Goal: Task Accomplishment & Management: Manage account settings

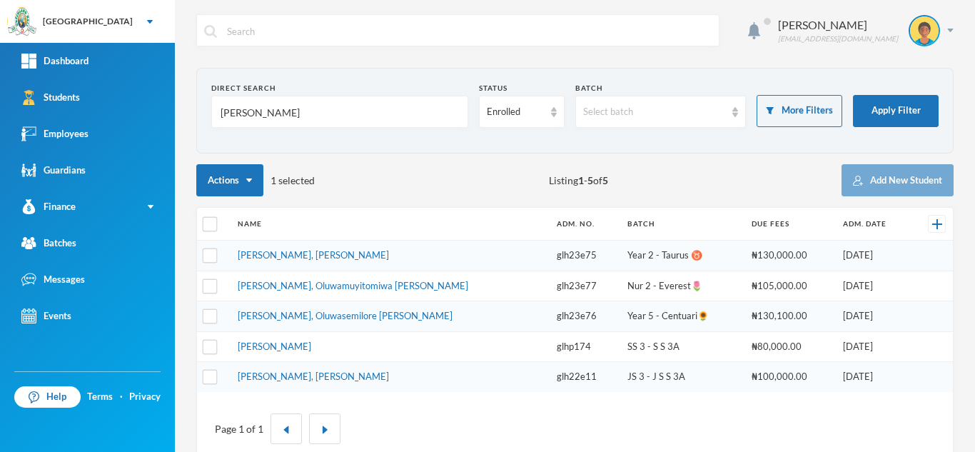
type input "abiodun"
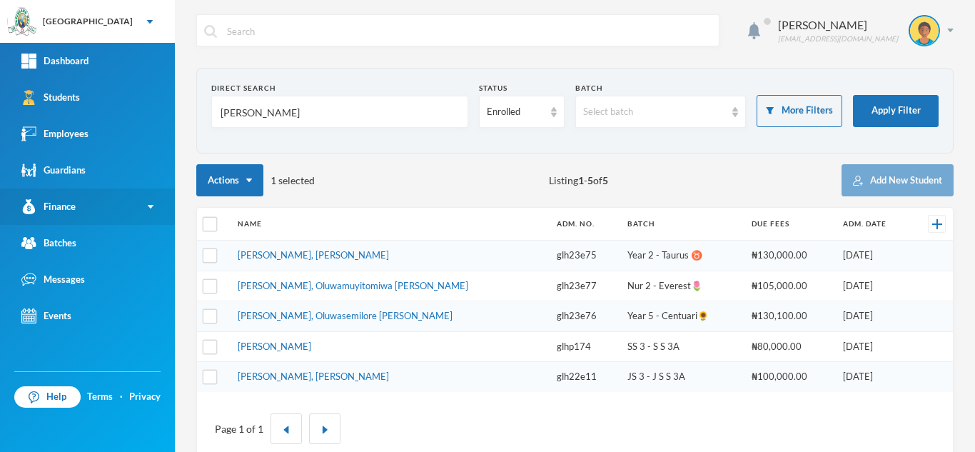
click at [133, 203] on link "Finance" at bounding box center [87, 206] width 175 height 36
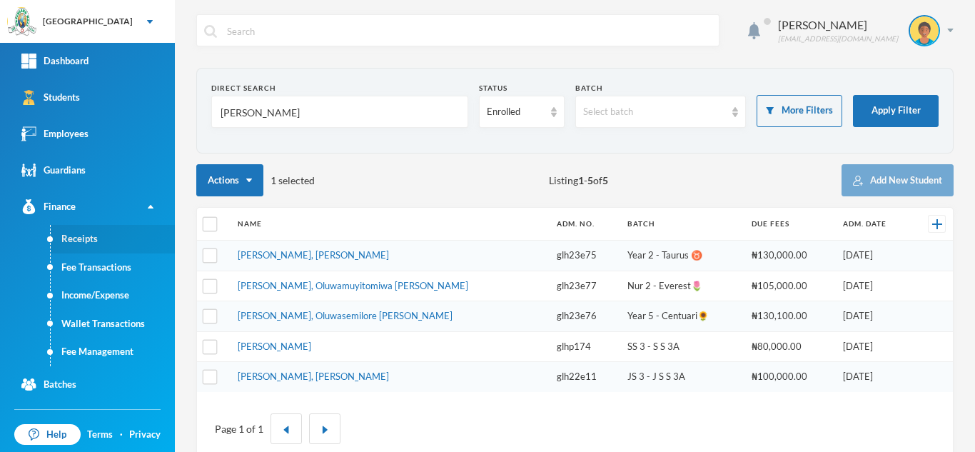
click at [90, 238] on link "Receipts" at bounding box center [113, 239] width 124 height 29
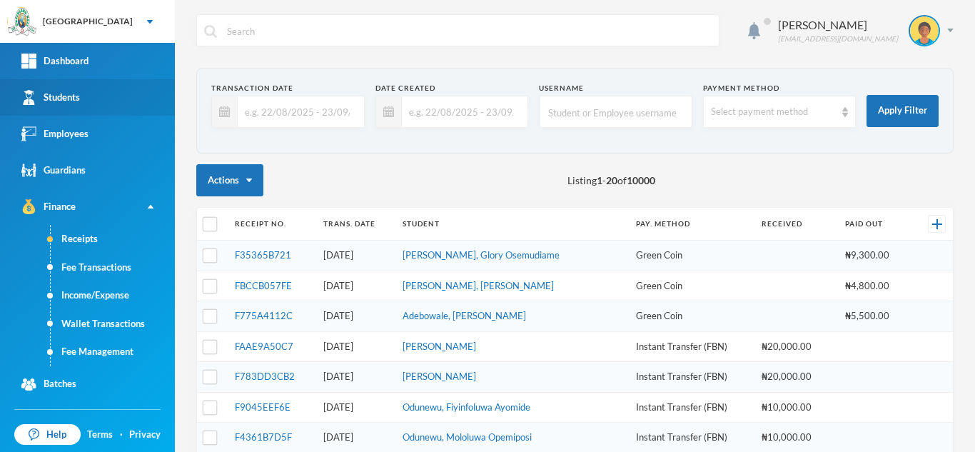
click at [89, 107] on link "Students" at bounding box center [87, 97] width 175 height 36
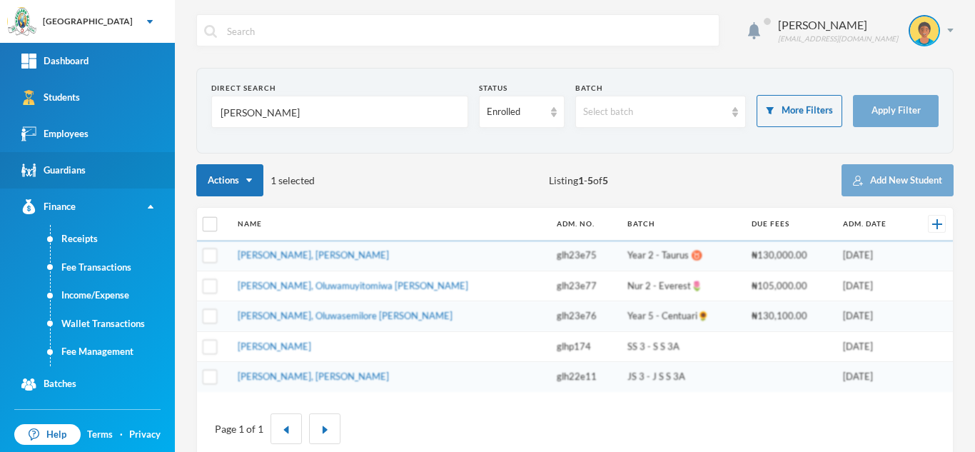
drag, startPoint x: 265, startPoint y: 118, endPoint x: 31, endPoint y: 158, distance: 237.5
click at [31, 158] on div "Greenland Hall Your Bluebic Account Greenland Hall Add a New School Dashboard S…" at bounding box center [487, 226] width 975 height 452
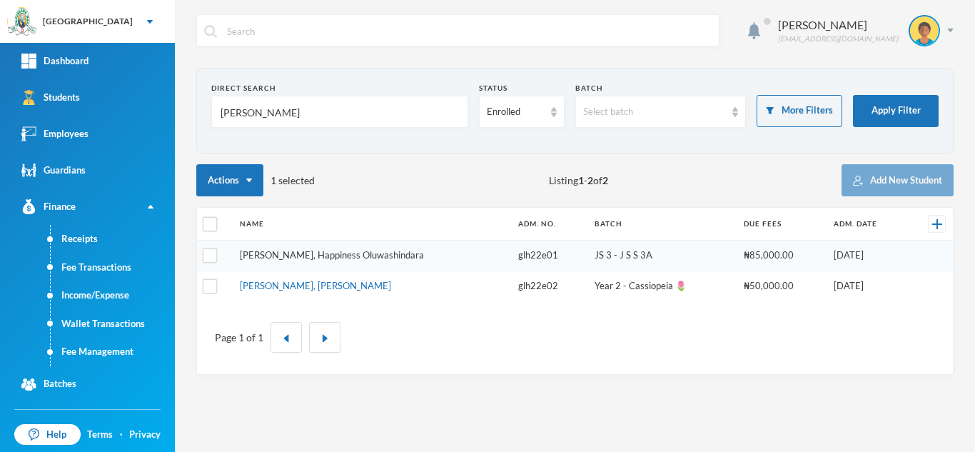
type input "george"
click at [306, 256] on link "George, Happiness Oluwashindara" at bounding box center [332, 254] width 184 height 11
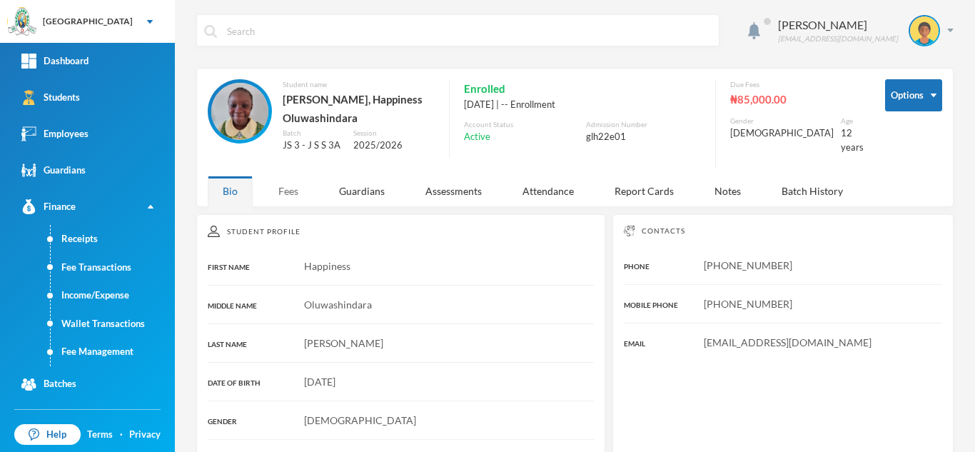
click at [282, 196] on div "Fees" at bounding box center [288, 191] width 50 height 31
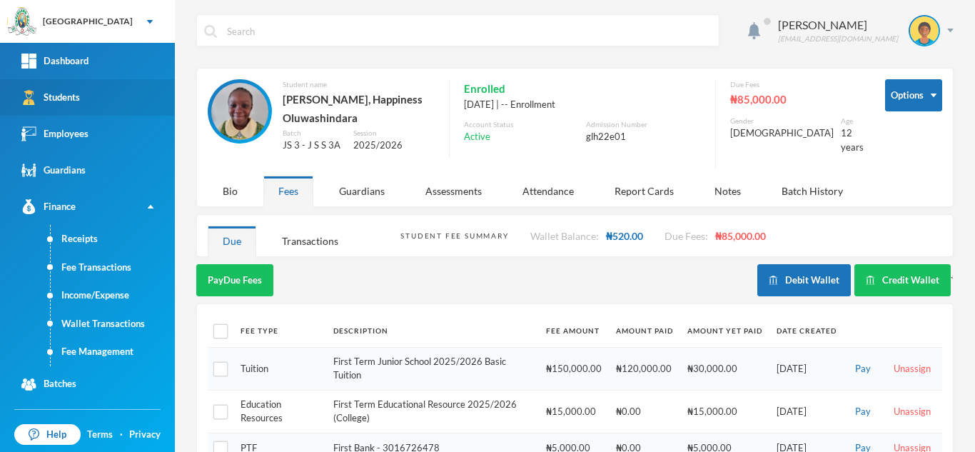
click at [110, 101] on link "Students" at bounding box center [87, 97] width 175 height 36
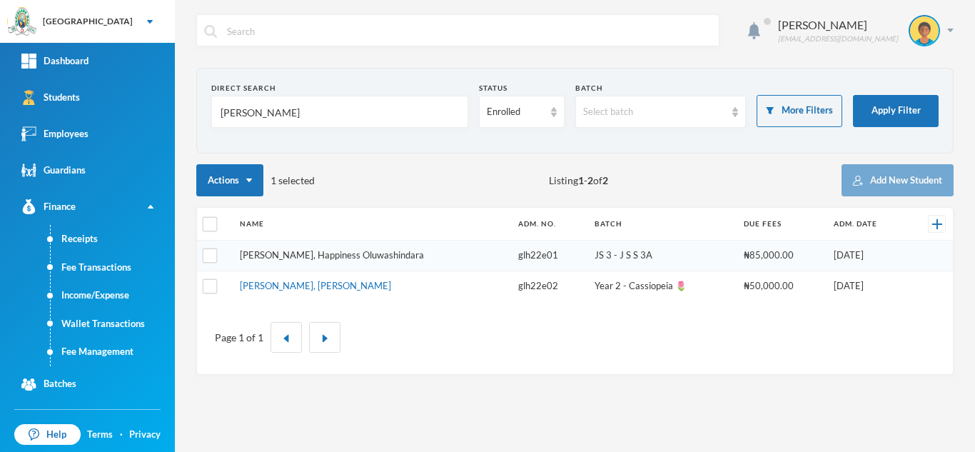
click at [278, 250] on link "George, Happiness Oluwashindara" at bounding box center [332, 254] width 184 height 11
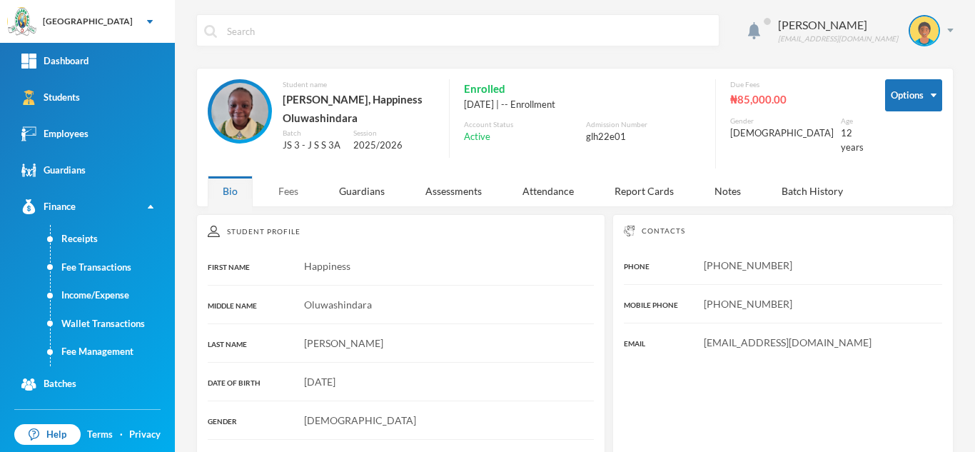
click at [291, 189] on div "Fees" at bounding box center [288, 191] width 50 height 31
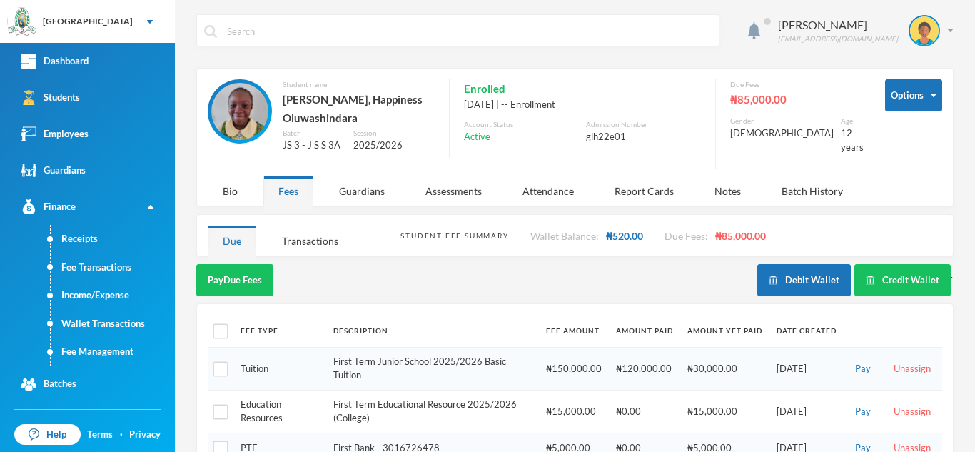
scroll to position [95, 0]
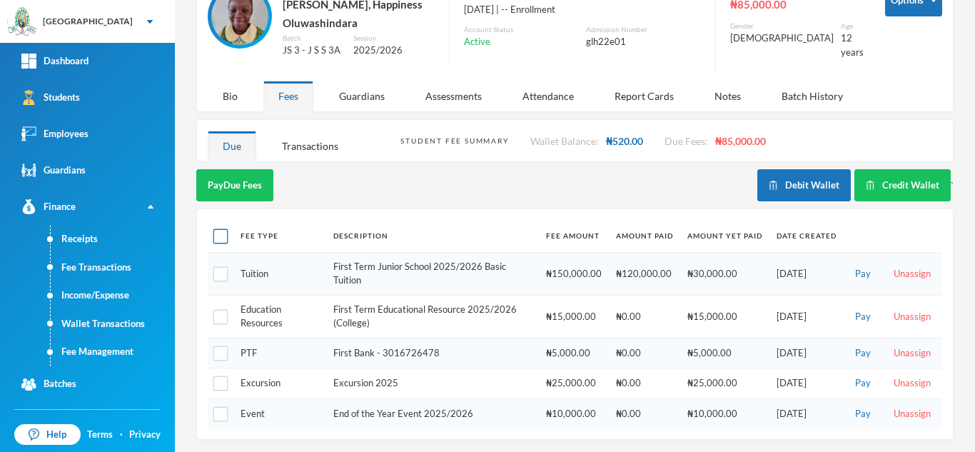
click at [219, 236] on input "checkbox" at bounding box center [220, 236] width 15 height 15
checkbox input "true"
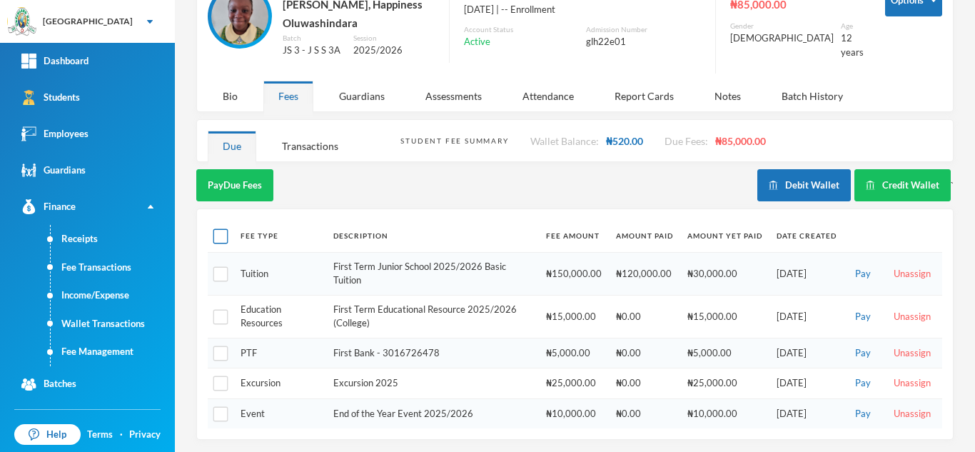
checkbox input "true"
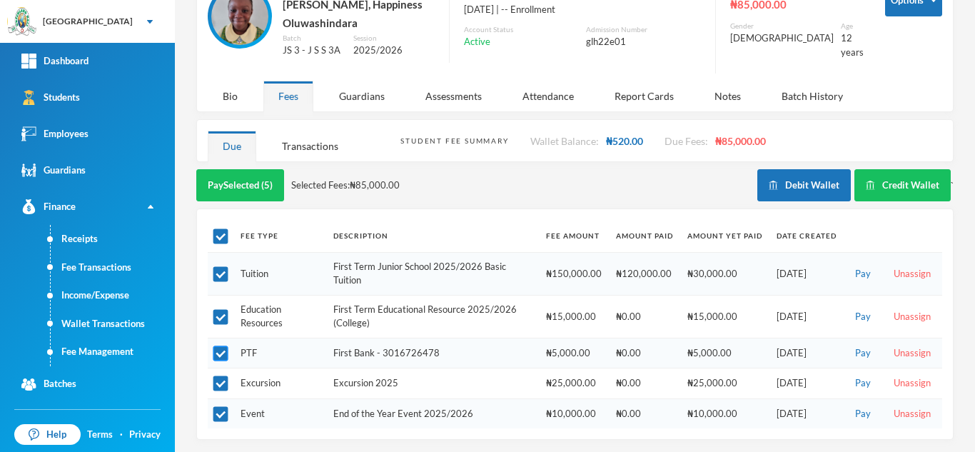
click at [216, 357] on input "checkbox" at bounding box center [220, 353] width 15 height 15
checkbox input "false"
click at [218, 382] on input "checkbox" at bounding box center [220, 383] width 15 height 15
checkbox input "false"
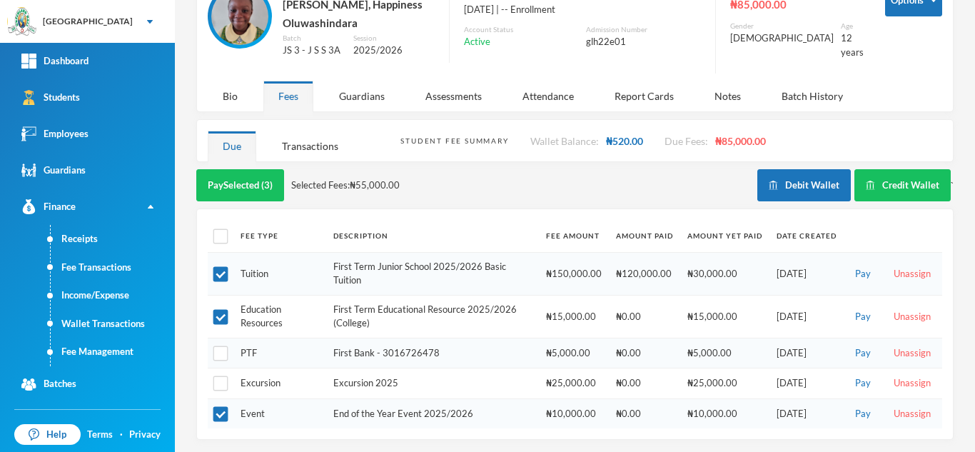
click at [217, 398] on td at bounding box center [221, 413] width 26 height 30
click at [223, 350] on input "checkbox" at bounding box center [220, 353] width 15 height 15
checkbox input "true"
click at [225, 419] on input "checkbox" at bounding box center [220, 414] width 15 height 15
checkbox input "false"
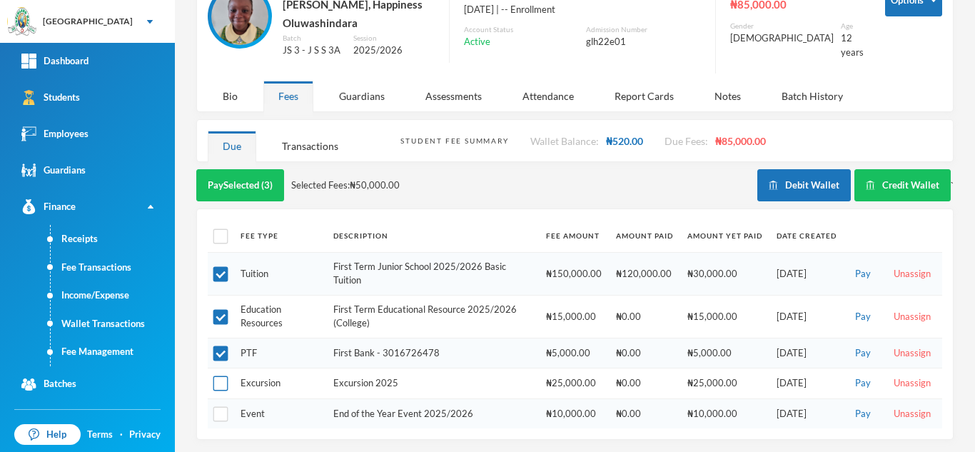
click at [223, 380] on input "checkbox" at bounding box center [220, 383] width 15 height 15
click at [222, 380] on input "checkbox" at bounding box center [220, 383] width 15 height 15
checkbox input "false"
click at [219, 418] on input "checkbox" at bounding box center [220, 414] width 15 height 15
checkbox input "true"
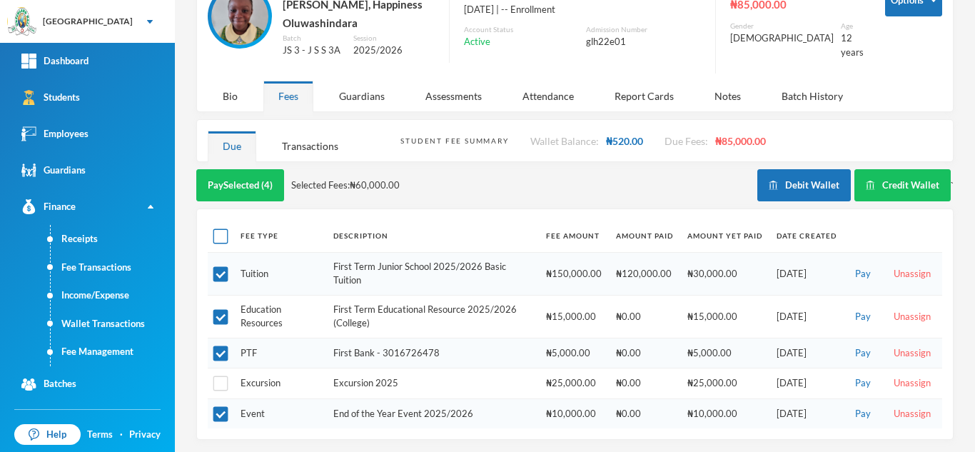
click at [221, 241] on input "checkbox" at bounding box center [220, 236] width 15 height 15
checkbox input "true"
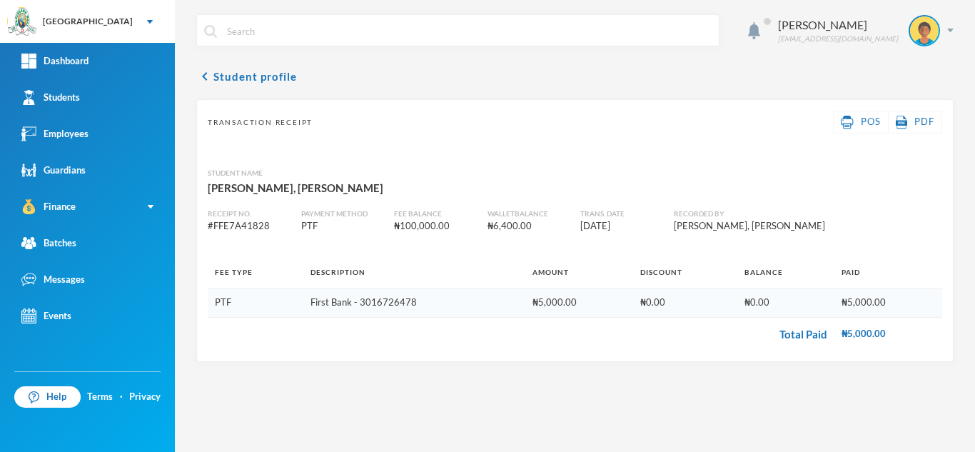
click at [233, 75] on button "chevron_left Student profile" at bounding box center [246, 76] width 101 height 17
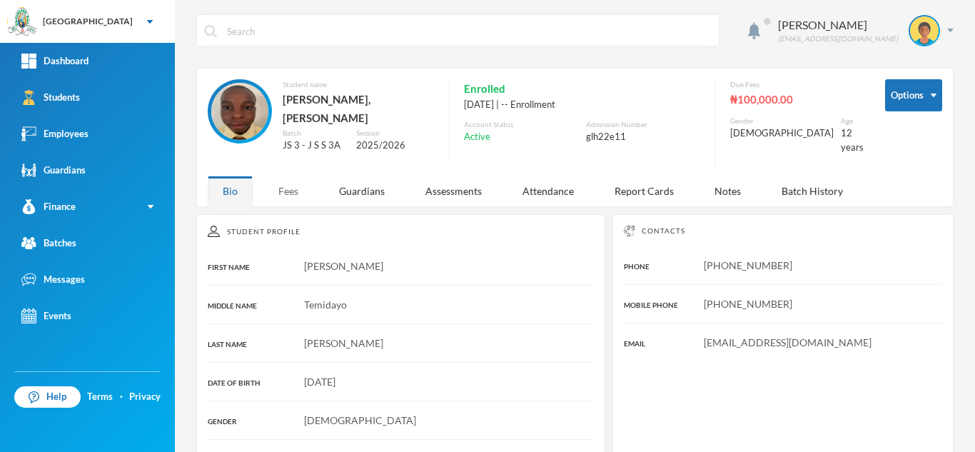
click at [290, 185] on div "Fees" at bounding box center [288, 191] width 50 height 31
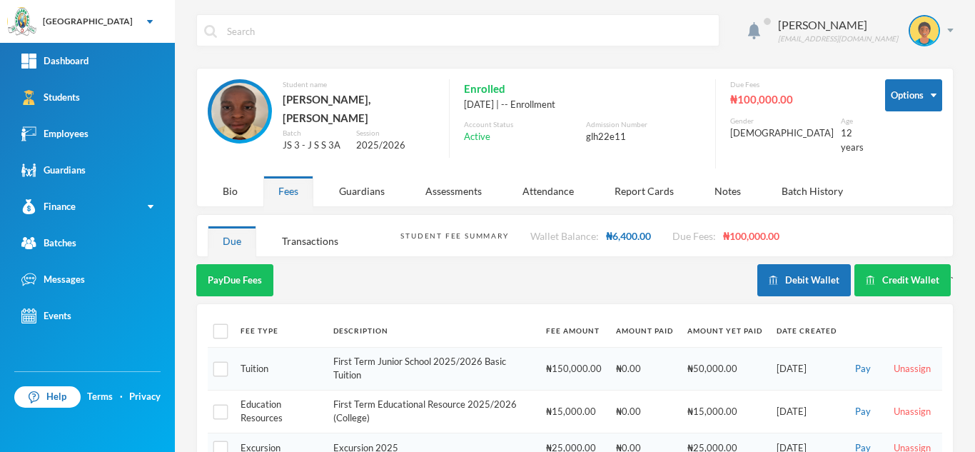
scroll to position [56, 0]
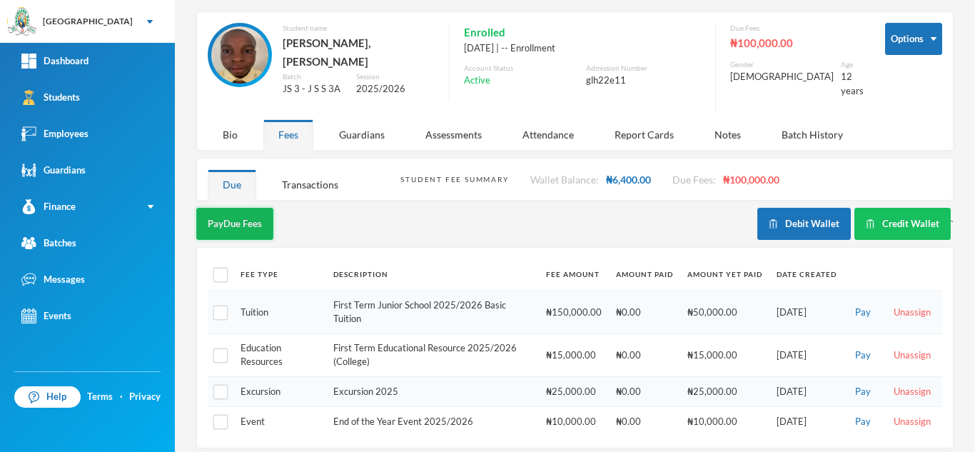
click at [230, 208] on button "Pay Due Fees" at bounding box center [234, 224] width 77 height 32
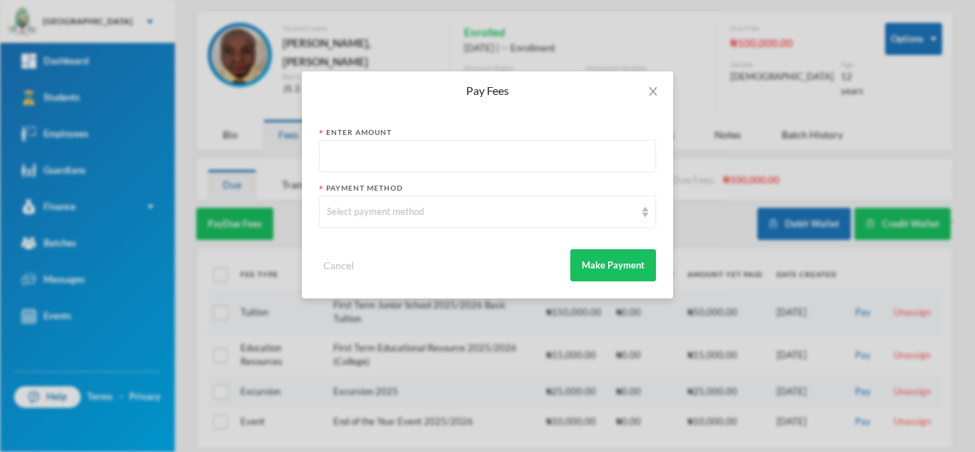
click at [458, 161] on input "text" at bounding box center [487, 157] width 321 height 32
type input "100000"
click at [451, 214] on div "Select payment method" at bounding box center [481, 212] width 308 height 14
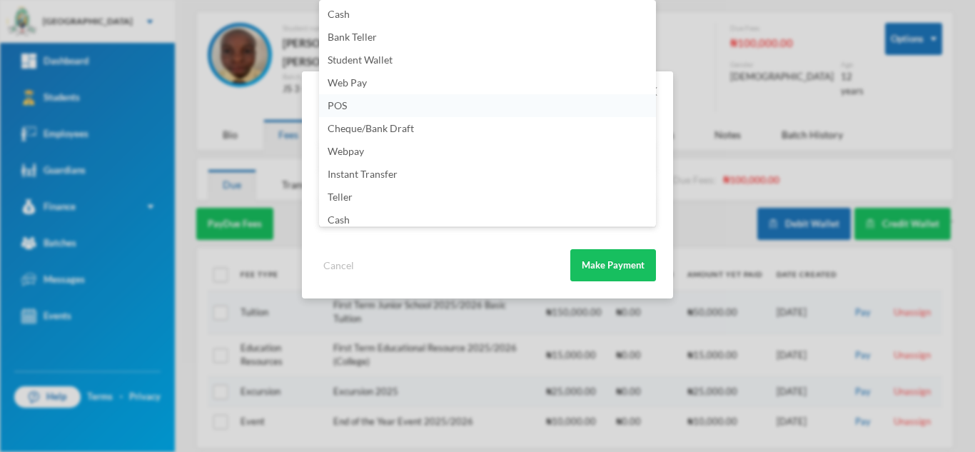
click at [427, 106] on li "POS" at bounding box center [487, 105] width 337 height 23
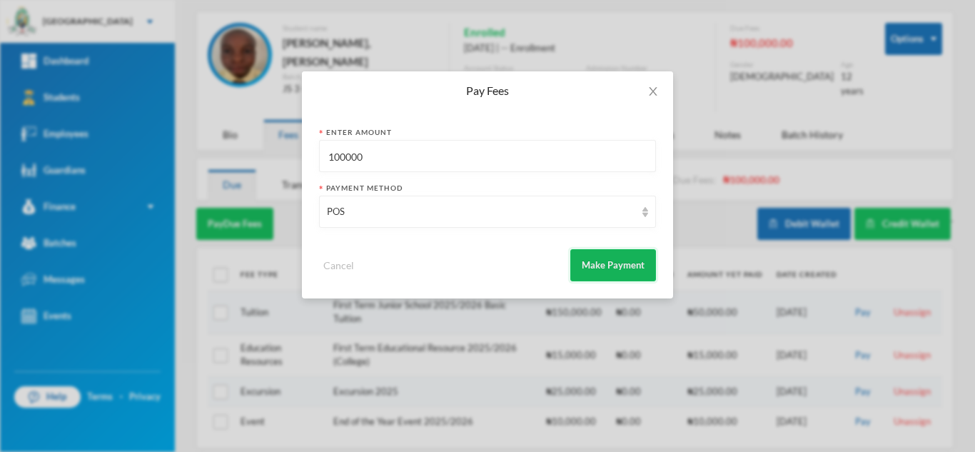
click at [596, 261] on button "Make Payment" at bounding box center [613, 265] width 86 height 32
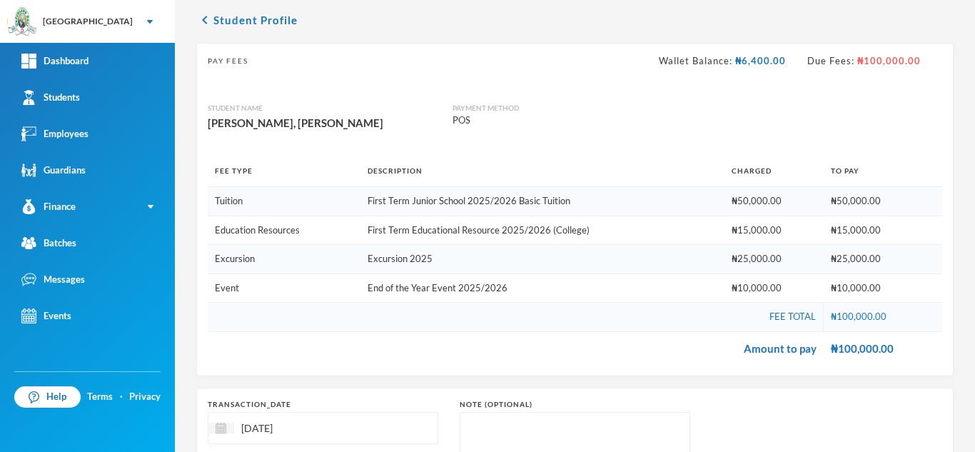
scroll to position [207, 0]
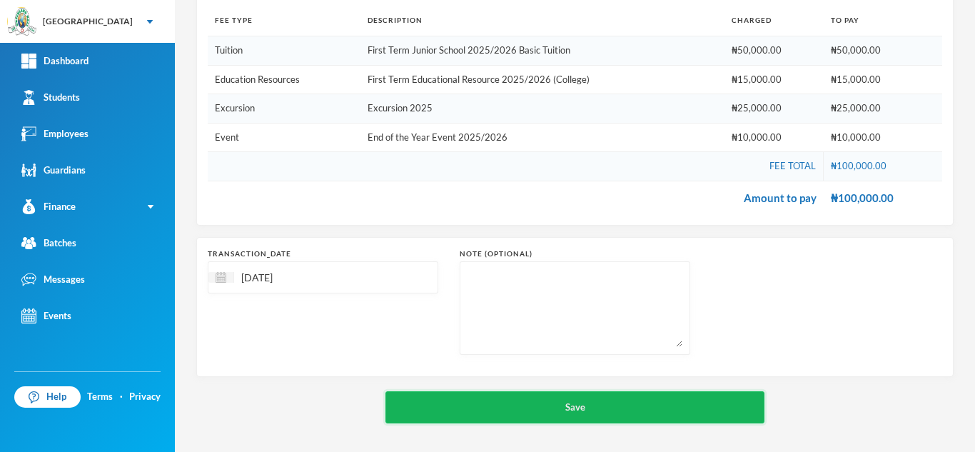
click at [483, 399] on button "Save" at bounding box center [574, 407] width 379 height 32
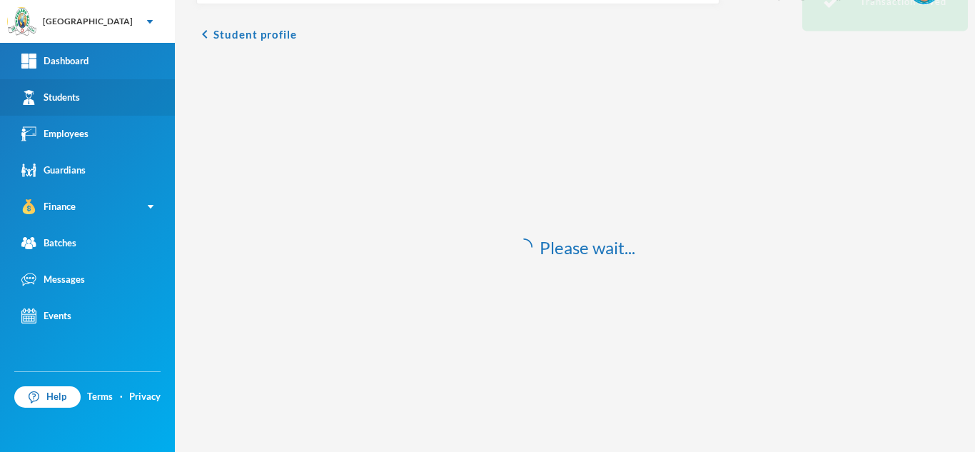
click at [138, 91] on link "Students" at bounding box center [87, 97] width 175 height 36
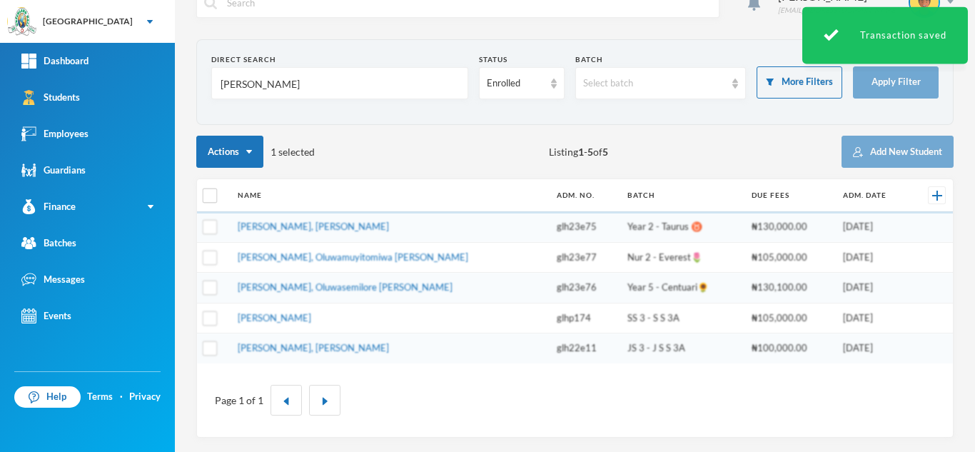
scroll to position [29, 0]
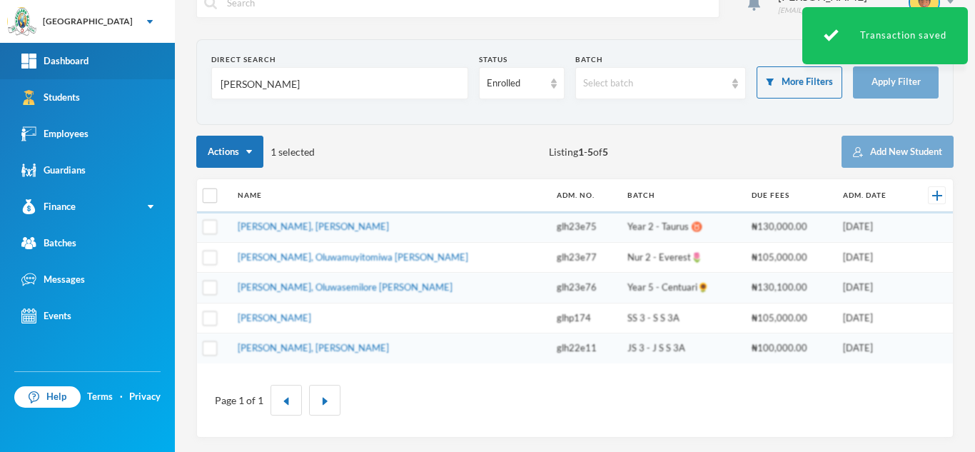
drag, startPoint x: 76, startPoint y: 73, endPoint x: 46, endPoint y: 72, distance: 30.0
click at [46, 72] on div "Greenland Hall Your Bluebic Account Greenland Hall Add a New School Dashboard S…" at bounding box center [487, 226] width 975 height 452
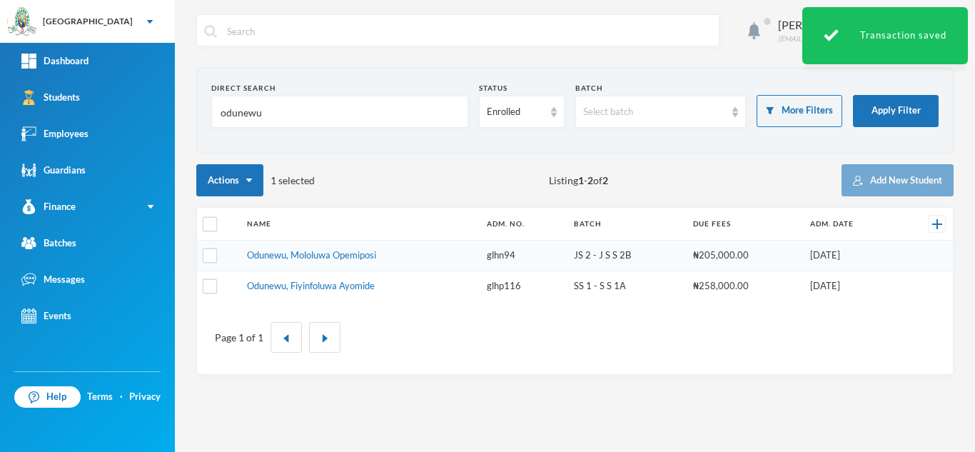
scroll to position [0, 0]
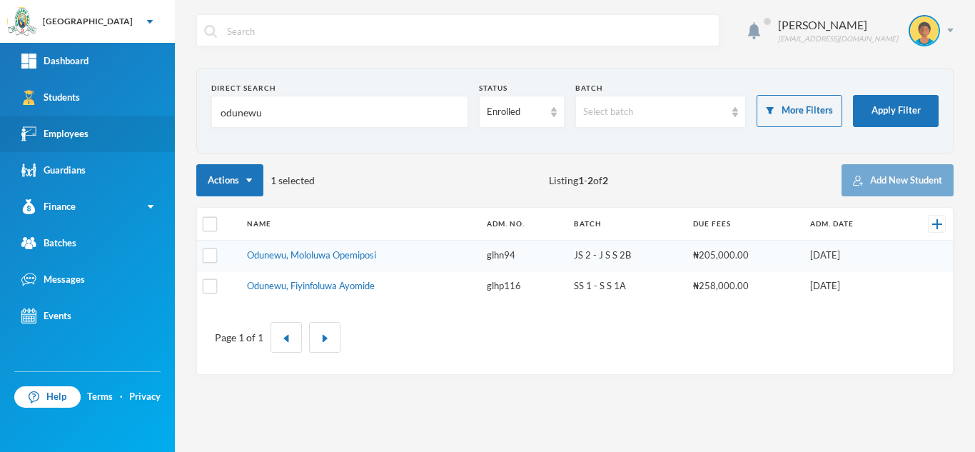
drag, startPoint x: 141, startPoint y: 111, endPoint x: 0, endPoint y: 125, distance: 142.0
click at [0, 125] on div "Greenland Hall Your Bluebic Account Greenland Hall Add a New School Dashboard S…" at bounding box center [487, 226] width 975 height 452
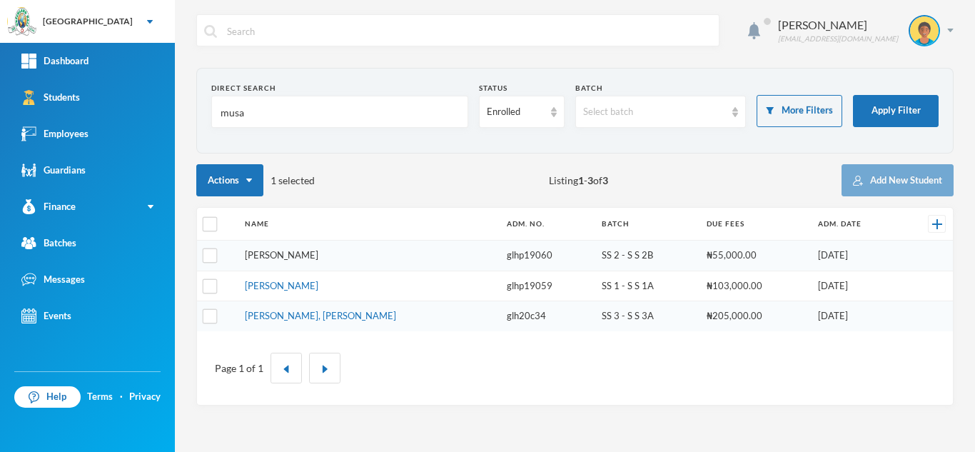
type input "musa"
click at [286, 286] on link "[PERSON_NAME]" at bounding box center [282, 285] width 74 height 11
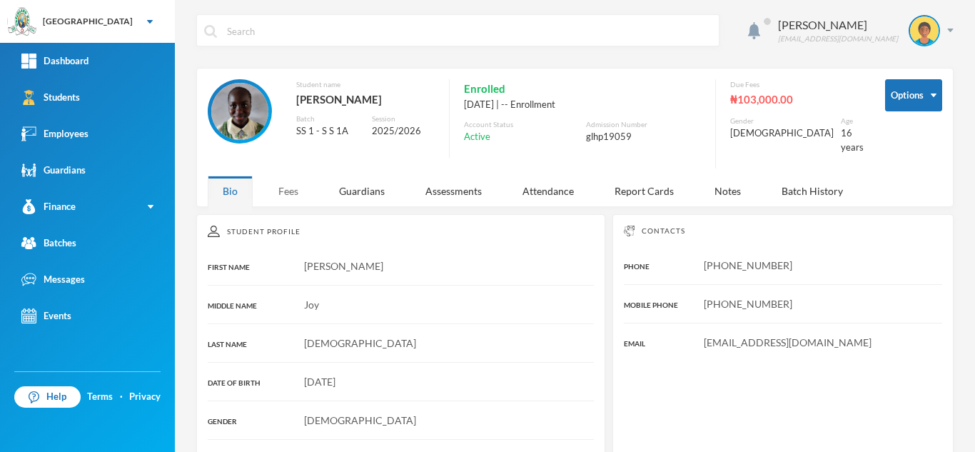
click at [296, 181] on div "Fees" at bounding box center [288, 191] width 50 height 31
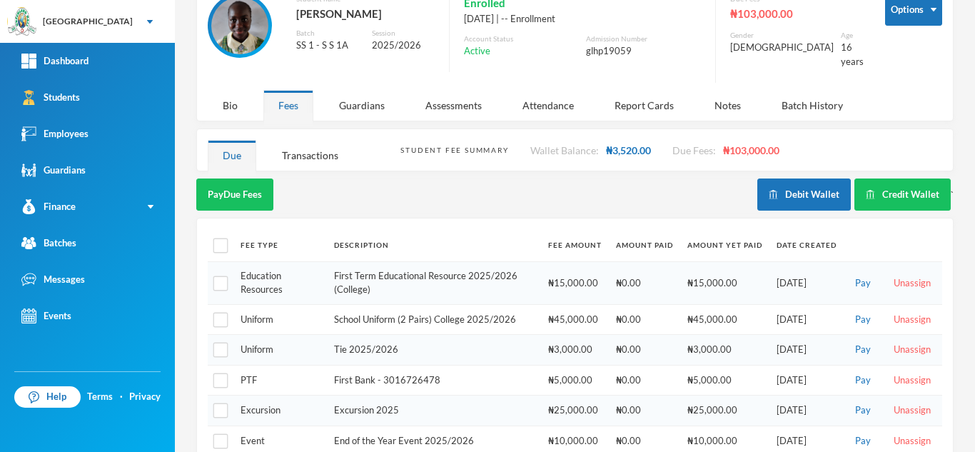
scroll to position [104, 0]
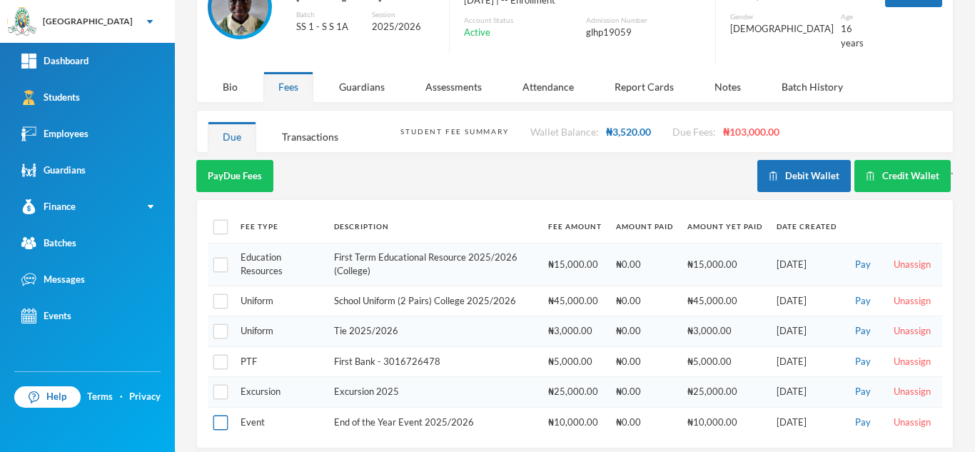
click at [221, 415] on input "checkbox" at bounding box center [220, 422] width 15 height 15
checkbox input "true"
click at [226, 167] on button "Pay Selected (1)" at bounding box center [240, 176] width 88 height 32
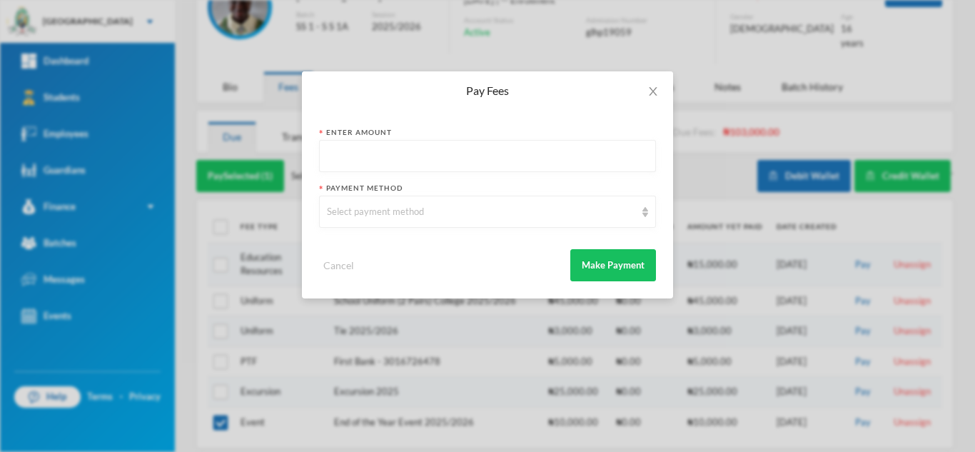
click at [342, 158] on input "text" at bounding box center [487, 157] width 321 height 32
type input "20000"
click at [374, 211] on div "Select payment method" at bounding box center [481, 212] width 308 height 14
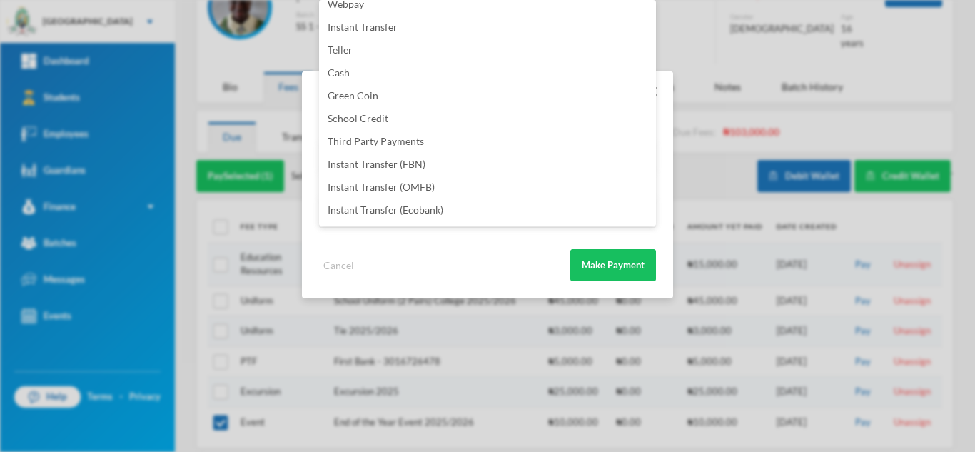
scroll to position [168, 0]
click at [486, 141] on li "Instant Transfer (FBN)" at bounding box center [487, 143] width 337 height 23
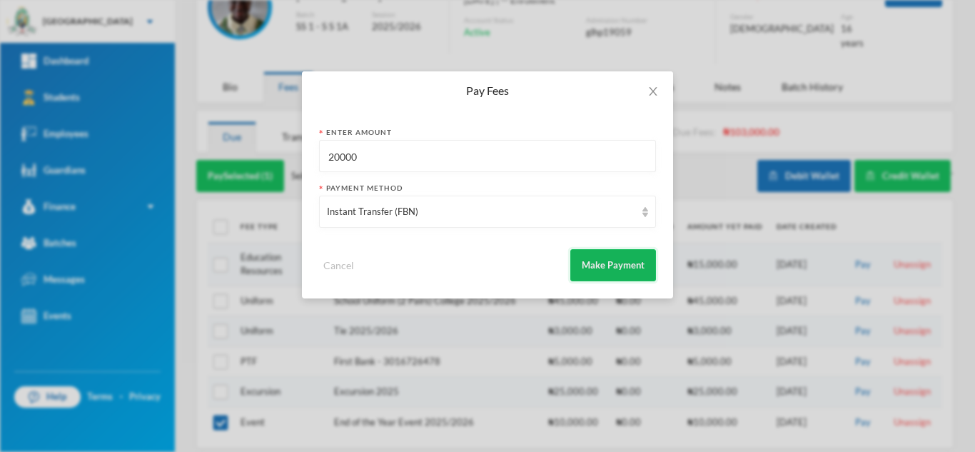
click at [595, 263] on button "Make Payment" at bounding box center [613, 265] width 86 height 32
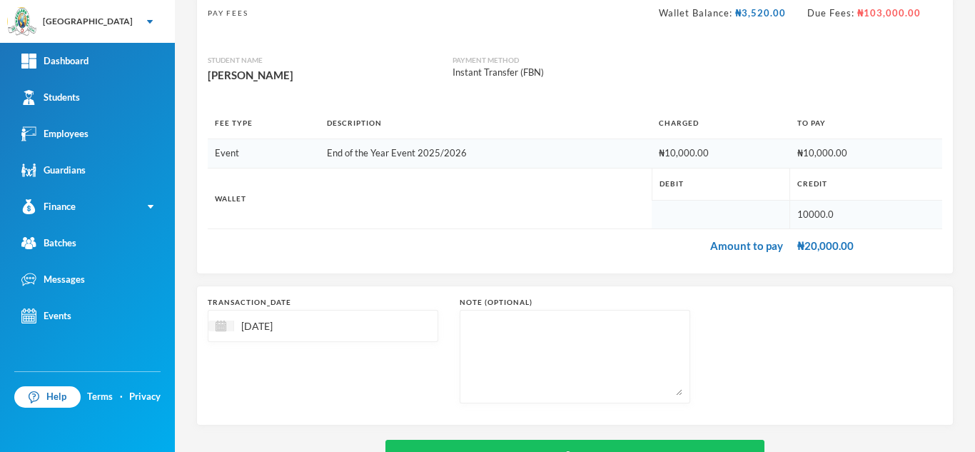
scroll to position [153, 0]
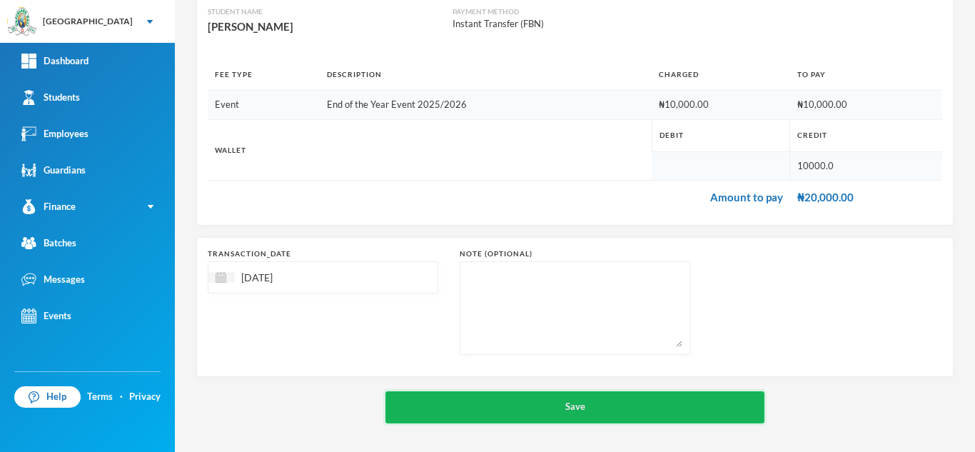
click at [500, 405] on button "Save" at bounding box center [574, 407] width 379 height 32
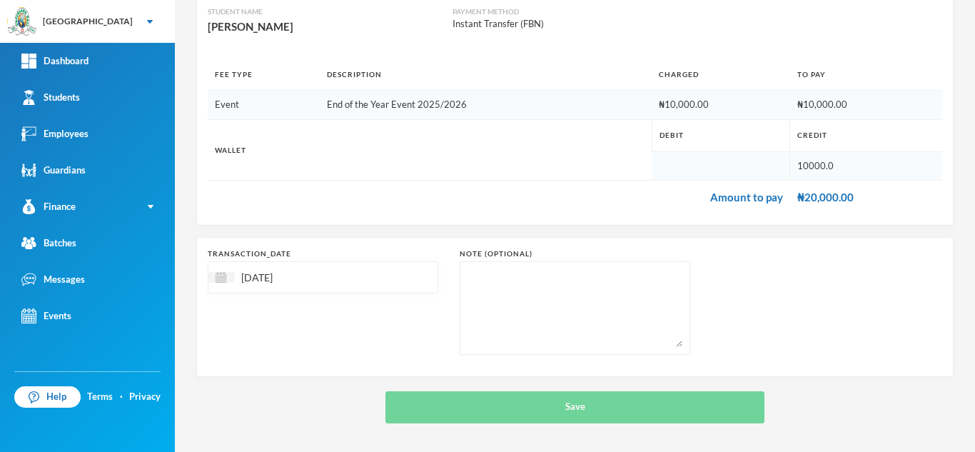
drag, startPoint x: 500, startPoint y: 405, endPoint x: 551, endPoint y: 0, distance: 408.0
click at [468, 321] on div "chevron_left Student Profile Pay Fees Wallet Balance: ₦3,520.00 Due Fees: ₦103,…" at bounding box center [574, 169] width 757 height 508
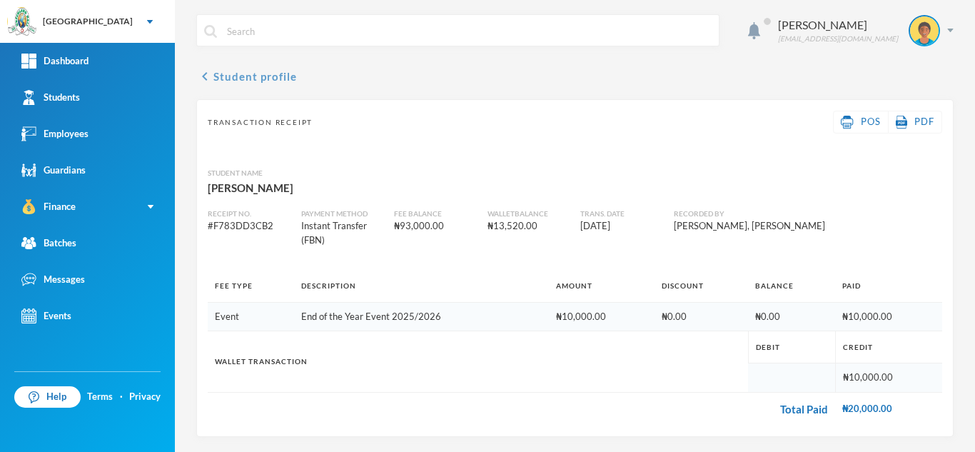
click at [270, 76] on button "chevron_left Student profile" at bounding box center [246, 76] width 101 height 17
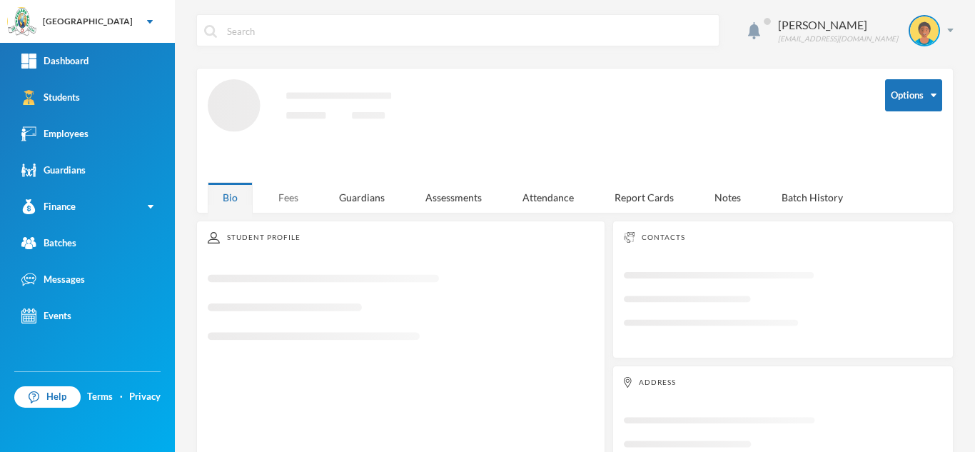
click at [277, 194] on div "Fees" at bounding box center [288, 197] width 50 height 31
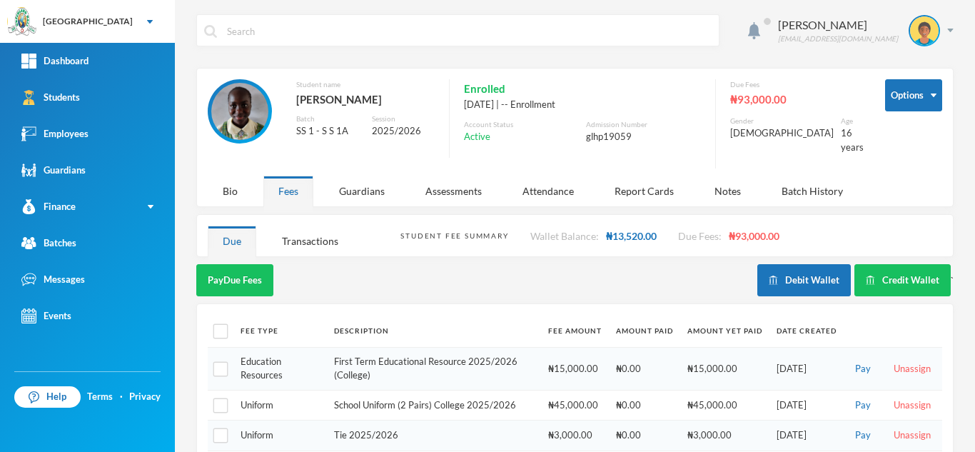
scroll to position [74, 0]
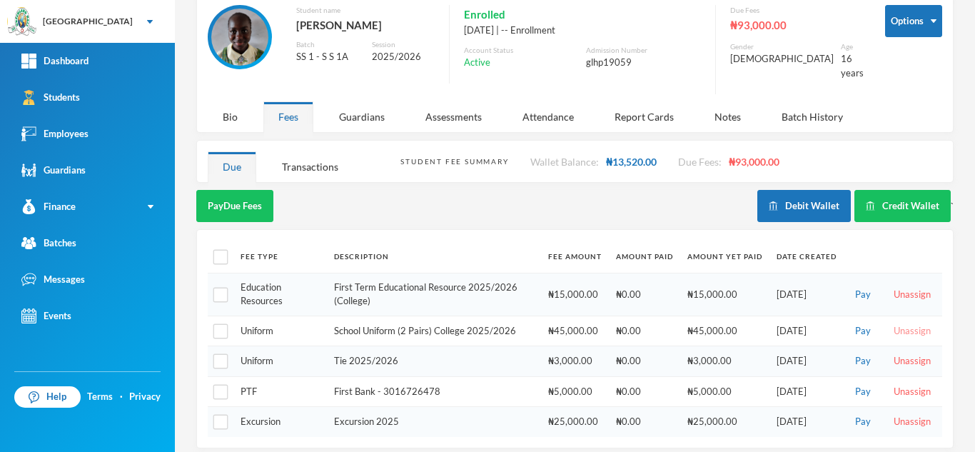
click at [902, 323] on button "Unassign" at bounding box center [912, 331] width 46 height 16
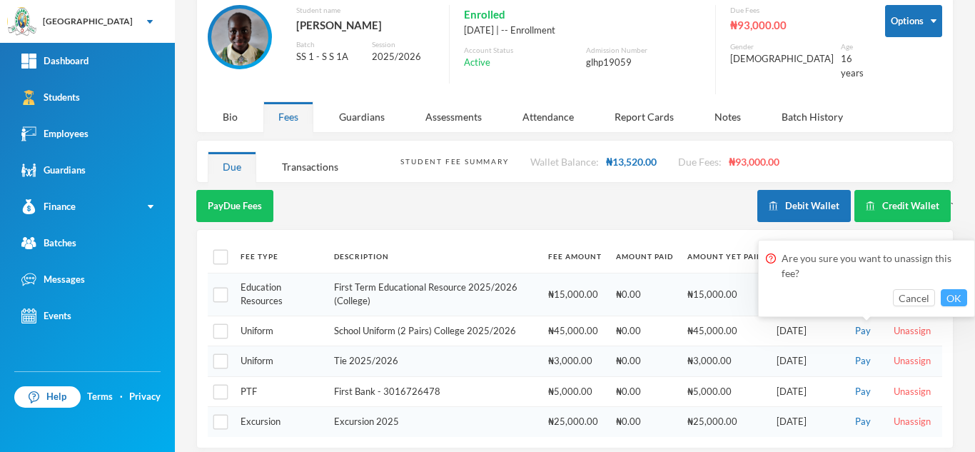
click at [962, 293] on button "OK" at bounding box center [954, 297] width 26 height 17
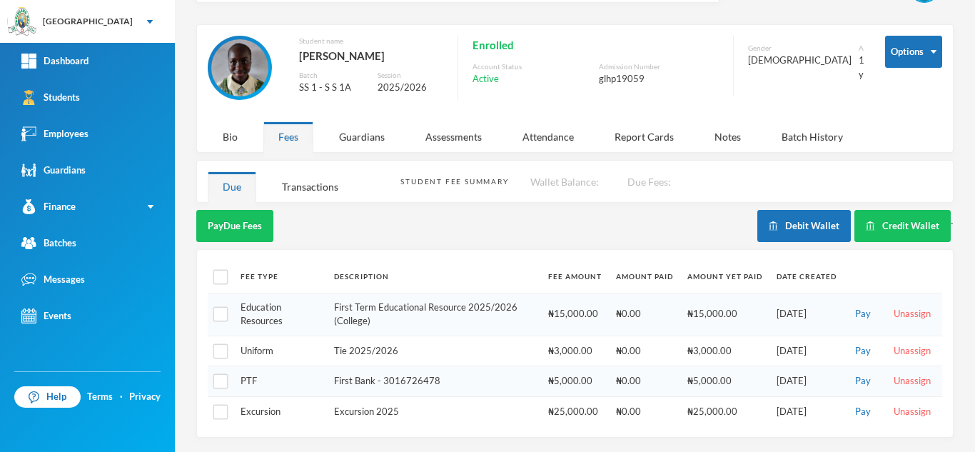
scroll to position [44, 0]
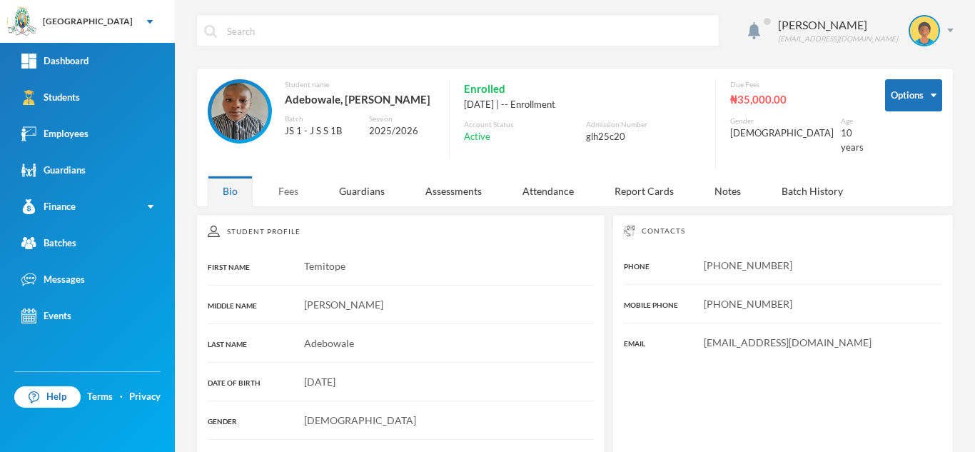
click at [296, 191] on div "Fees" at bounding box center [288, 191] width 50 height 31
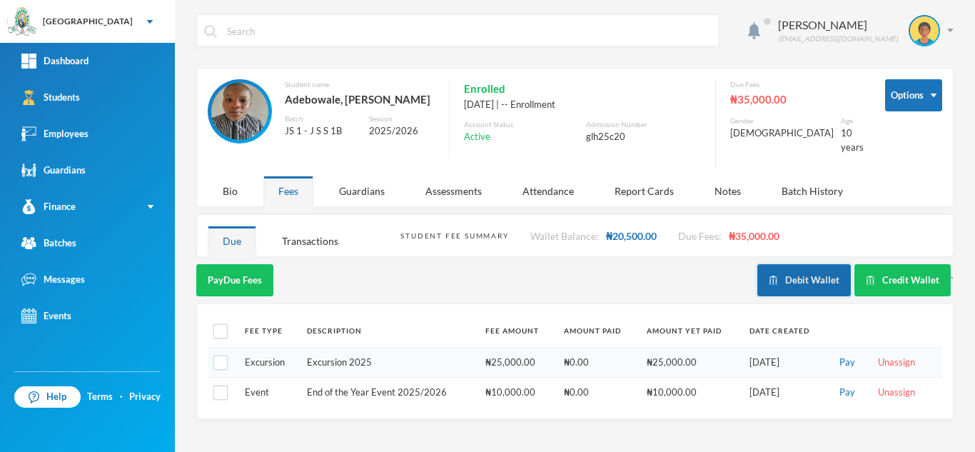
click at [803, 273] on button "Debit Wallet" at bounding box center [804, 280] width 94 height 32
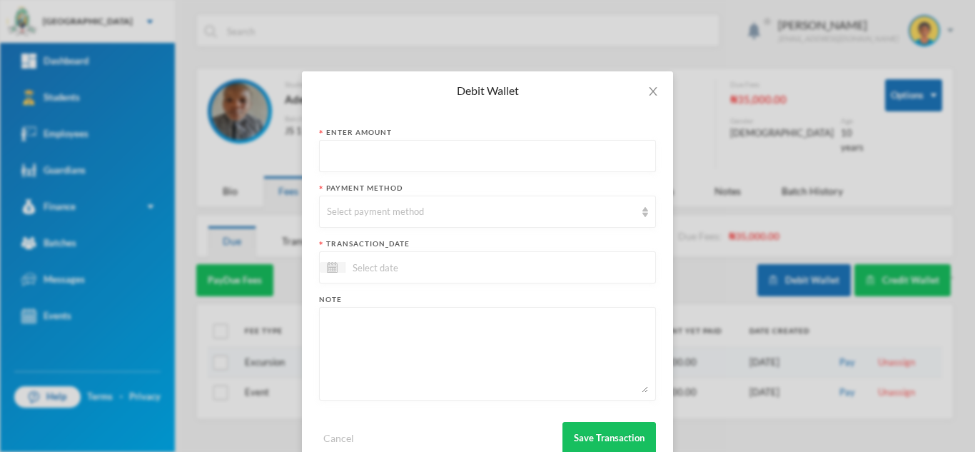
click at [391, 168] on input "text" at bounding box center [487, 157] width 321 height 32
type input "5500"
click at [390, 216] on div "Select payment method" at bounding box center [481, 212] width 308 height 14
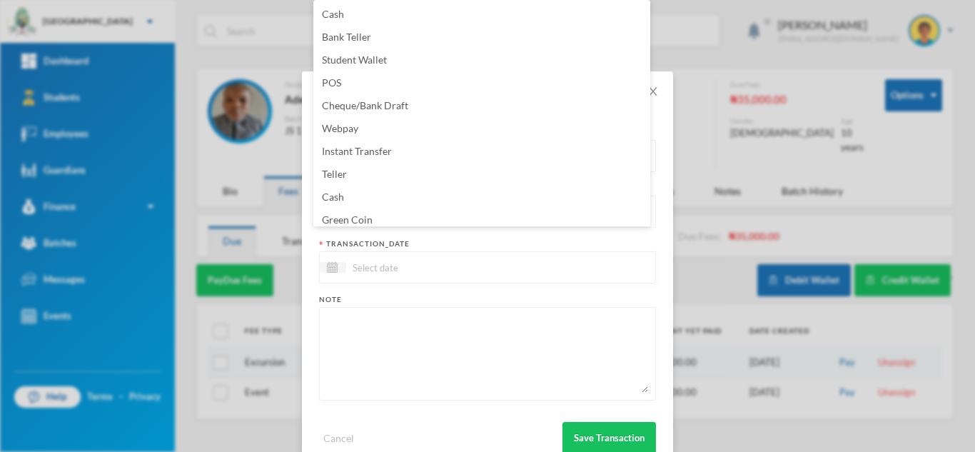
scroll to position [18, 0]
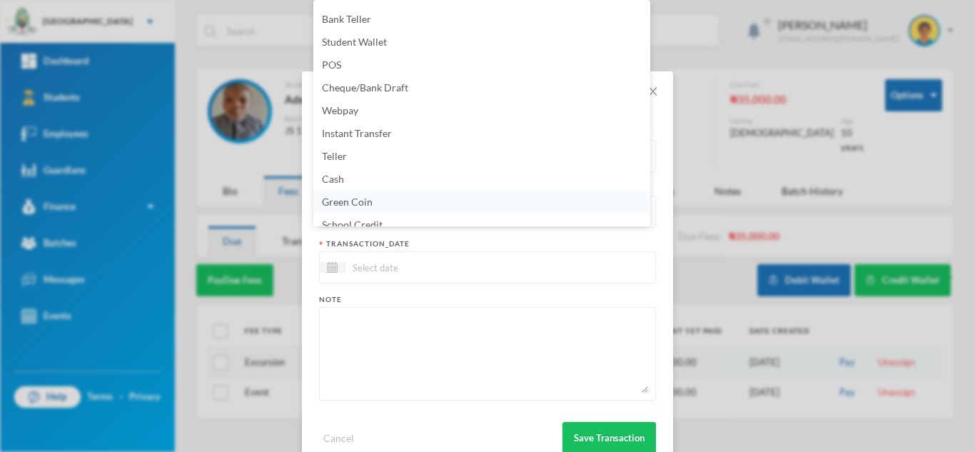
click at [420, 206] on li "Green Coin" at bounding box center [481, 202] width 337 height 23
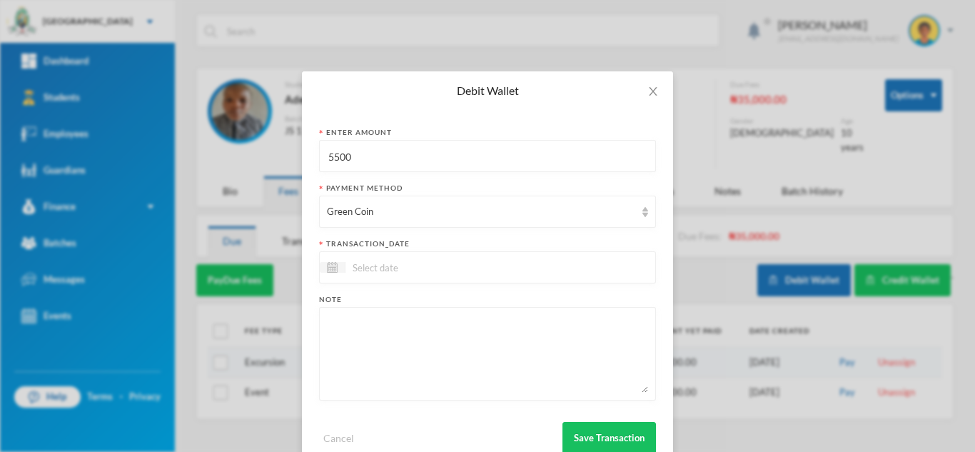
click at [388, 273] on input at bounding box center [405, 267] width 120 height 16
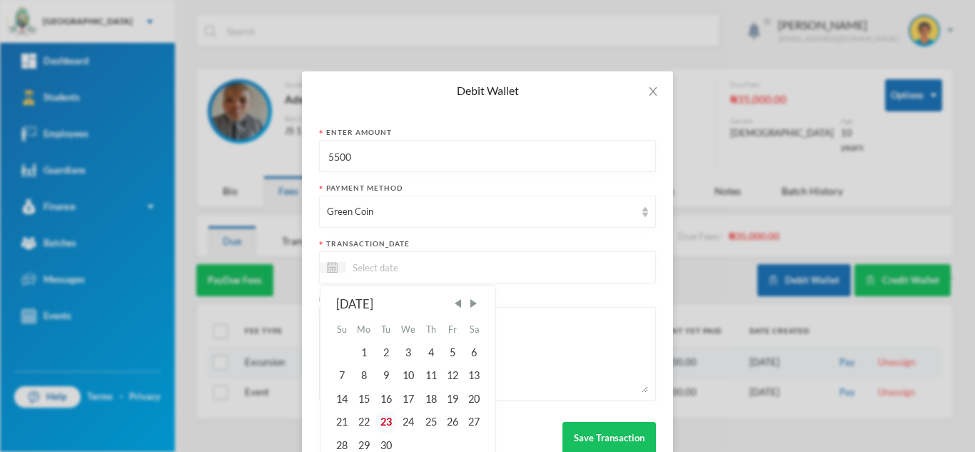
click at [382, 413] on div "23" at bounding box center [385, 421] width 21 height 23
type input "23/09/2025"
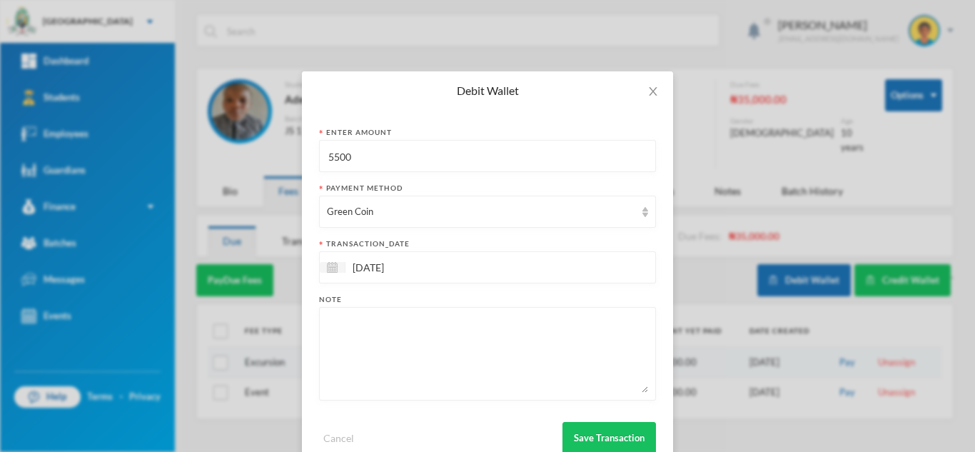
click at [365, 350] on textarea at bounding box center [487, 354] width 321 height 78
type textarea "10 pcs of 60L"
click at [628, 435] on button "Save Transaction" at bounding box center [609, 438] width 94 height 32
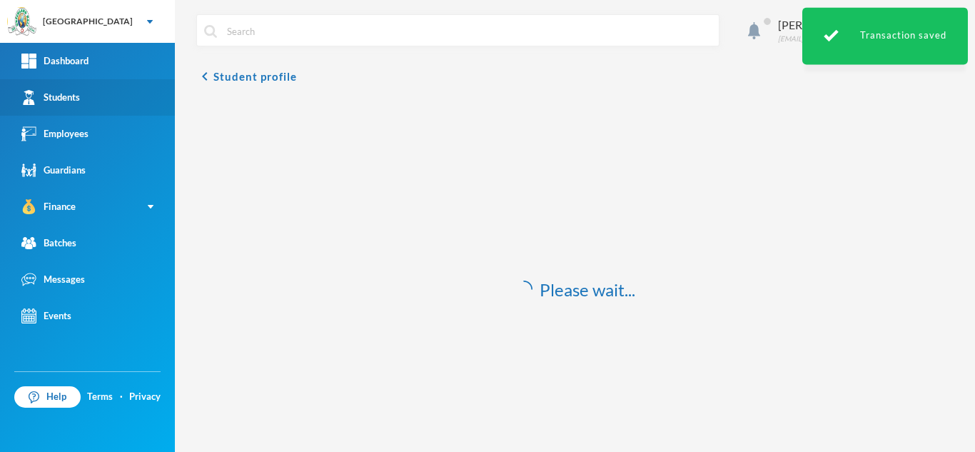
click at [126, 107] on link "Students" at bounding box center [87, 97] width 175 height 36
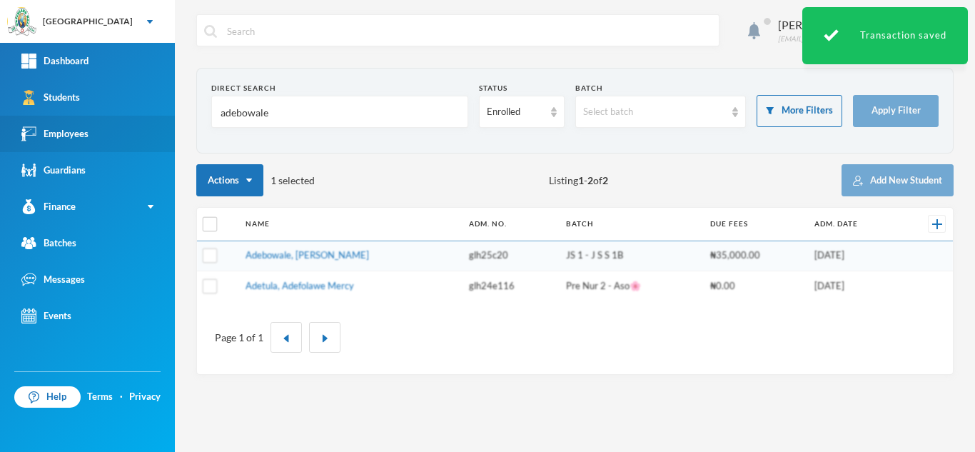
drag, startPoint x: 278, startPoint y: 119, endPoint x: 40, endPoint y: 117, distance: 238.4
click at [40, 117] on div "Greenland Hall Your Bluebic Account Greenland Hall Add a New School Dashboard S…" at bounding box center [487, 226] width 975 height 452
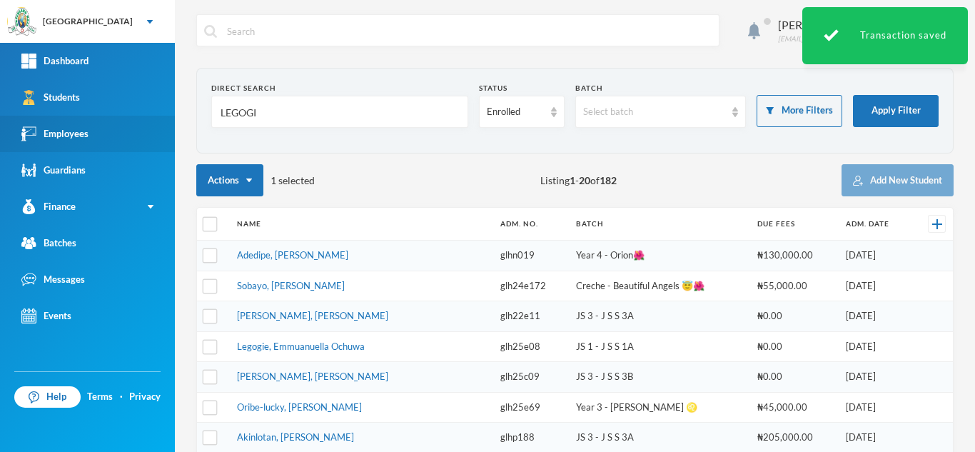
type input "LEGOGIE"
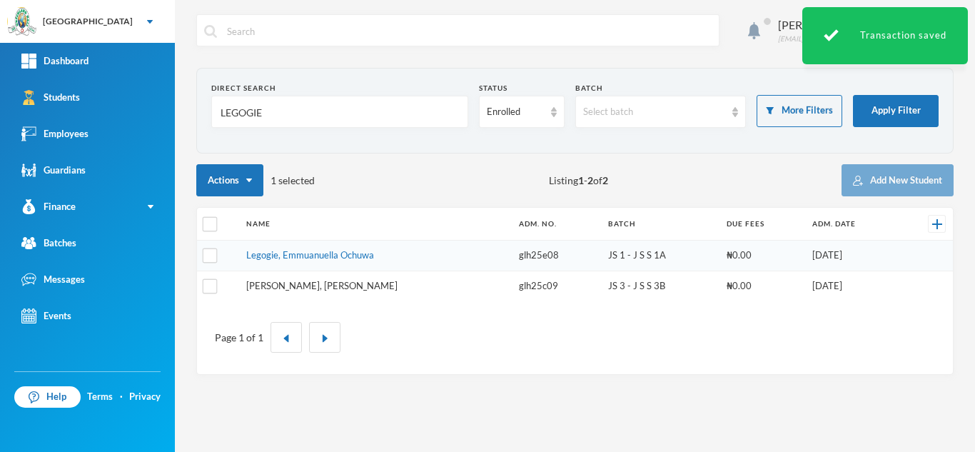
click at [287, 288] on link "Legogie, Brian Uyemi" at bounding box center [321, 285] width 151 height 11
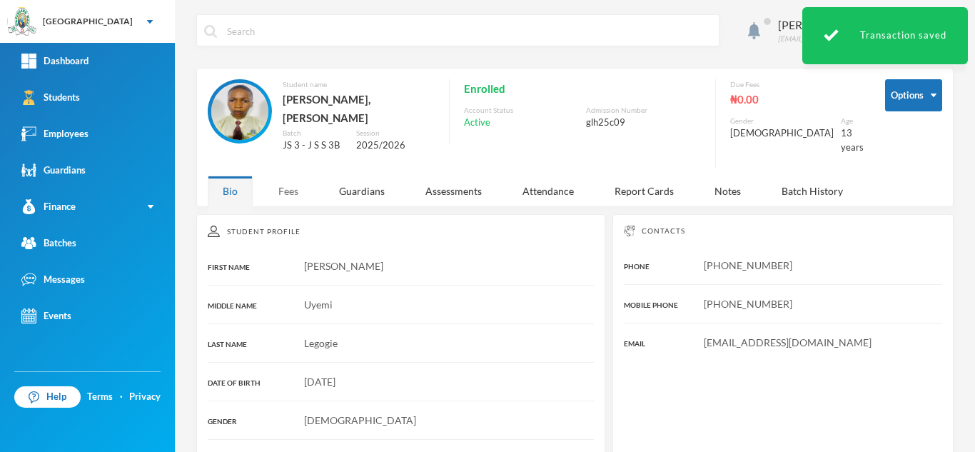
click at [288, 176] on div "Fees" at bounding box center [288, 191] width 50 height 31
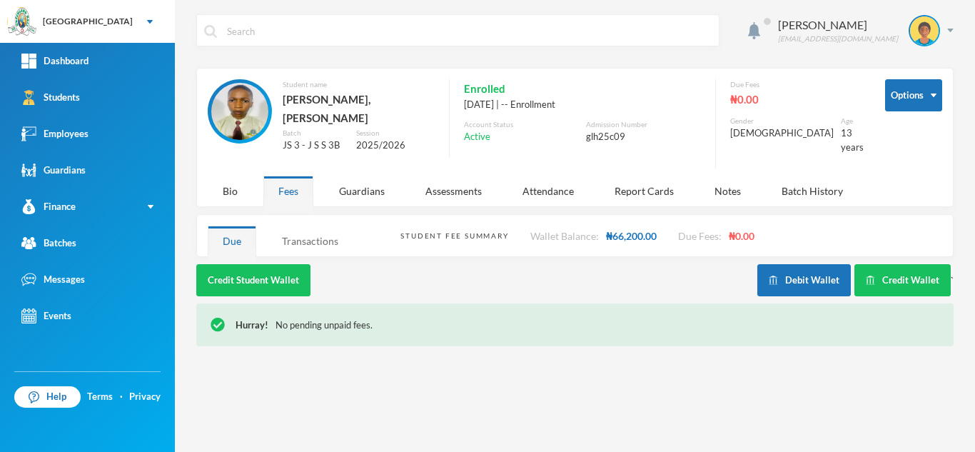
click at [294, 240] on div "Transactions" at bounding box center [310, 241] width 86 height 31
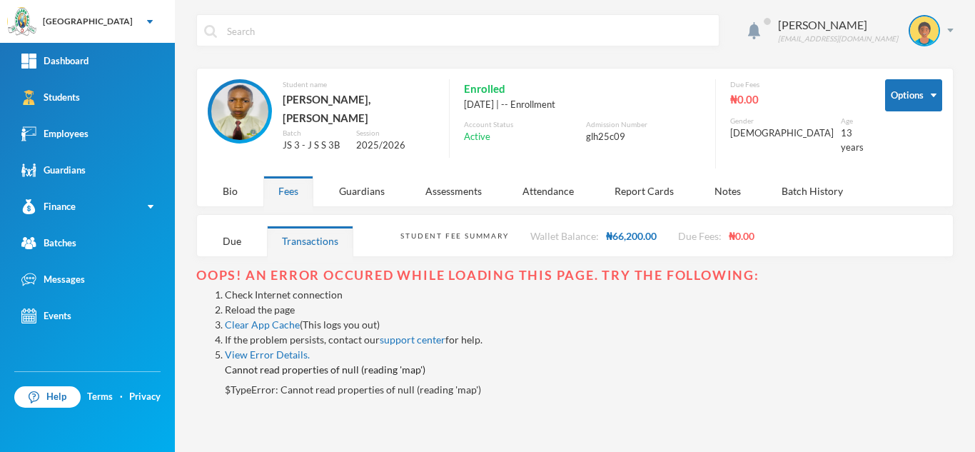
click at [256, 303] on link "Reload the page" at bounding box center [260, 309] width 70 height 12
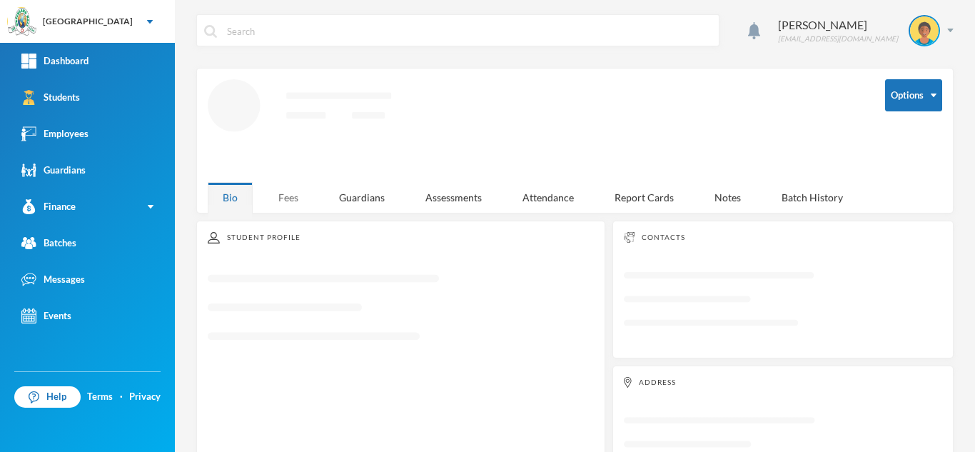
drag, startPoint x: 0, startPoint y: 0, endPoint x: 289, endPoint y: 202, distance: 352.7
click at [289, 202] on div "Fees" at bounding box center [288, 197] width 50 height 31
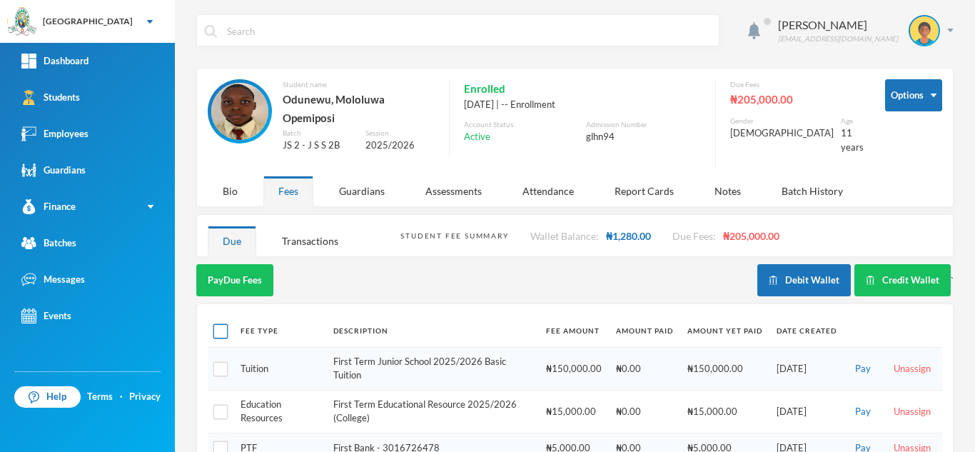
click at [221, 325] on input "checkbox" at bounding box center [220, 331] width 15 height 15
checkbox input "true"
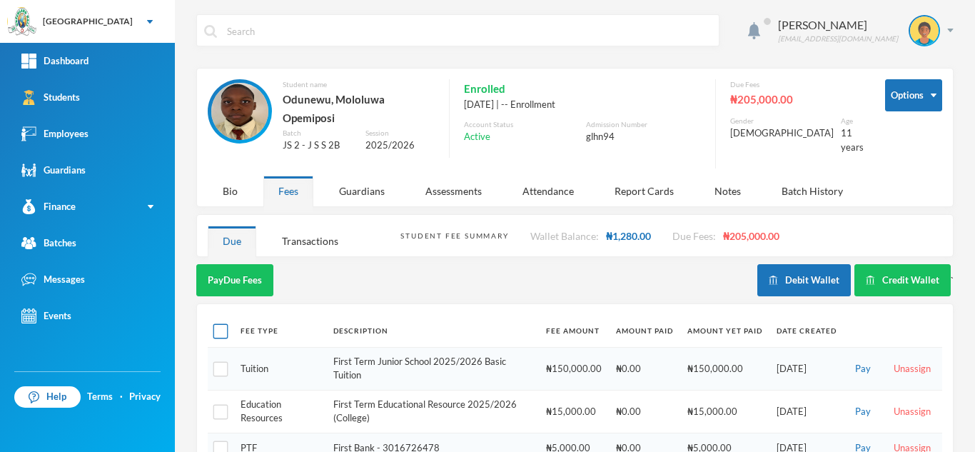
checkbox input "true"
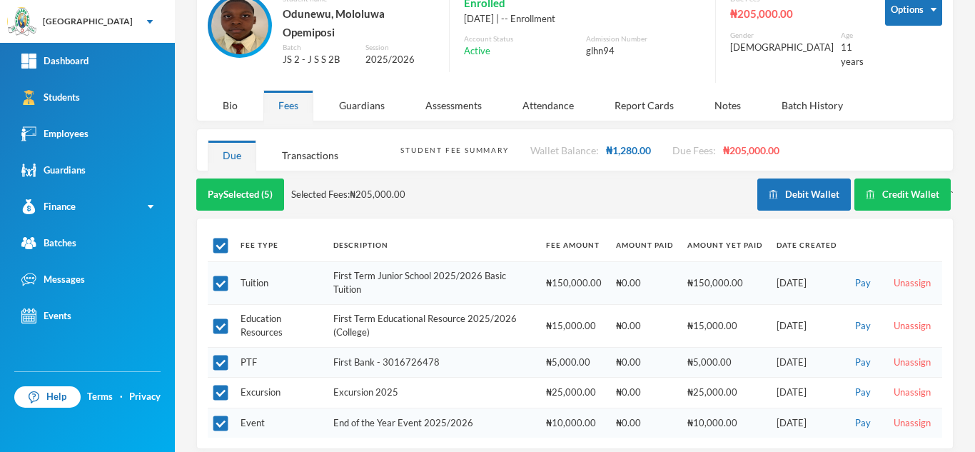
scroll to position [86, 0]
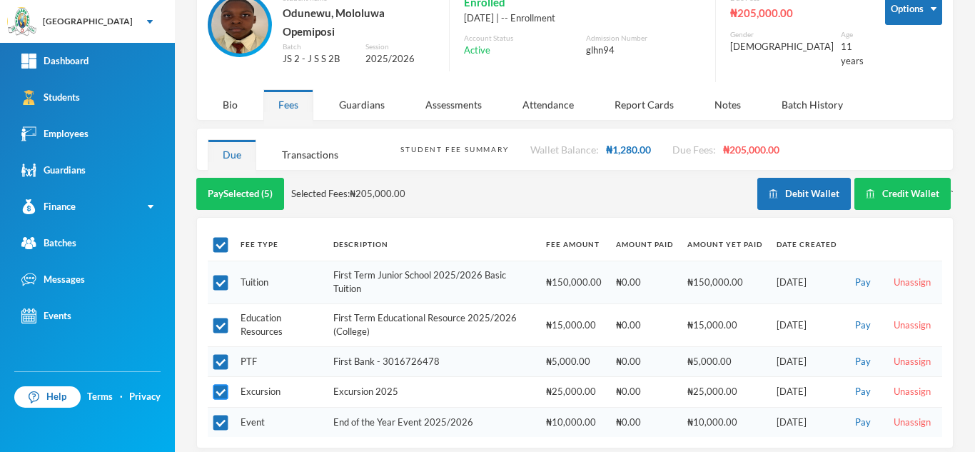
click at [227, 385] on input "checkbox" at bounding box center [220, 392] width 15 height 15
checkbox input "false"
click at [227, 187] on button "Pay Selected (4)" at bounding box center [240, 194] width 88 height 32
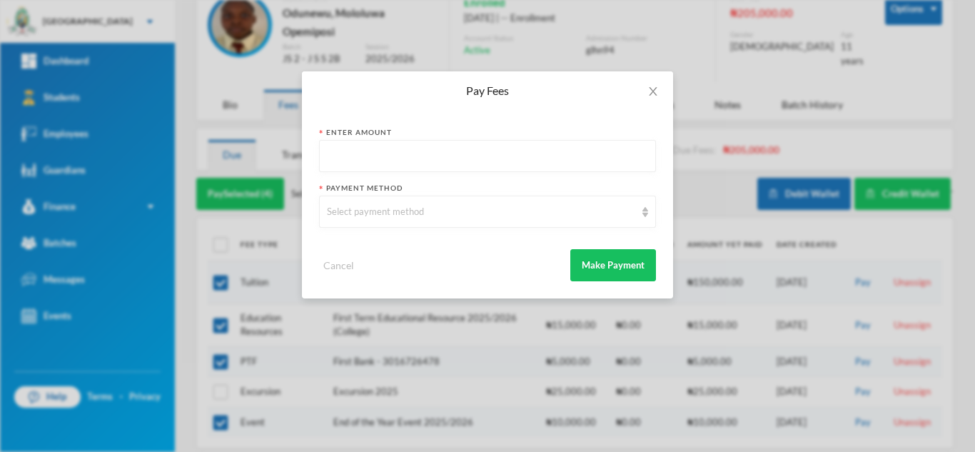
click at [382, 159] on input "text" at bounding box center [487, 157] width 321 height 32
type input "180000"
click at [423, 211] on div "Select payment method" at bounding box center [481, 212] width 308 height 14
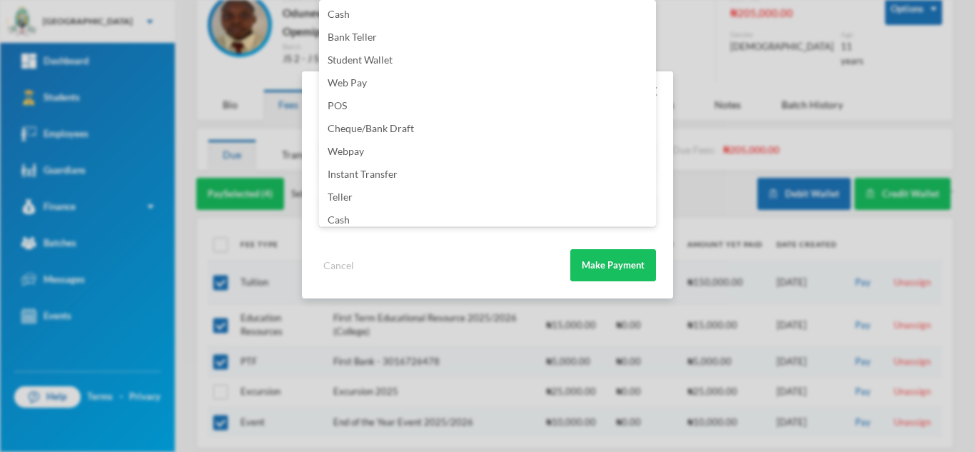
scroll to position [168, 0]
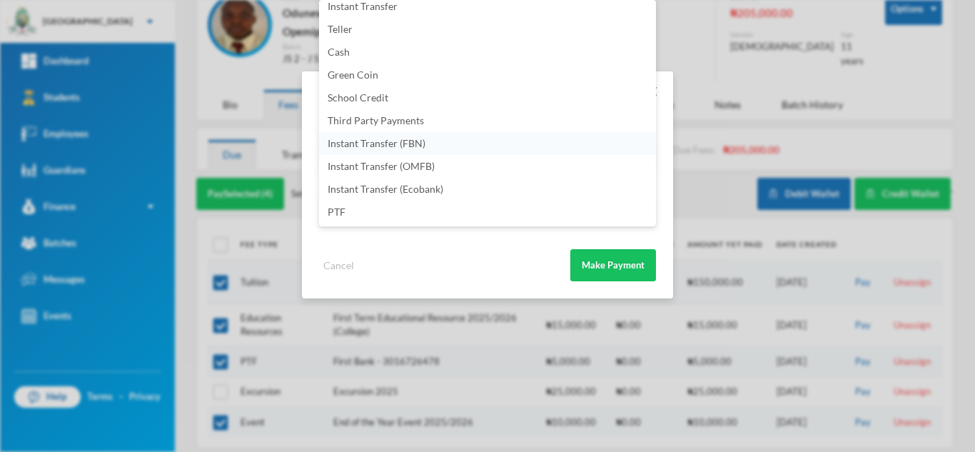
click at [425, 144] on li "Instant Transfer (FBN)" at bounding box center [487, 143] width 337 height 23
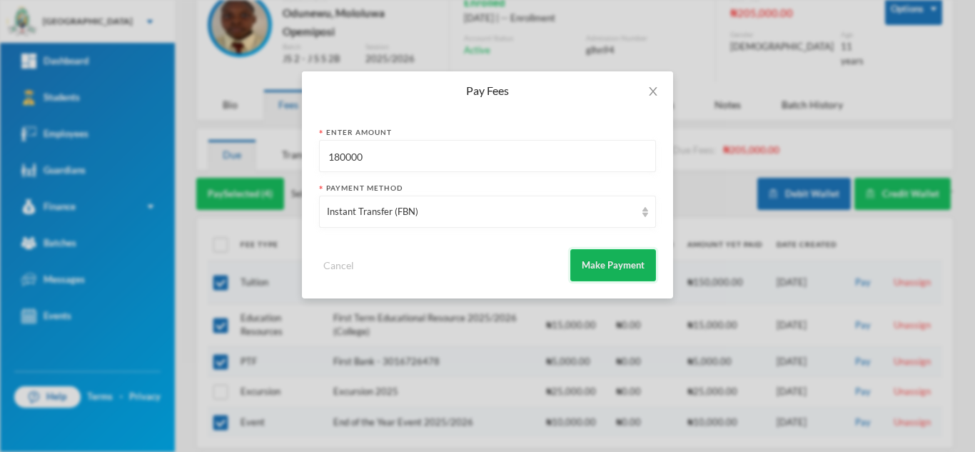
click at [582, 258] on button "Make Payment" at bounding box center [613, 265] width 86 height 32
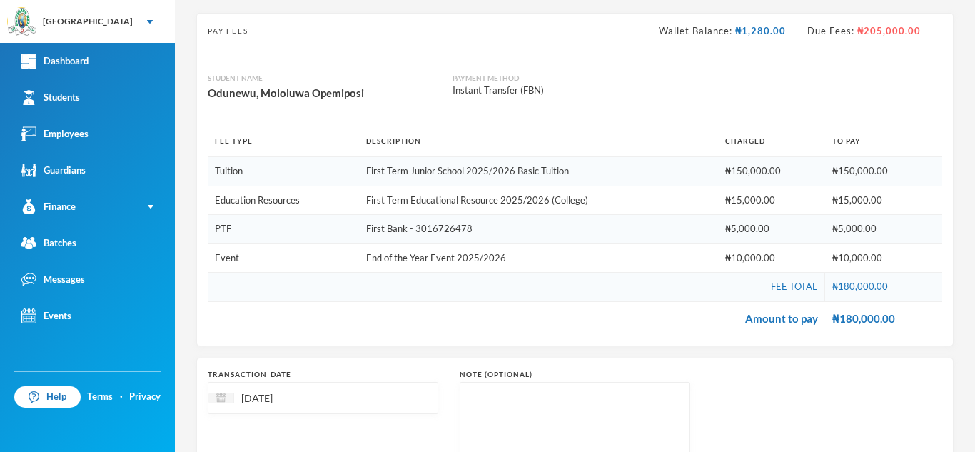
scroll to position [207, 0]
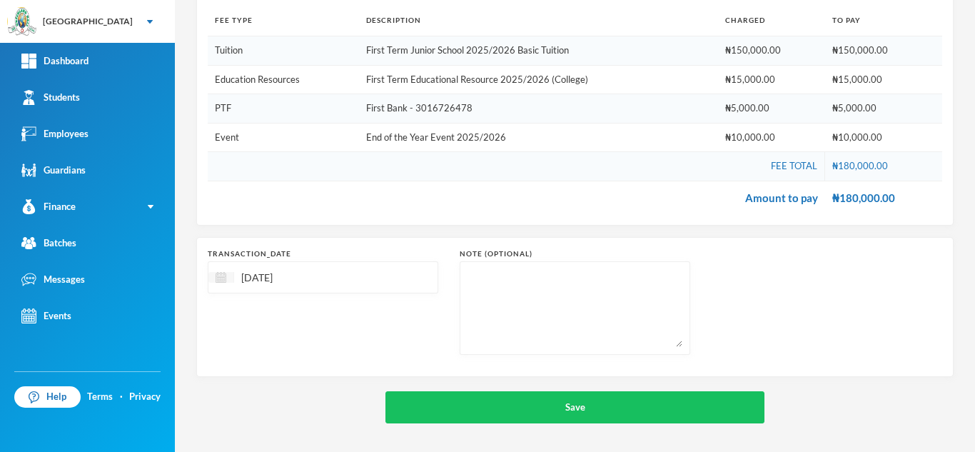
click at [223, 281] on img at bounding box center [221, 277] width 11 height 11
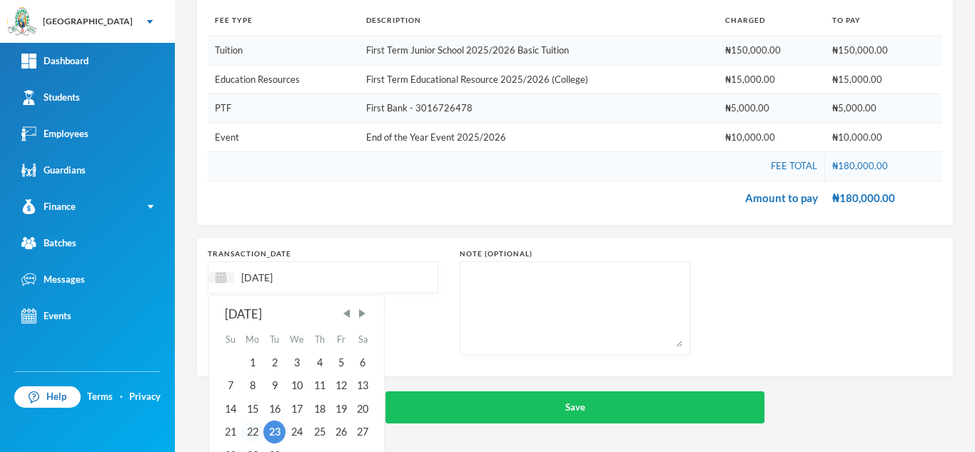
click at [252, 429] on div "22" at bounding box center [252, 431] width 23 height 23
type input "[DATE]"
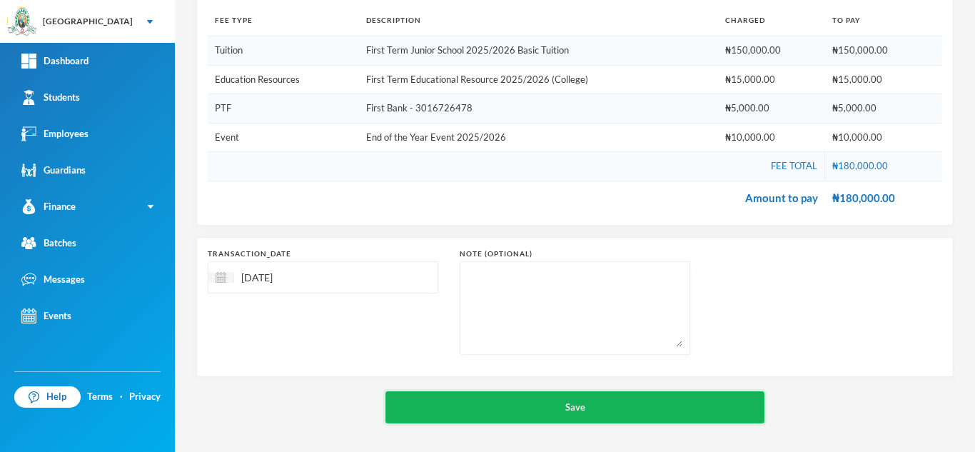
click at [505, 408] on button "Save" at bounding box center [574, 407] width 379 height 32
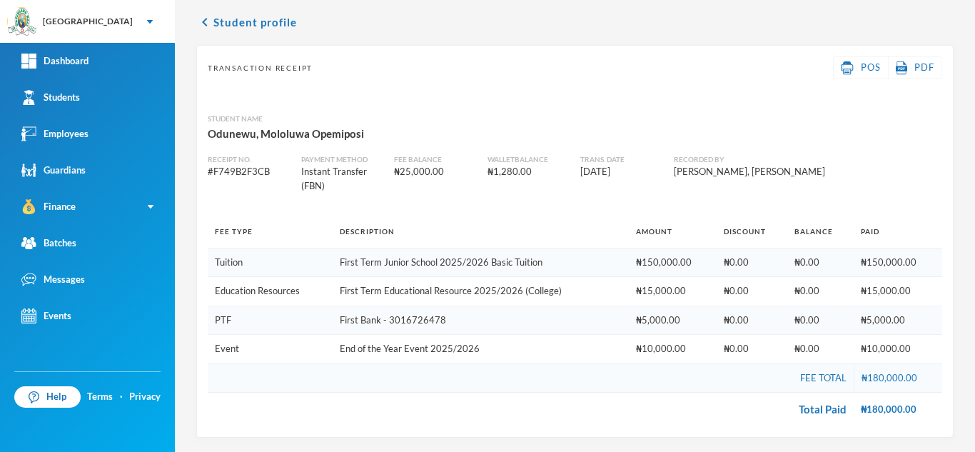
scroll to position [54, 0]
click at [275, 19] on button "chevron_left Student profile" at bounding box center [246, 22] width 101 height 17
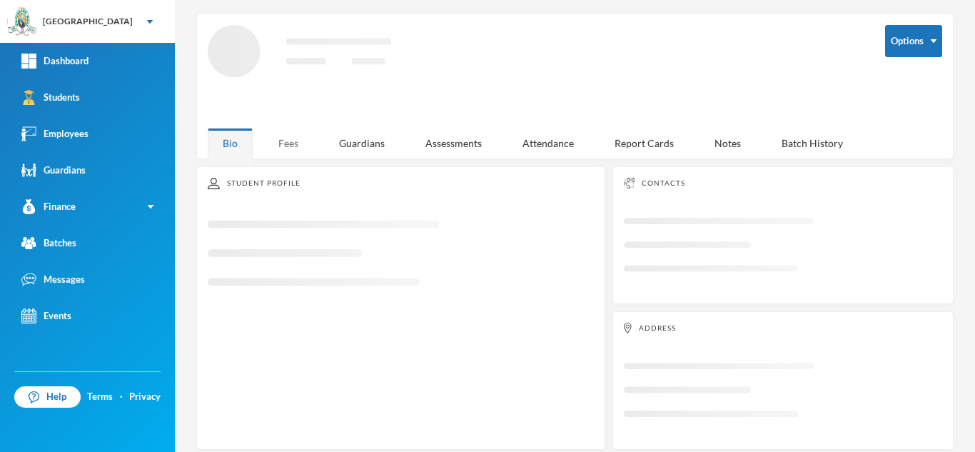
click at [290, 141] on div "Fees" at bounding box center [288, 143] width 50 height 31
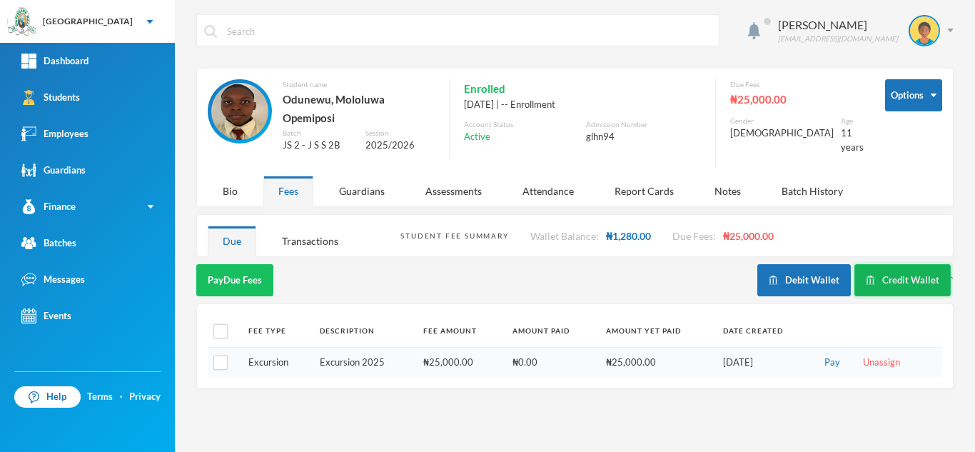
click at [914, 277] on button "Credit Wallet" at bounding box center [902, 280] width 96 height 32
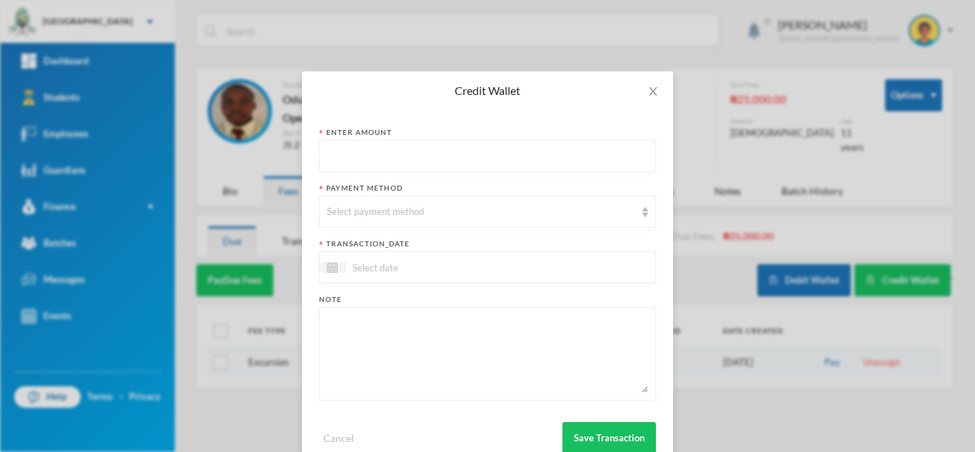
click at [428, 162] on input "text" at bounding box center [487, 157] width 321 height 32
type input "10000"
click at [403, 207] on div "Select payment method" at bounding box center [481, 212] width 308 height 14
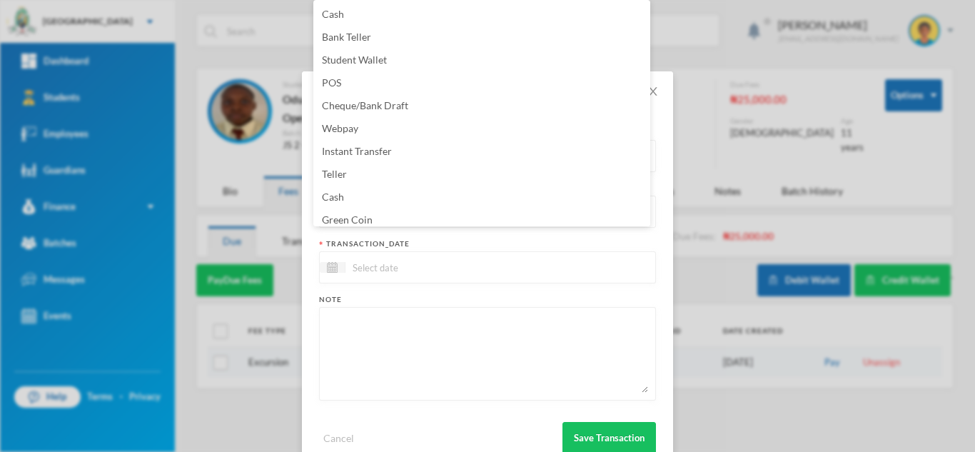
scroll to position [145, 0]
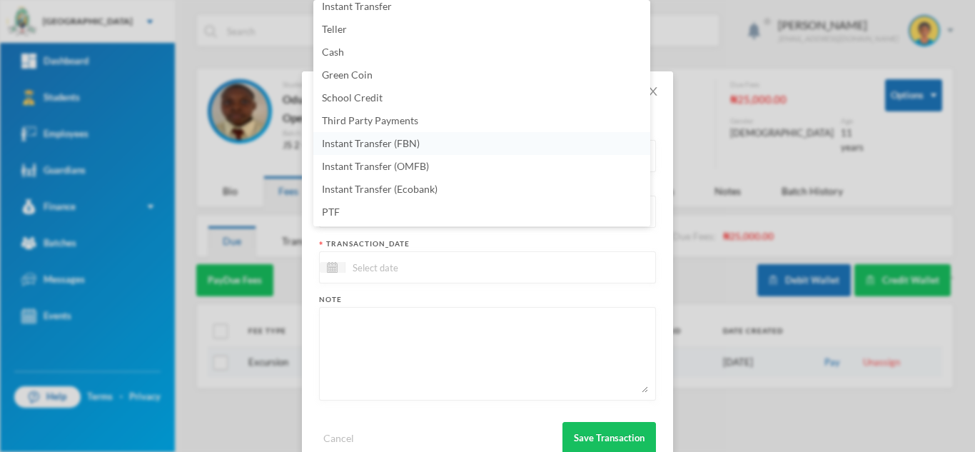
click at [477, 137] on li "Instant Transfer (FBN)" at bounding box center [481, 143] width 337 height 23
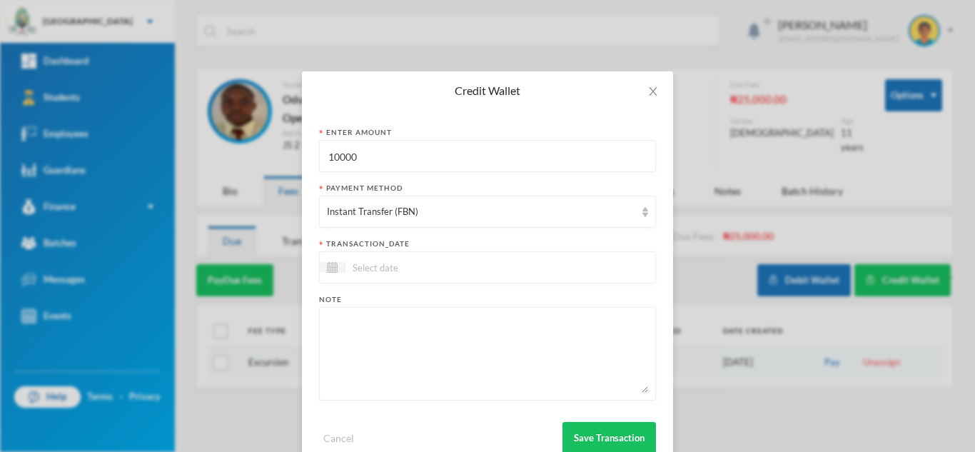
click at [461, 268] on div at bounding box center [487, 267] width 337 height 32
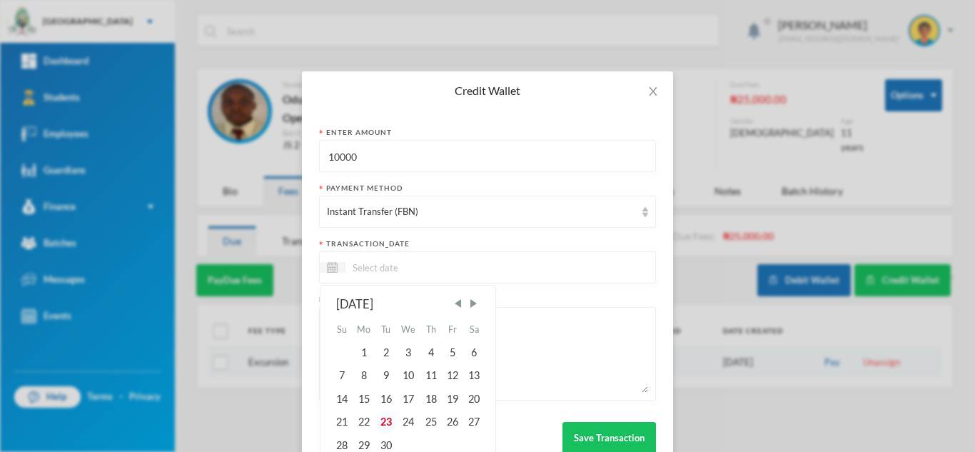
click at [378, 420] on div "23" at bounding box center [385, 421] width 21 height 23
type input "[DATE]"
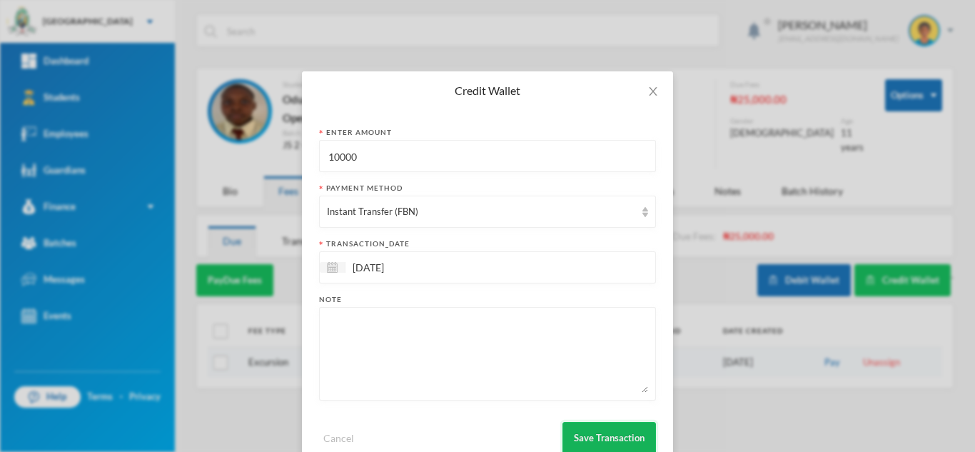
click at [585, 429] on button "Save Transaction" at bounding box center [609, 438] width 94 height 32
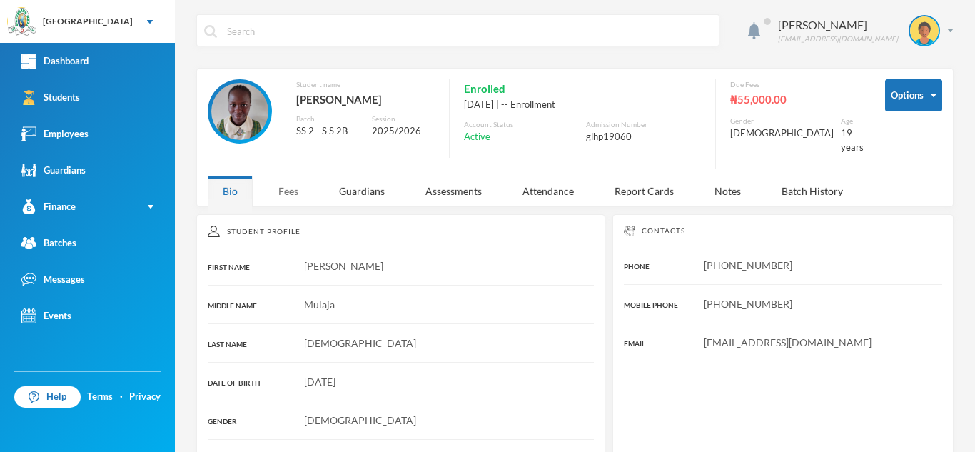
click at [286, 183] on div "Fees" at bounding box center [288, 191] width 50 height 31
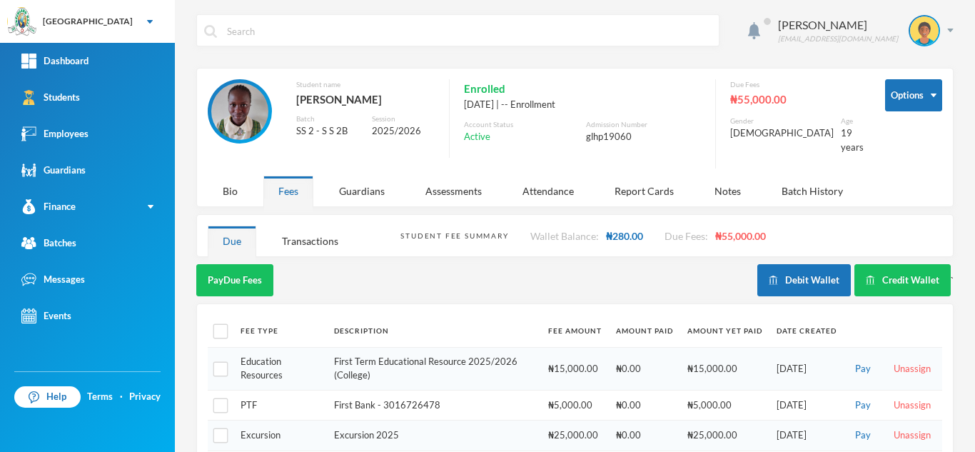
scroll to position [44, 0]
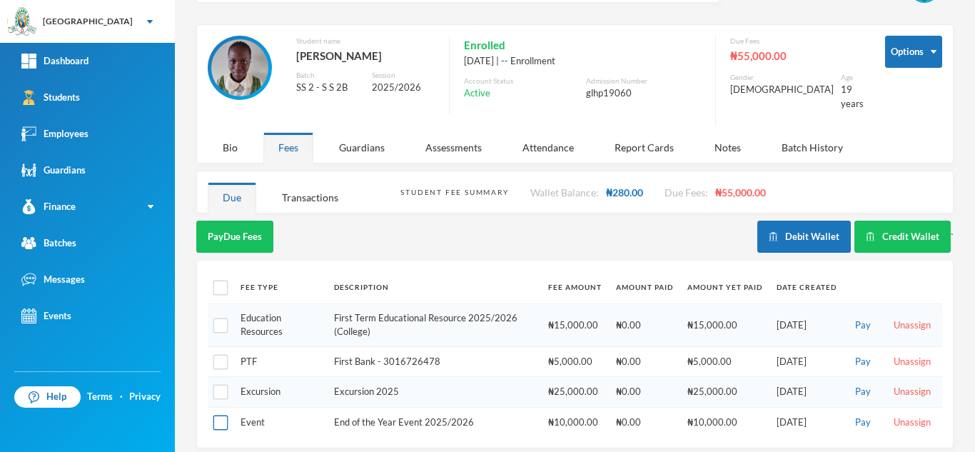
click at [217, 415] on input "checkbox" at bounding box center [220, 422] width 15 height 15
checkbox input "true"
click at [228, 208] on div "Due" at bounding box center [232, 197] width 49 height 31
click at [240, 221] on button "Pay Selected (1)" at bounding box center [240, 237] width 88 height 32
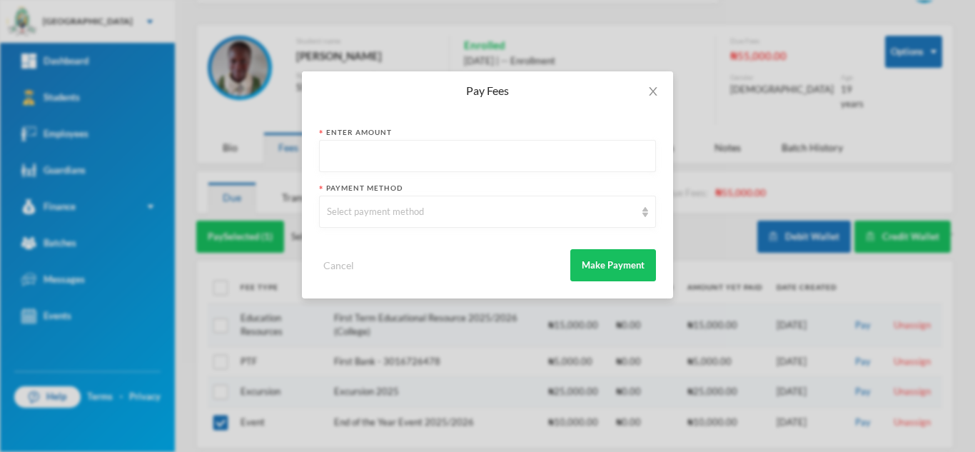
click at [363, 153] on input "text" at bounding box center [487, 157] width 321 height 32
type input "20000"
click at [380, 216] on div "Select payment method" at bounding box center [481, 212] width 308 height 14
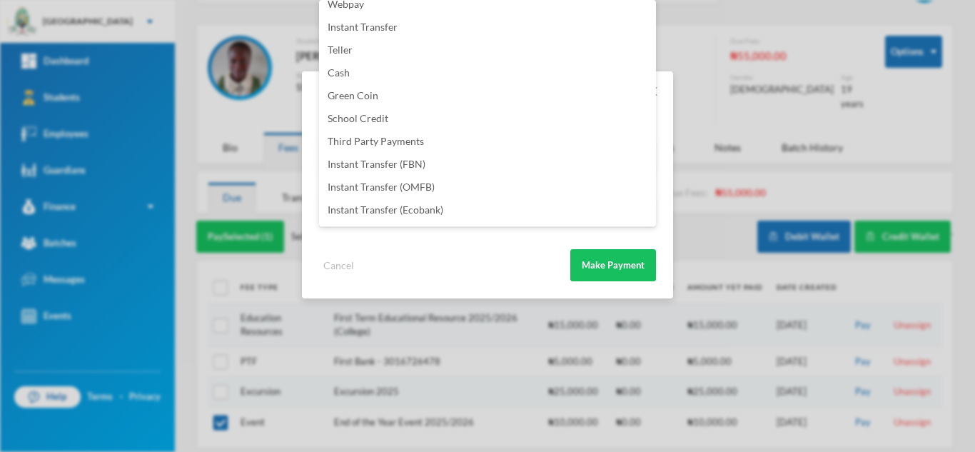
scroll to position [168, 0]
click at [485, 138] on li "Instant Transfer (FBN)" at bounding box center [487, 143] width 337 height 23
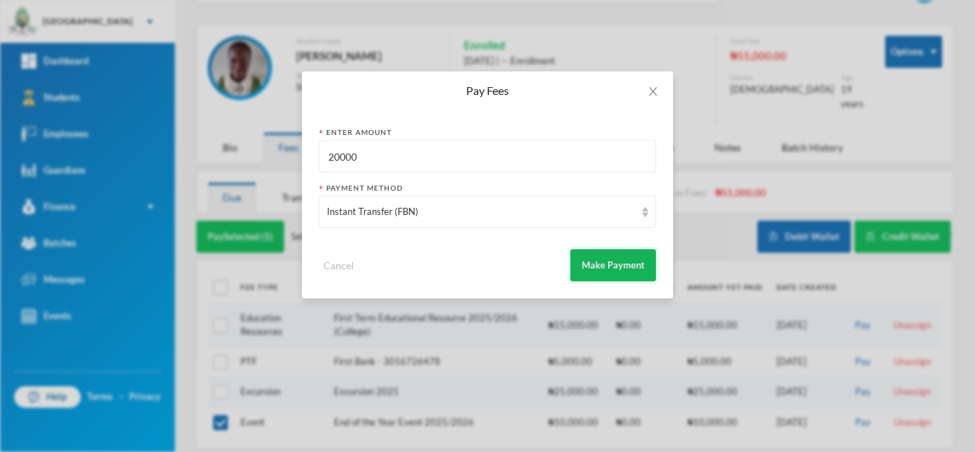
click at [589, 263] on button "Make Payment" at bounding box center [613, 265] width 86 height 32
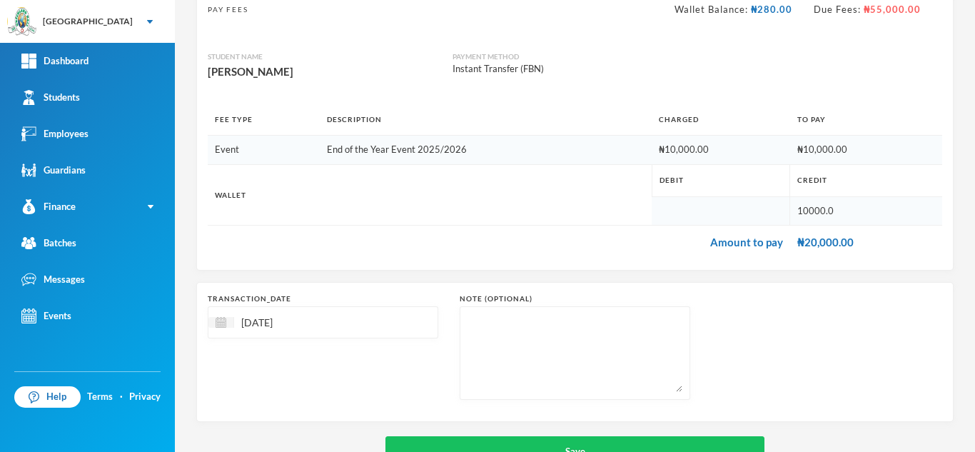
scroll to position [153, 0]
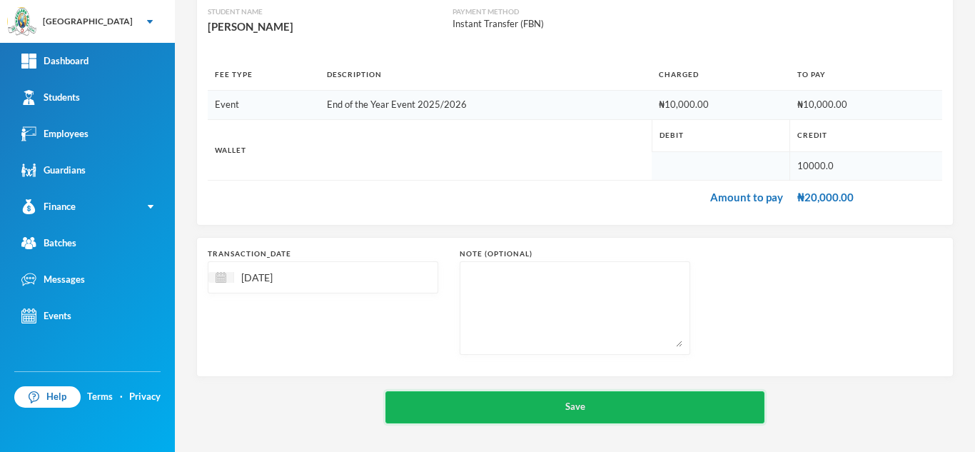
click at [672, 399] on button "Save" at bounding box center [574, 407] width 379 height 32
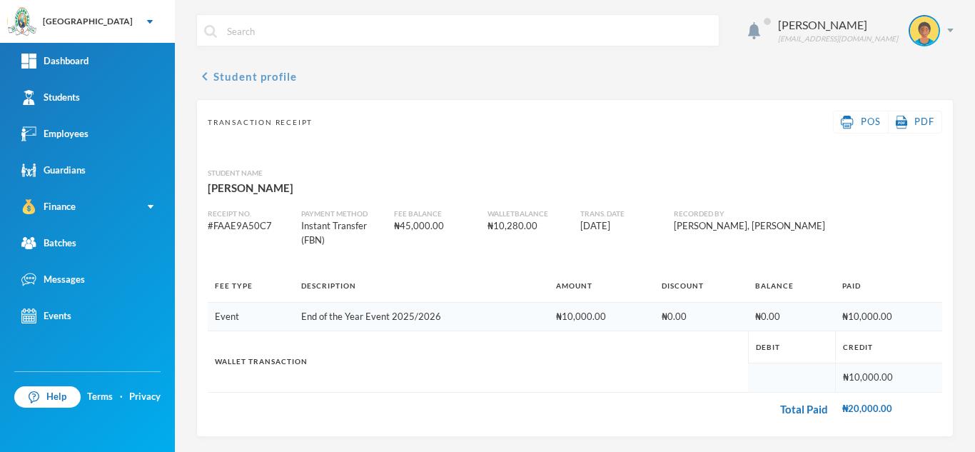
click at [252, 78] on button "chevron_left Student profile" at bounding box center [246, 76] width 101 height 17
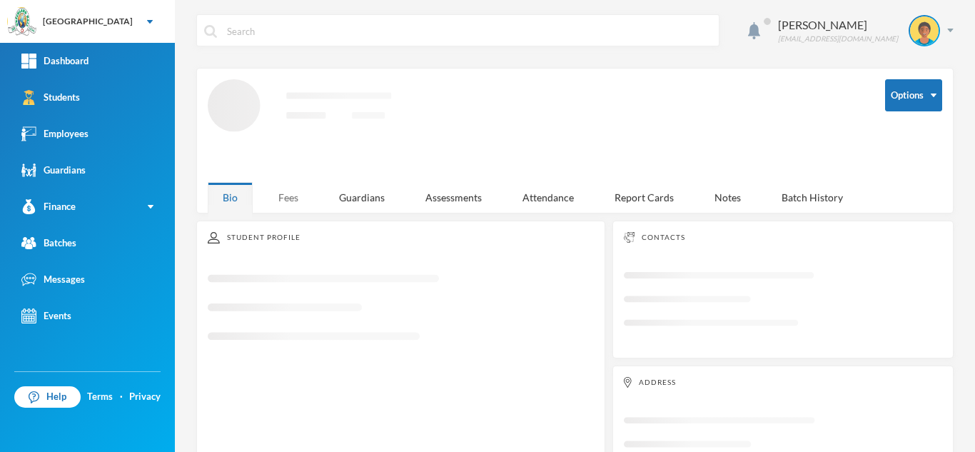
click at [287, 195] on div "Fees" at bounding box center [288, 197] width 50 height 31
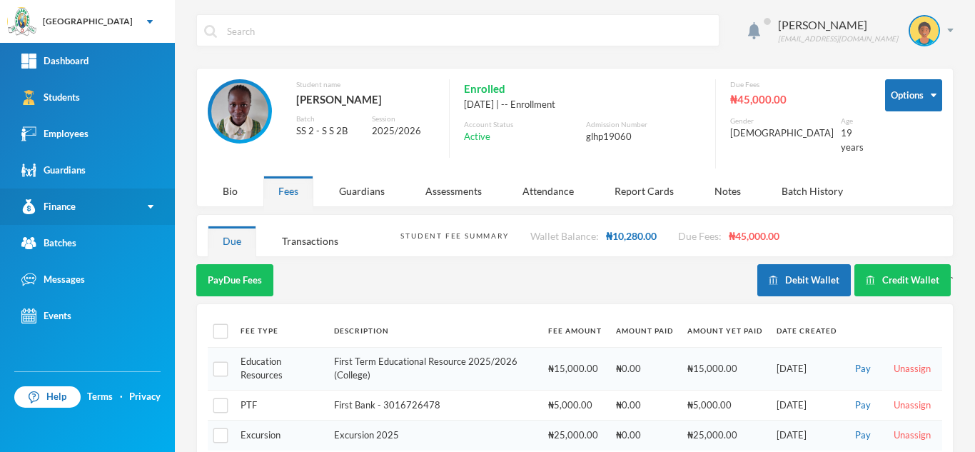
click at [128, 215] on link "Finance" at bounding box center [87, 206] width 175 height 36
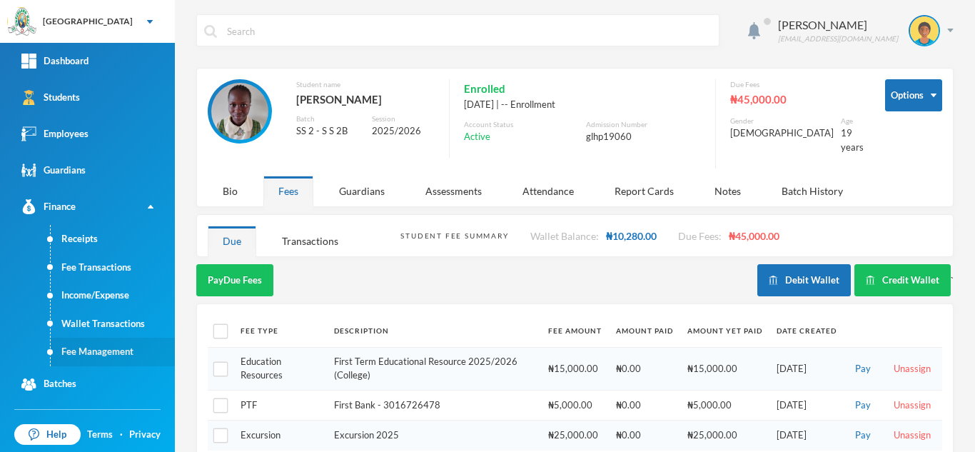
click at [99, 347] on link "Fee Management" at bounding box center [113, 352] width 124 height 29
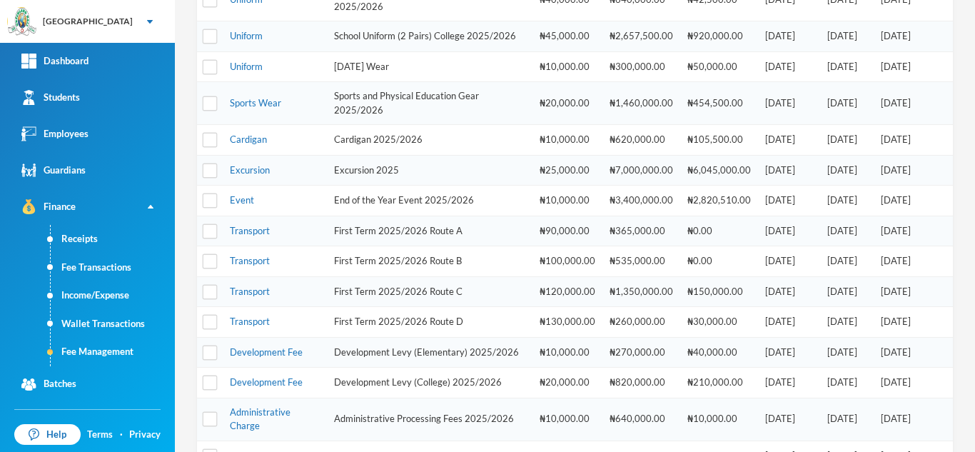
scroll to position [485, 0]
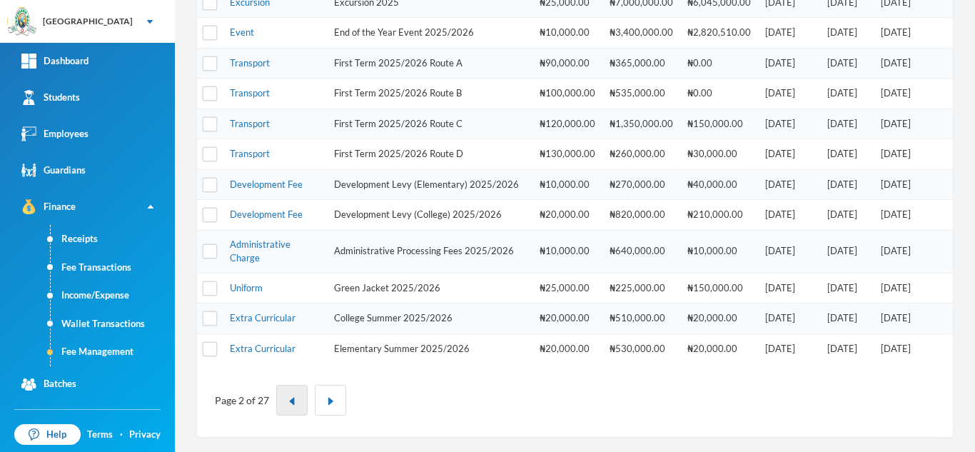
click at [286, 390] on button "button" at bounding box center [291, 400] width 31 height 31
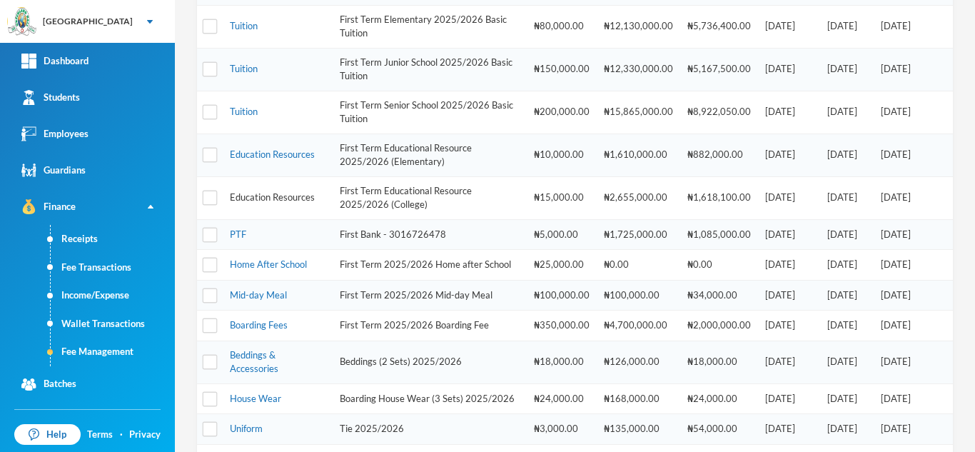
click at [248, 203] on link "Education Resources" at bounding box center [272, 196] width 85 height 11
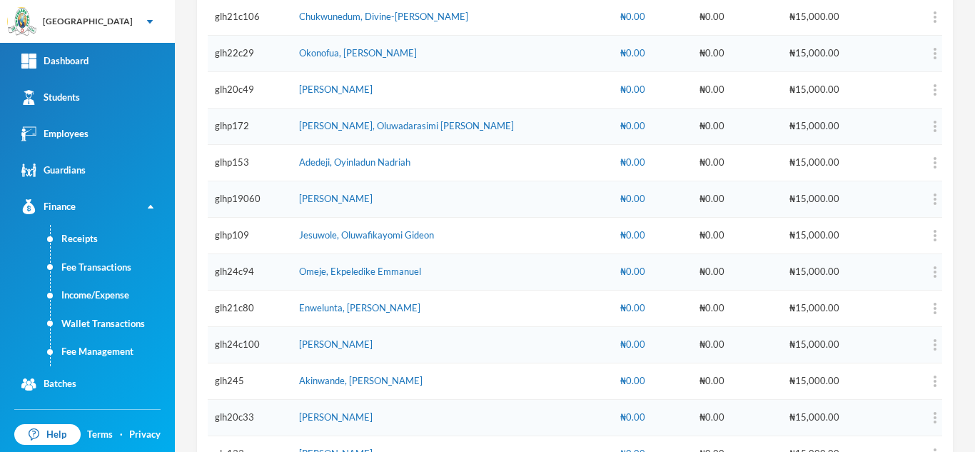
scroll to position [3566, 0]
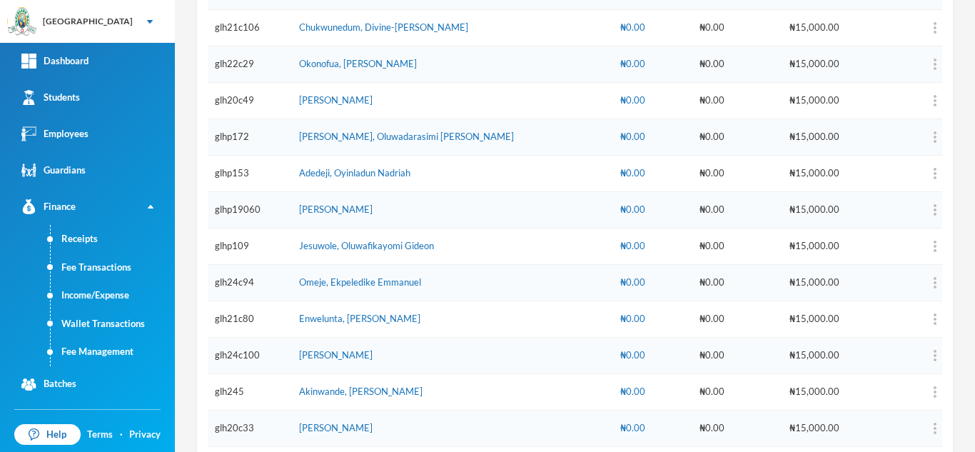
click at [920, 191] on td at bounding box center [907, 209] width 70 height 36
click at [934, 204] on img "button" at bounding box center [935, 209] width 3 height 11
click at [872, 240] on button "Add Discount" at bounding box center [882, 237] width 58 height 26
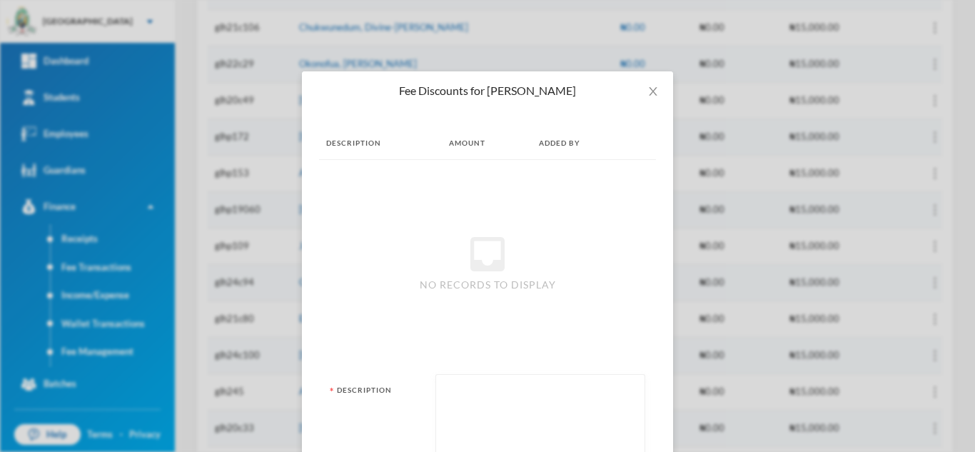
click at [575, 393] on textarea at bounding box center [540, 421] width 194 height 78
type textarea "hand of mercy"
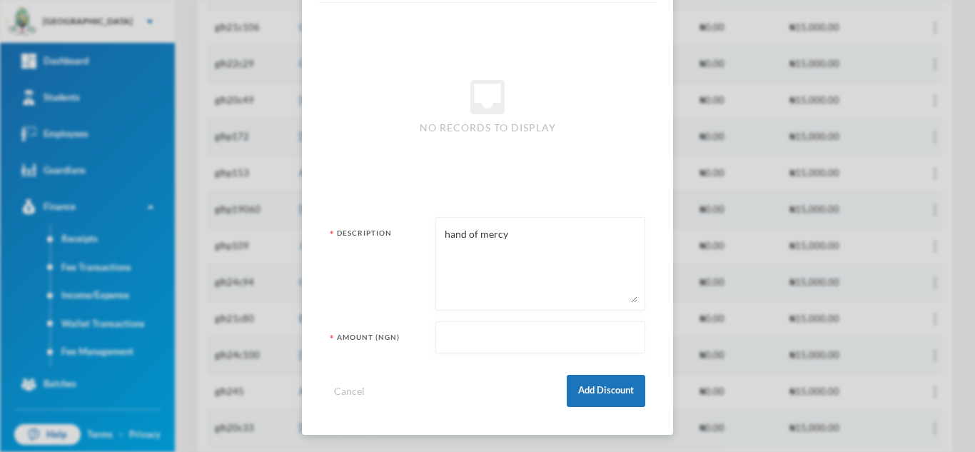
click at [564, 343] on input "text" at bounding box center [540, 338] width 194 height 32
type input "15000"
click at [590, 399] on button "Add Discount" at bounding box center [606, 391] width 79 height 32
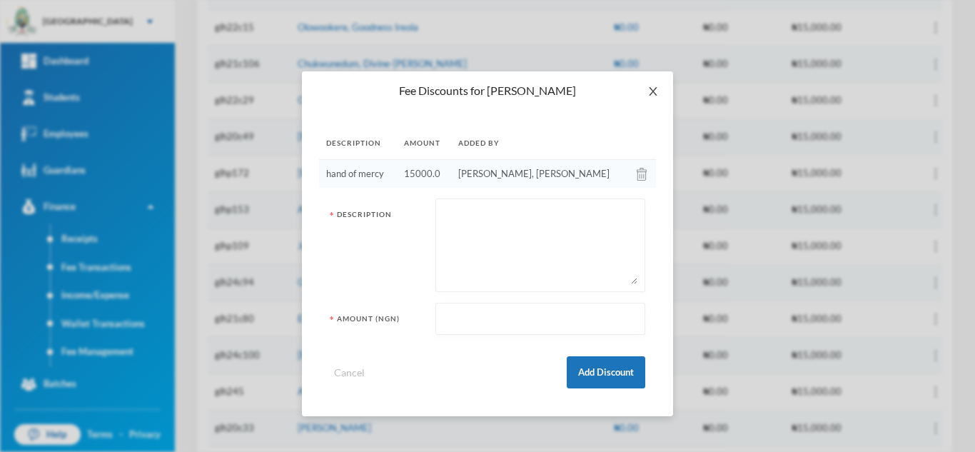
scroll to position [2947, 0]
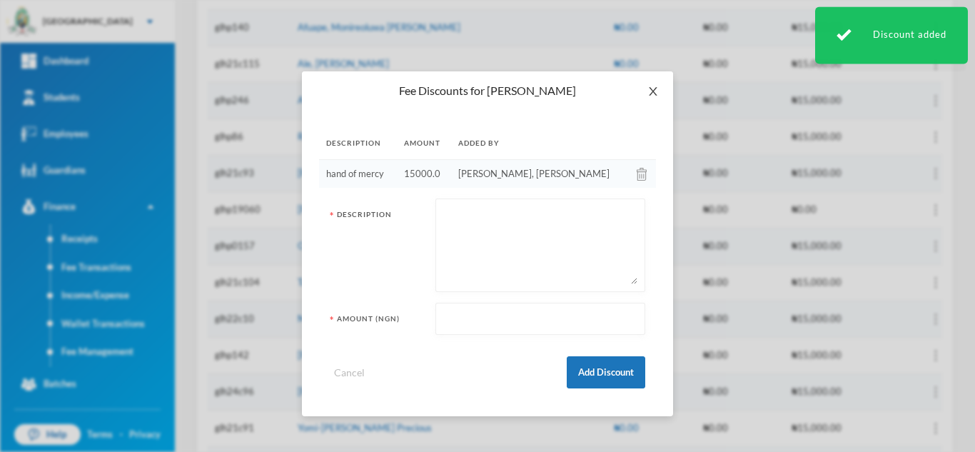
click at [653, 88] on icon "icon: close" at bounding box center [652, 91] width 11 height 11
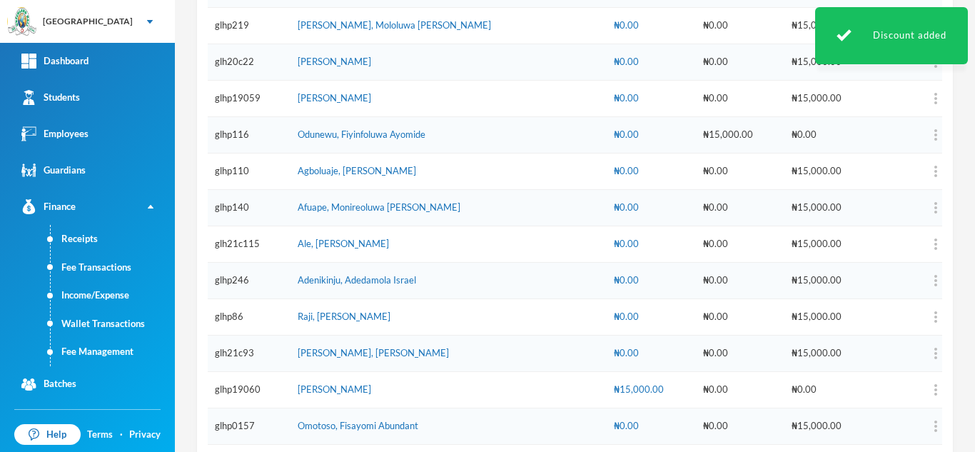
scroll to position [2711, 0]
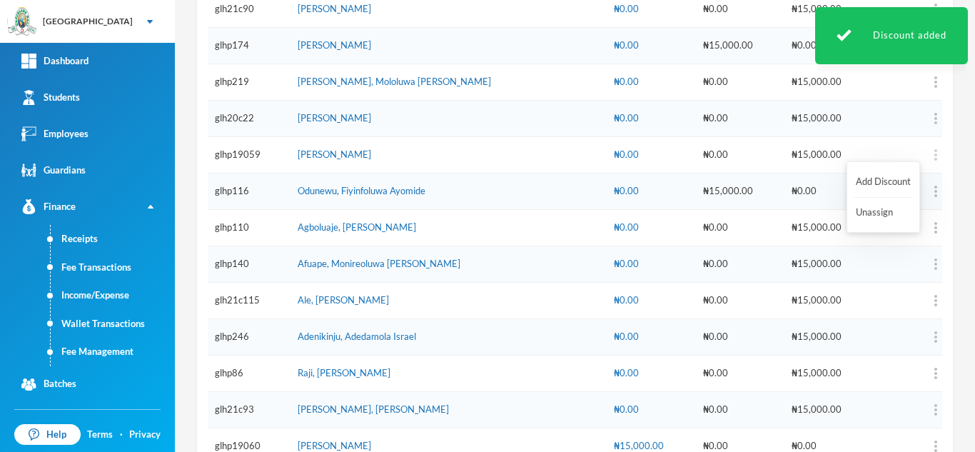
click at [934, 149] on img "button" at bounding box center [935, 154] width 3 height 11
click at [879, 181] on button "Add Discount" at bounding box center [883, 182] width 58 height 26
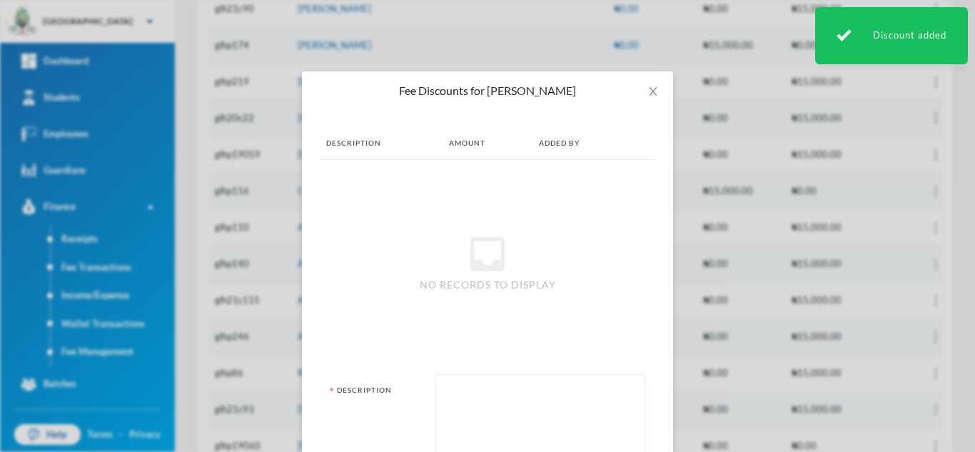
click at [531, 398] on textarea at bounding box center [540, 421] width 194 height 78
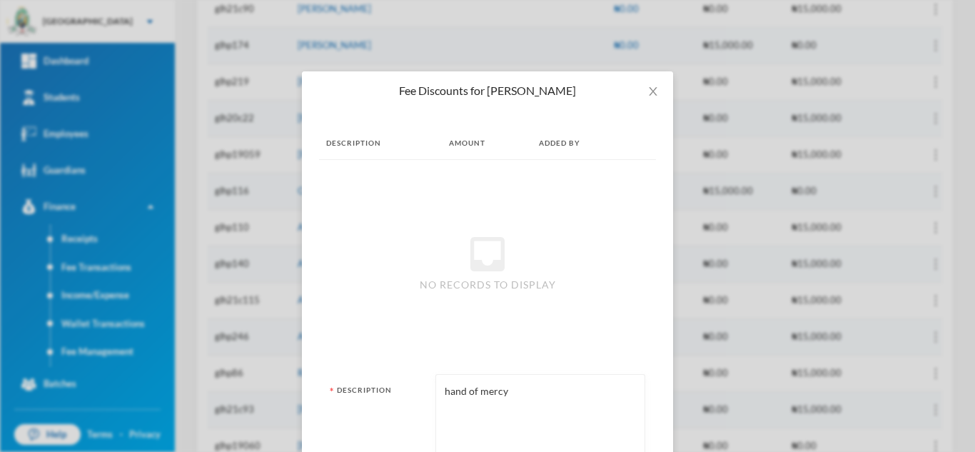
type textarea "hand of mercy"
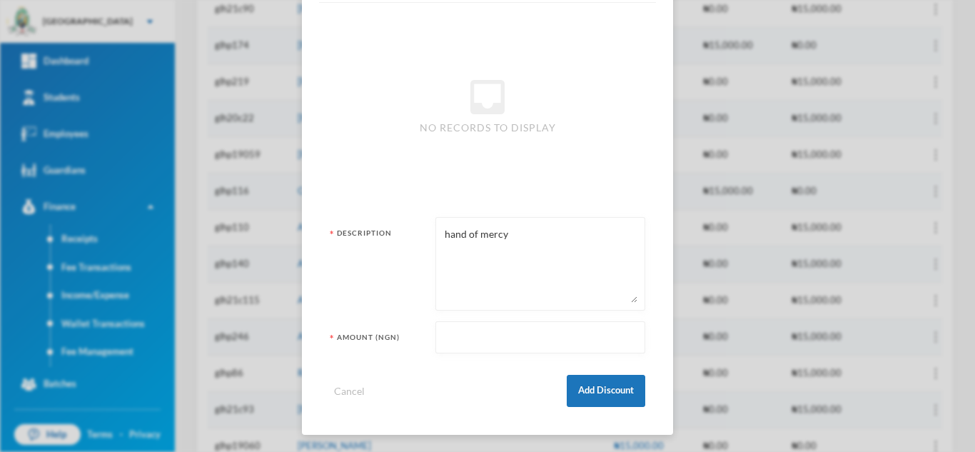
click at [457, 343] on input "text" at bounding box center [540, 338] width 194 height 32
type input "15000"
click at [614, 380] on button "Add Discount" at bounding box center [606, 391] width 79 height 32
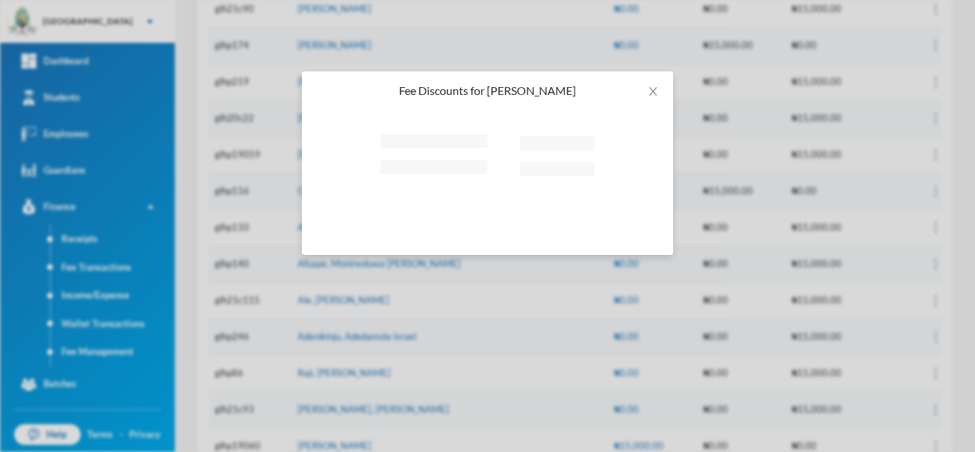
scroll to position [0, 0]
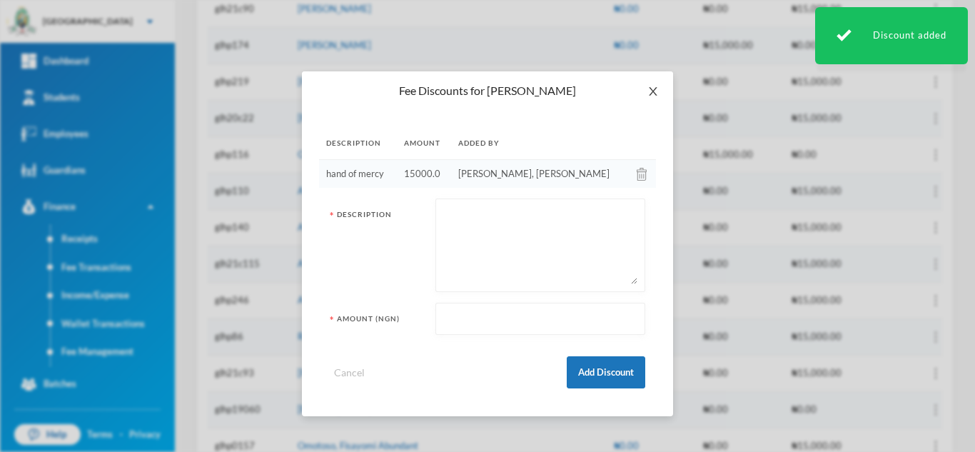
click at [650, 89] on icon "icon: close" at bounding box center [653, 91] width 8 height 9
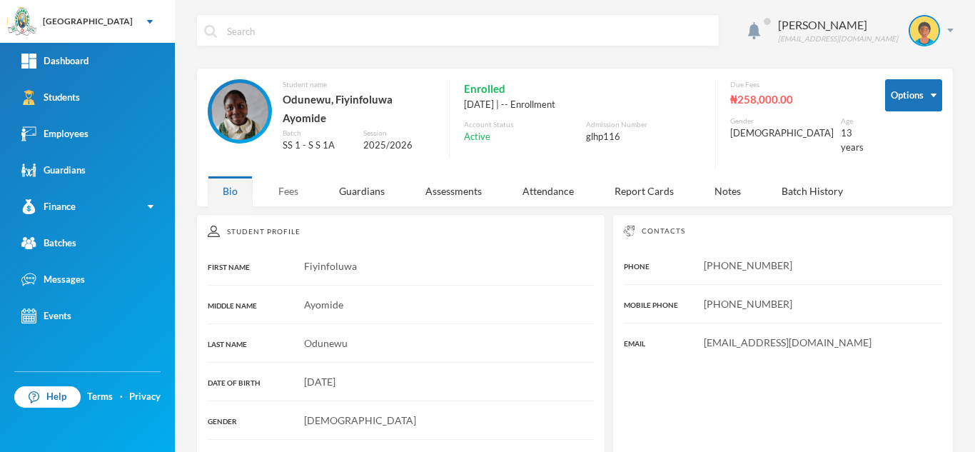
click at [289, 186] on div "Fees" at bounding box center [288, 191] width 50 height 31
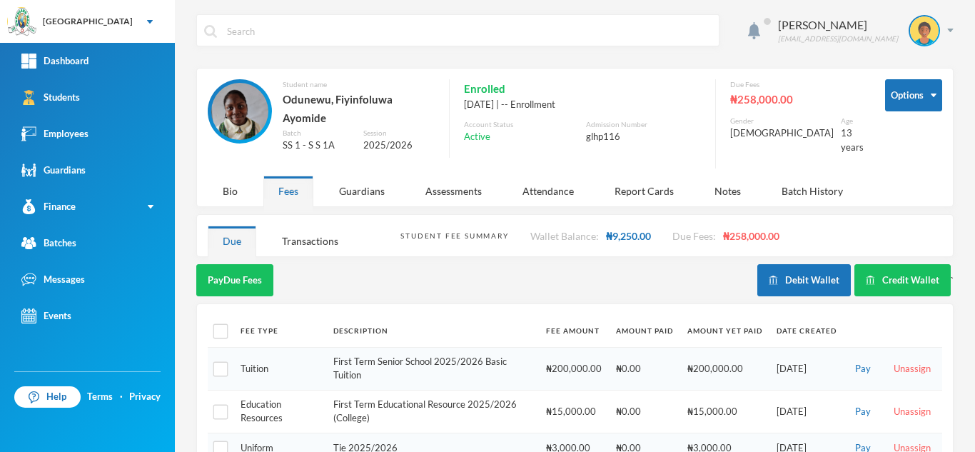
scroll to position [117, 0]
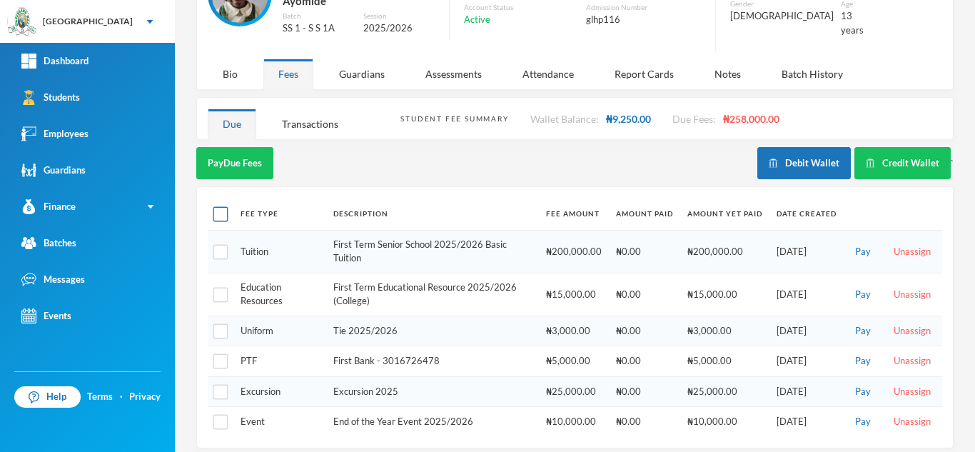
click at [225, 207] on input "checkbox" at bounding box center [220, 214] width 15 height 15
checkbox input "true"
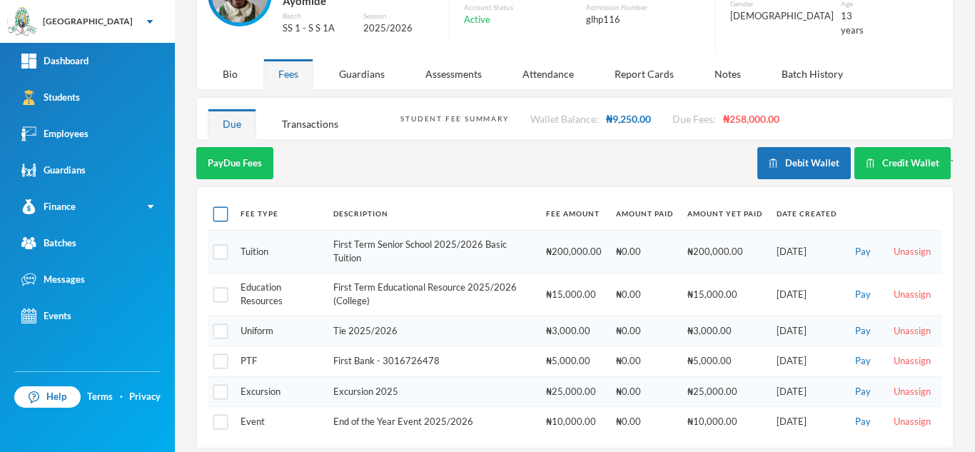
checkbox input "true"
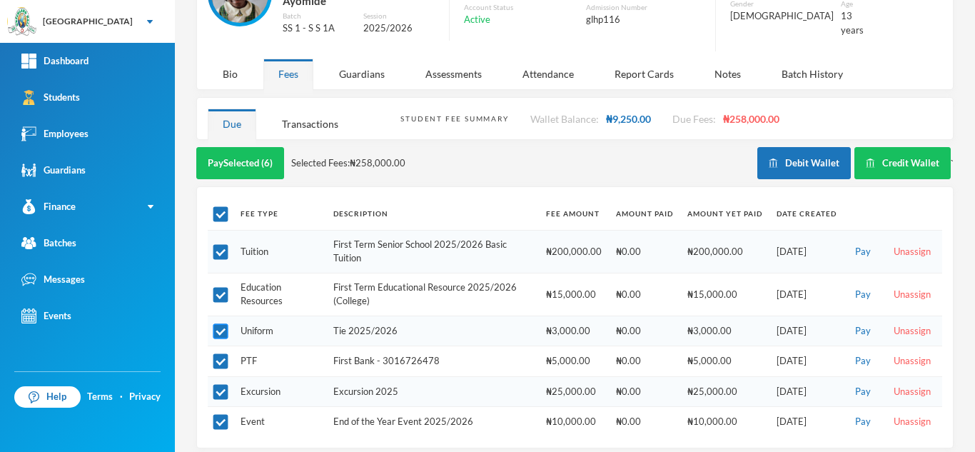
click at [219, 324] on input "checkbox" at bounding box center [220, 331] width 15 height 15
checkbox input "false"
click at [219, 385] on input "checkbox" at bounding box center [220, 392] width 15 height 15
checkbox input "false"
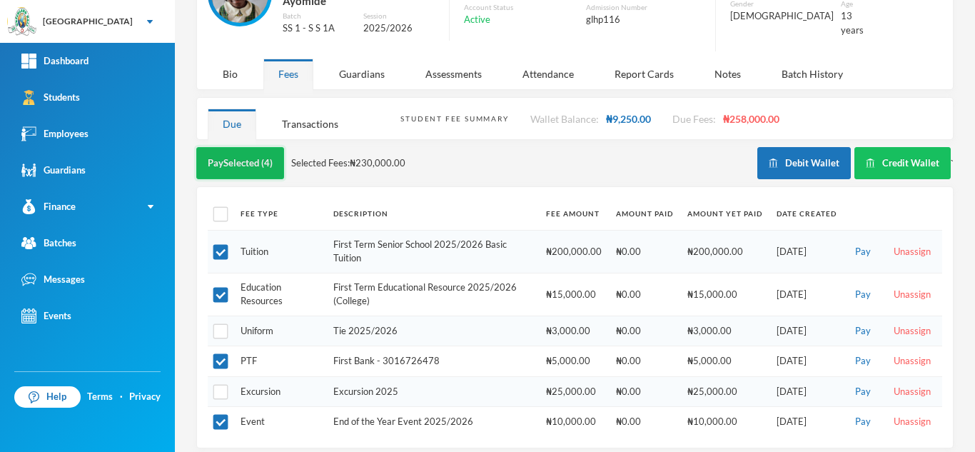
click at [229, 148] on button "Pay Selected (4)" at bounding box center [240, 163] width 88 height 32
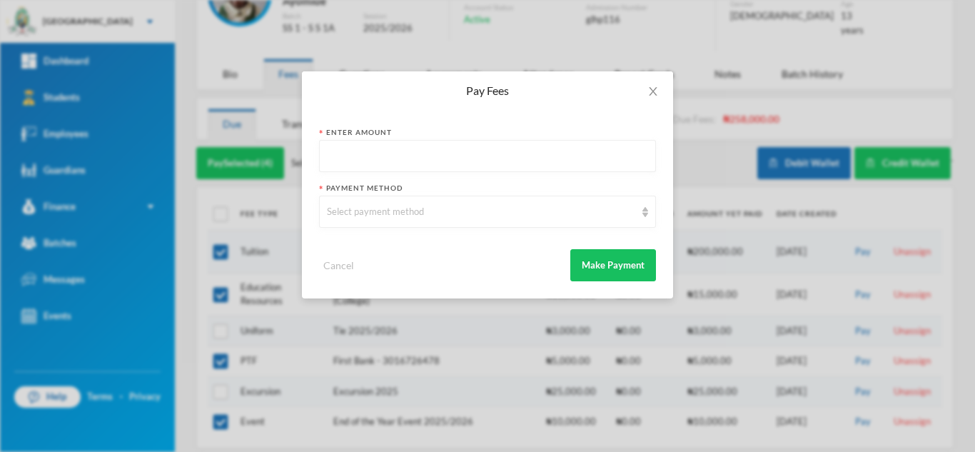
click at [424, 152] on input "text" at bounding box center [487, 157] width 321 height 32
type input "230000"
click at [404, 206] on div "Select payment method" at bounding box center [481, 212] width 308 height 14
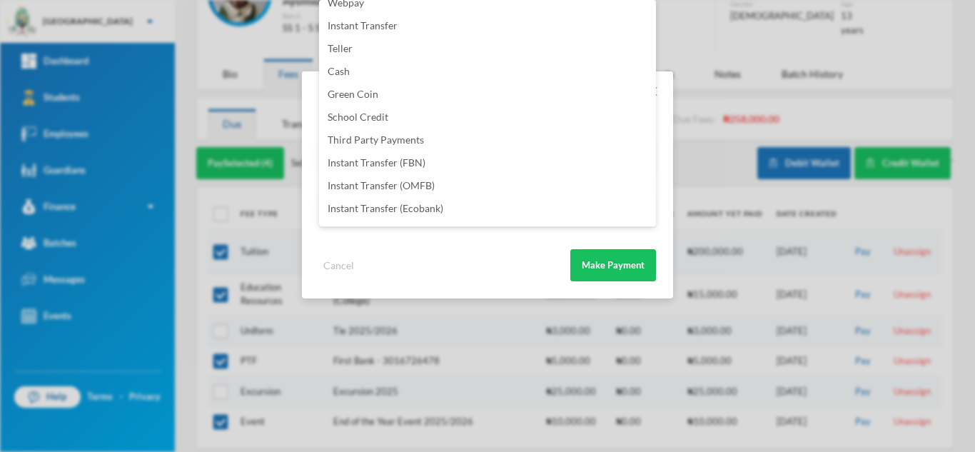
scroll to position [168, 0]
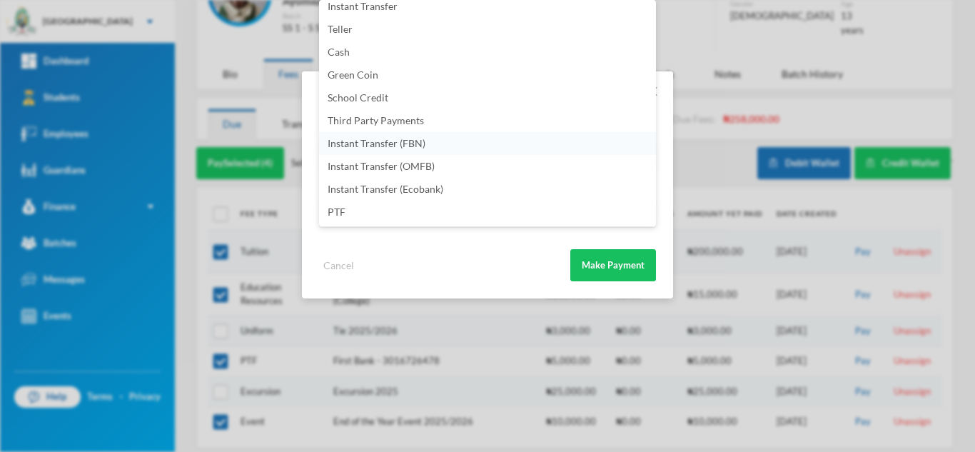
click at [472, 147] on li "Instant Transfer (FBN)" at bounding box center [487, 143] width 337 height 23
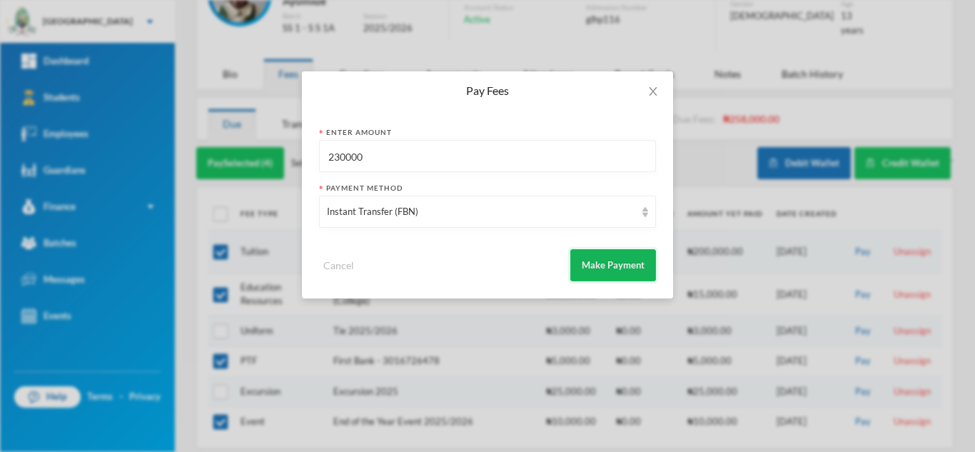
click at [598, 266] on button "Make Payment" at bounding box center [613, 265] width 86 height 32
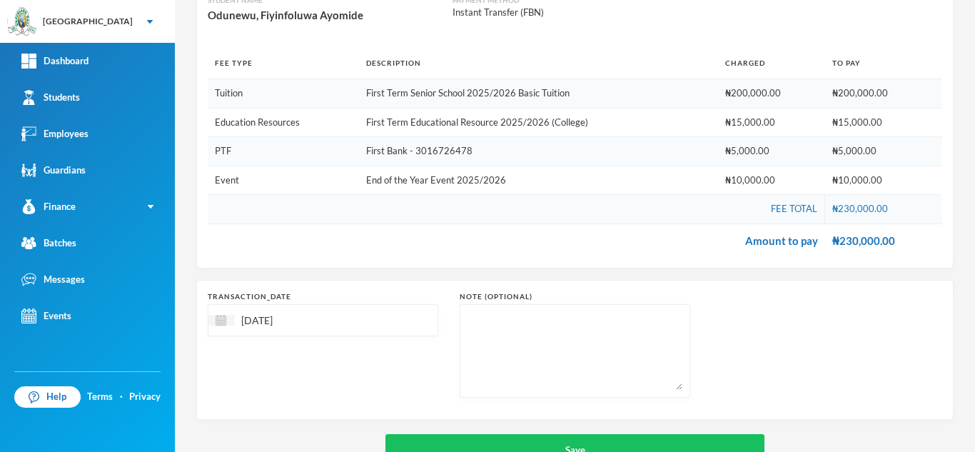
scroll to position [207, 0]
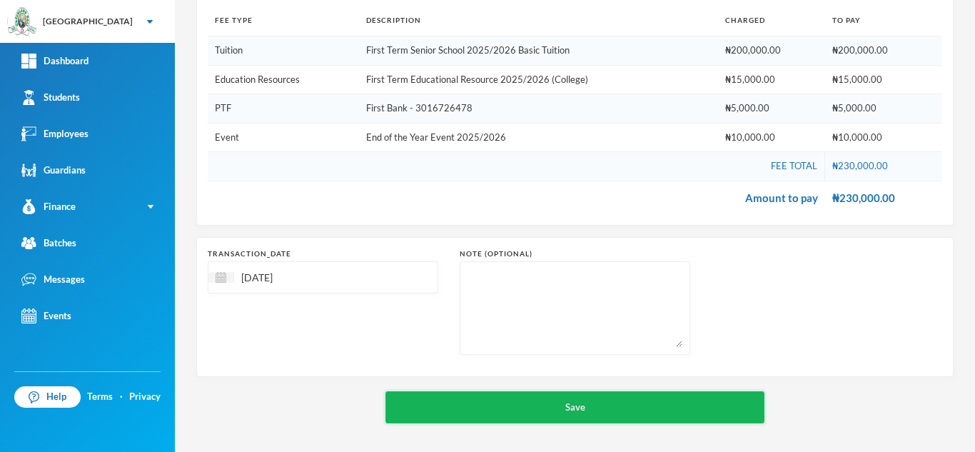
click at [640, 406] on button "Save" at bounding box center [574, 407] width 379 height 32
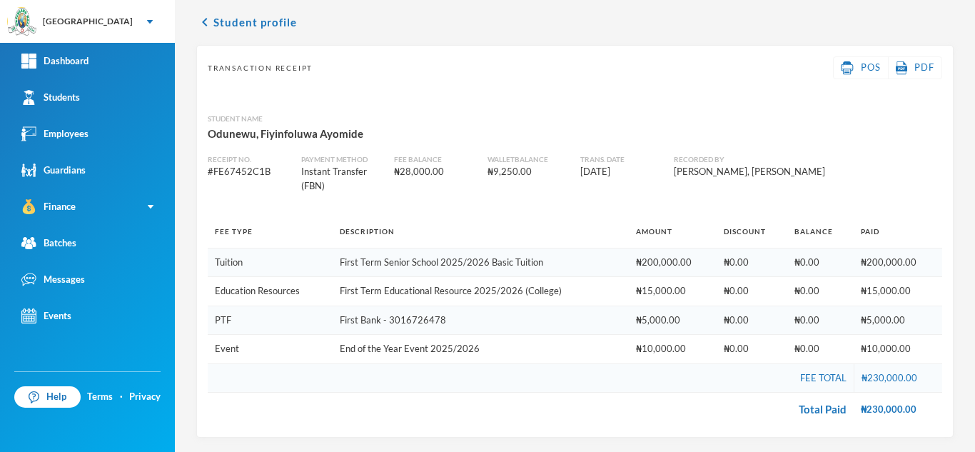
scroll to position [54, 0]
click at [259, 16] on button "chevron_left Student profile" at bounding box center [246, 22] width 101 height 17
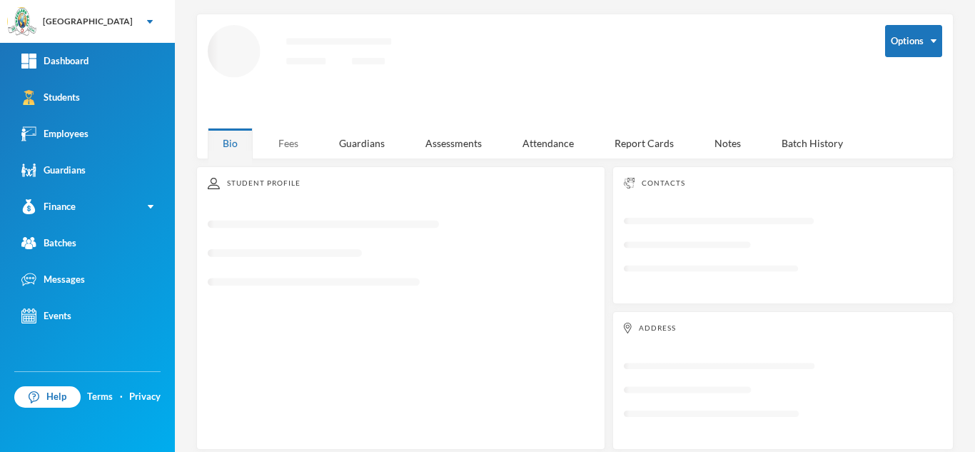
click at [287, 145] on div "Fees" at bounding box center [288, 143] width 50 height 31
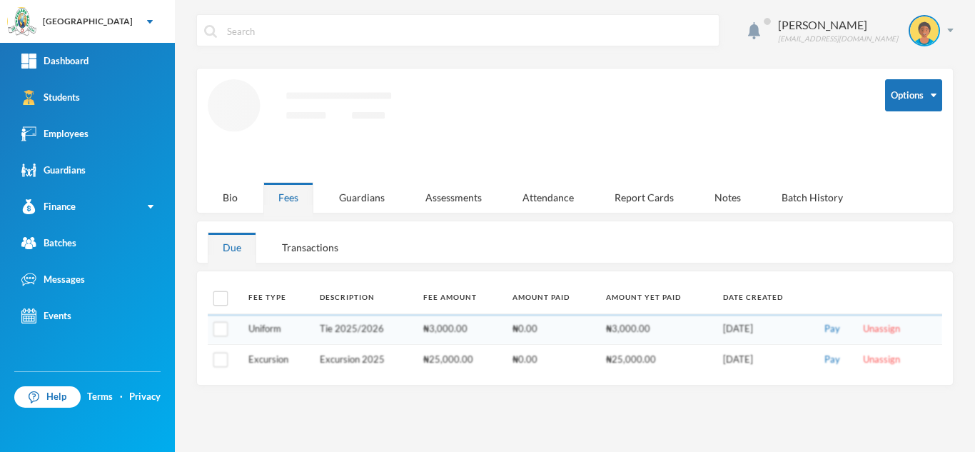
click at [881, 314] on th at bounding box center [877, 298] width 129 height 32
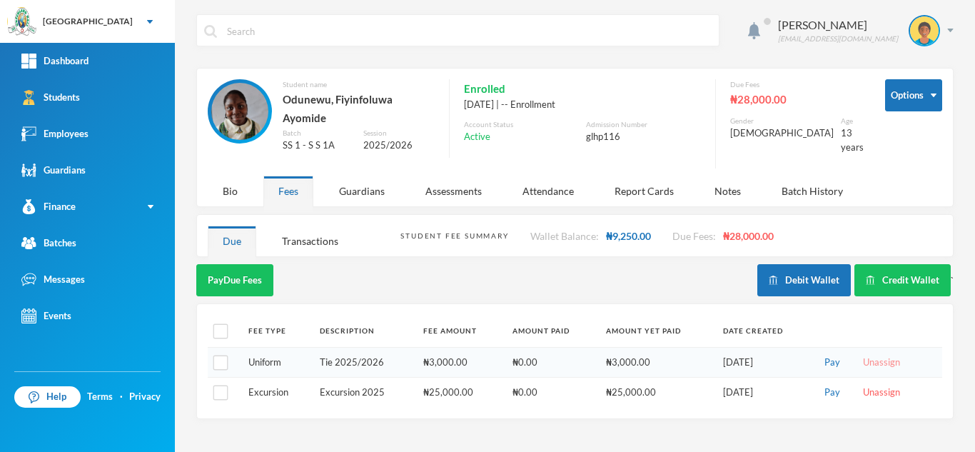
click at [878, 355] on button "Unassign" at bounding box center [882, 363] width 46 height 16
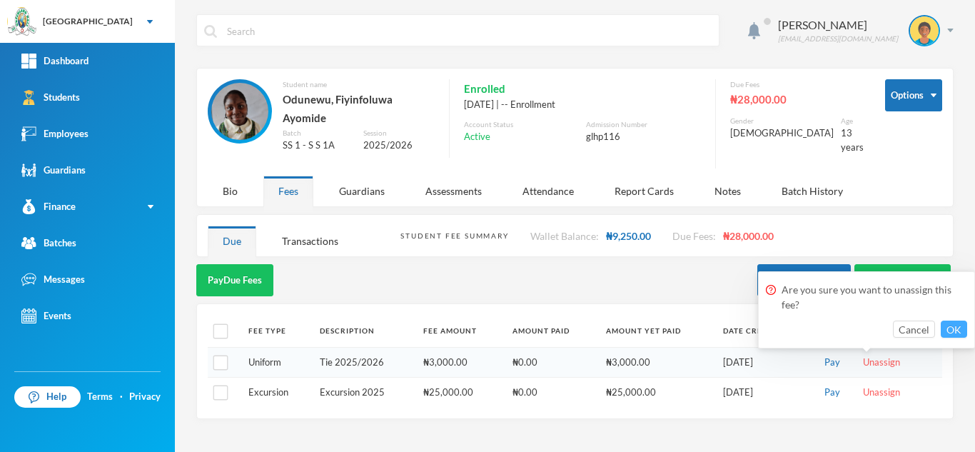
click at [952, 332] on button "OK" at bounding box center [954, 328] width 26 height 17
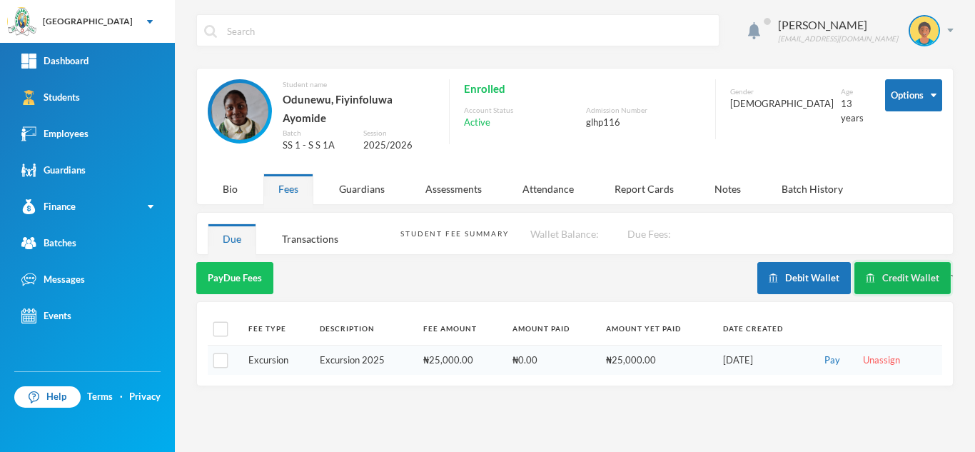
click at [894, 273] on button "Credit Wallet" at bounding box center [902, 278] width 96 height 32
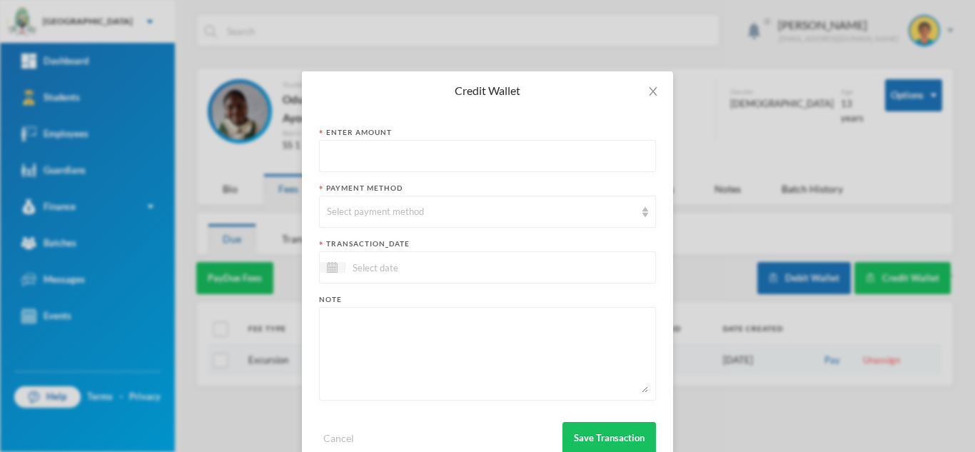
click at [433, 160] on input "text" at bounding box center [487, 157] width 321 height 32
type input "10000"
click at [423, 207] on div "Select payment method" at bounding box center [481, 212] width 308 height 14
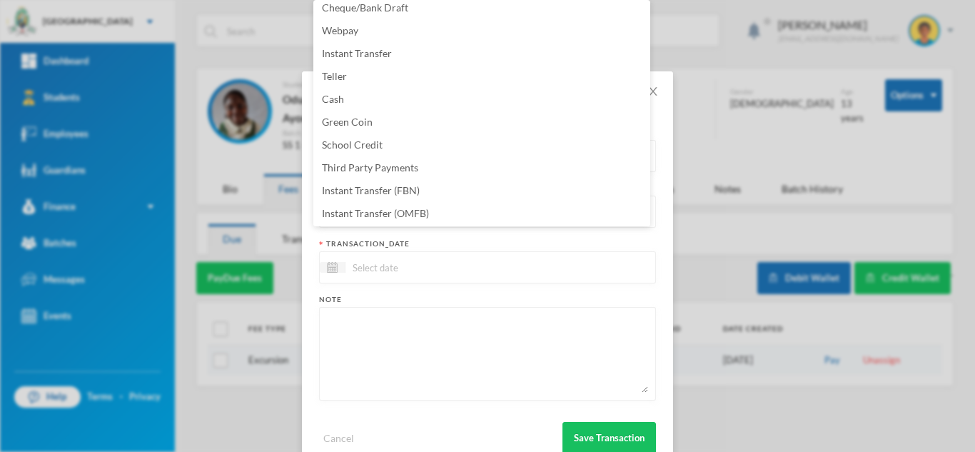
scroll to position [145, 0]
click at [423, 139] on li "Instant Transfer (FBN)" at bounding box center [481, 143] width 337 height 23
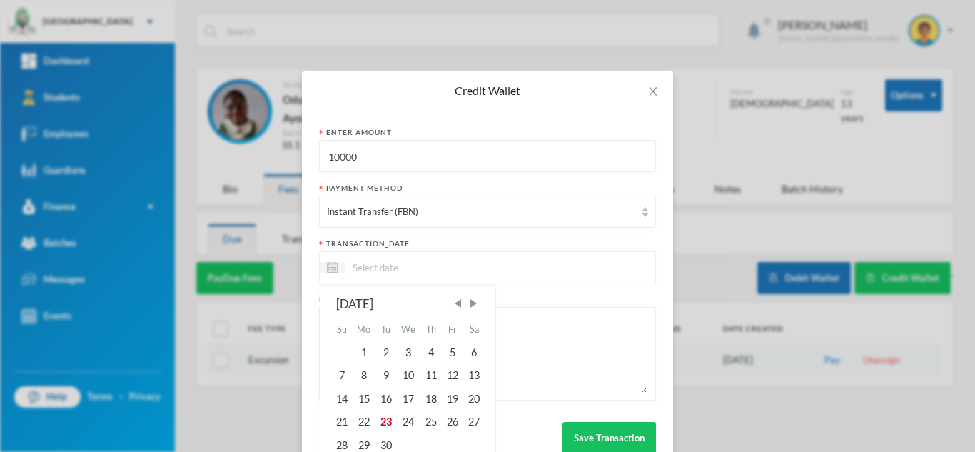
click at [428, 269] on input at bounding box center [405, 267] width 120 height 16
click at [382, 420] on div "23" at bounding box center [385, 421] width 21 height 23
type input "[DATE]"
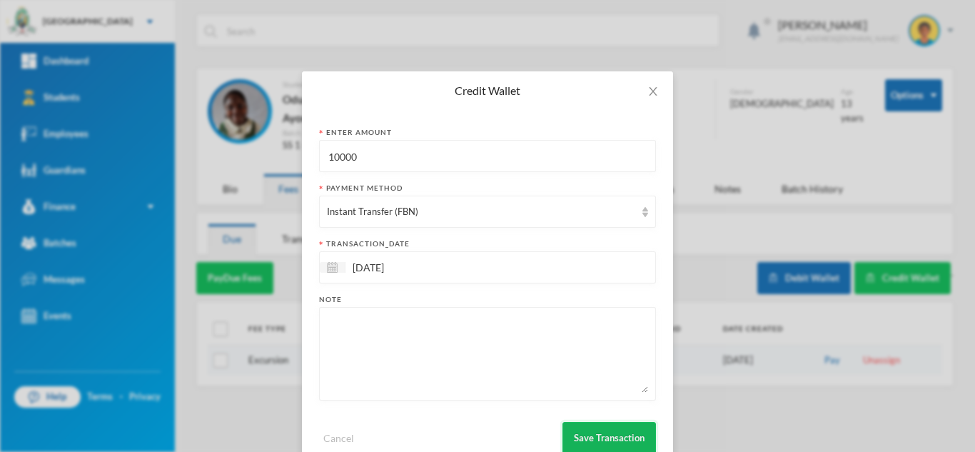
click at [610, 433] on button "Save Transaction" at bounding box center [609, 438] width 94 height 32
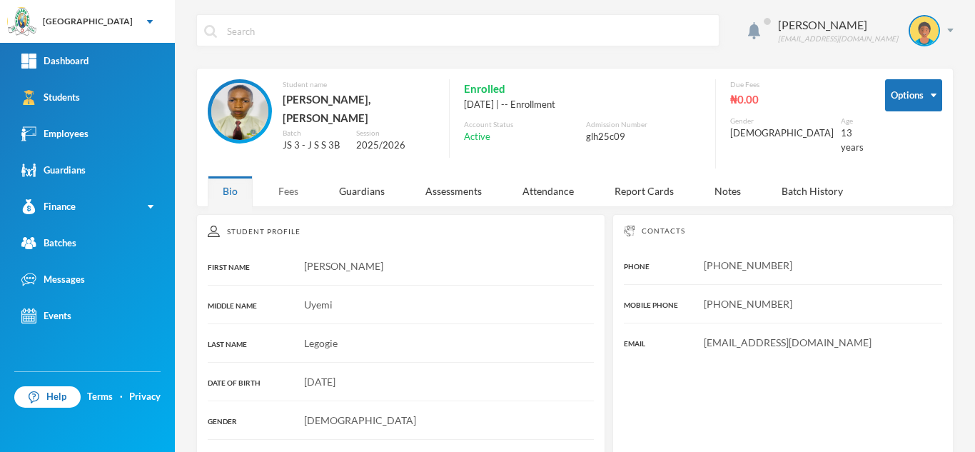
click at [286, 178] on div "Fees" at bounding box center [288, 191] width 50 height 31
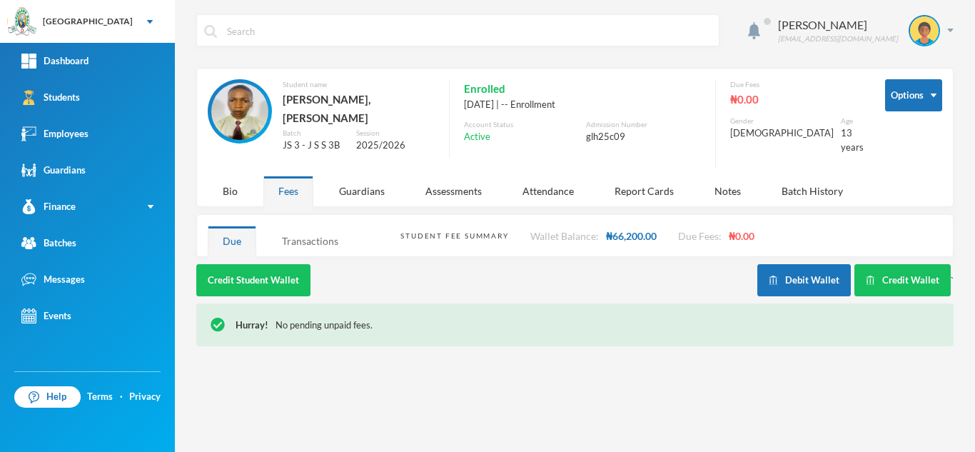
click at [295, 239] on div "Transactions" at bounding box center [310, 241] width 86 height 31
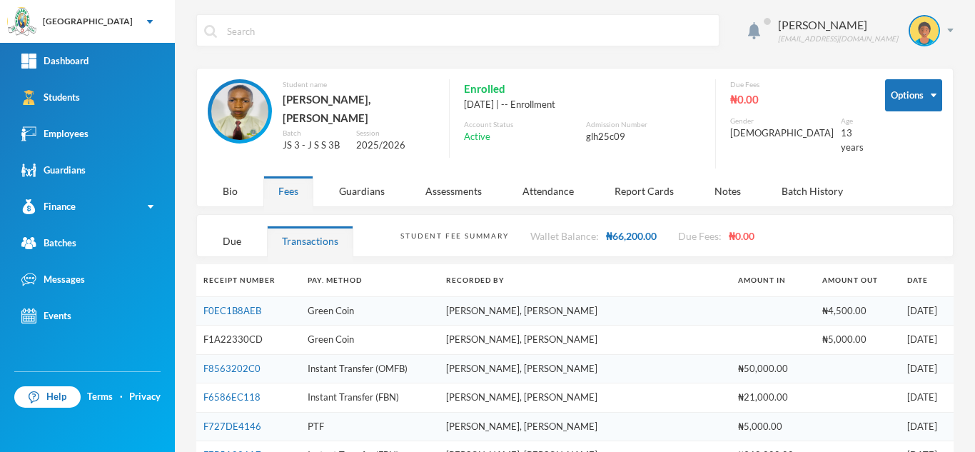
click at [243, 333] on link "F1A22330CD" at bounding box center [232, 338] width 59 height 11
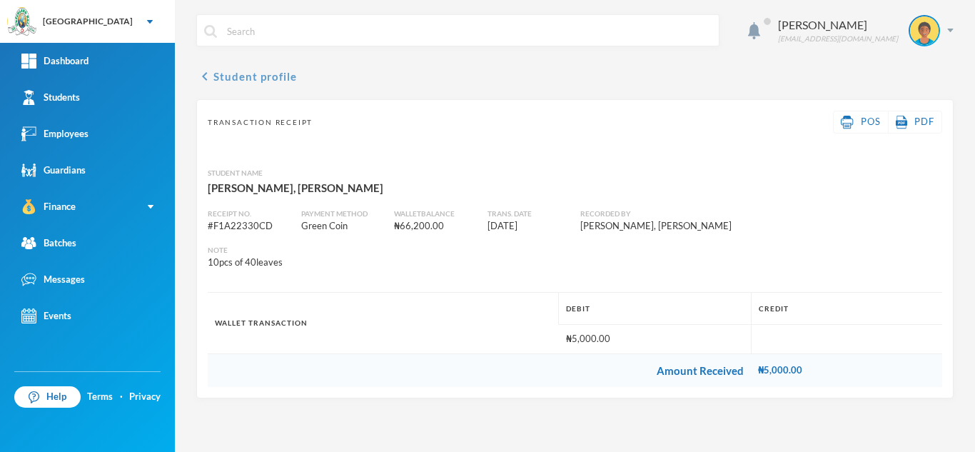
click at [238, 71] on button "chevron_left Student profile" at bounding box center [246, 76] width 101 height 17
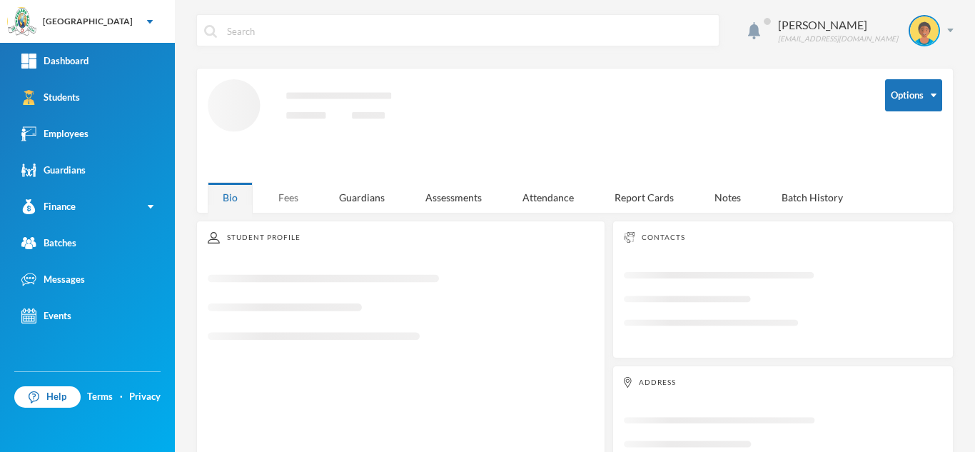
click at [283, 194] on div "Fees" at bounding box center [288, 197] width 50 height 31
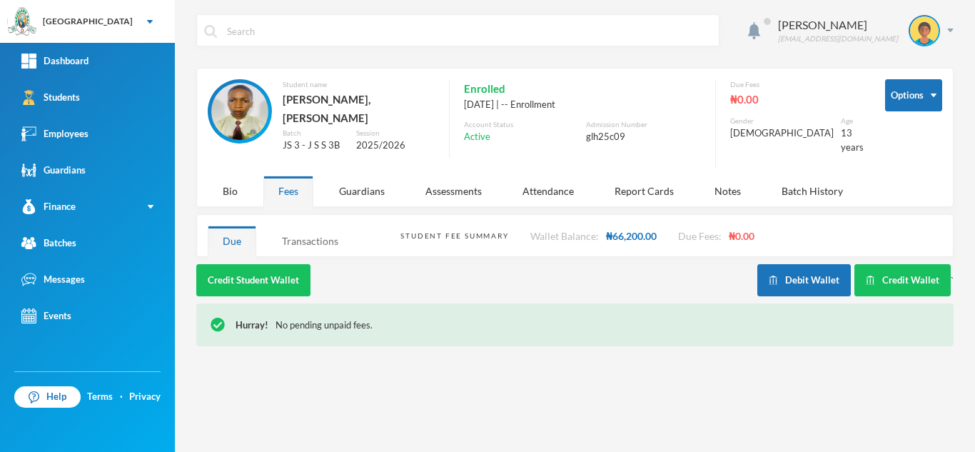
click at [308, 231] on div "Transactions" at bounding box center [310, 241] width 86 height 31
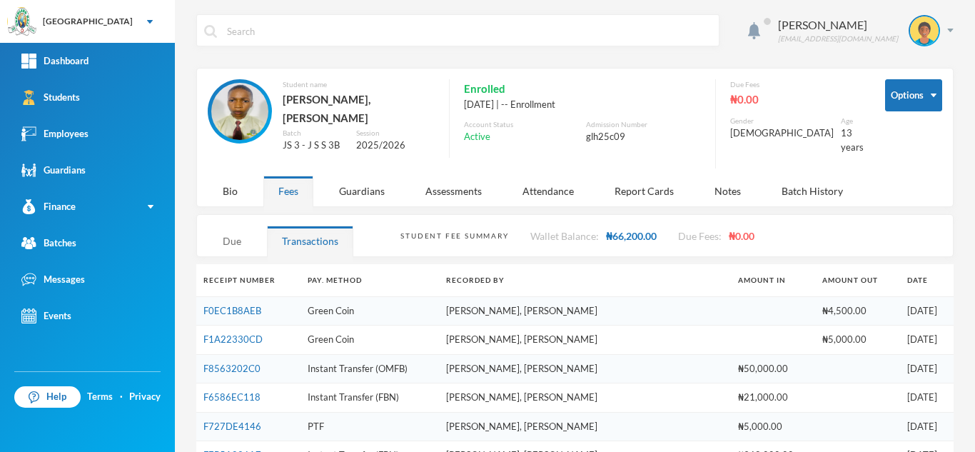
click at [236, 233] on div "Due" at bounding box center [232, 241] width 49 height 31
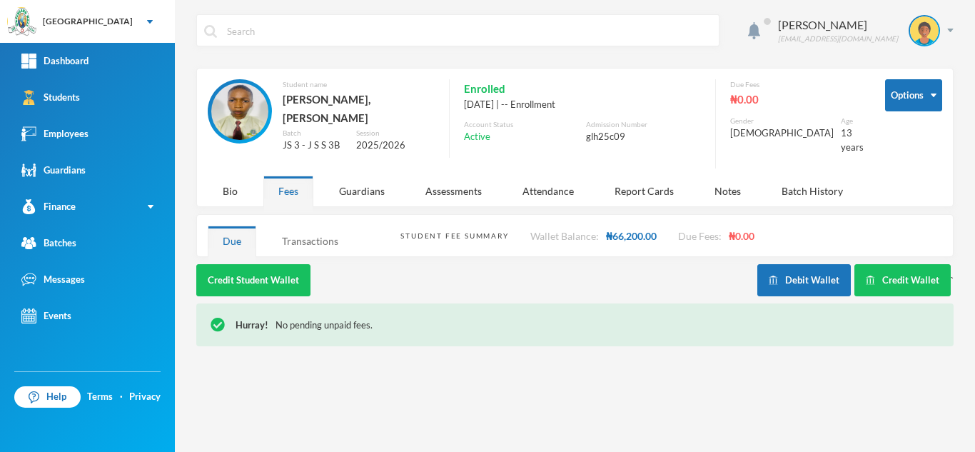
click at [335, 235] on div "Transactions" at bounding box center [310, 241] width 86 height 31
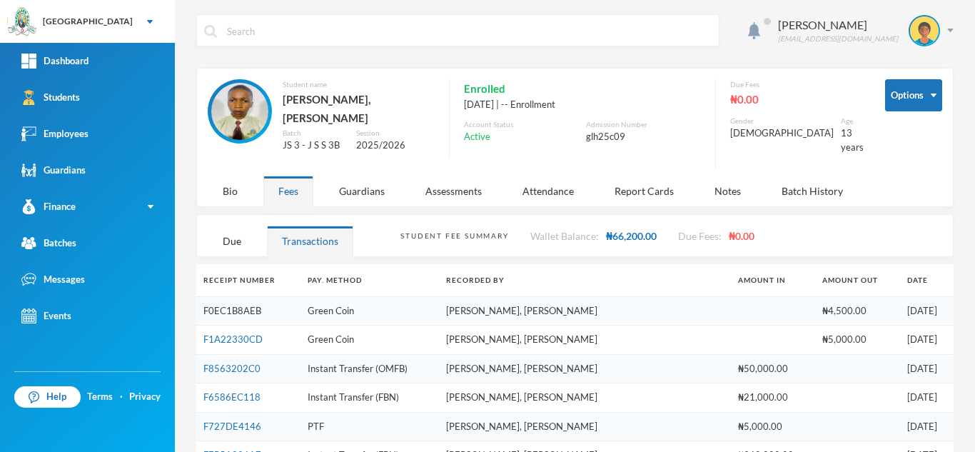
click at [244, 305] on link "F0EC1B8AEB" at bounding box center [232, 310] width 58 height 11
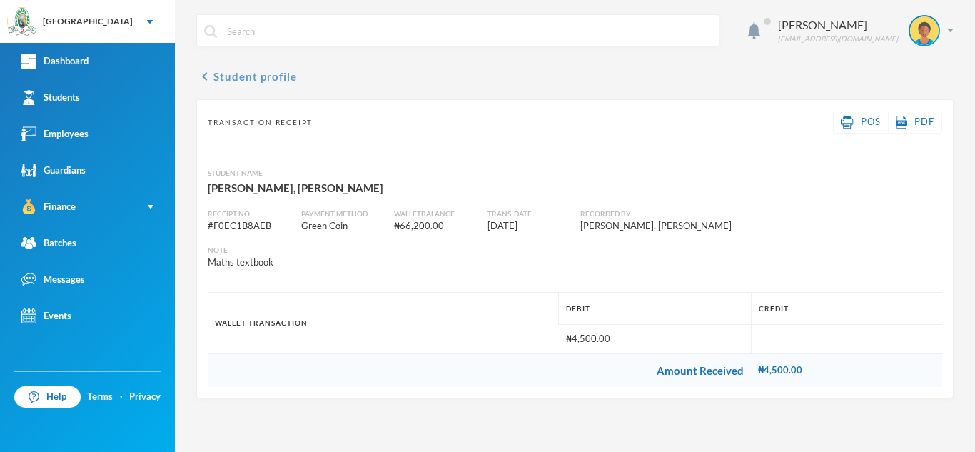
click at [223, 79] on button "chevron_left Student profile" at bounding box center [246, 76] width 101 height 17
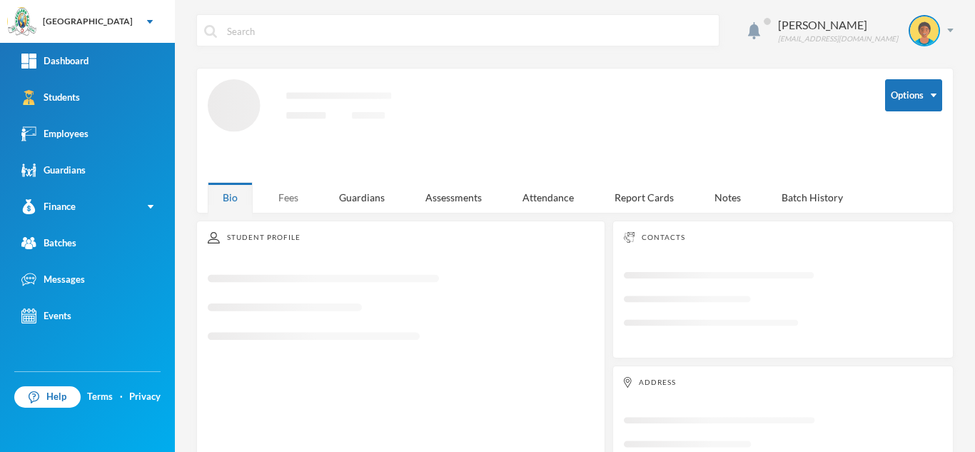
click at [292, 194] on div "Fees" at bounding box center [288, 197] width 50 height 31
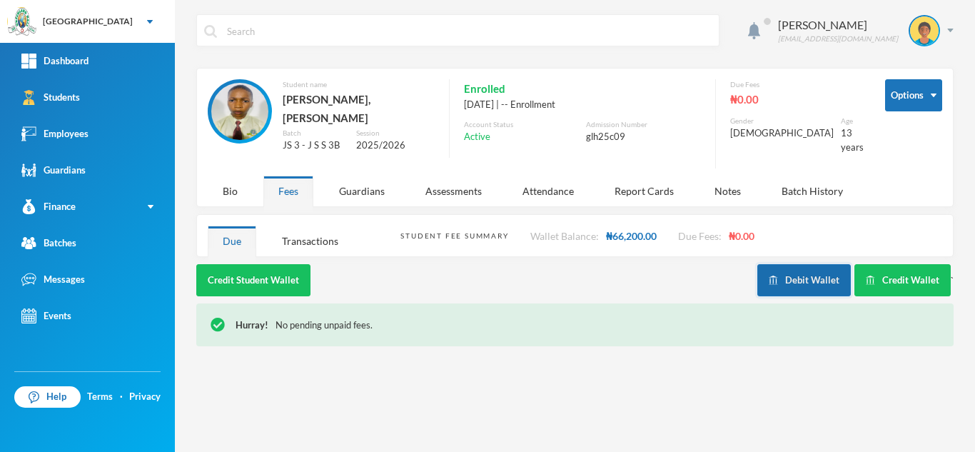
click at [776, 264] on button "Debit Wallet" at bounding box center [804, 280] width 94 height 32
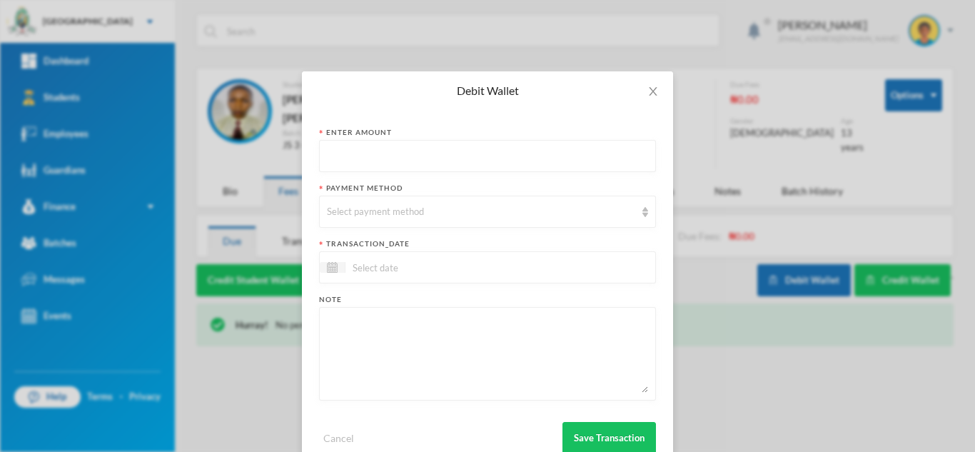
click at [448, 159] on input "text" at bounding box center [487, 157] width 321 height 32
type input "4800"
click at [434, 206] on div "Select payment method" at bounding box center [481, 212] width 308 height 14
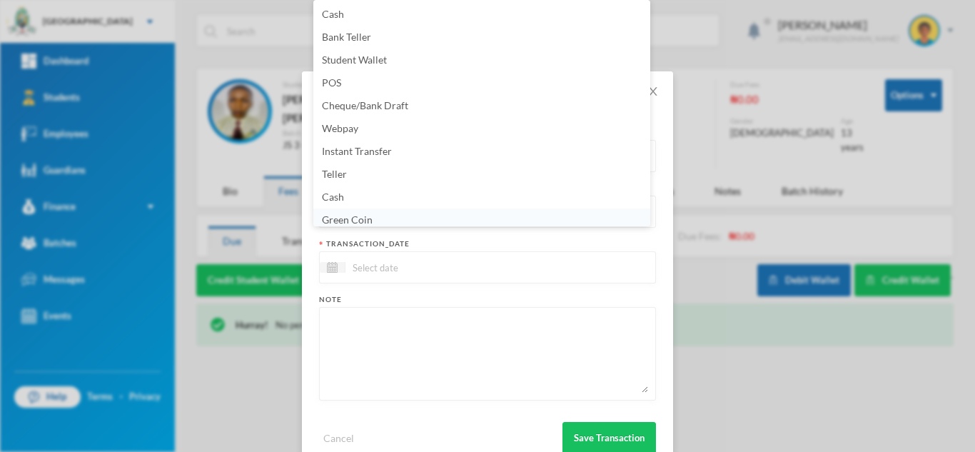
scroll to position [5, 0]
click at [433, 213] on li "Green Coin" at bounding box center [481, 214] width 337 height 23
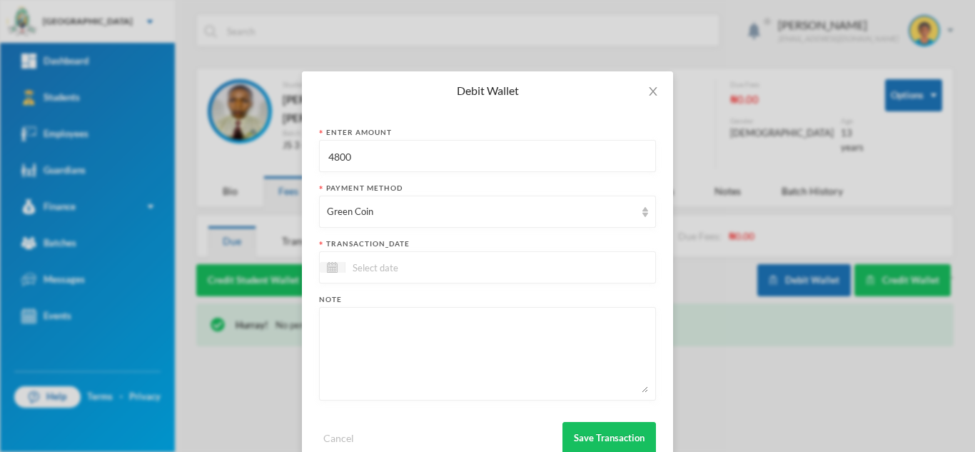
click at [407, 263] on input at bounding box center [405, 267] width 120 height 16
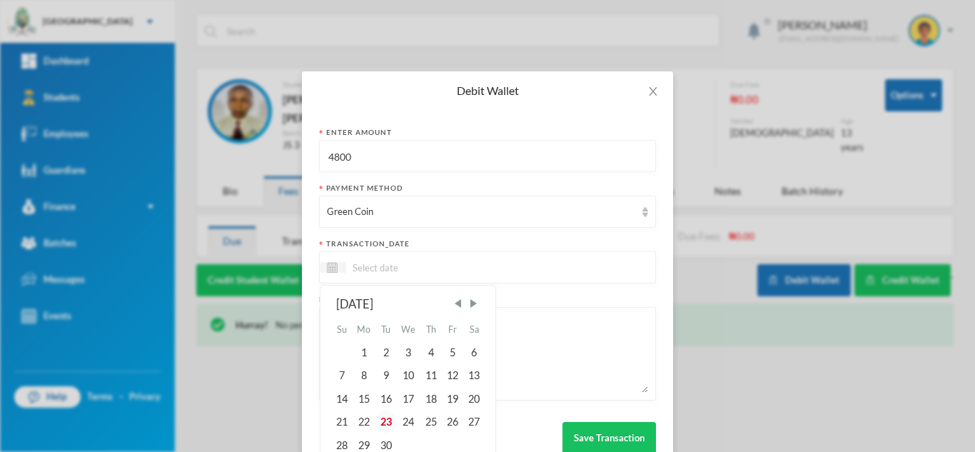
click at [387, 412] on div "23" at bounding box center [385, 421] width 21 height 23
type input "[DATE]"
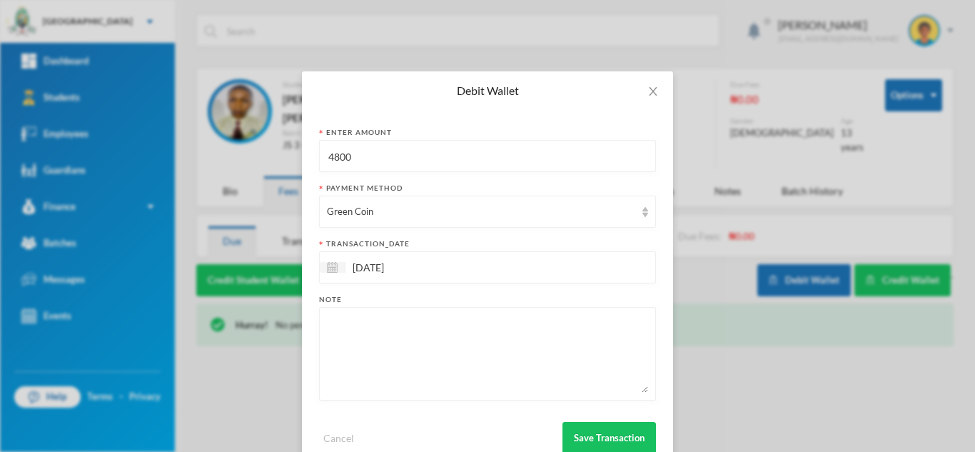
click at [373, 368] on textarea at bounding box center [487, 354] width 321 height 78
type textarea "E"
type textarea "english textbook"
click at [591, 433] on button "Save Transaction" at bounding box center [609, 438] width 94 height 32
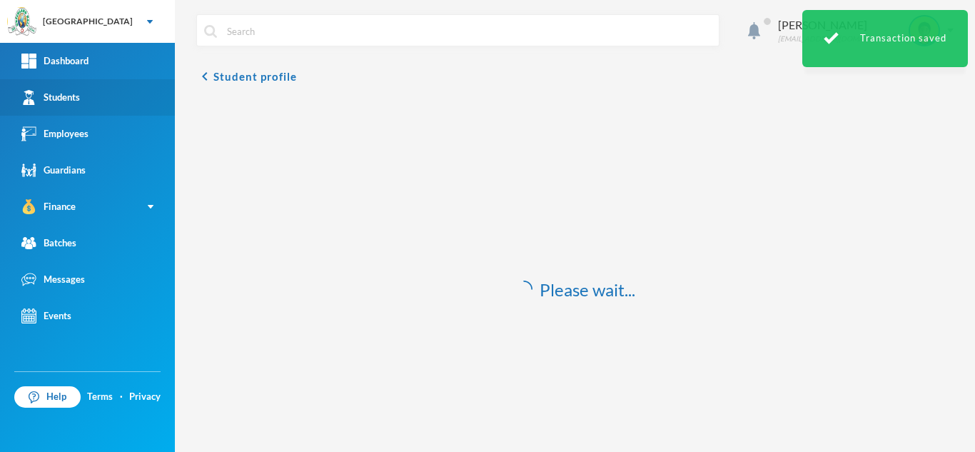
click at [134, 101] on link "Students" at bounding box center [87, 97] width 175 height 36
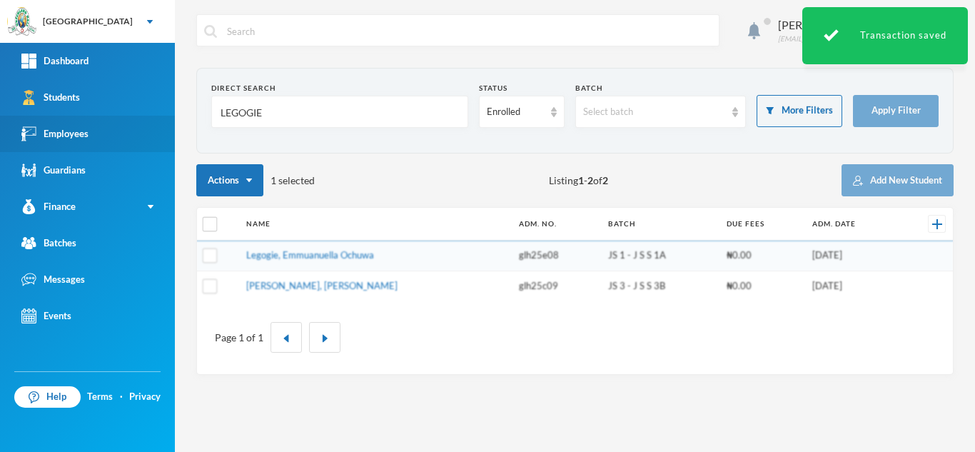
drag, startPoint x: 280, startPoint y: 122, endPoint x: 111, endPoint y: 116, distance: 168.6
click at [111, 116] on div "Greenland Hall Your Bluebic Account Greenland Hall Add a New School Dashboard S…" at bounding box center [487, 226] width 975 height 452
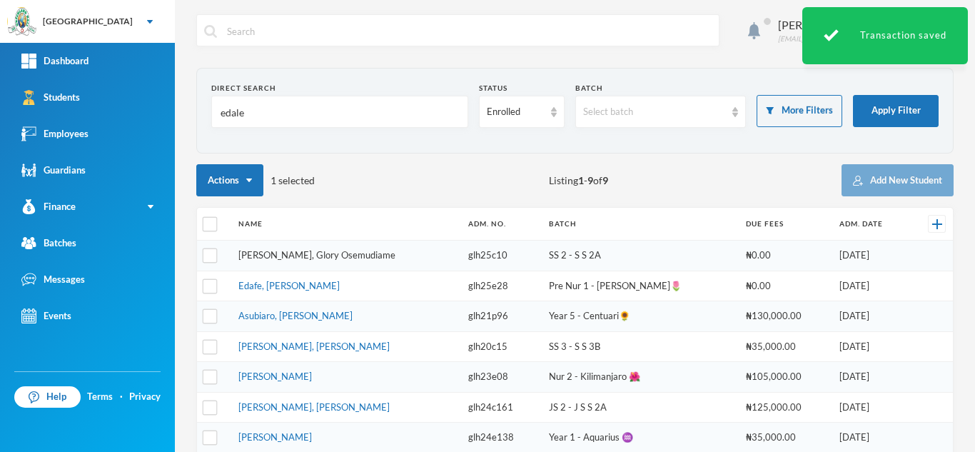
type input "edale"
click at [282, 252] on link "Ediale, Glory Osemudiame" at bounding box center [316, 254] width 157 height 11
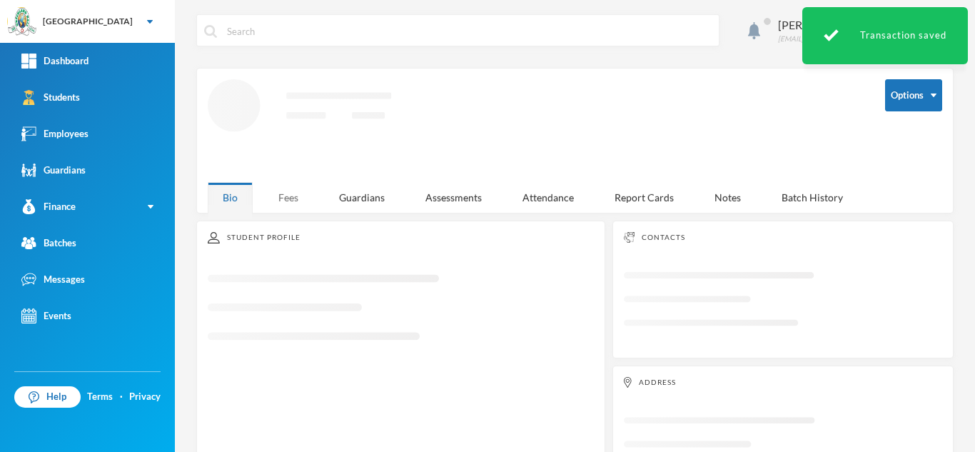
click at [281, 191] on div "Fees" at bounding box center [288, 197] width 50 height 31
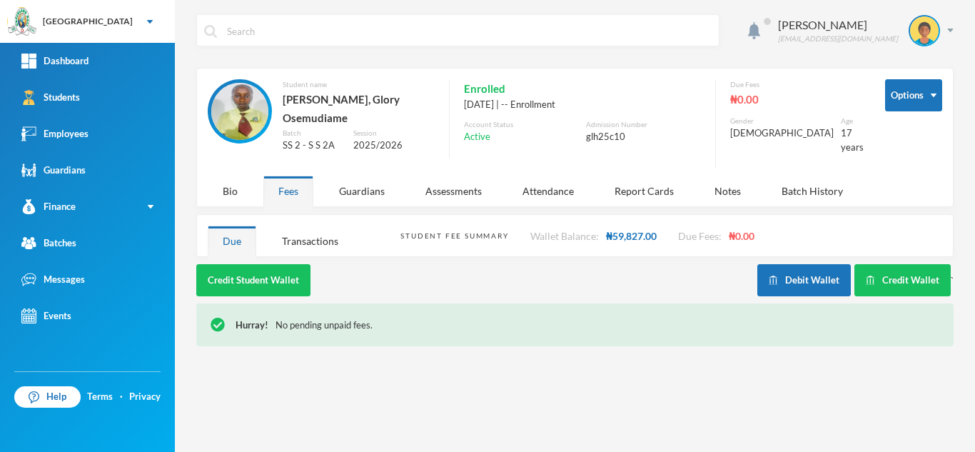
click at [621, 425] on div "Aderogba Olumide olumide.aderogba@greenlandhall.org Options Student name Ediale…" at bounding box center [575, 226] width 800 height 452
click at [791, 268] on button "Debit Wallet" at bounding box center [804, 280] width 94 height 32
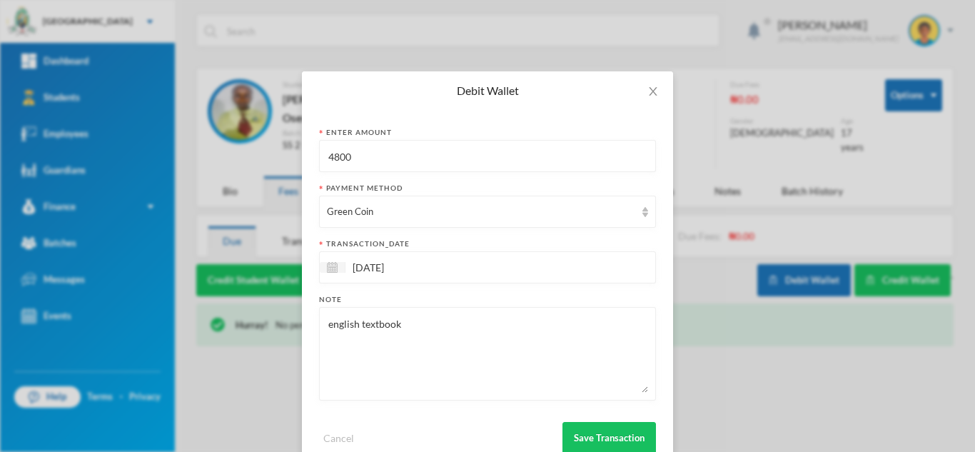
drag, startPoint x: 386, startPoint y: 151, endPoint x: 153, endPoint y: 176, distance: 234.8
click at [153, 176] on div "Debit Wallet Enter Amount 4800 Payment Method Green Coin transaction_date 23/09…" at bounding box center [487, 226] width 975 height 452
type input "9300"
click at [327, 324] on textarea "english textbook" at bounding box center [487, 354] width 321 height 78
type textarea "maths and english textbook"
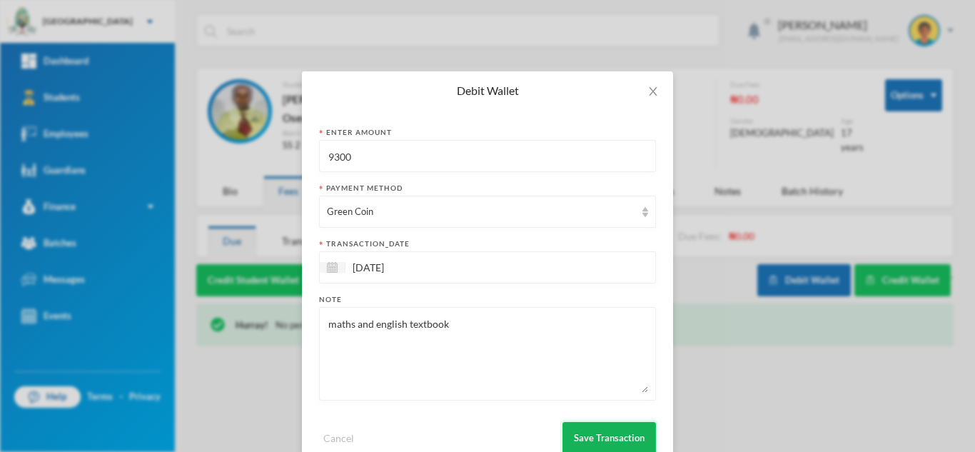
click at [577, 425] on button "Save Transaction" at bounding box center [609, 438] width 94 height 32
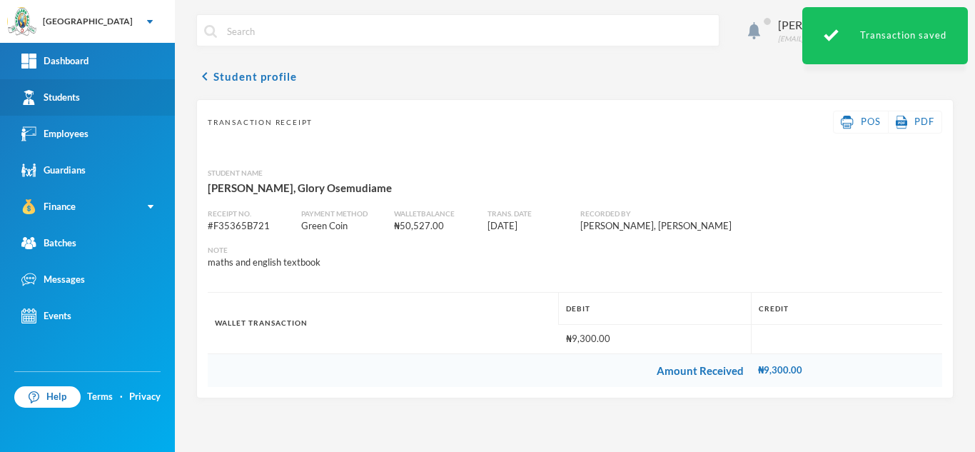
click at [139, 111] on link "Students" at bounding box center [87, 97] width 175 height 36
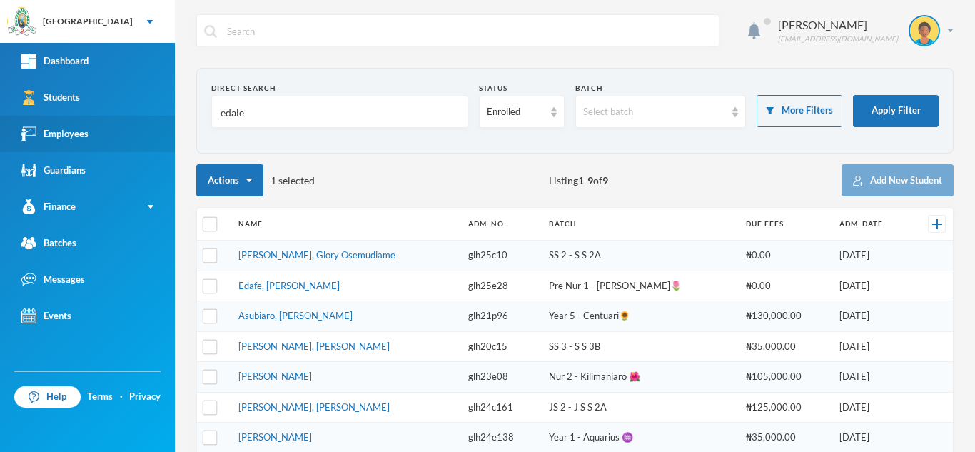
drag, startPoint x: 257, startPoint y: 109, endPoint x: 159, endPoint y: 123, distance: 98.8
click at [159, 123] on div "Greenland Hall Your Bluebic Account Greenland Hall Add a New School Dashboard S…" at bounding box center [487, 226] width 975 height 452
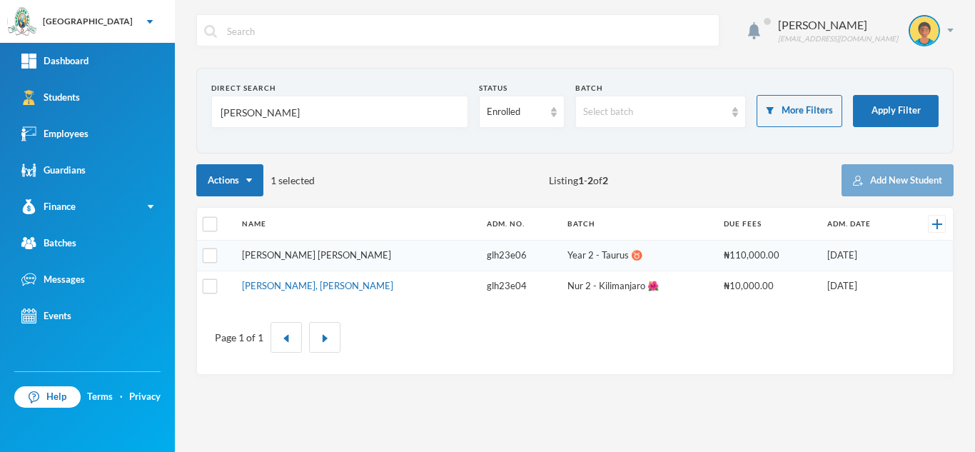
type input "asare"
click at [306, 256] on link "[PERSON_NAME] [PERSON_NAME]" at bounding box center [316, 254] width 149 height 11
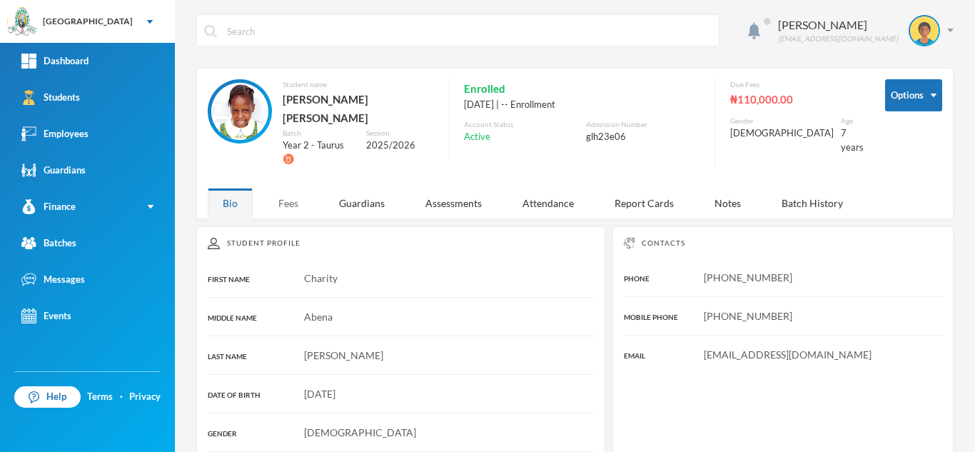
click at [293, 188] on div "Fees" at bounding box center [288, 203] width 50 height 31
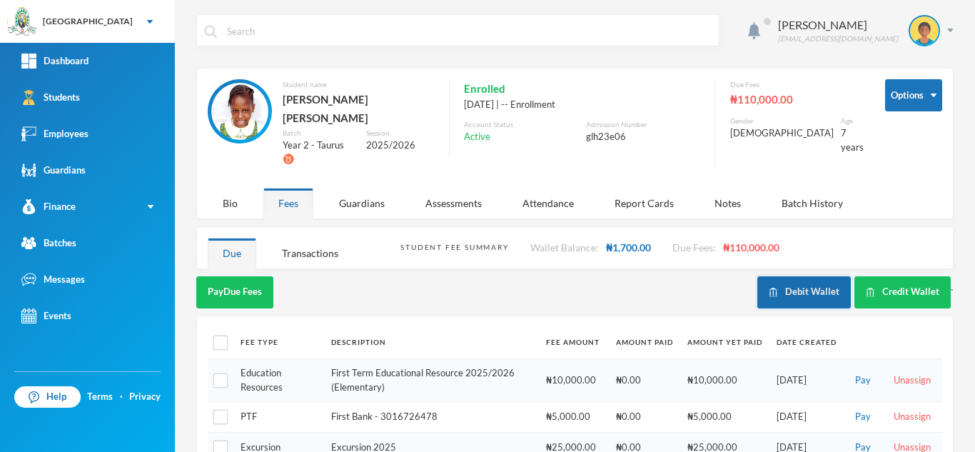
click at [782, 276] on button "Debit Wallet" at bounding box center [804, 292] width 94 height 32
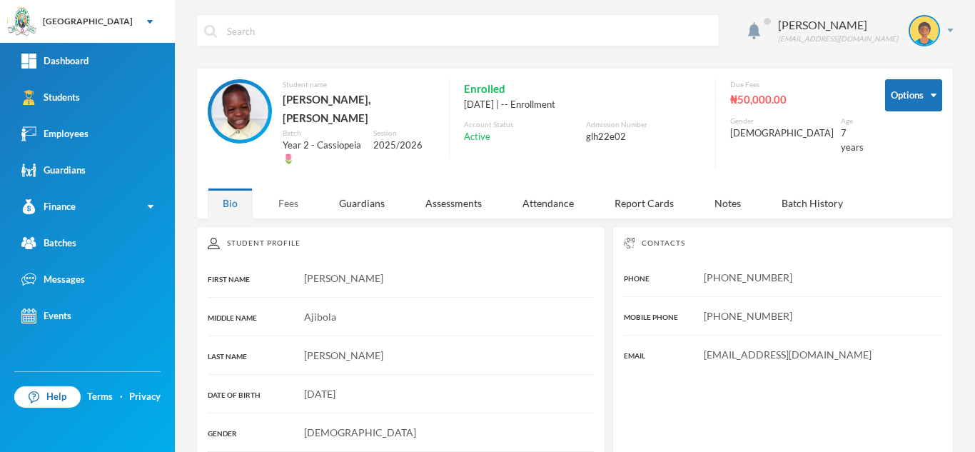
click at [290, 188] on div "Fees" at bounding box center [288, 203] width 50 height 31
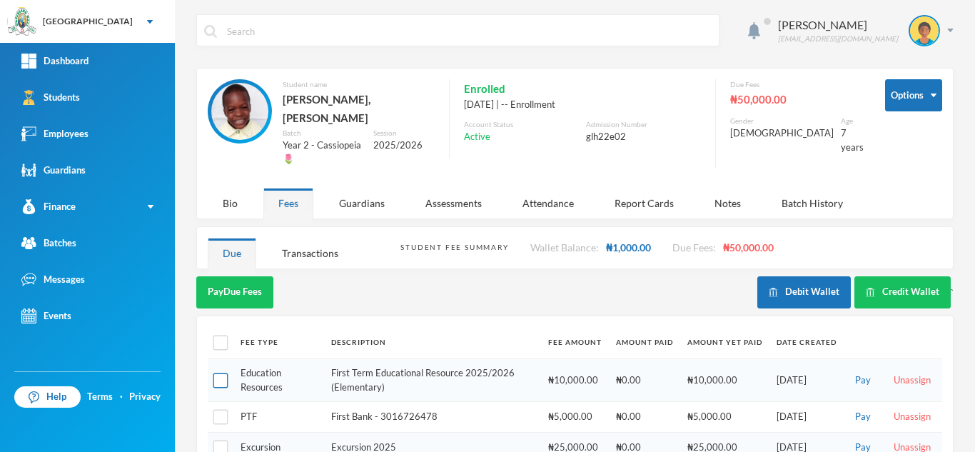
click at [216, 373] on input "checkbox" at bounding box center [220, 380] width 15 height 15
checkbox input "true"
click at [216, 410] on input "checkbox" at bounding box center [220, 417] width 15 height 15
checkbox input "true"
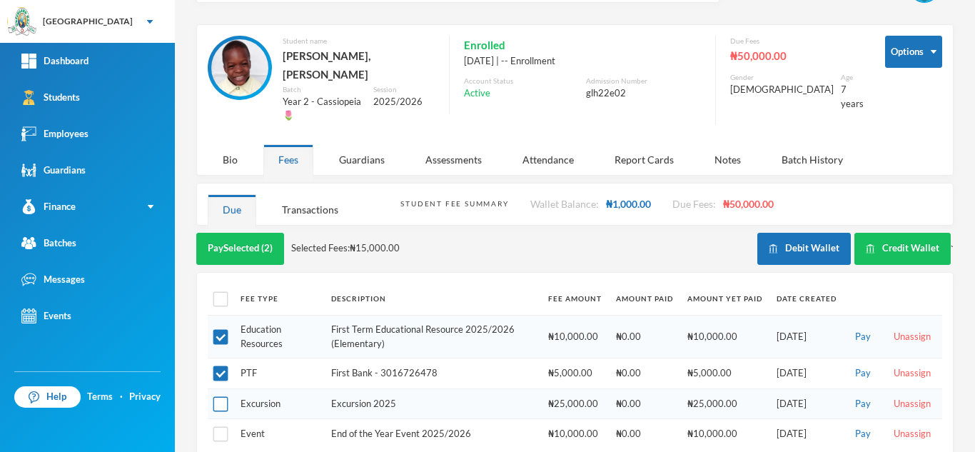
click at [216, 396] on input "checkbox" at bounding box center [220, 403] width 15 height 15
checkbox input "true"
click at [226, 427] on input "checkbox" at bounding box center [220, 434] width 15 height 15
checkbox input "true"
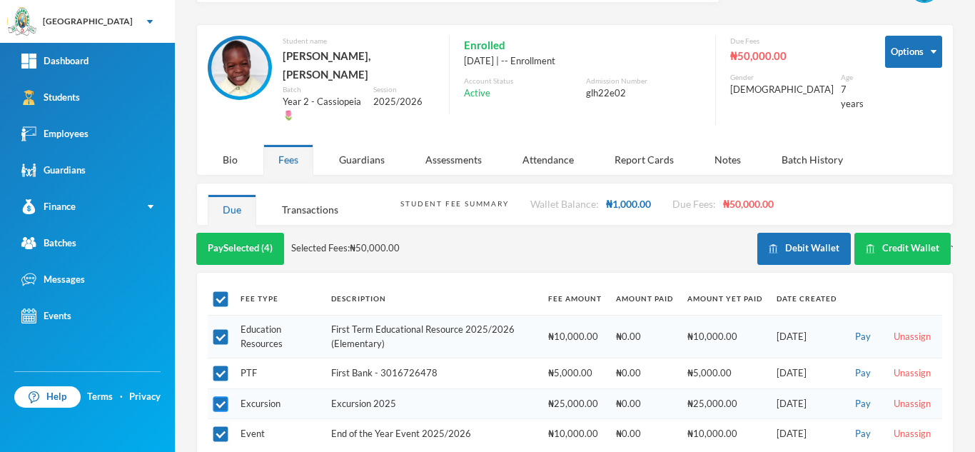
click at [226, 396] on input "checkbox" at bounding box center [220, 403] width 15 height 15
checkbox input "false"
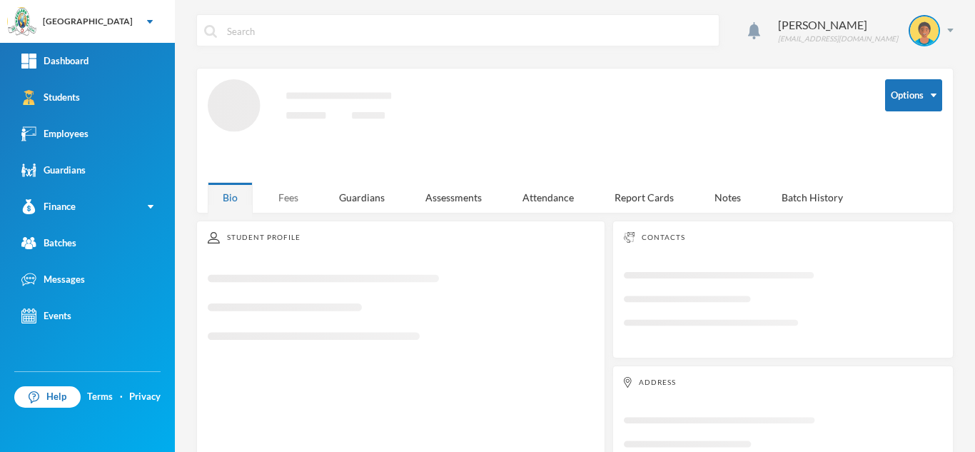
click at [274, 193] on div "Fees" at bounding box center [288, 197] width 50 height 31
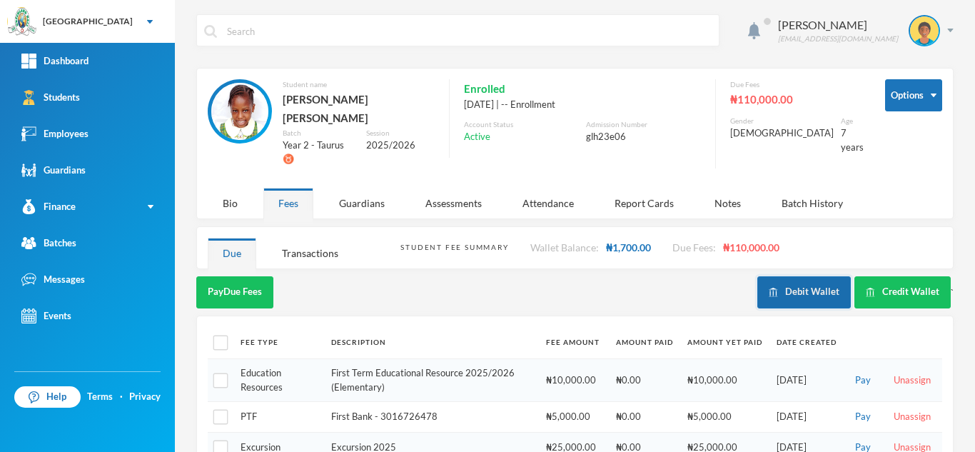
click at [791, 276] on button "Debit Wallet" at bounding box center [804, 292] width 94 height 32
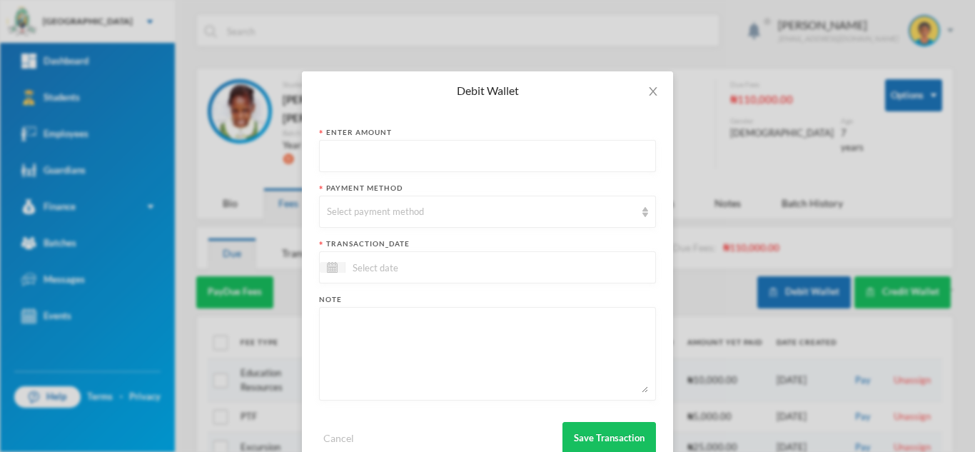
click at [474, 166] on input "text" at bounding box center [487, 157] width 321 height 32
type input "250"
click at [457, 218] on div "Select payment method" at bounding box center [481, 212] width 308 height 14
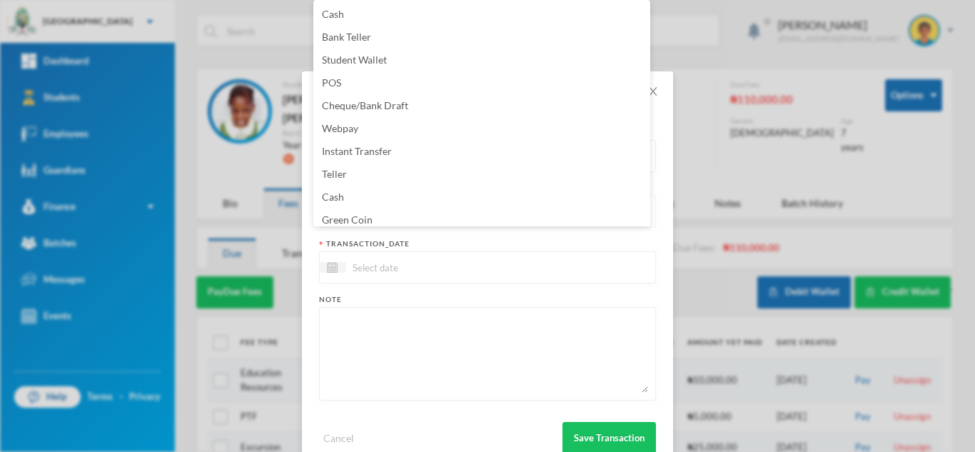
scroll to position [5, 0]
click at [457, 218] on li "Green Coin" at bounding box center [481, 214] width 337 height 23
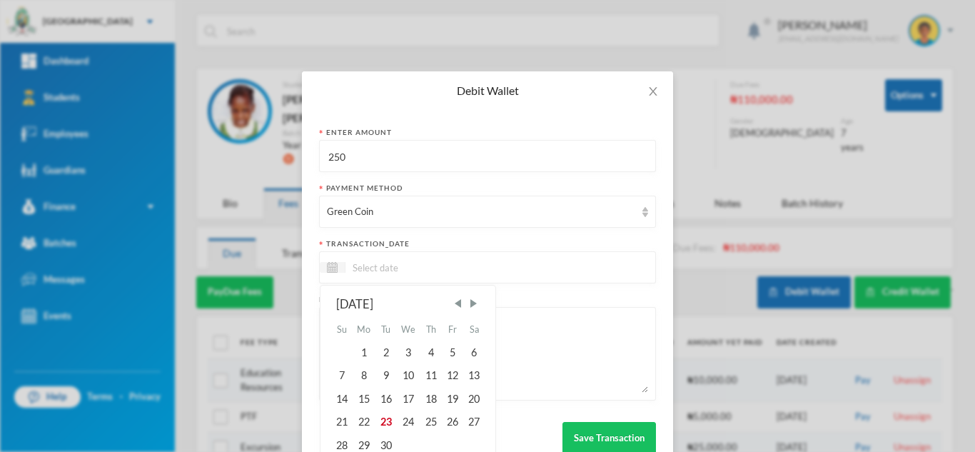
click at [425, 262] on input at bounding box center [405, 267] width 120 height 16
click at [376, 415] on div "23" at bounding box center [385, 421] width 21 height 23
type input "[DATE]"
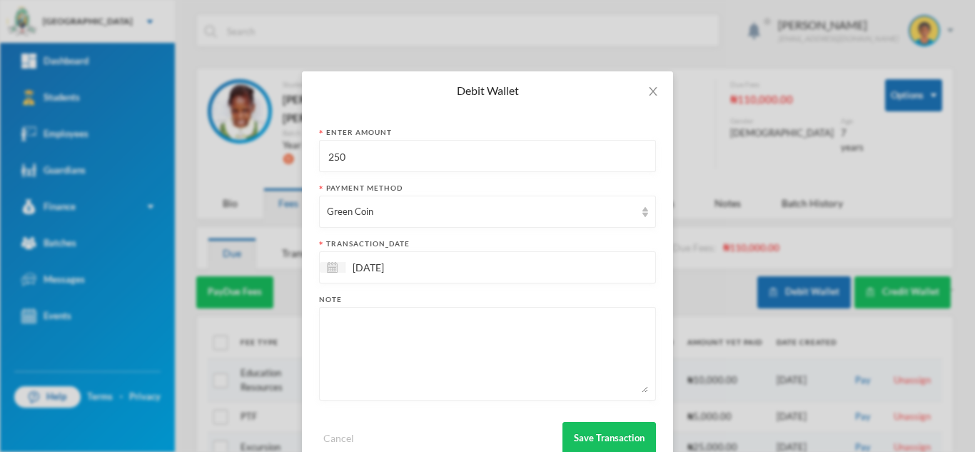
click at [378, 393] on div at bounding box center [487, 354] width 337 height 94
click at [386, 335] on textarea at bounding box center [487, 354] width 321 height 78
type textarea "snacks"
click at [596, 435] on button "Save Transaction" at bounding box center [609, 438] width 94 height 32
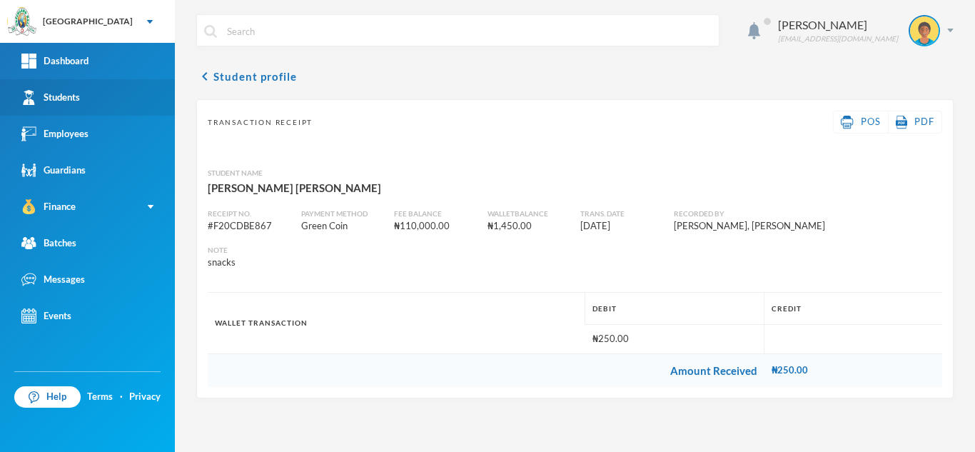
click at [123, 101] on link "Students" at bounding box center [87, 97] width 175 height 36
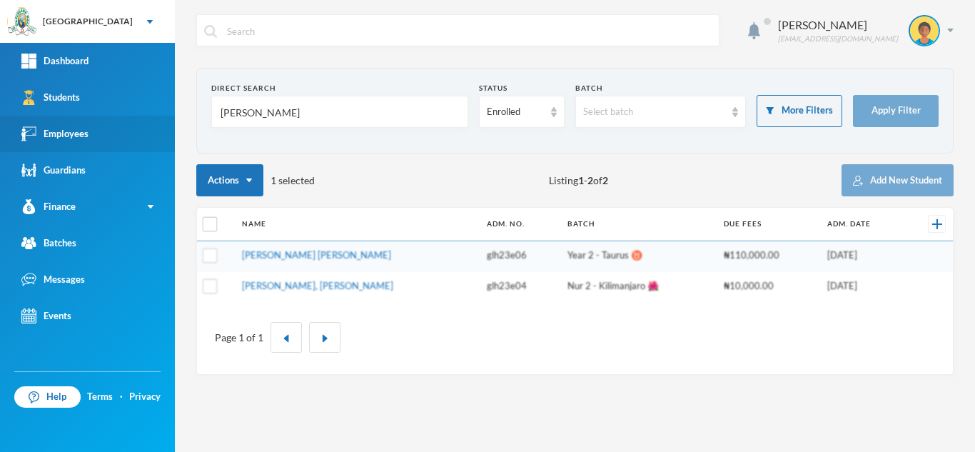
drag, startPoint x: 268, startPoint y: 119, endPoint x: 0, endPoint y: 146, distance: 269.0
click at [0, 146] on div "Greenland Hall Your Bluebic Account Greenland Hall Add a New School Dashboard S…" at bounding box center [487, 226] width 975 height 452
type input "shekoni"
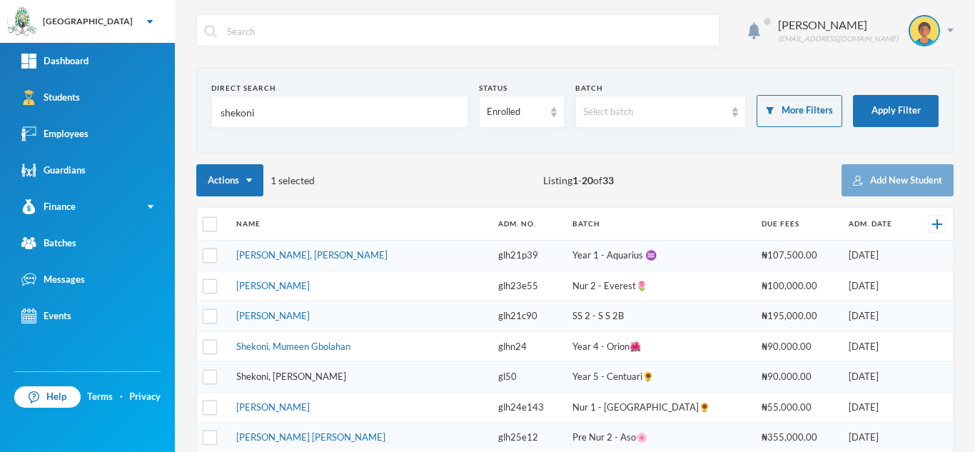
click at [279, 380] on link "Shekoni, [PERSON_NAME]" at bounding box center [291, 375] width 110 height 11
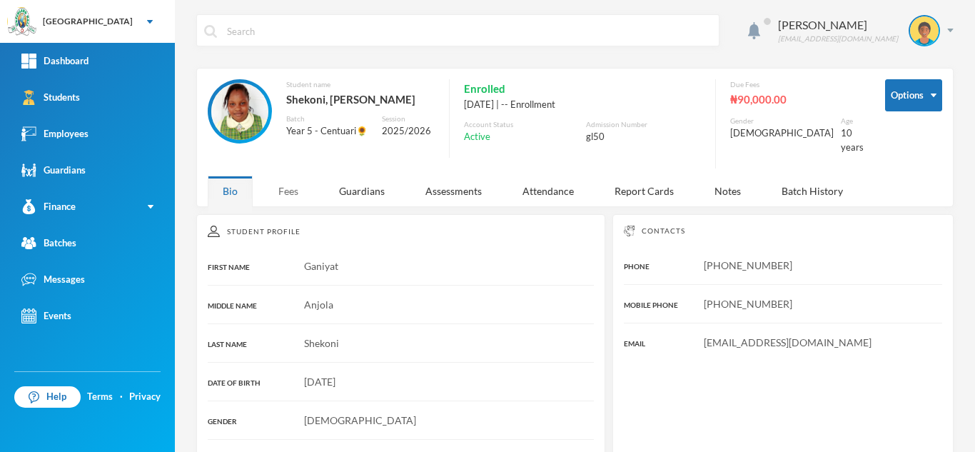
click at [294, 181] on div "Fees" at bounding box center [288, 191] width 50 height 31
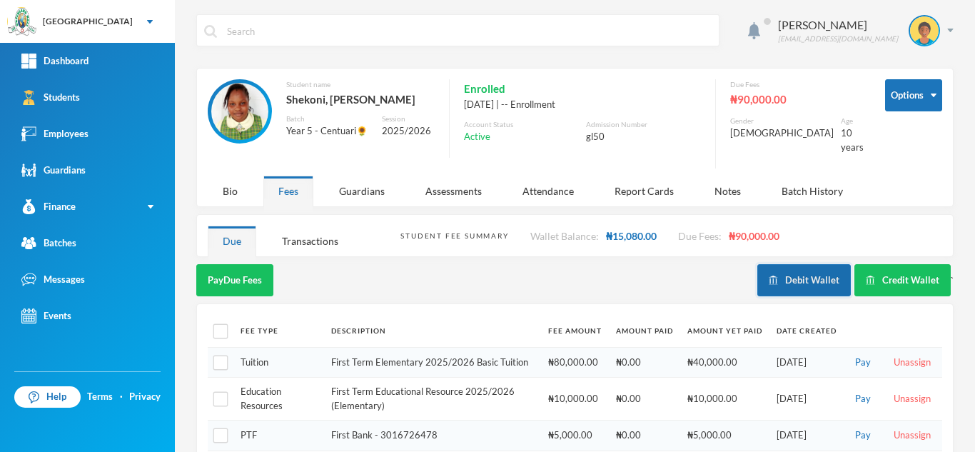
click at [767, 264] on button "Debit Wallet" at bounding box center [804, 280] width 94 height 32
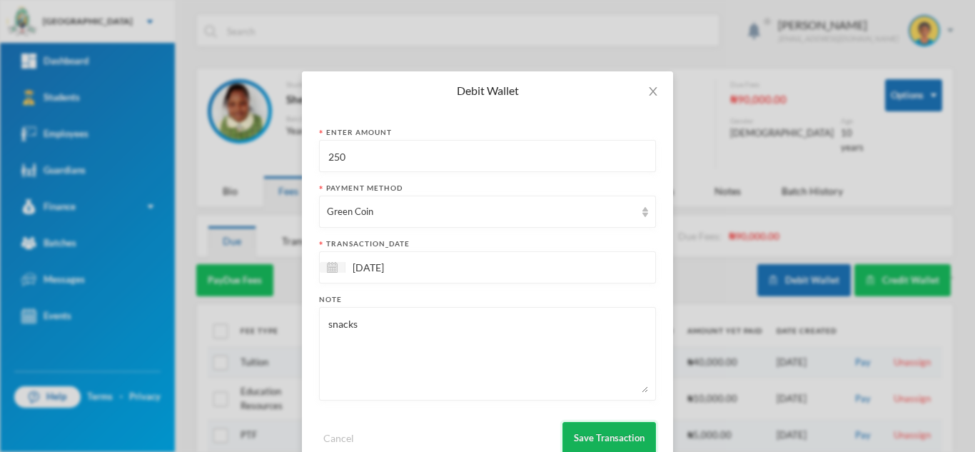
click at [596, 432] on button "Save Transaction" at bounding box center [609, 438] width 94 height 32
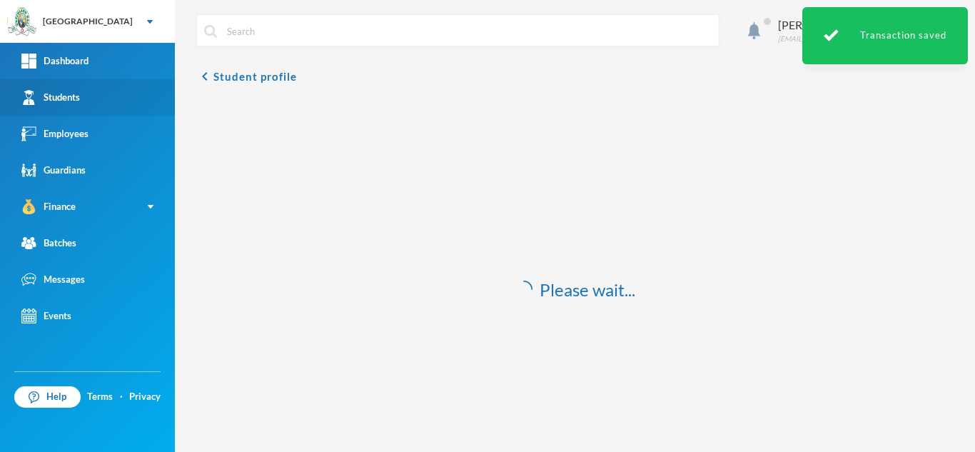
click at [93, 86] on link "Students" at bounding box center [87, 97] width 175 height 36
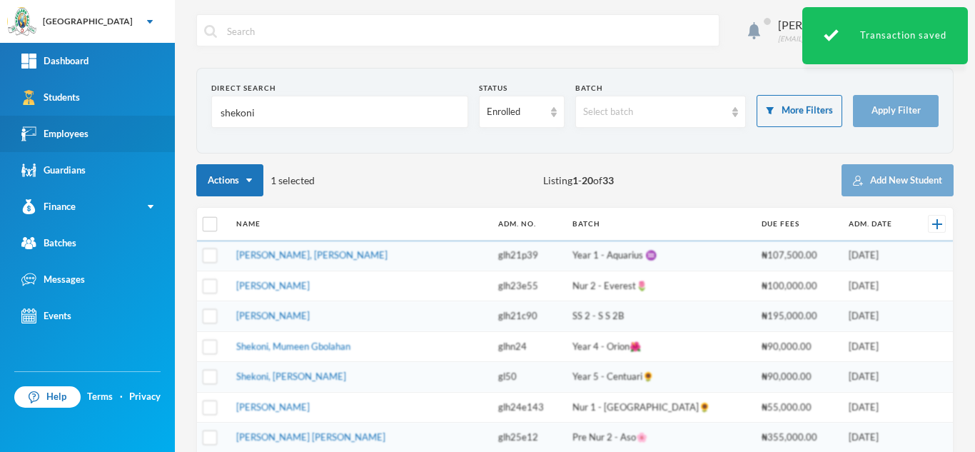
drag, startPoint x: 240, startPoint y: 113, endPoint x: 33, endPoint y: 117, distance: 207.0
click at [33, 117] on div "Greenland Hall Your Bluebic Account Greenland Hall Add a New School Dashboard S…" at bounding box center [487, 226] width 975 height 452
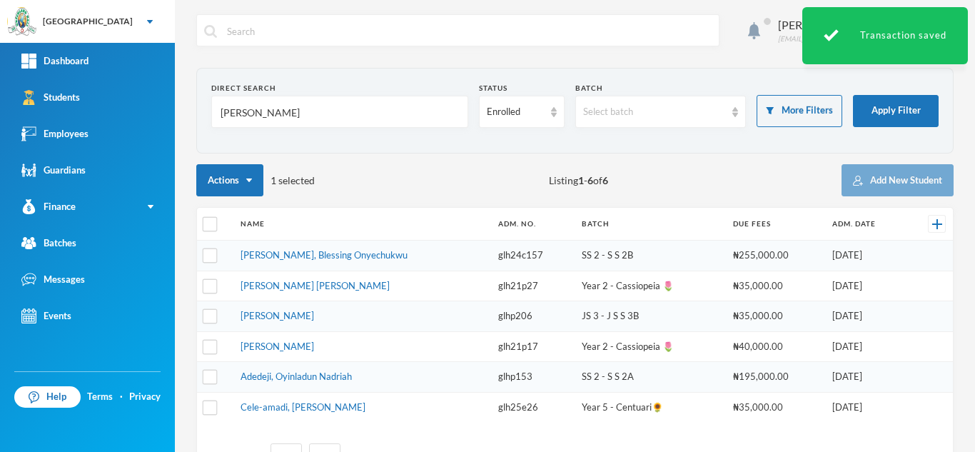
type input "nnadi"
click at [333, 268] on td "Nnadi, Blessing Onyechukwu" at bounding box center [362, 256] width 258 height 31
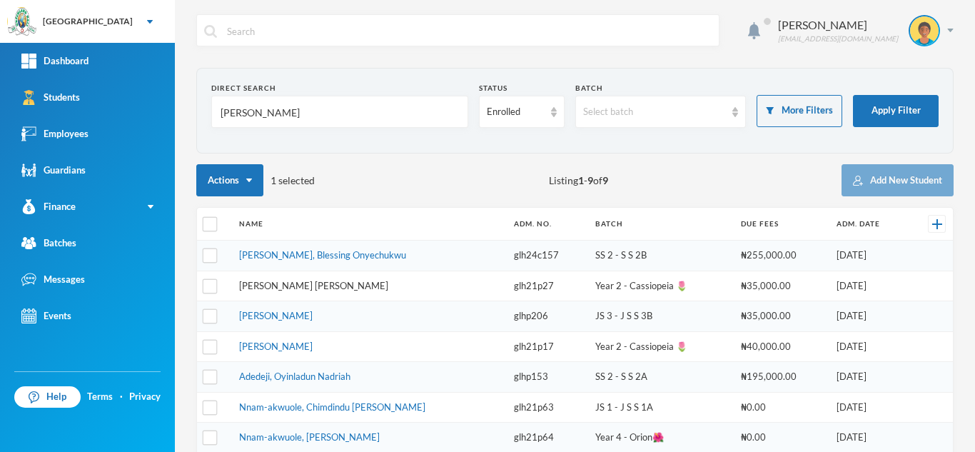
click at [298, 288] on link "[PERSON_NAME] [PERSON_NAME]" at bounding box center [313, 285] width 149 height 11
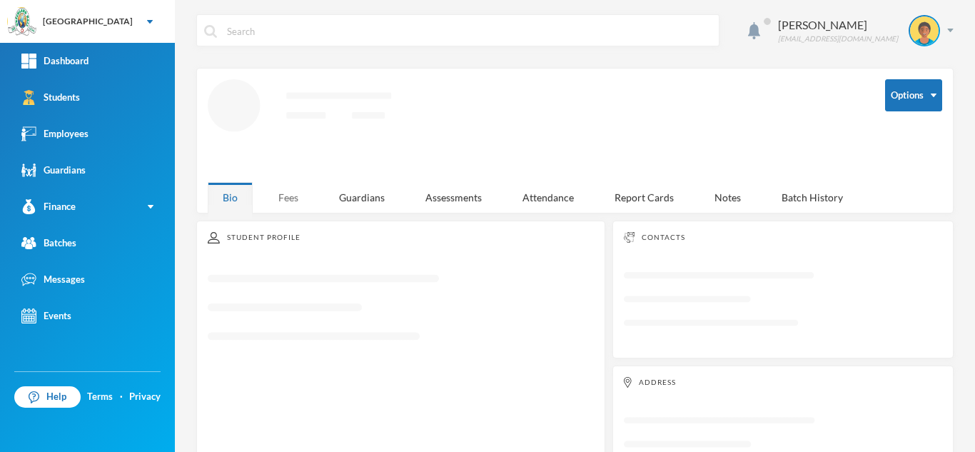
click at [298, 197] on div "Fees" at bounding box center [288, 197] width 50 height 31
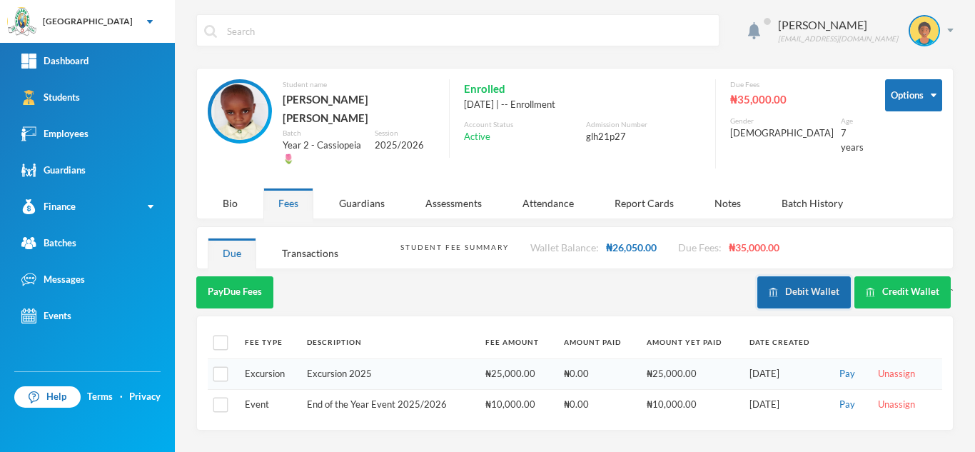
click at [809, 276] on button "Debit Wallet" at bounding box center [804, 292] width 94 height 32
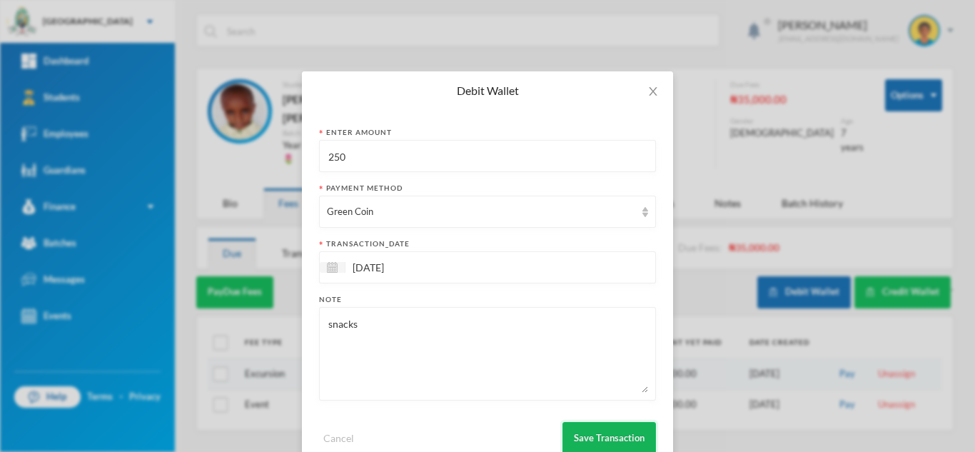
click at [600, 430] on button "Save Transaction" at bounding box center [609, 438] width 94 height 32
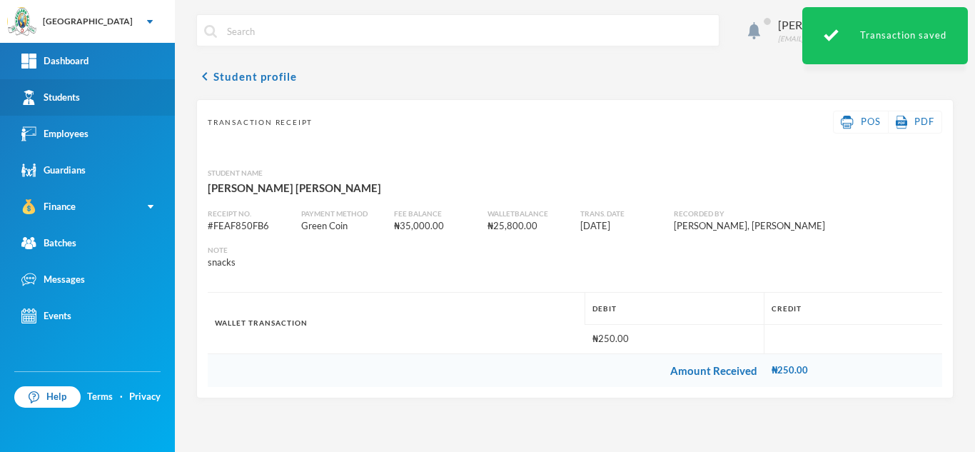
click at [130, 86] on link "Students" at bounding box center [87, 97] width 175 height 36
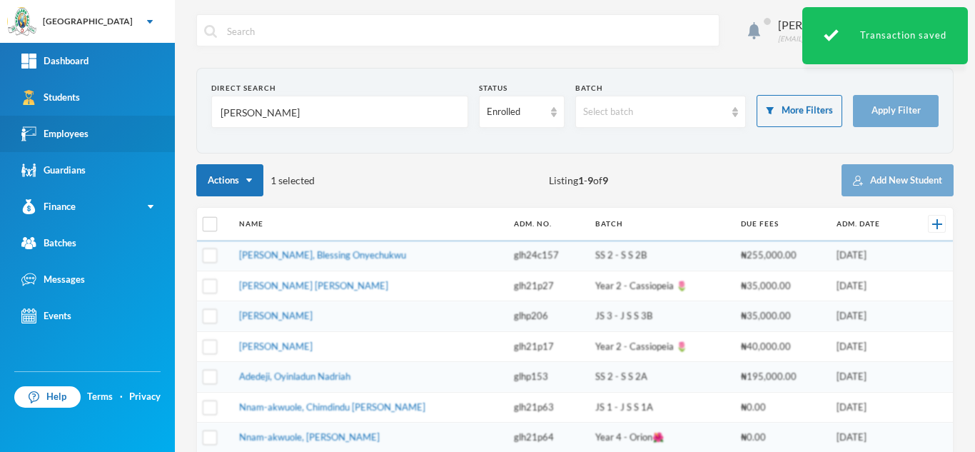
drag, startPoint x: 271, startPoint y: 113, endPoint x: 111, endPoint y: 123, distance: 159.5
click at [111, 123] on div "Greenland Hall Your Bluebic Account Greenland Hall Add a New School Dashboard S…" at bounding box center [487, 226] width 975 height 452
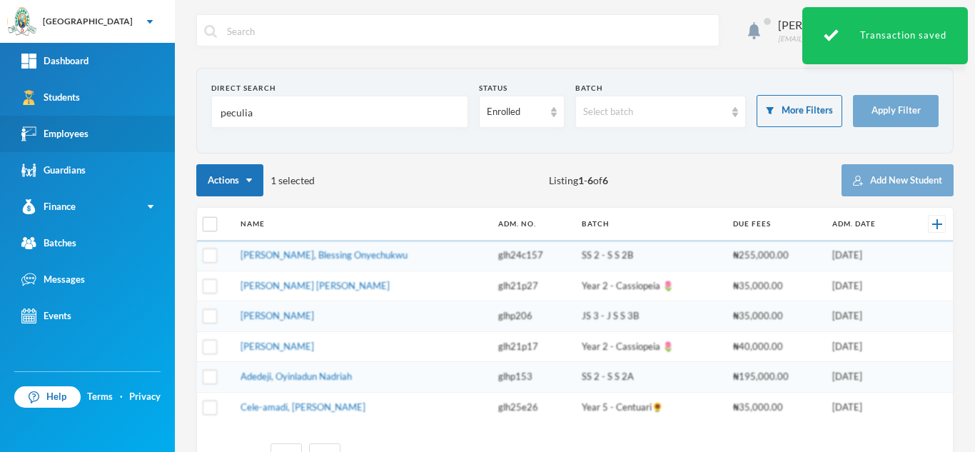
type input "peculiar"
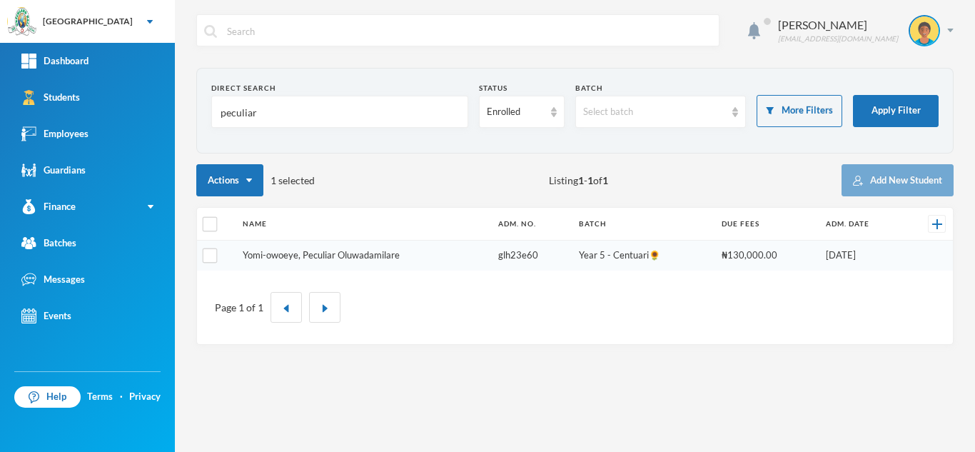
click at [342, 253] on link "Yomi-owoeye, Peculiar Oluwadamilare" at bounding box center [321, 254] width 157 height 11
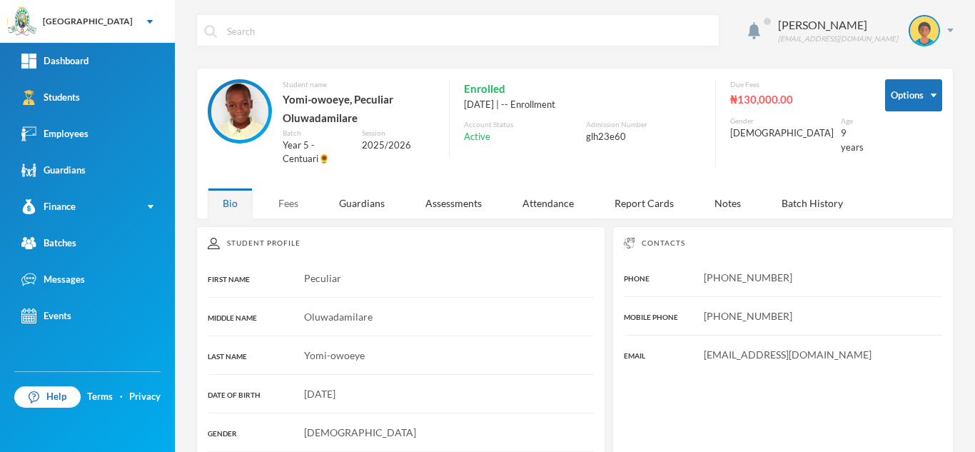
click at [298, 208] on div "Fees" at bounding box center [288, 203] width 50 height 31
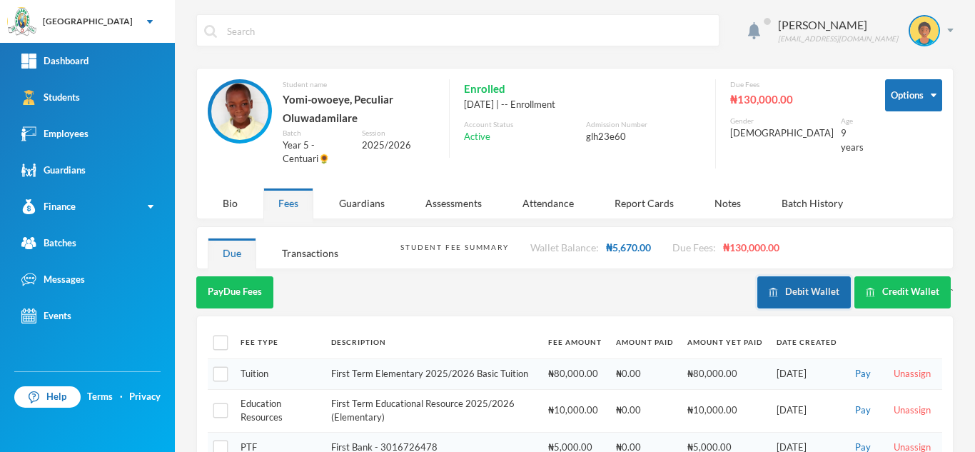
click at [795, 292] on button "Debit Wallet" at bounding box center [804, 292] width 94 height 32
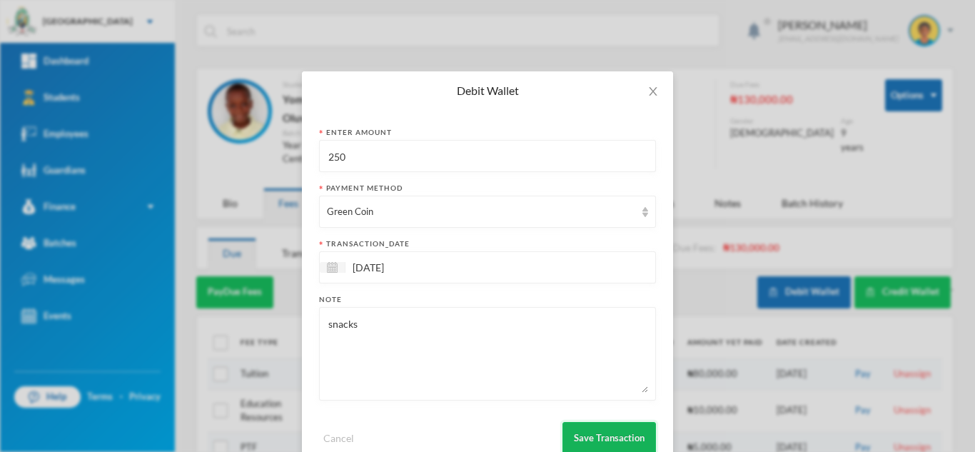
click at [595, 427] on button "Save Transaction" at bounding box center [609, 438] width 94 height 32
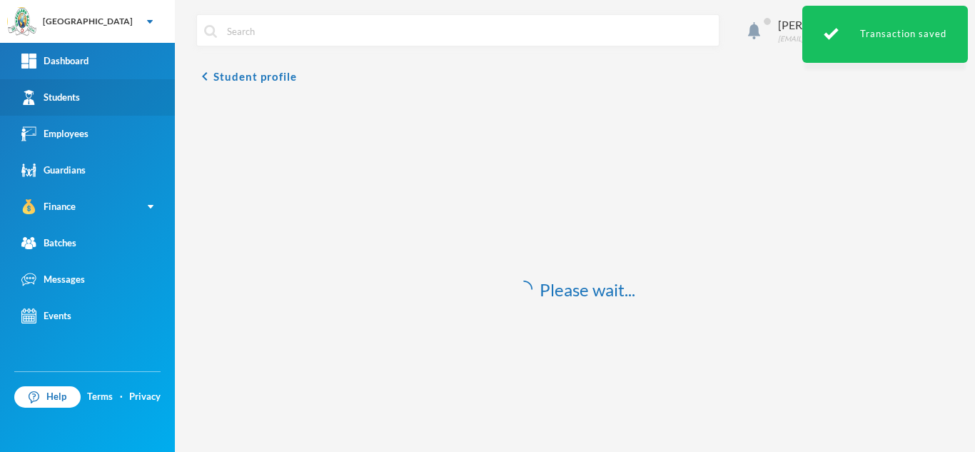
click at [93, 101] on link "Students" at bounding box center [87, 97] width 175 height 36
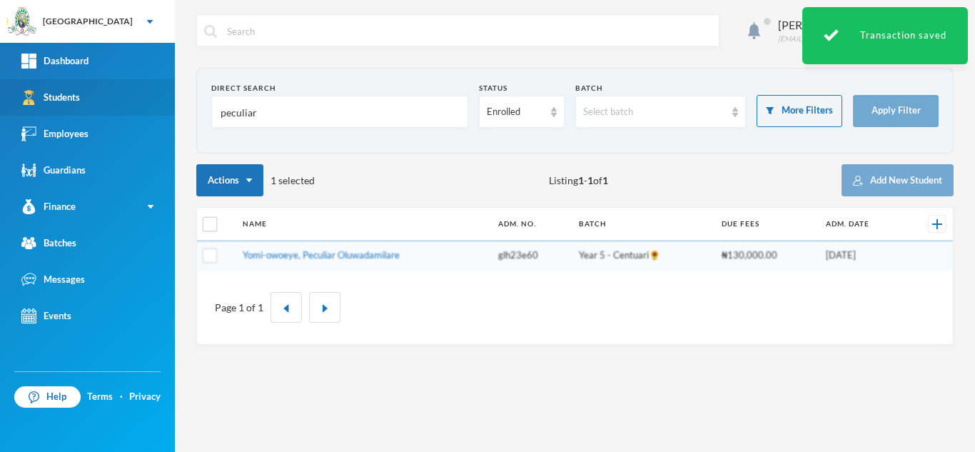
drag, startPoint x: 271, startPoint y: 109, endPoint x: 61, endPoint y: 111, distance: 209.1
click at [61, 111] on div "Greenland Hall Your Bluebic Account Greenland Hall Add a New School Dashboard S…" at bounding box center [487, 226] width 975 height 452
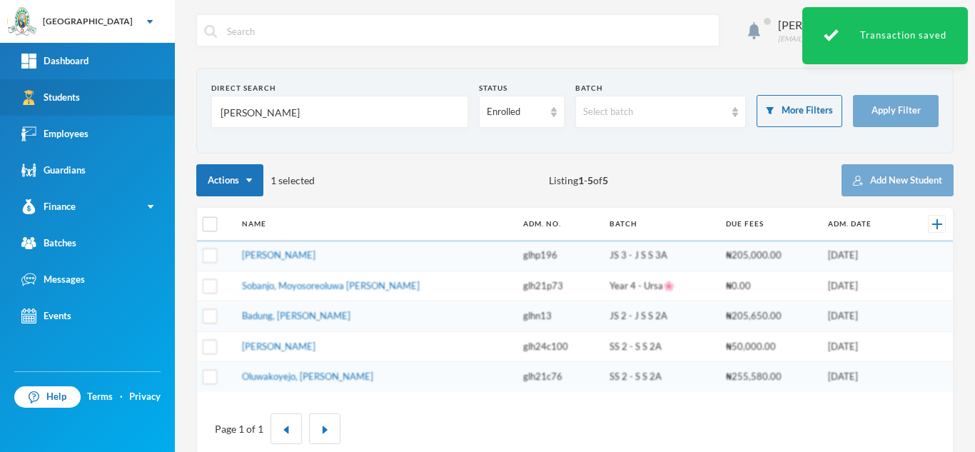
type input "[PERSON_NAME]"
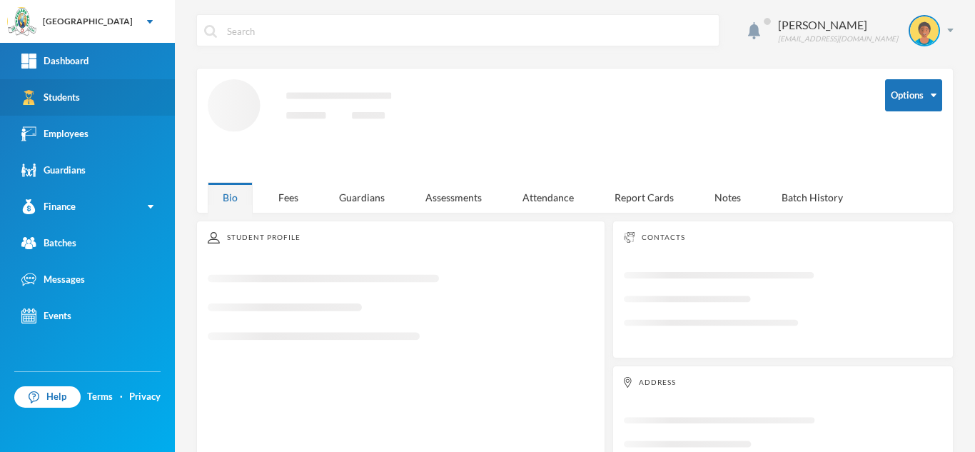
click at [66, 108] on link "Students" at bounding box center [87, 97] width 175 height 36
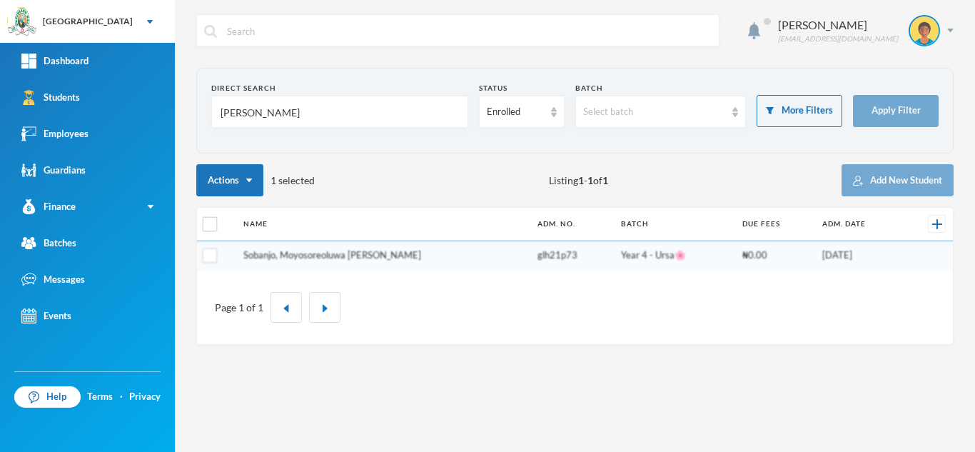
click at [324, 254] on link "Sobanjo, Moyosoreoluwa [PERSON_NAME]" at bounding box center [332, 254] width 178 height 11
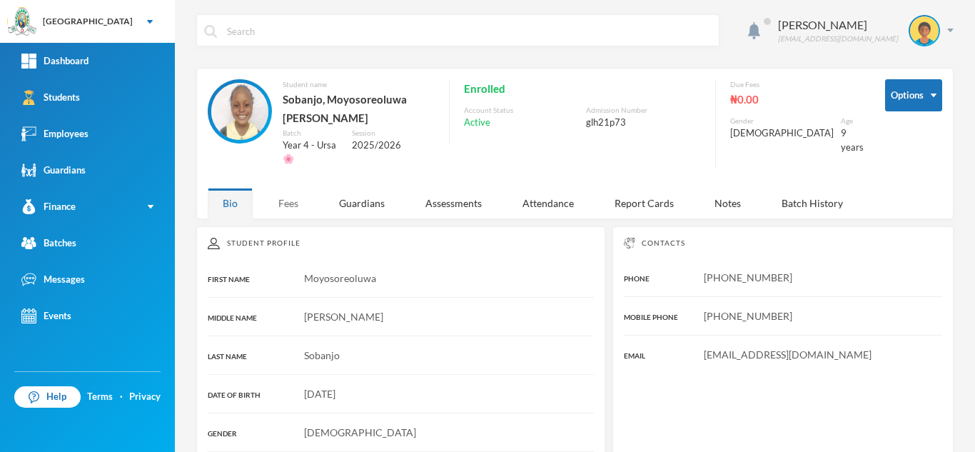
click at [288, 193] on div "Fees" at bounding box center [288, 203] width 50 height 31
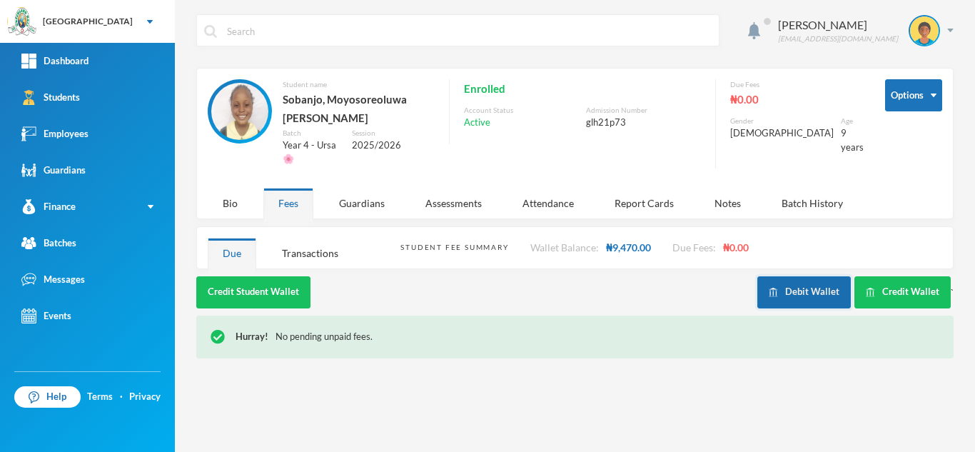
click at [812, 276] on button "Debit Wallet" at bounding box center [804, 292] width 94 height 32
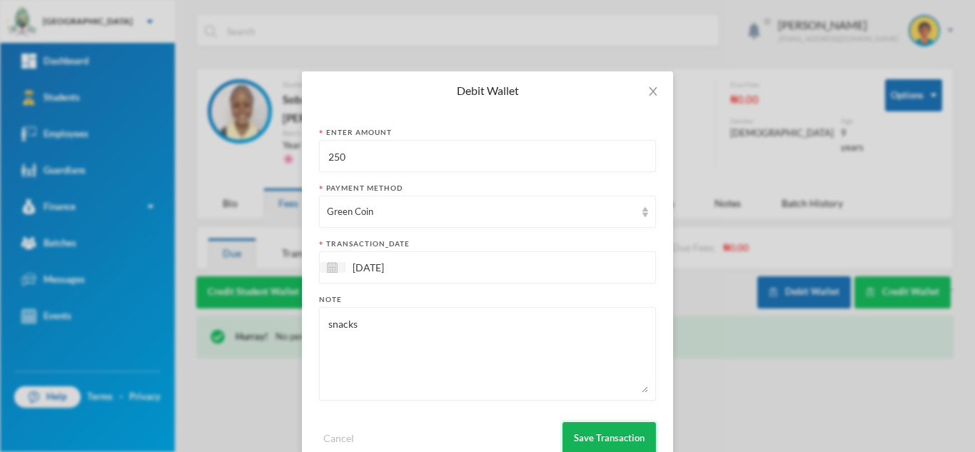
click at [576, 433] on button "Save Transaction" at bounding box center [609, 438] width 94 height 32
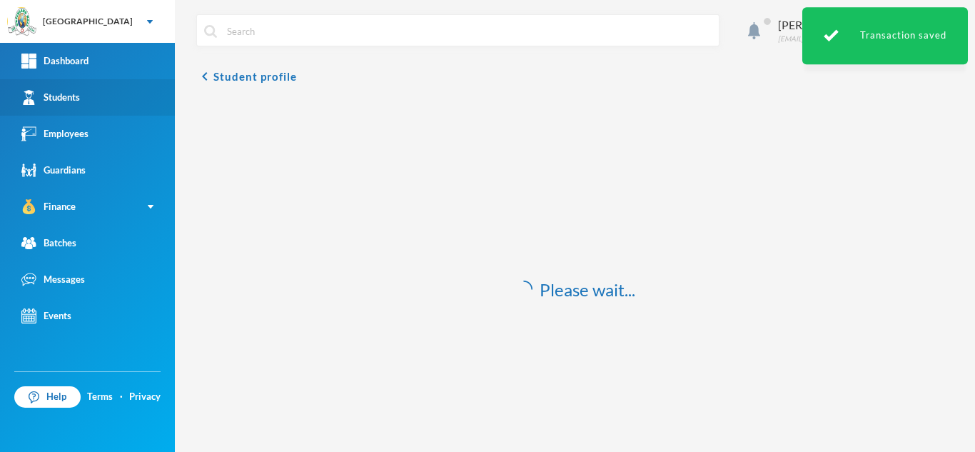
click at [77, 105] on link "Students" at bounding box center [87, 97] width 175 height 36
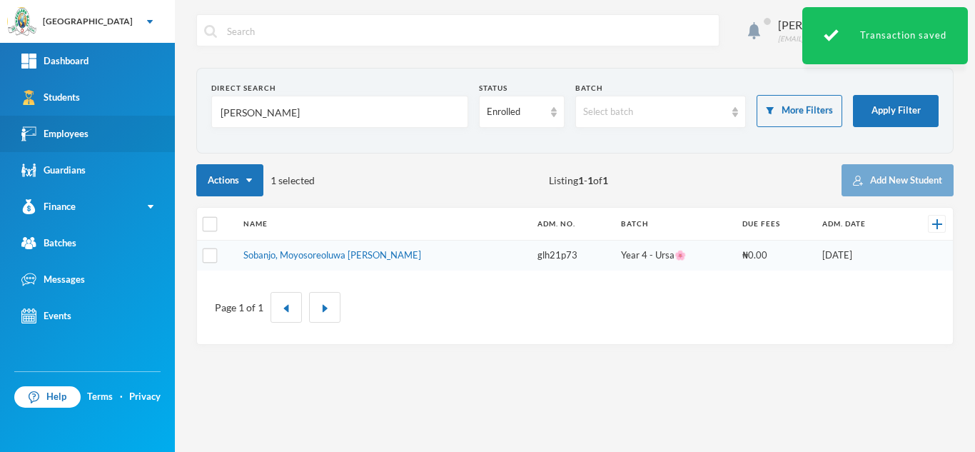
drag, startPoint x: 280, startPoint y: 114, endPoint x: 94, endPoint y: 121, distance: 185.7
click at [94, 121] on div "Greenland Hall Your Bluebic Account Greenland Hall Add a New School Dashboard S…" at bounding box center [487, 226] width 975 height 452
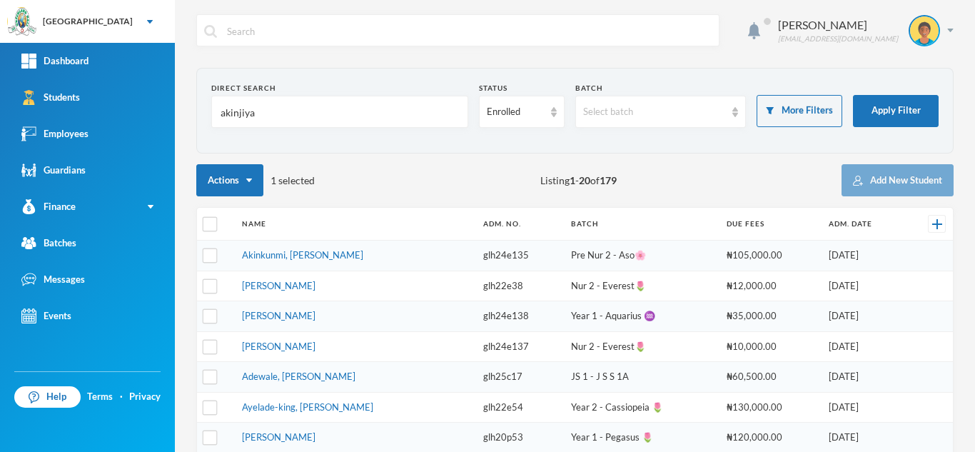
type input "akinjiya"
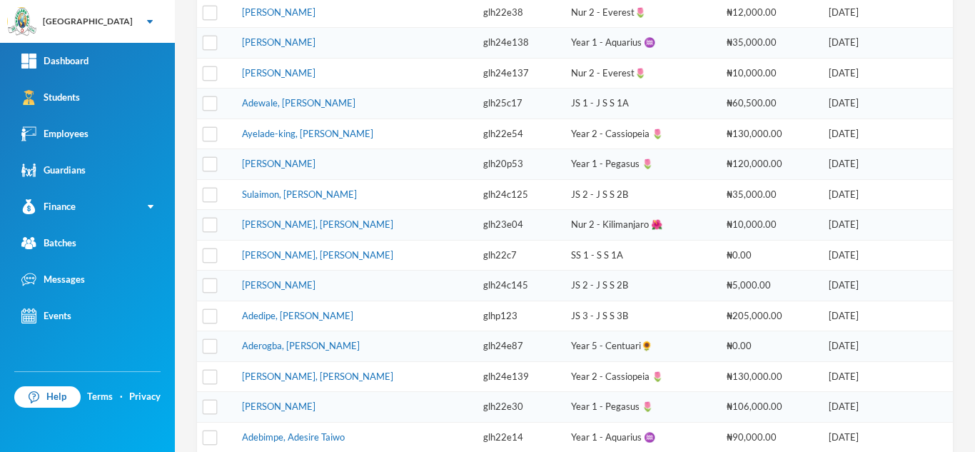
scroll to position [276, 0]
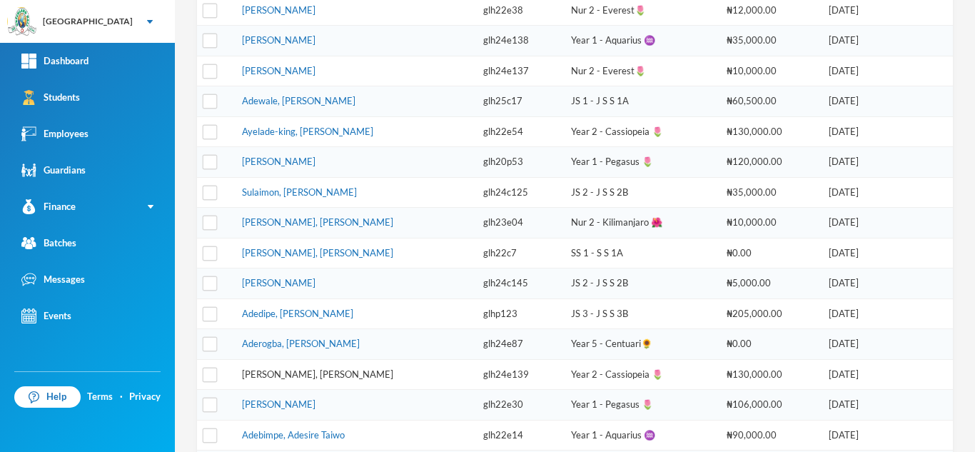
click at [320, 373] on link "Akinjiyan, Adewura Juliana" at bounding box center [317, 373] width 151 height 11
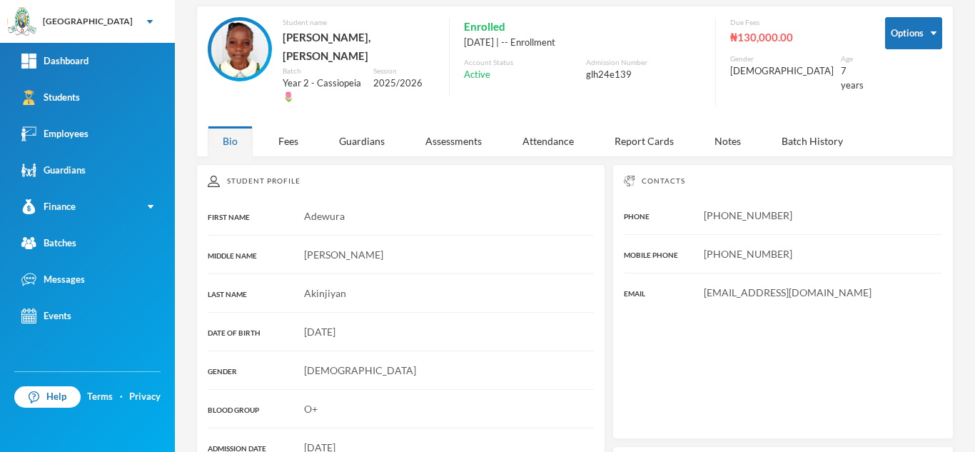
scroll to position [260, 0]
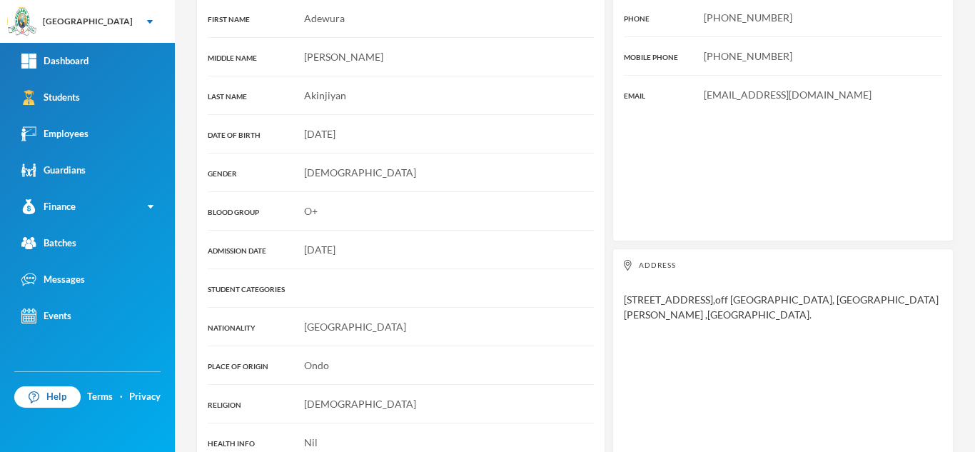
click at [645, 149] on div "Contacts PHONE +234 803 810 4281 MOBILE PHONE +234 803 810 4281 EMAIL Adeniyiak…" at bounding box center [782, 103] width 341 height 275
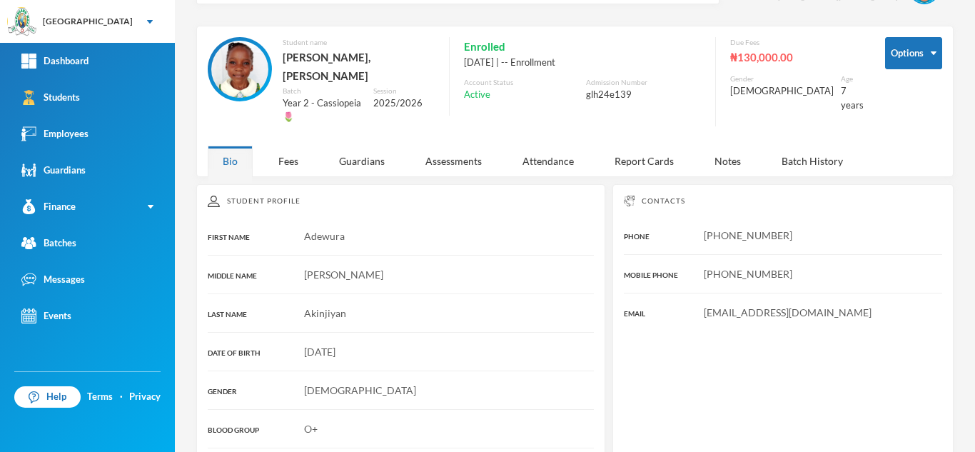
scroll to position [0, 0]
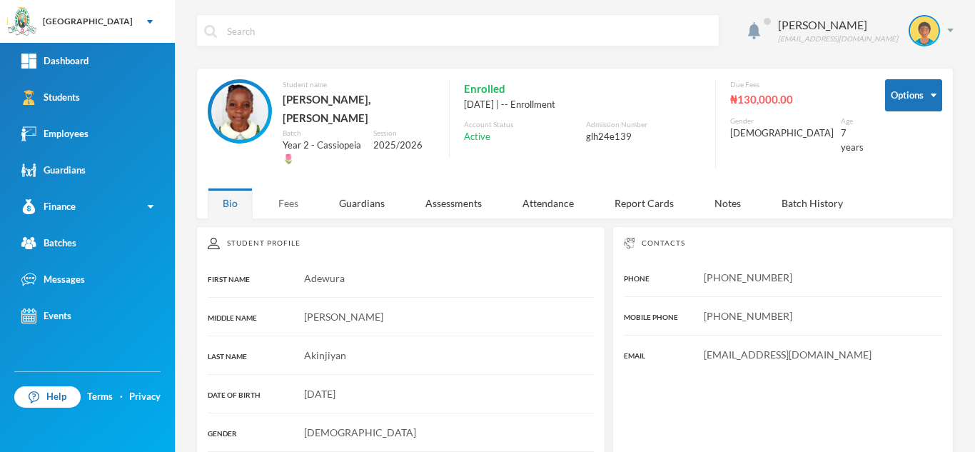
click at [286, 188] on div "Fees" at bounding box center [288, 203] width 50 height 31
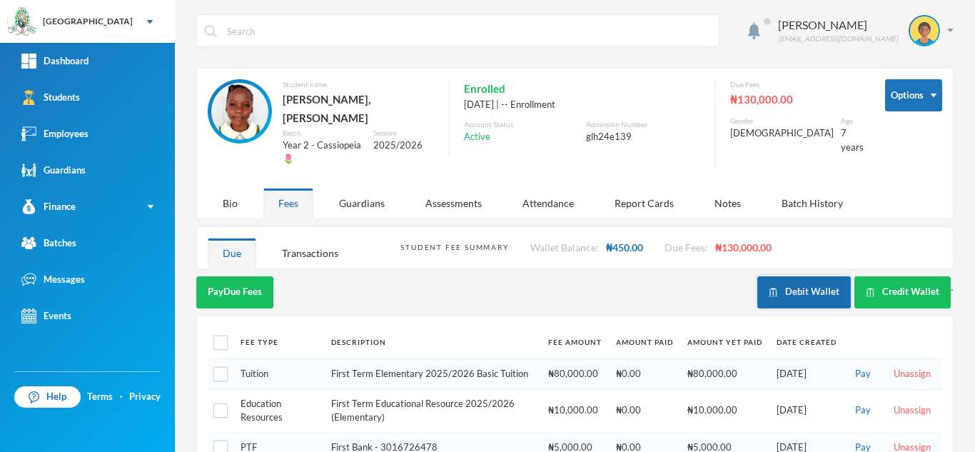
click at [787, 276] on button "Debit Wallet" at bounding box center [804, 292] width 94 height 32
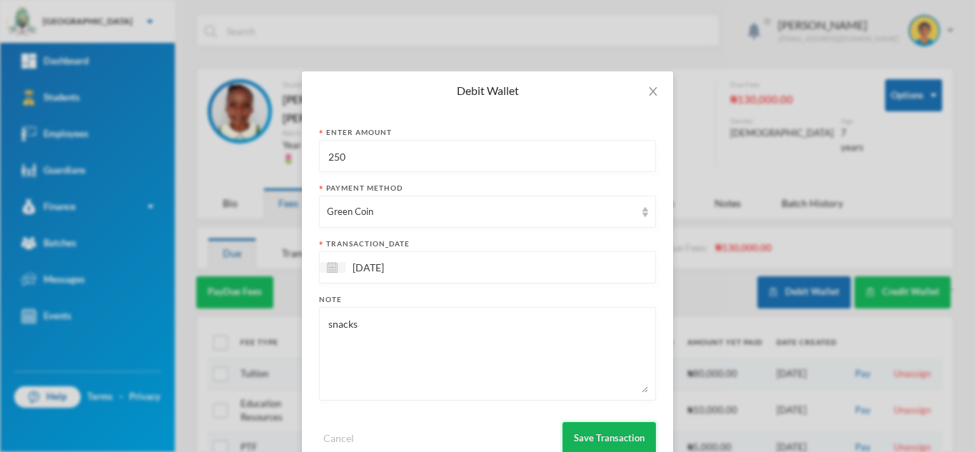
click at [586, 435] on button "Save Transaction" at bounding box center [609, 438] width 94 height 32
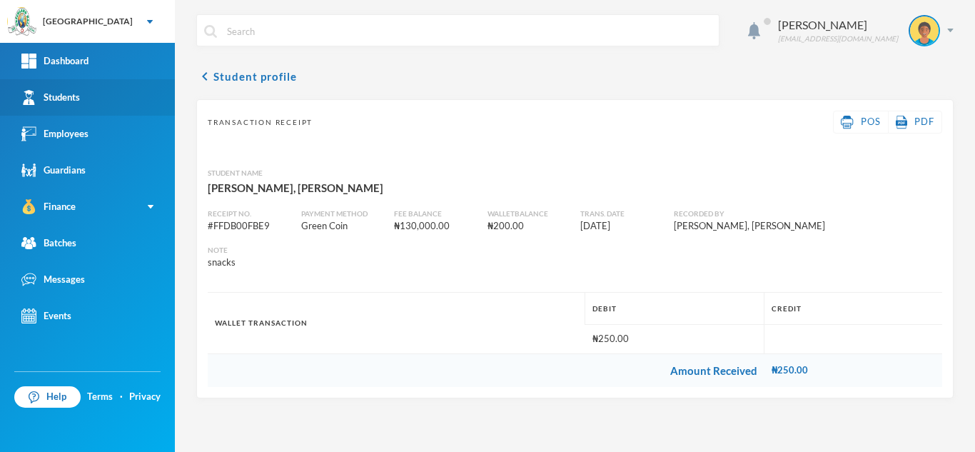
click at [116, 85] on link "Students" at bounding box center [87, 97] width 175 height 36
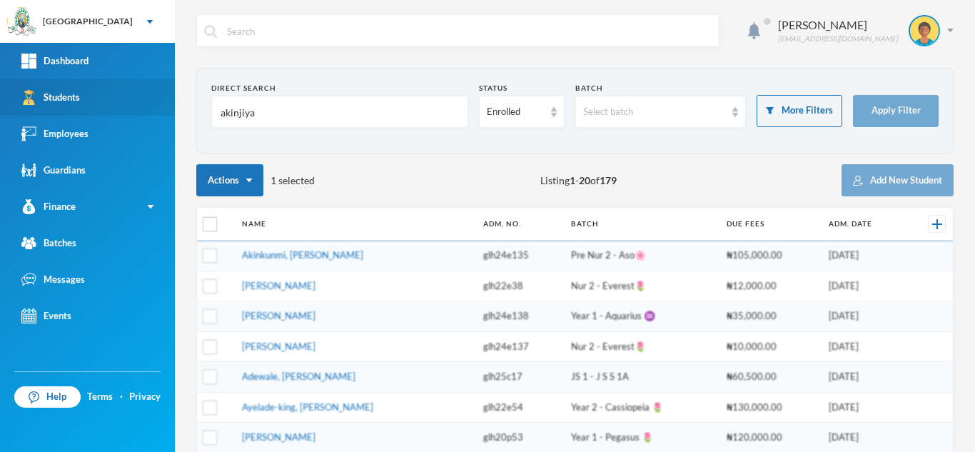
drag, startPoint x: 261, startPoint y: 111, endPoint x: 96, endPoint y: 98, distance: 164.7
click at [96, 98] on div "Greenland Hall Your Bluebic Account Greenland Hall Add a New School Dashboard S…" at bounding box center [487, 226] width 975 height 452
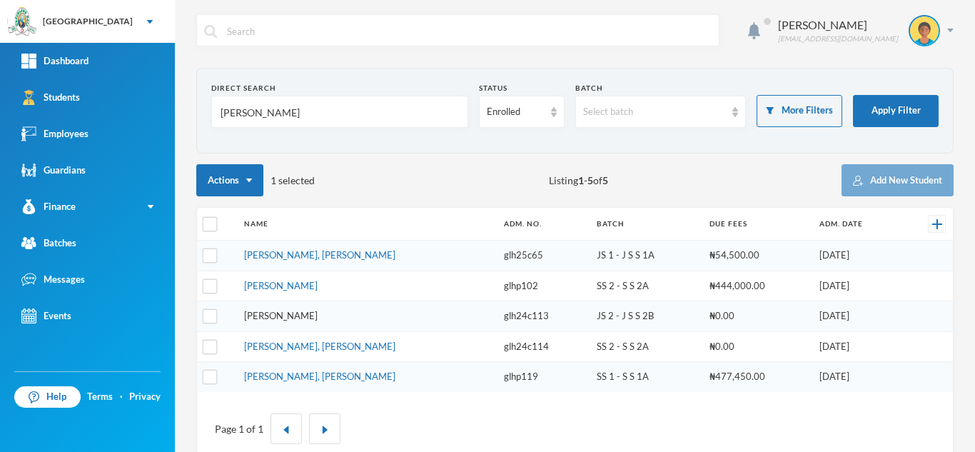
type input "olayinka"
click at [301, 313] on link "Olayinka, Ameerah Oluwadarsimi" at bounding box center [281, 315] width 74 height 11
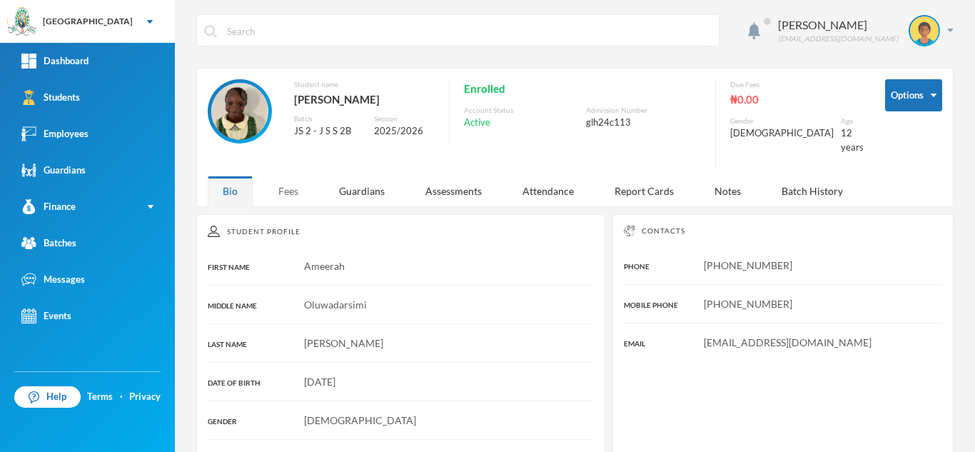
click at [293, 181] on div "Fees" at bounding box center [288, 191] width 50 height 31
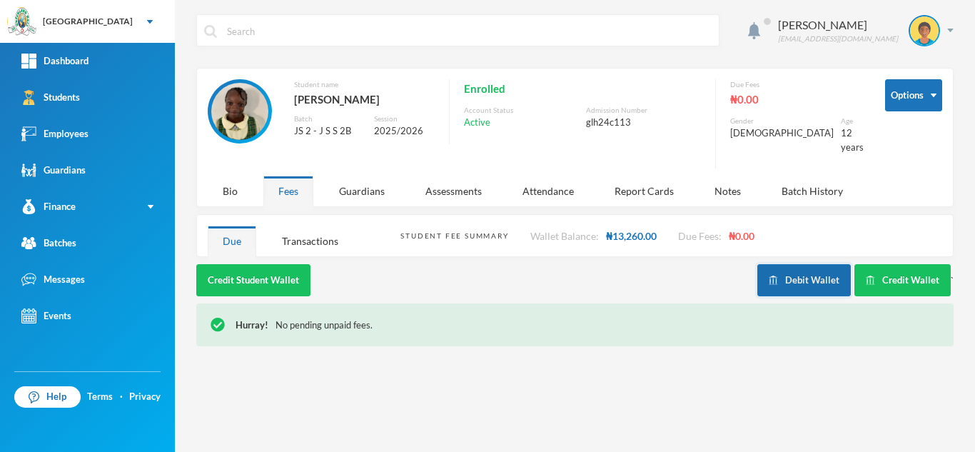
click at [796, 283] on button "Debit Wallet" at bounding box center [804, 280] width 94 height 32
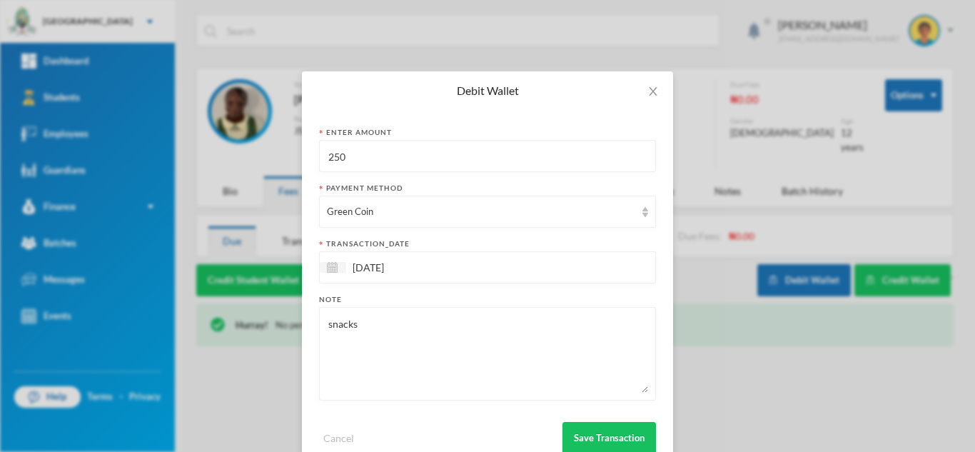
drag, startPoint x: 244, startPoint y: 320, endPoint x: 183, endPoint y: 321, distance: 61.4
click at [183, 321] on div "Debit Wallet Enter Amount 250 Payment Method Green Coin transaction_date 23/09/…" at bounding box center [487, 226] width 975 height 452
type textarea "maths"
drag, startPoint x: 375, startPoint y: 153, endPoint x: 195, endPoint y: 169, distance: 181.3
click at [195, 169] on div "Debit Wallet Enter Amount 250 Payment Method Green Coin transaction_date 23/09/…" at bounding box center [487, 226] width 975 height 452
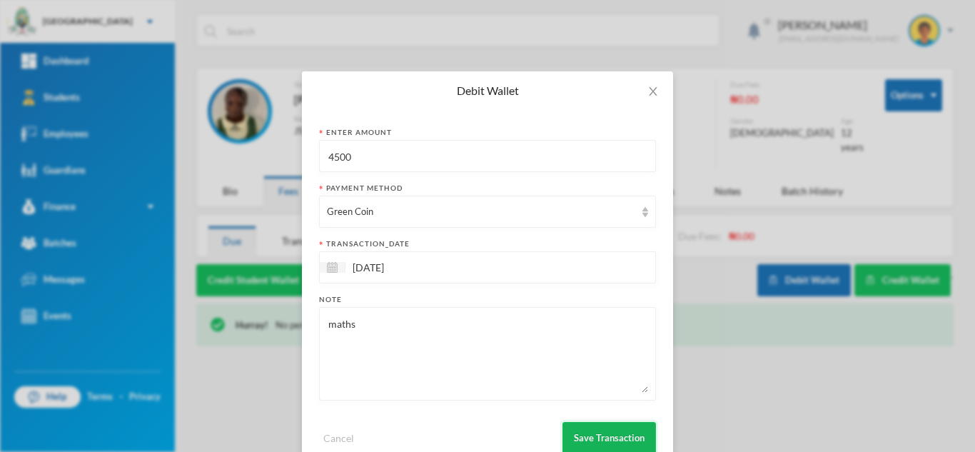
type input "4500"
click at [592, 433] on button "Save Transaction" at bounding box center [609, 438] width 94 height 32
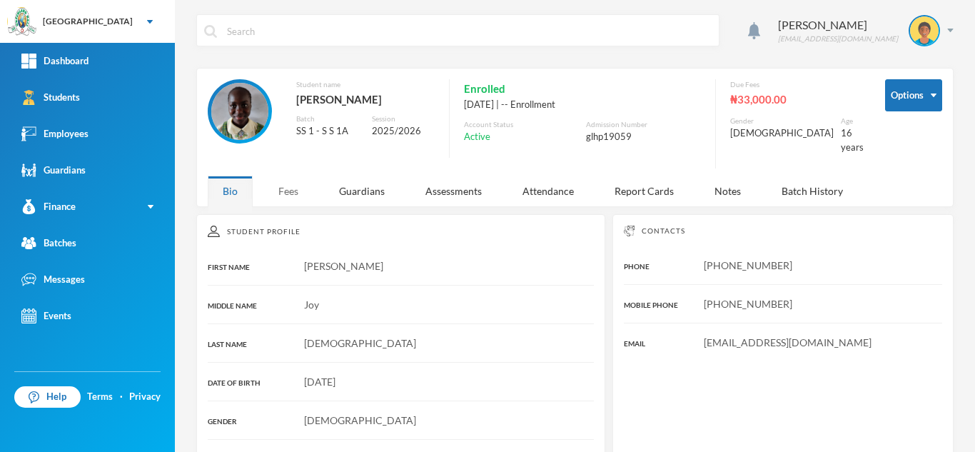
click at [283, 189] on div "Fees" at bounding box center [288, 191] width 50 height 31
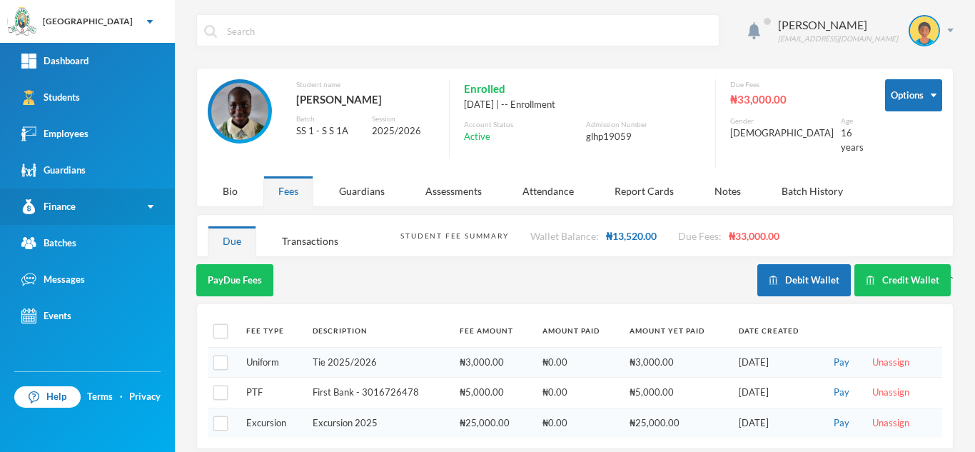
click at [131, 208] on link "Finance" at bounding box center [87, 206] width 175 height 36
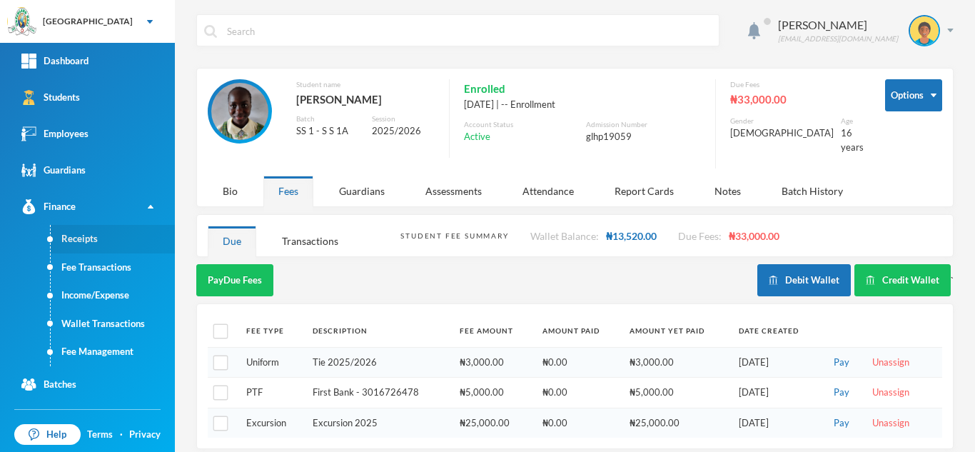
click at [91, 241] on link "Receipts" at bounding box center [113, 239] width 124 height 29
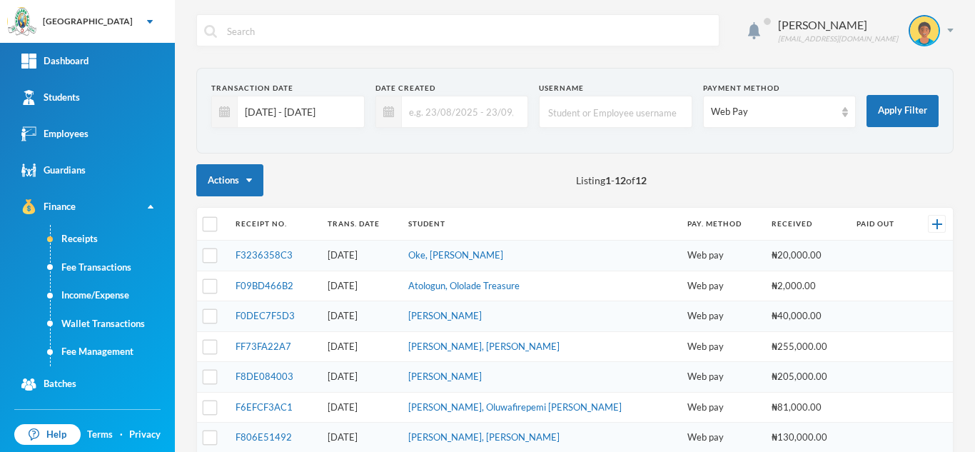
click at [315, 113] on input "[DATE] - [DATE]" at bounding box center [297, 112] width 119 height 32
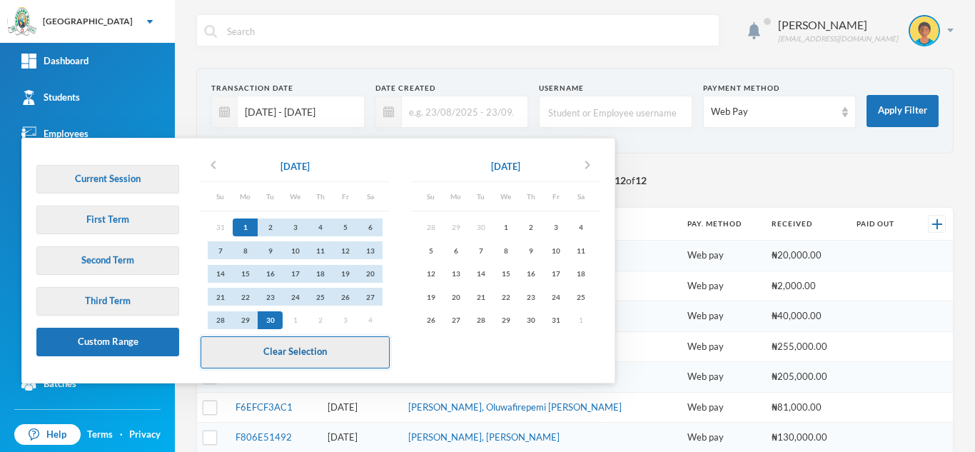
click at [286, 340] on button "Clear Selection" at bounding box center [295, 352] width 189 height 32
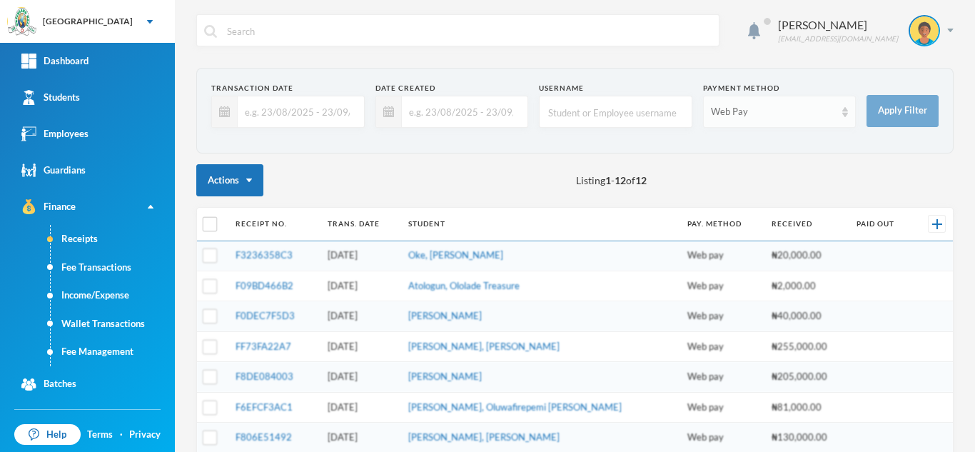
click at [726, 108] on div "Web Pay" at bounding box center [773, 112] width 125 height 14
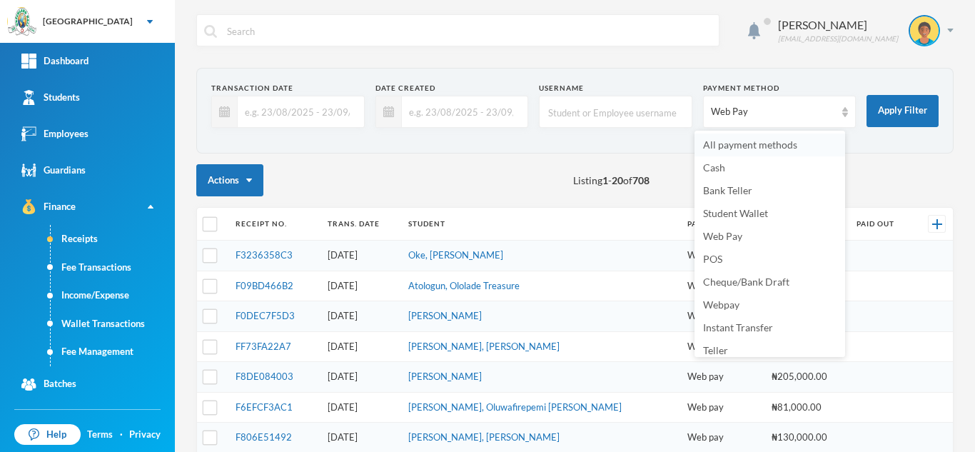
click at [715, 142] on span "All payment methods" at bounding box center [750, 144] width 94 height 12
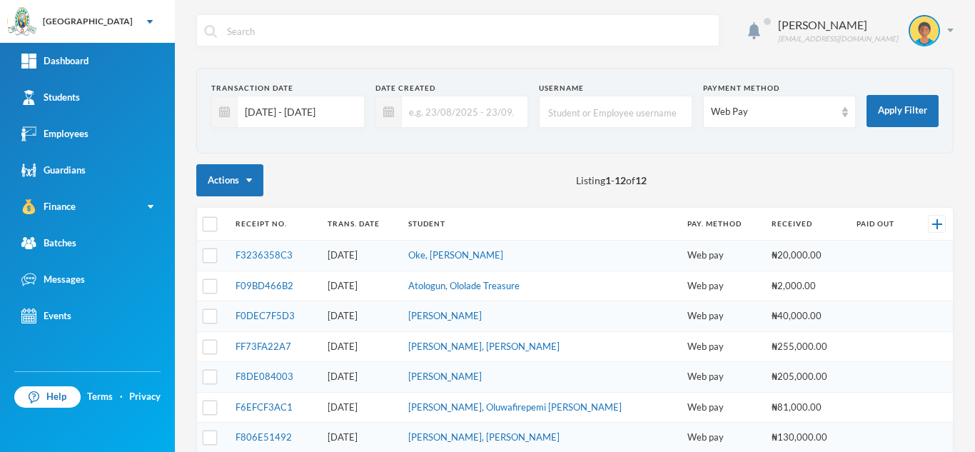
click at [318, 107] on input "[DATE] - [DATE]" at bounding box center [297, 112] width 119 height 32
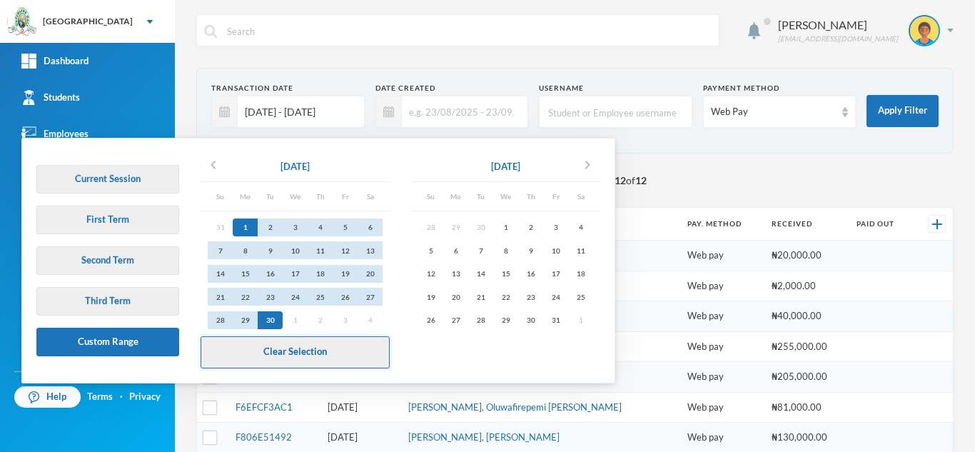
click at [286, 348] on button "Clear Selection" at bounding box center [295, 352] width 189 height 32
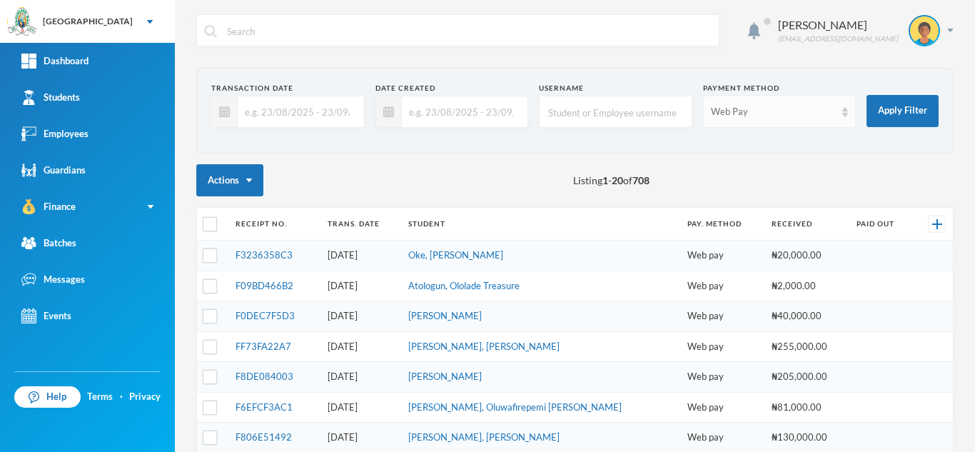
click at [802, 110] on div "Web Pay" at bounding box center [773, 112] width 125 height 14
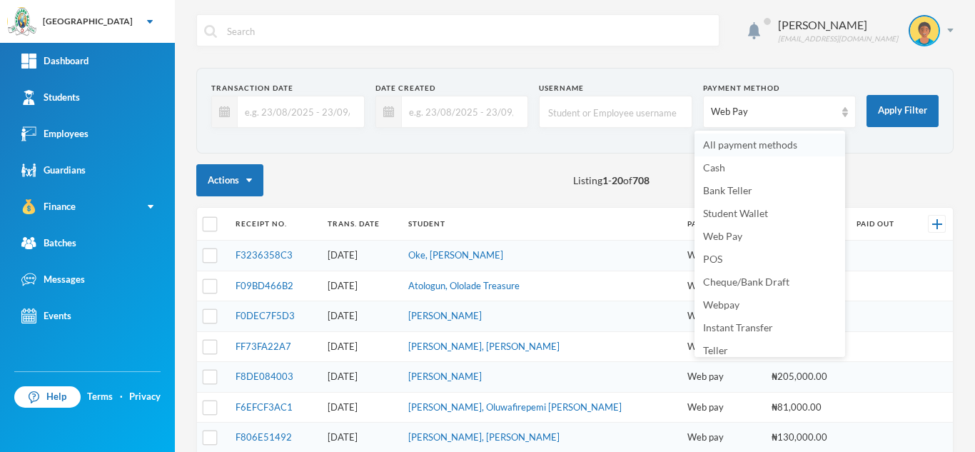
click at [771, 140] on span "All payment methods" at bounding box center [750, 144] width 94 height 12
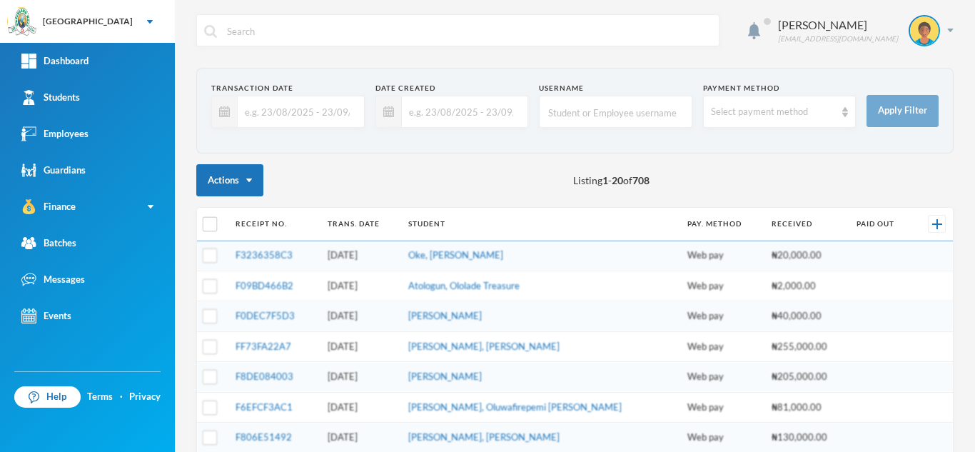
click at [771, 140] on section "Transaction Date Date Created Username Payment Method Select payment method App…" at bounding box center [574, 111] width 757 height 86
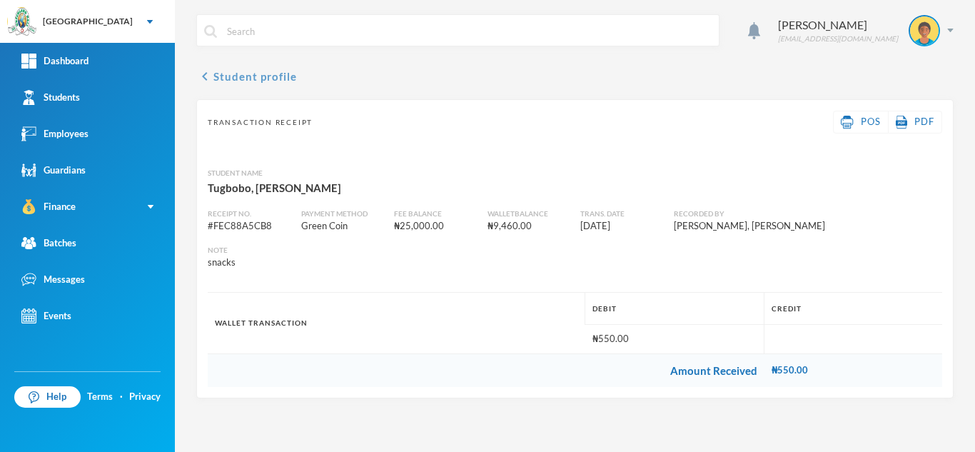
click at [227, 76] on button "chevron_left Student profile" at bounding box center [246, 76] width 101 height 17
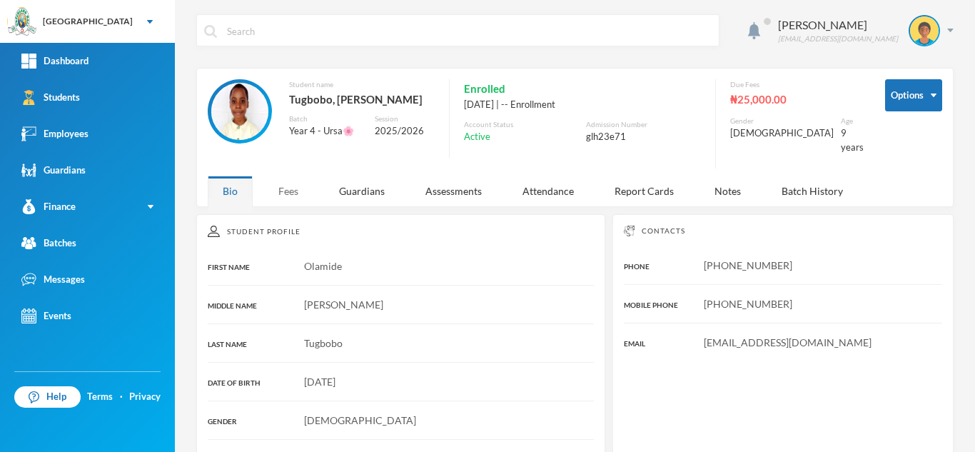
click at [287, 180] on div "Fees" at bounding box center [288, 191] width 50 height 31
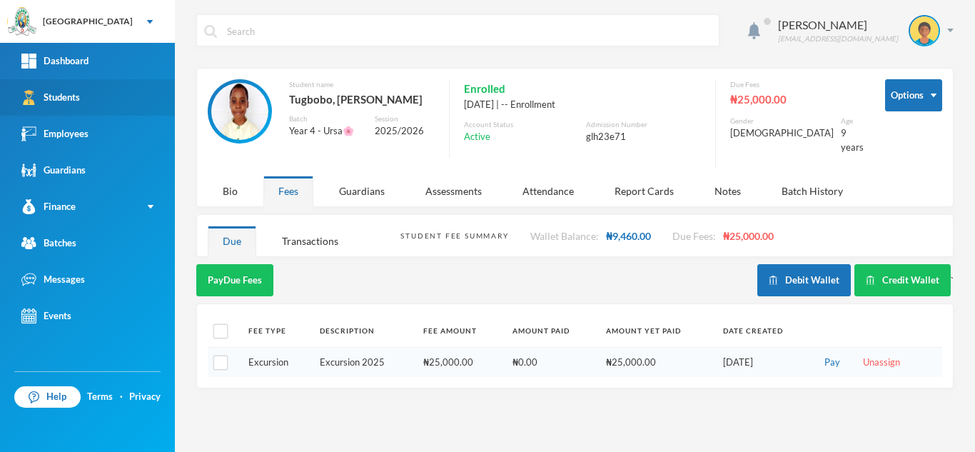
click at [99, 86] on link "Students" at bounding box center [87, 97] width 175 height 36
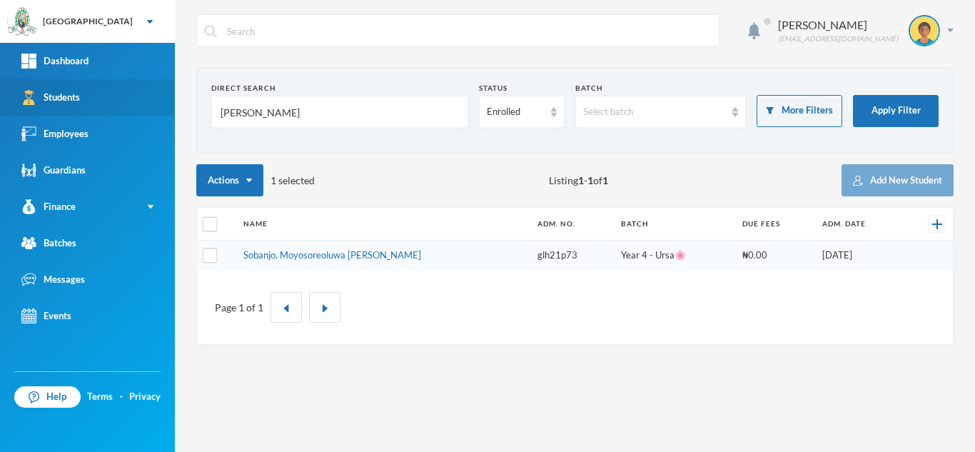
drag, startPoint x: 288, startPoint y: 117, endPoint x: 69, endPoint y: 95, distance: 220.3
click at [69, 95] on div "Greenland Hall Your Bluebic Account Greenland Hall Add a New School Dashboard S…" at bounding box center [487, 226] width 975 height 452
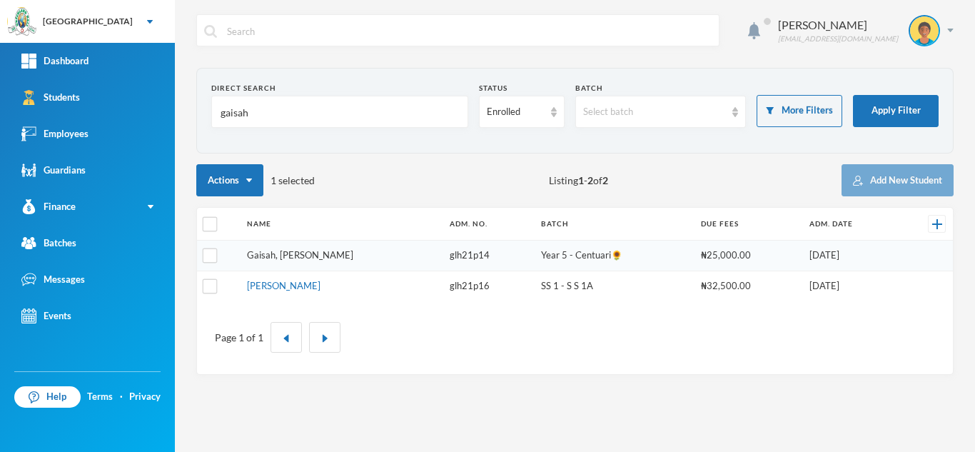
type input "gaisah"
click at [311, 258] on link "Gaisah, [PERSON_NAME]" at bounding box center [300, 254] width 106 height 11
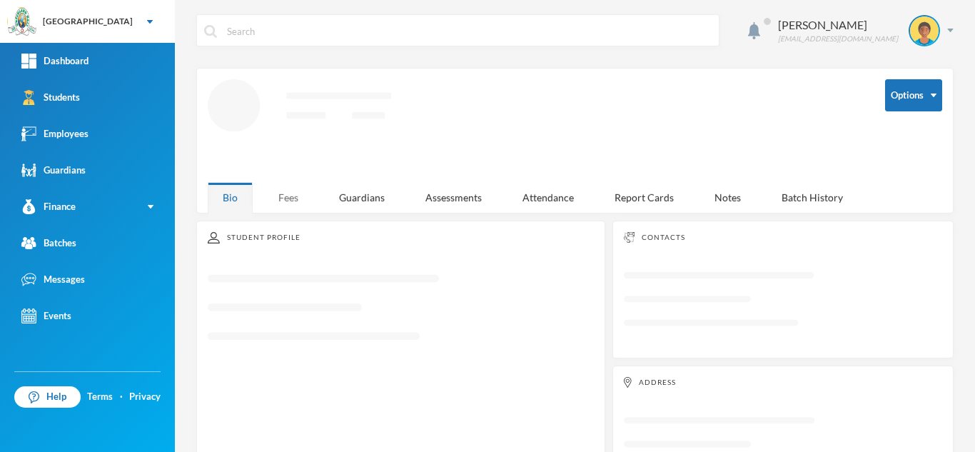
click at [286, 193] on div "Fees" at bounding box center [288, 197] width 50 height 31
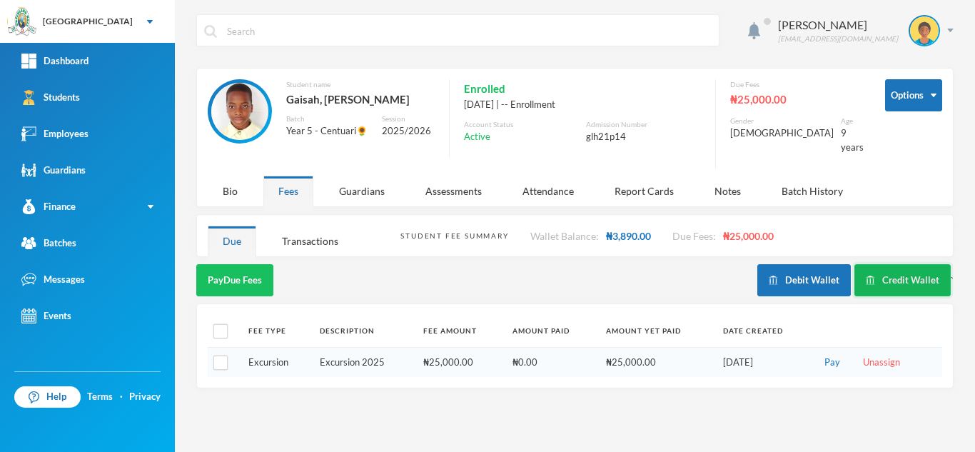
click at [890, 270] on button "Credit Wallet" at bounding box center [902, 280] width 96 height 32
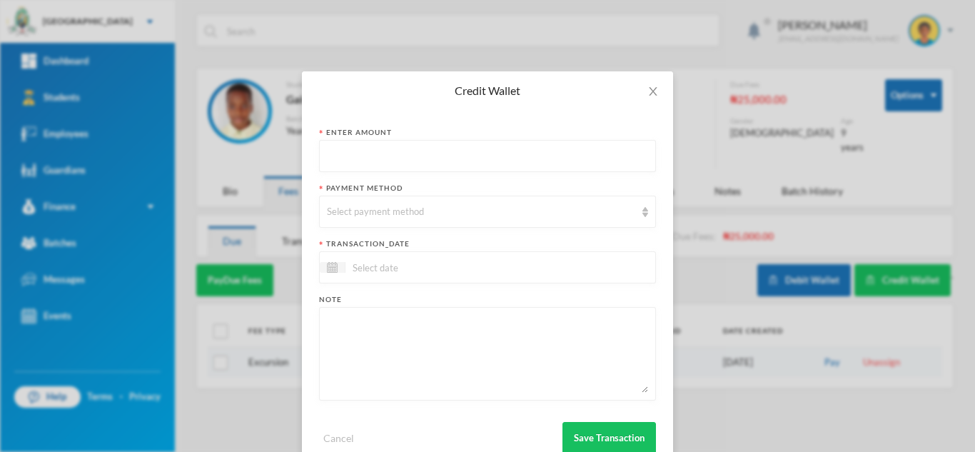
click at [395, 158] on input "text" at bounding box center [487, 157] width 321 height 32
type input "43450"
click at [386, 205] on div "Select payment method" at bounding box center [481, 212] width 308 height 14
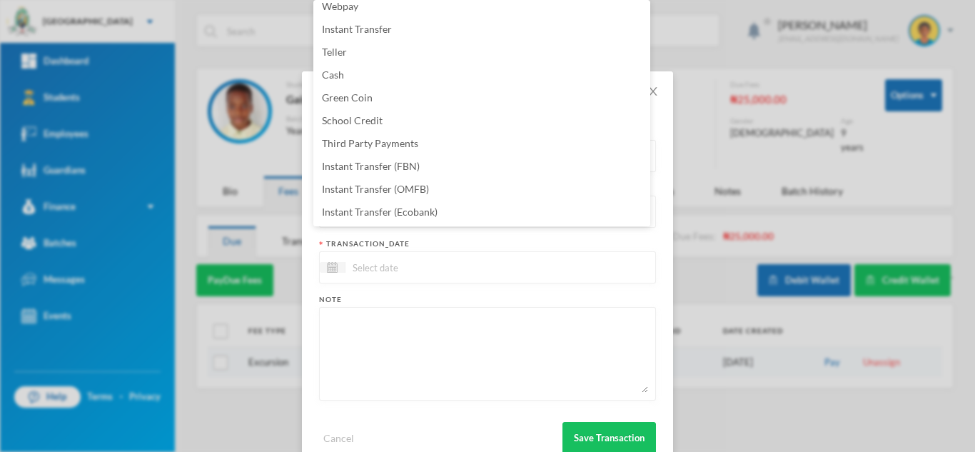
scroll to position [145, 0]
click at [458, 167] on li "Instant Transfer (OMFB)" at bounding box center [481, 166] width 337 height 23
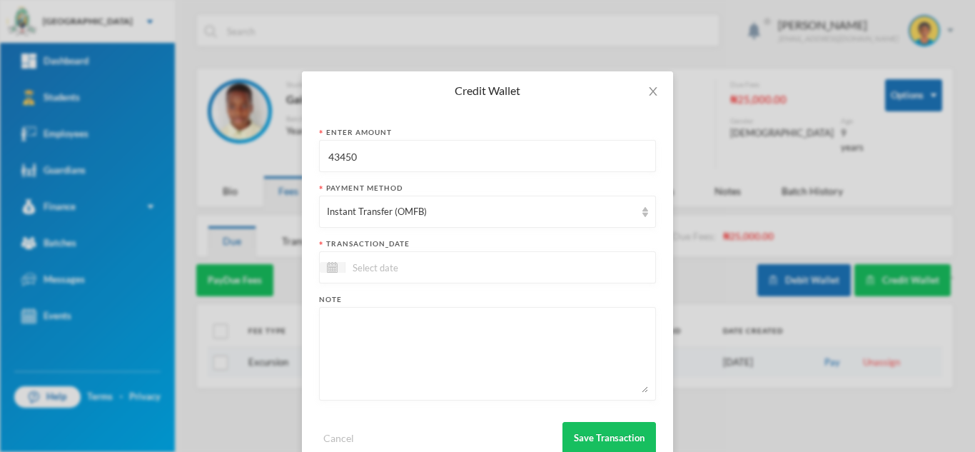
click at [433, 273] on input at bounding box center [405, 267] width 120 height 16
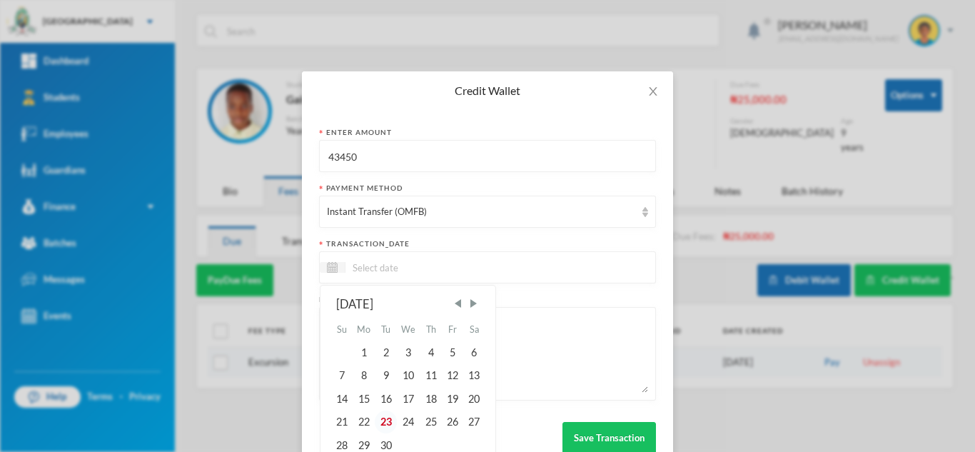
click at [379, 418] on div "23" at bounding box center [385, 421] width 21 height 23
type input "[DATE]"
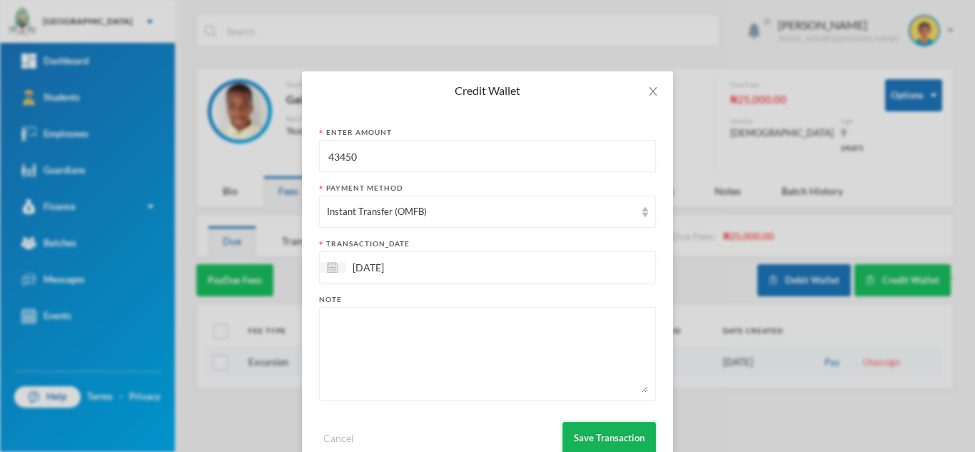
click at [605, 434] on button "Save Transaction" at bounding box center [609, 438] width 94 height 32
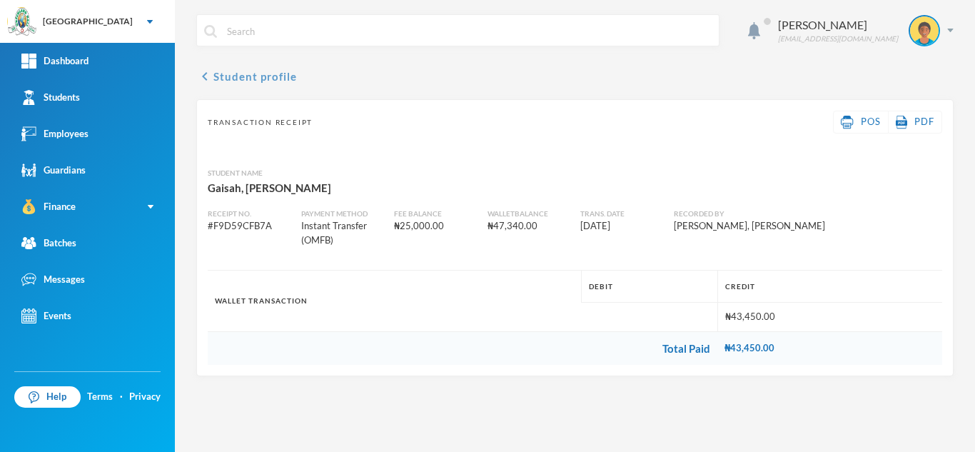
click at [263, 84] on button "chevron_left Student profile" at bounding box center [246, 76] width 101 height 17
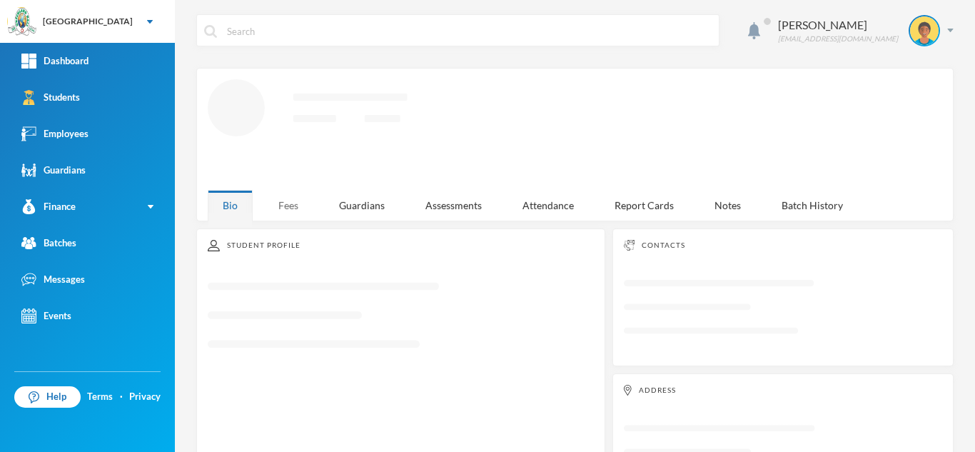
click at [295, 193] on div "Fees" at bounding box center [288, 205] width 50 height 31
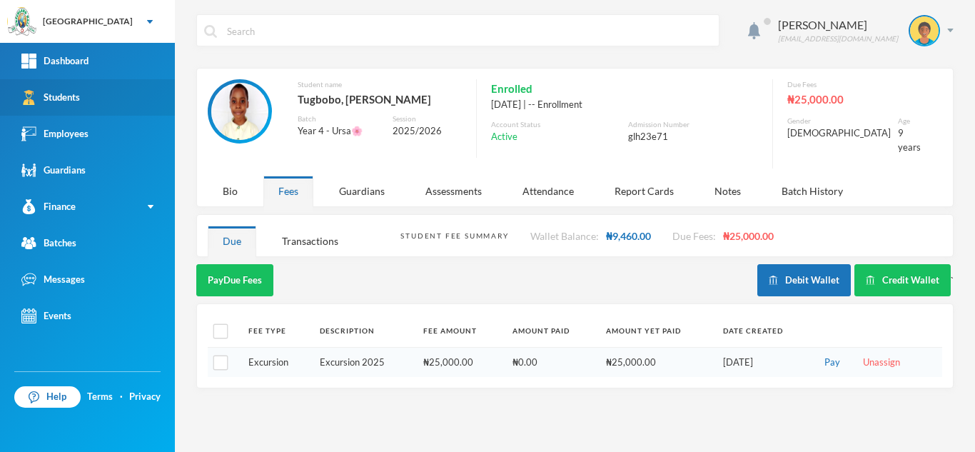
click at [127, 96] on link "Students" at bounding box center [87, 97] width 175 height 36
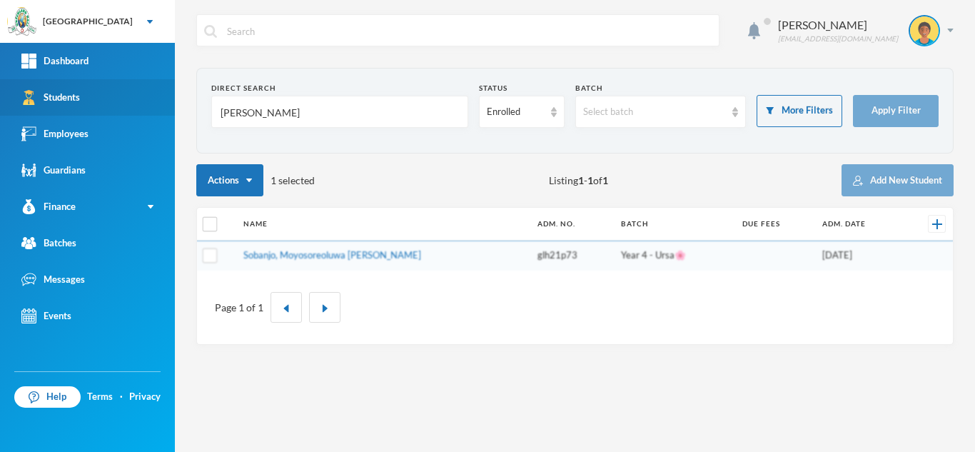
drag, startPoint x: 281, startPoint y: 121, endPoint x: 104, endPoint y: 108, distance: 176.8
click at [104, 108] on div "Greenland Hall Your Bluebic Account Greenland Hall Add a New School Dashboard S…" at bounding box center [487, 226] width 975 height 452
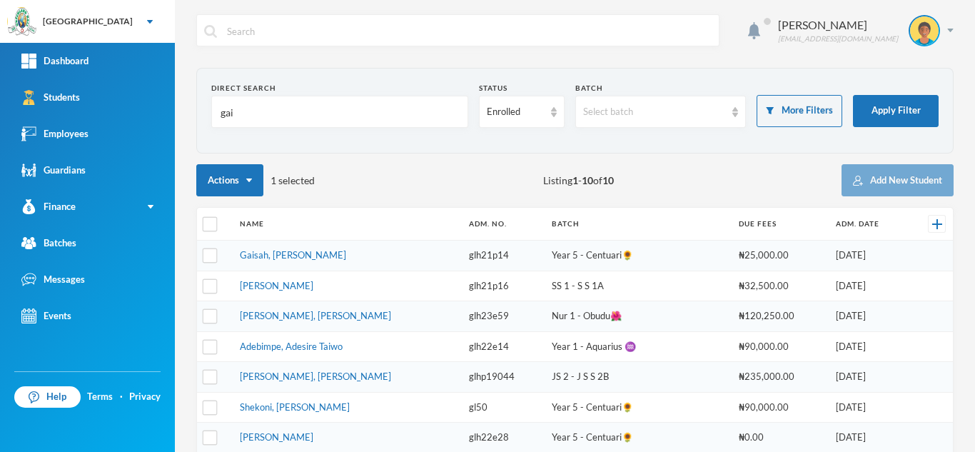
type input "gai"
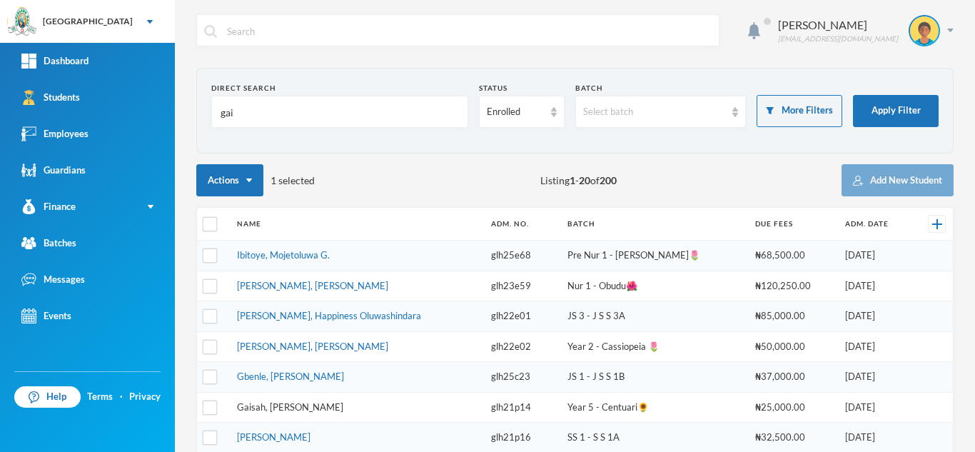
click at [284, 405] on link "Gaisah, [PERSON_NAME]" at bounding box center [290, 406] width 106 height 11
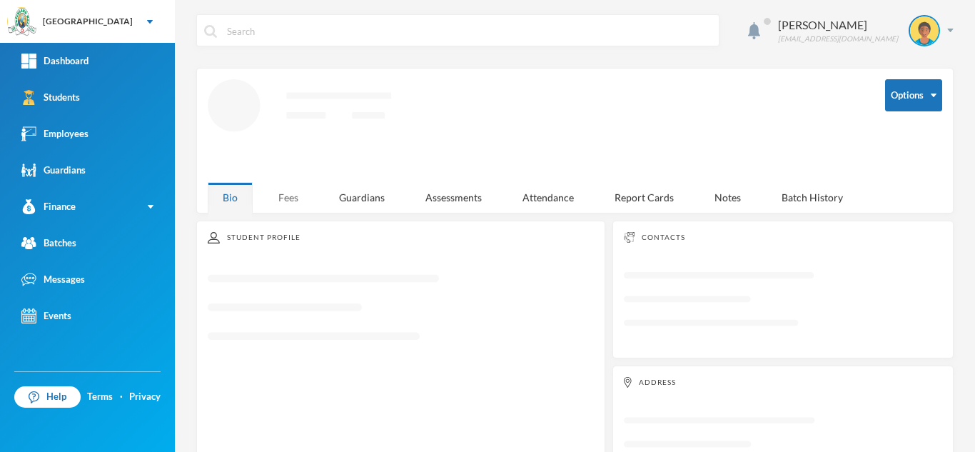
click at [291, 200] on div "Fees" at bounding box center [288, 197] width 50 height 31
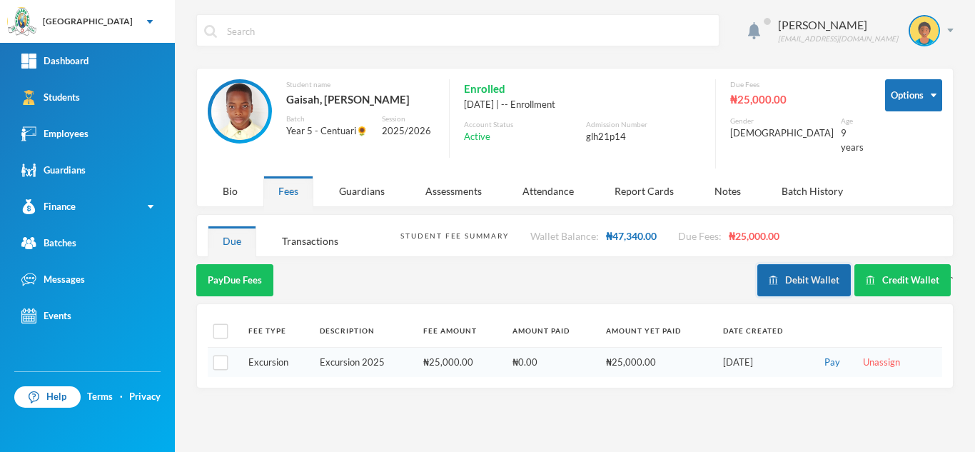
click at [797, 277] on button "Debit Wallet" at bounding box center [804, 280] width 94 height 32
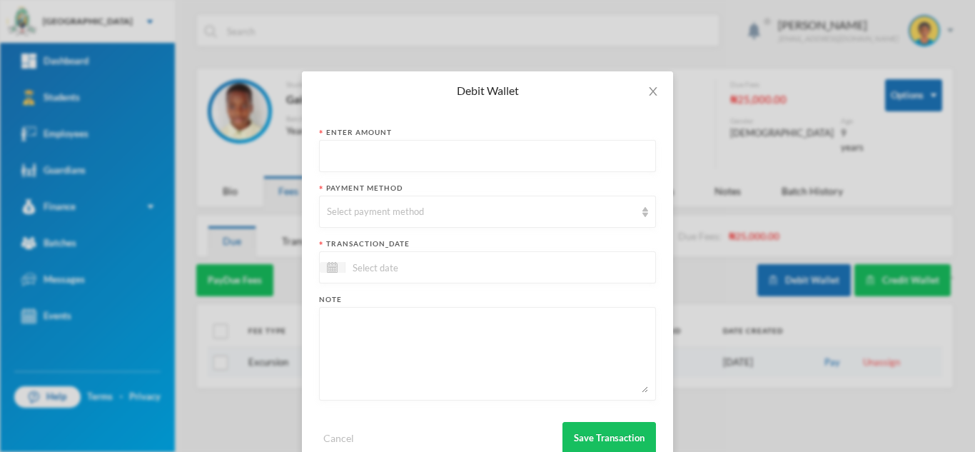
click at [393, 155] on input "text" at bounding box center [487, 157] width 321 height 32
type input "43450"
click at [387, 206] on div "Select payment method" at bounding box center [481, 212] width 308 height 14
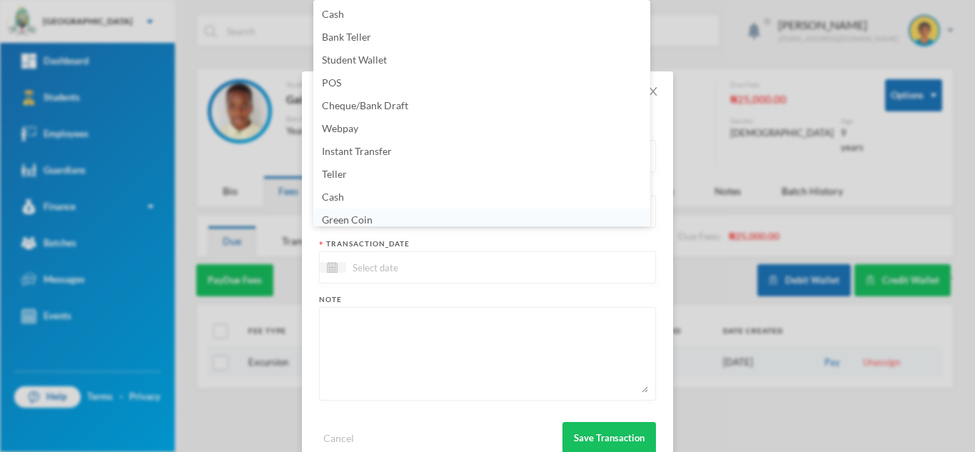
scroll to position [5, 0]
click at [395, 220] on li "Green Coin" at bounding box center [481, 214] width 337 height 23
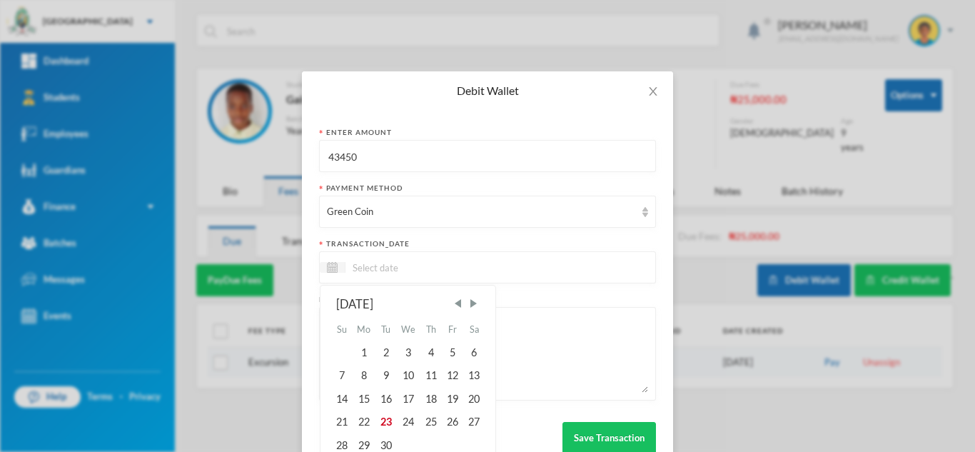
click at [376, 260] on input at bounding box center [405, 267] width 120 height 16
click at [388, 420] on div "23" at bounding box center [385, 421] width 21 height 23
type input "[DATE]"
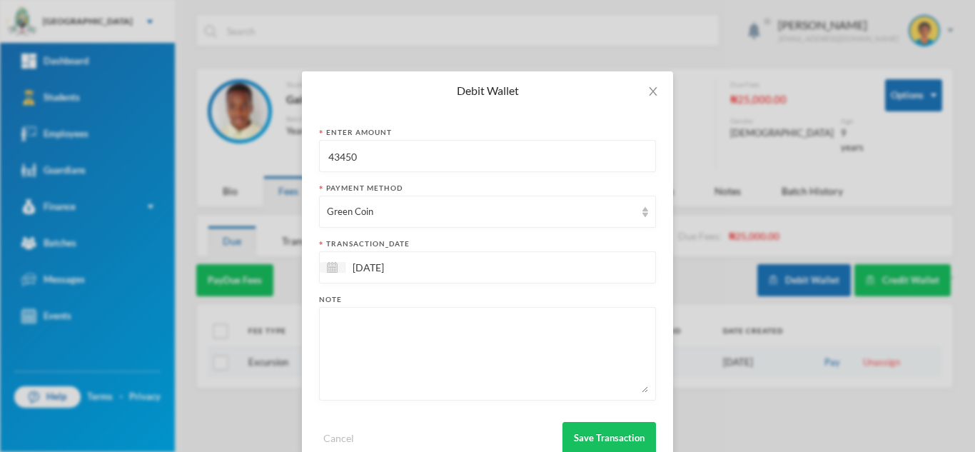
click at [394, 383] on textarea at bounding box center [487, 354] width 321 height 78
click at [537, 328] on textarea "learn maths, [PERSON_NAME], [PERSON_NAME], mentals, 15pcs of 60l" at bounding box center [487, 354] width 321 height 78
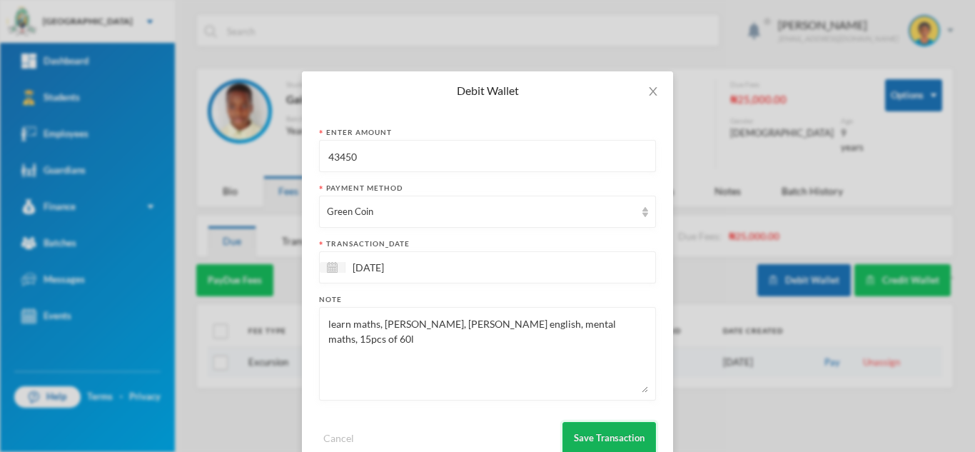
type textarea "learn maths, [PERSON_NAME], [PERSON_NAME] english, mental maths, 15pcs of 60l"
click at [597, 441] on button "Save Transaction" at bounding box center [609, 438] width 94 height 32
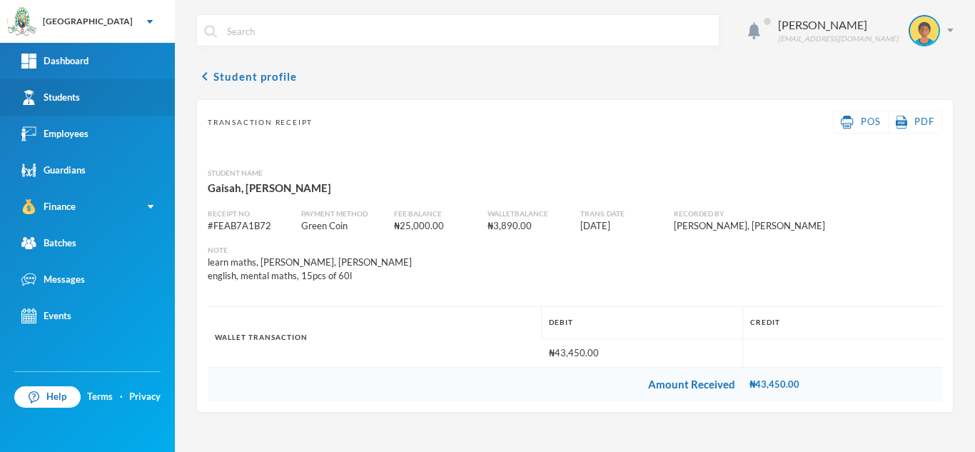
click at [118, 103] on link "Students" at bounding box center [87, 97] width 175 height 36
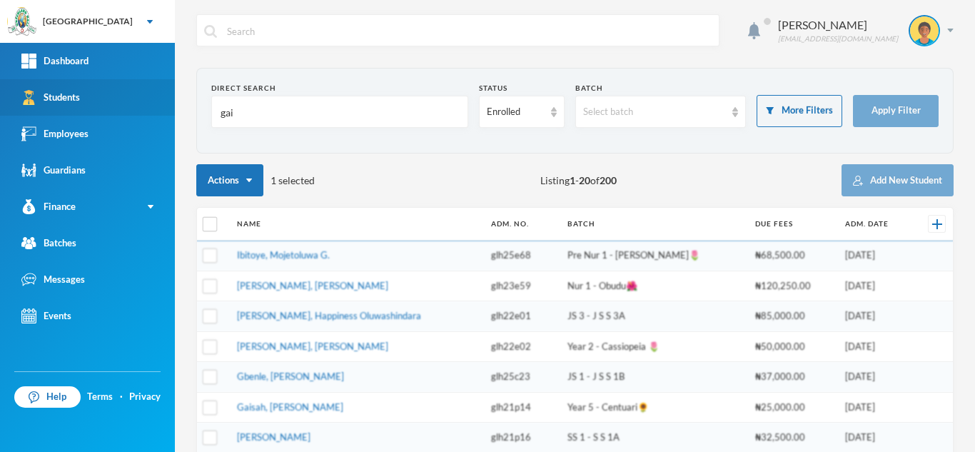
drag, startPoint x: 183, startPoint y: 106, endPoint x: 99, endPoint y: 104, distance: 85.0
click at [110, 104] on div "Greenland Hall Your Bluebic Account Greenland Hall Add a New School Dashboard S…" at bounding box center [487, 226] width 975 height 452
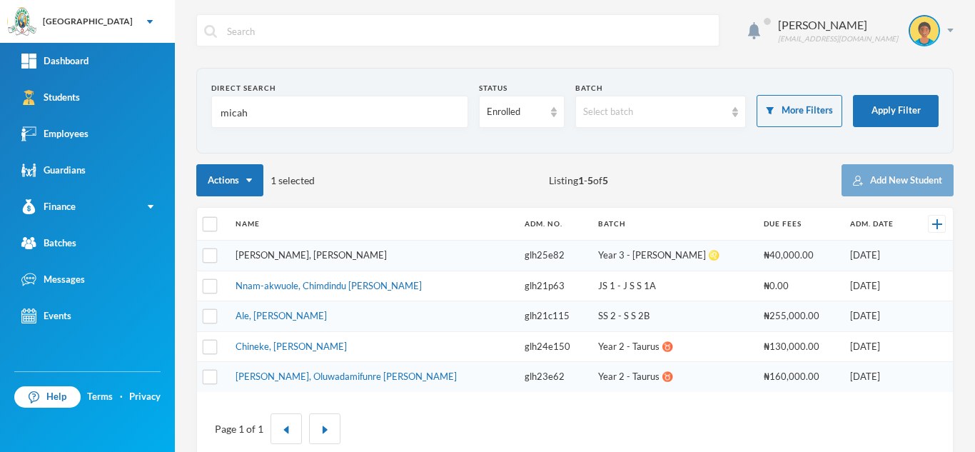
type input "micah"
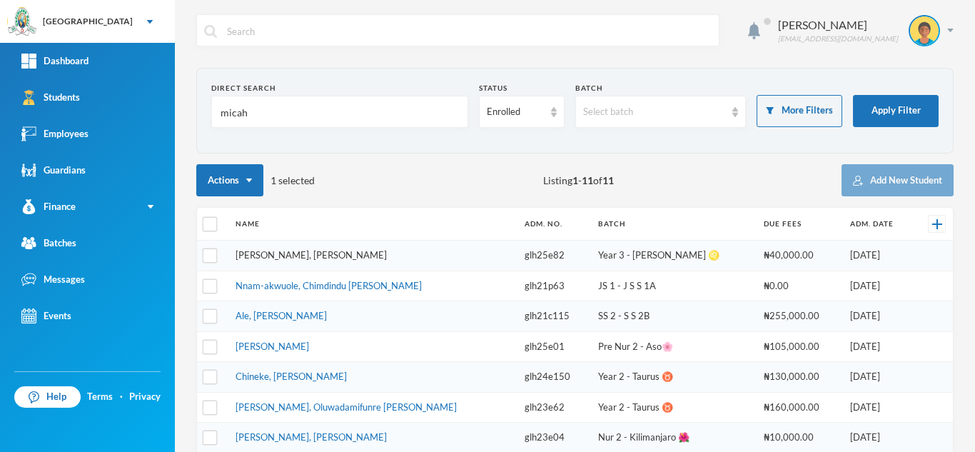
click at [281, 256] on link "[PERSON_NAME], [PERSON_NAME]" at bounding box center [311, 254] width 151 height 11
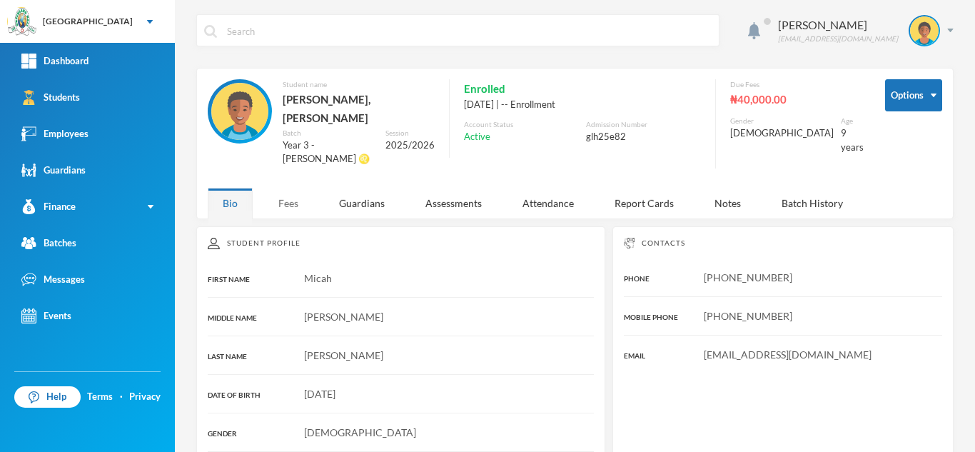
click at [286, 188] on div "Fees" at bounding box center [288, 203] width 50 height 31
click at [287, 191] on div "Fees" at bounding box center [288, 203] width 50 height 31
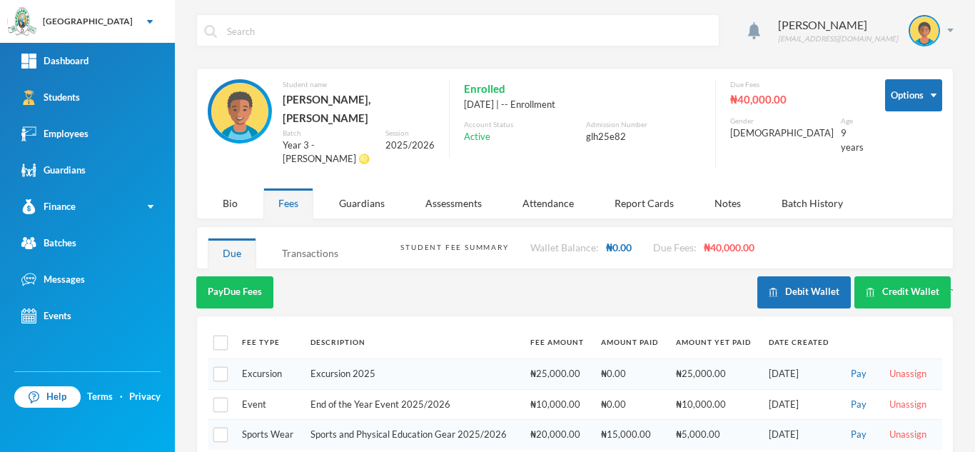
click at [310, 238] on div "Transactions" at bounding box center [310, 253] width 86 height 31
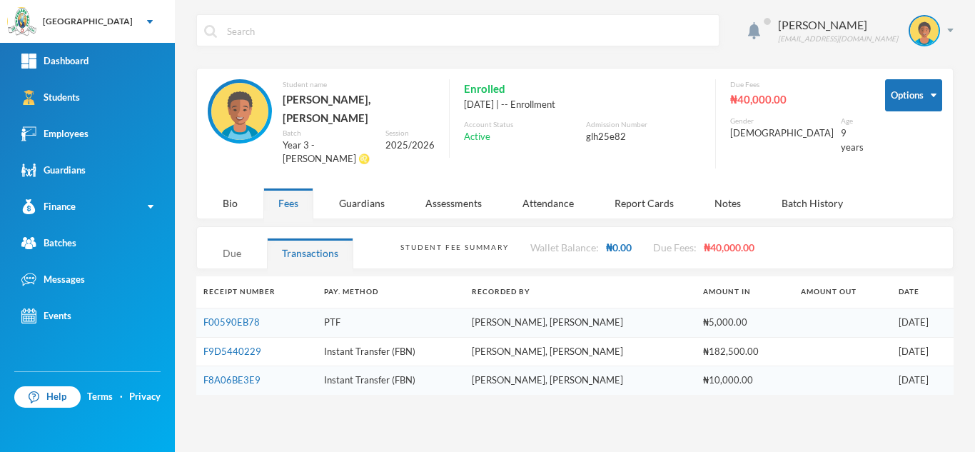
click at [225, 238] on div "Due" at bounding box center [232, 253] width 49 height 31
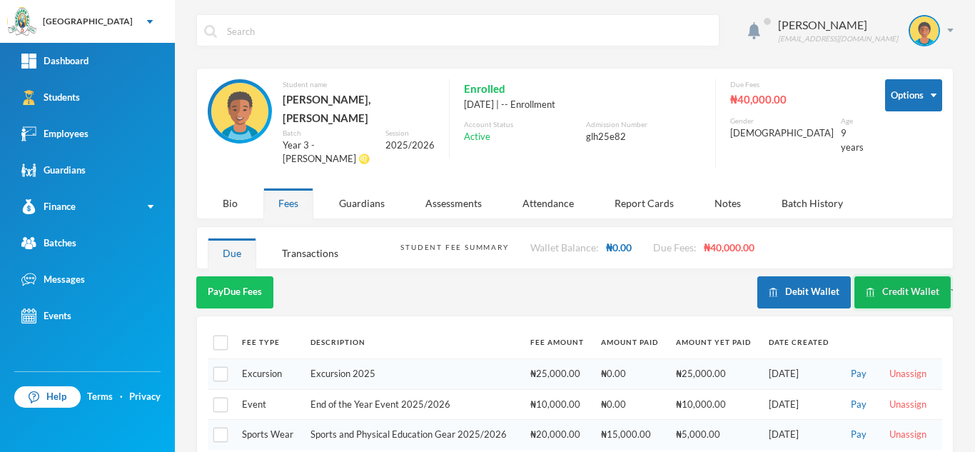
click at [888, 276] on button "Credit Wallet" at bounding box center [902, 292] width 96 height 32
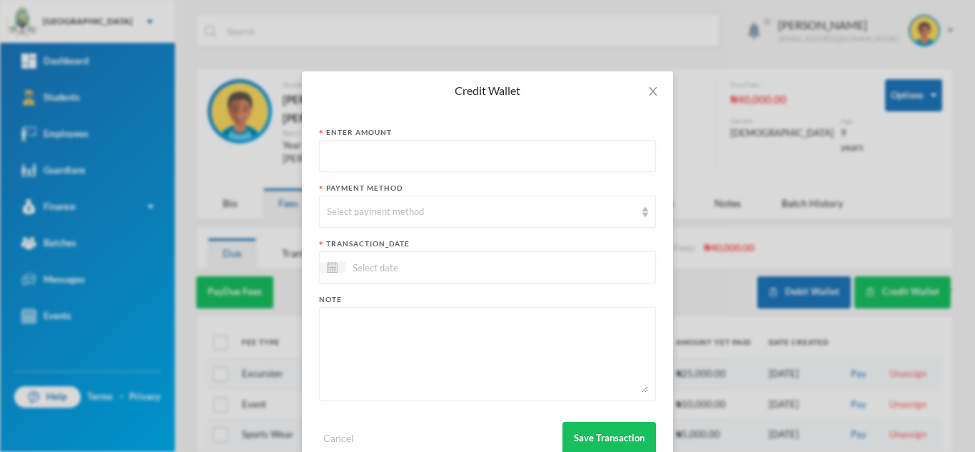
click at [391, 167] on input "text" at bounding box center [487, 157] width 321 height 32
type input "19450"
click at [385, 222] on div "Select payment method" at bounding box center [487, 212] width 337 height 32
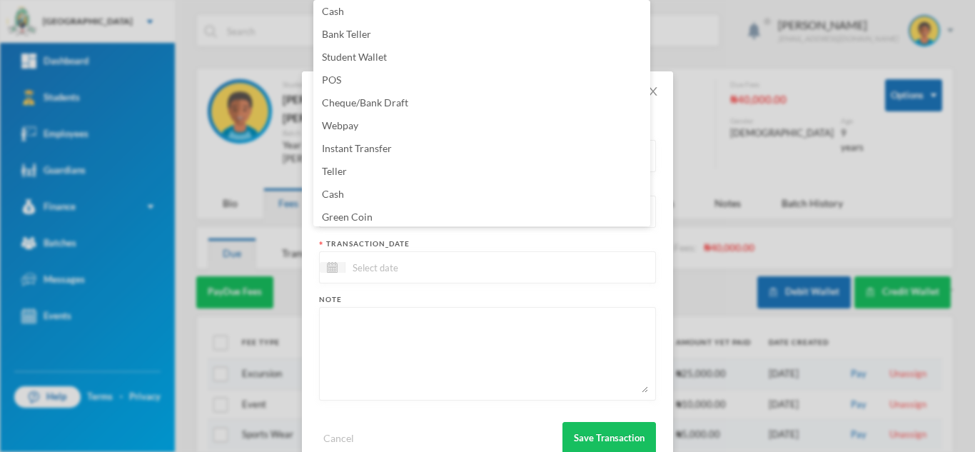
scroll to position [145, 0]
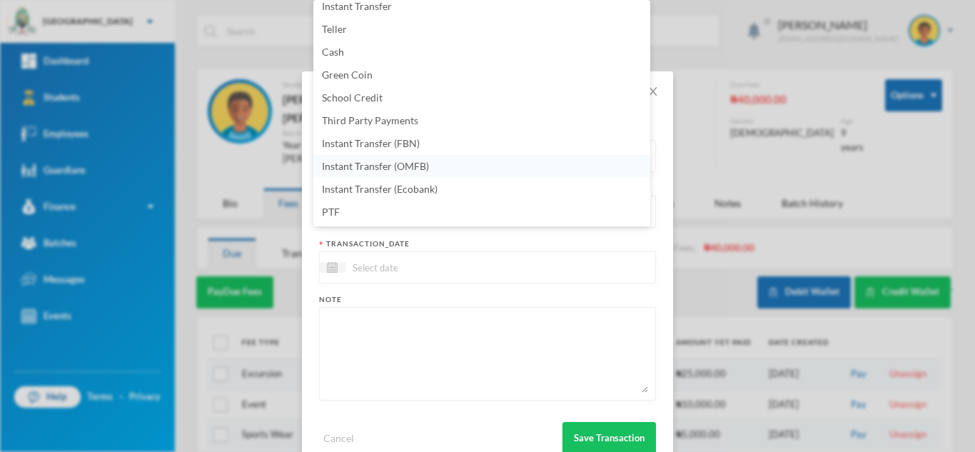
click at [435, 163] on li "Instant Transfer (OMFB)" at bounding box center [481, 166] width 337 height 23
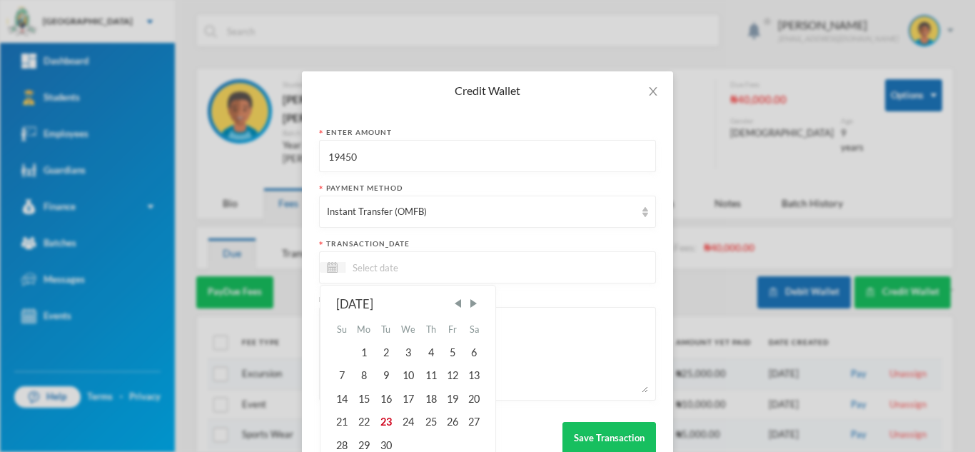
click at [383, 273] on input at bounding box center [405, 267] width 120 height 16
click at [379, 422] on div "23" at bounding box center [385, 421] width 21 height 23
type input "[DATE]"
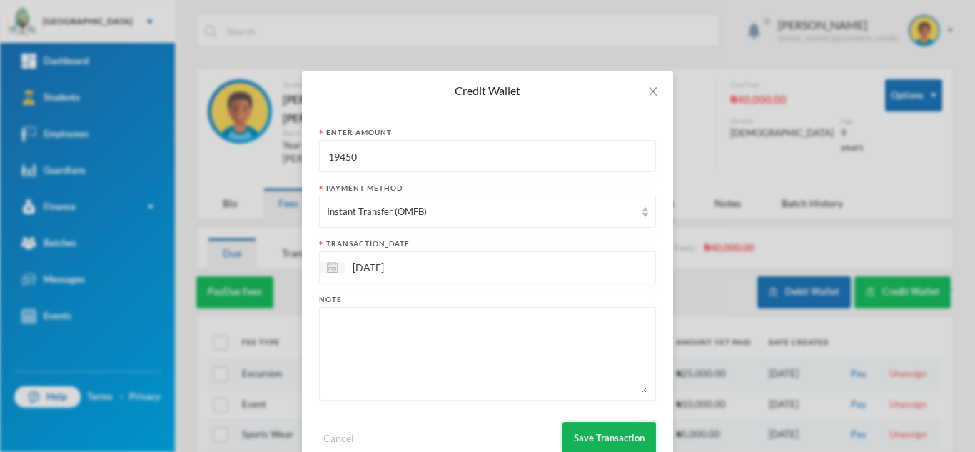
click at [590, 434] on button "Save Transaction" at bounding box center [609, 438] width 94 height 32
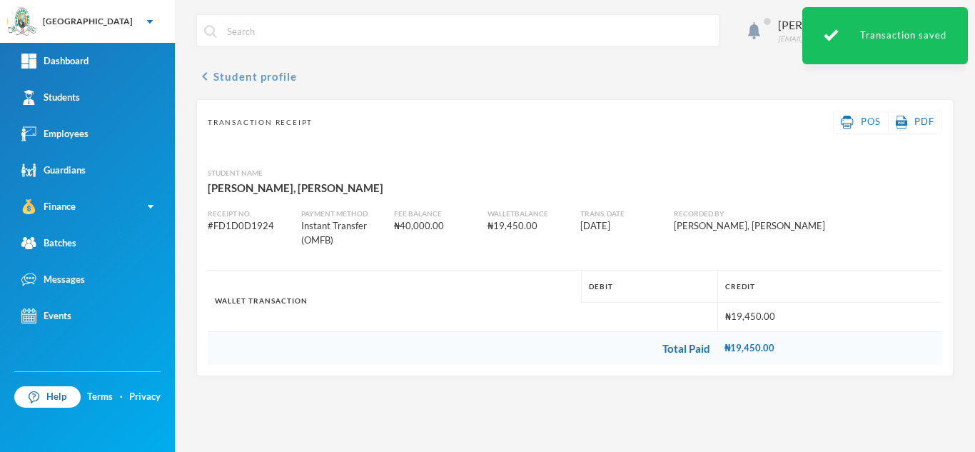
click at [222, 79] on button "chevron_left Student profile" at bounding box center [246, 76] width 101 height 17
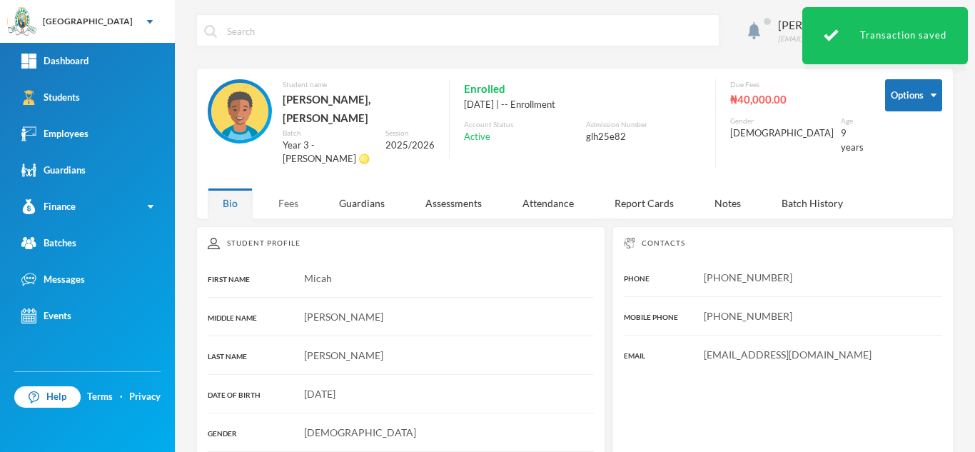
click at [289, 188] on div "Fees" at bounding box center [288, 203] width 50 height 31
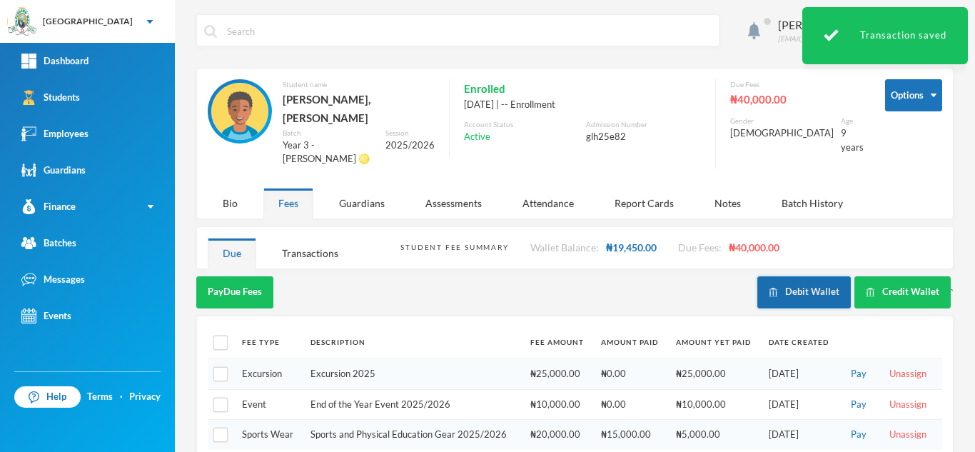
click at [779, 276] on button "Debit Wallet" at bounding box center [804, 292] width 94 height 32
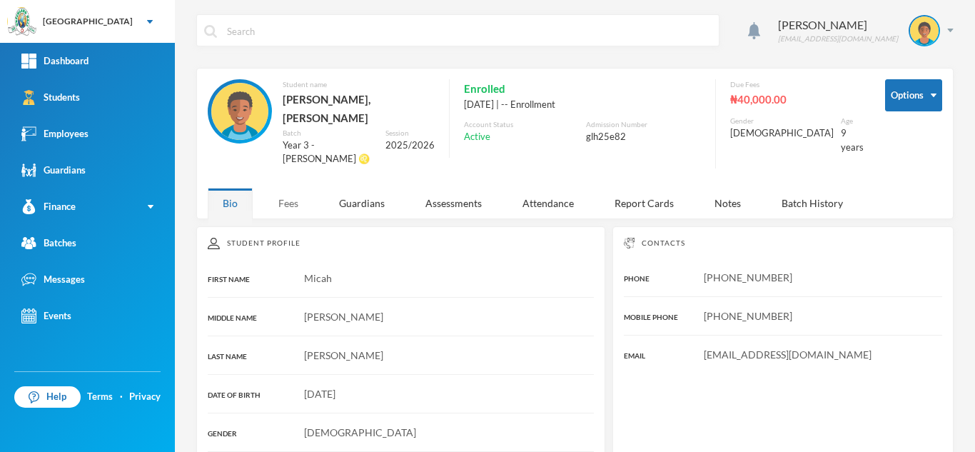
click at [275, 188] on div "Fees" at bounding box center [288, 203] width 50 height 31
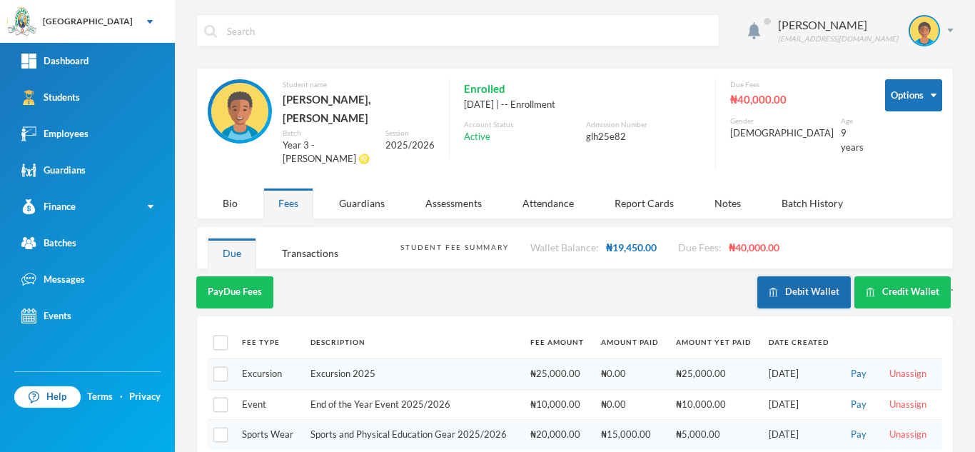
click at [766, 276] on button "Debit Wallet" at bounding box center [804, 292] width 94 height 32
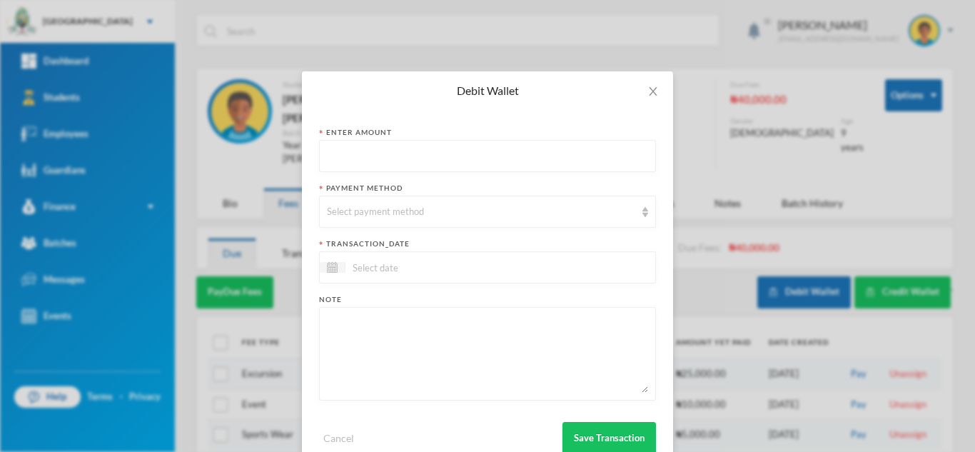
click at [350, 151] on input "text" at bounding box center [487, 157] width 321 height 32
type input "19450"
click at [345, 212] on div "Select payment method" at bounding box center [481, 212] width 308 height 14
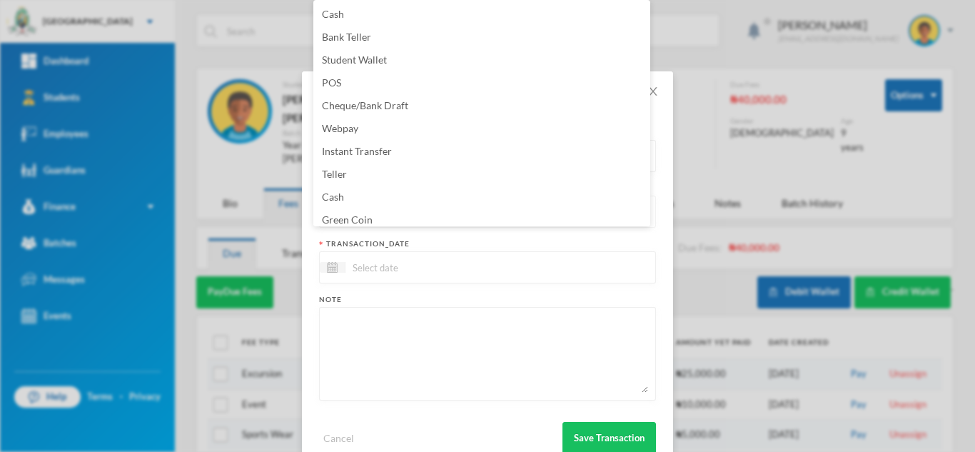
scroll to position [5, 0]
click at [345, 213] on span "Green Coin" at bounding box center [347, 214] width 51 height 12
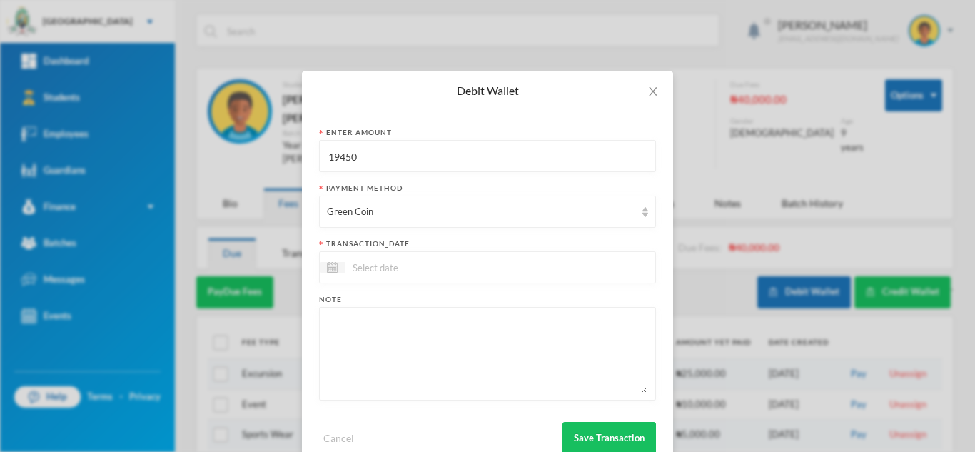
click at [370, 272] on input at bounding box center [405, 267] width 120 height 16
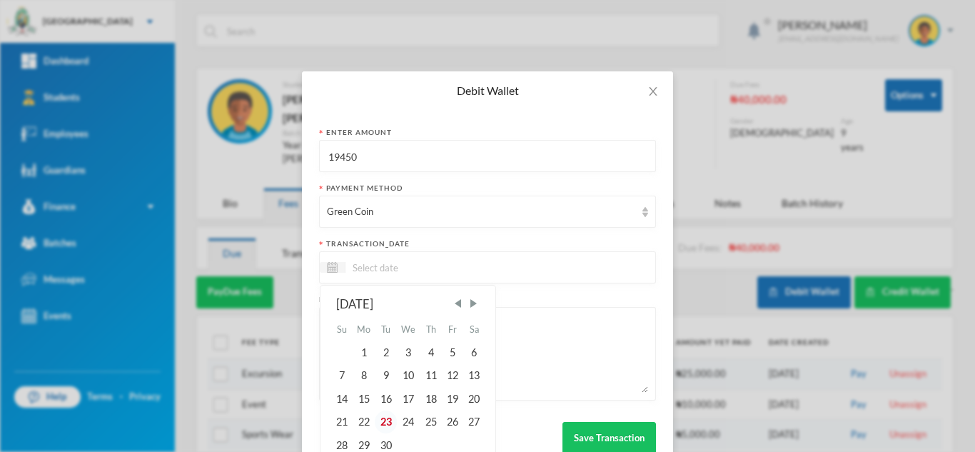
click at [385, 413] on div "23" at bounding box center [385, 421] width 21 height 23
type input "[DATE]"
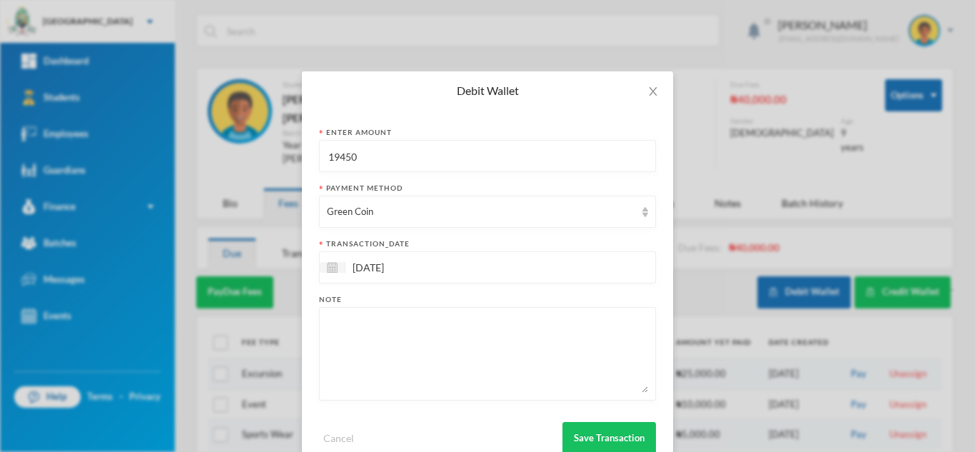
click at [393, 361] on textarea at bounding box center [487, 354] width 321 height 78
type textarea "stationery"
click at [600, 441] on button "Save Transaction" at bounding box center [609, 438] width 94 height 32
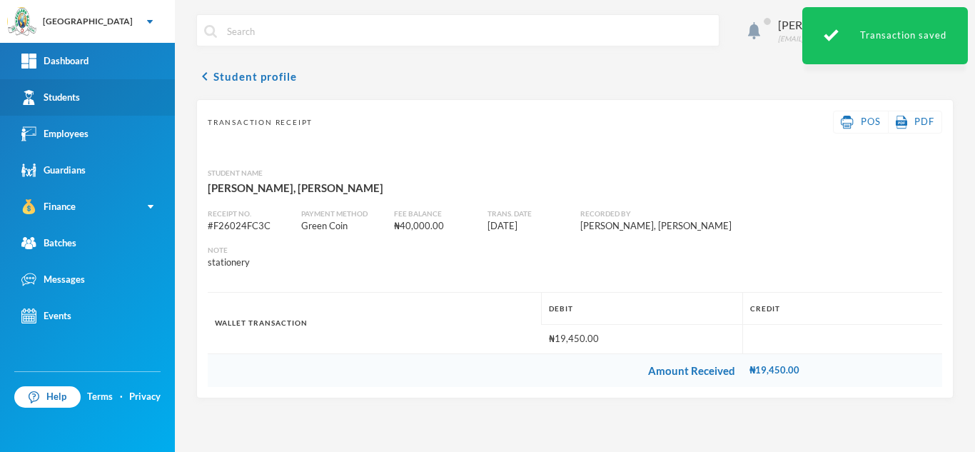
click at [111, 91] on link "Students" at bounding box center [87, 97] width 175 height 36
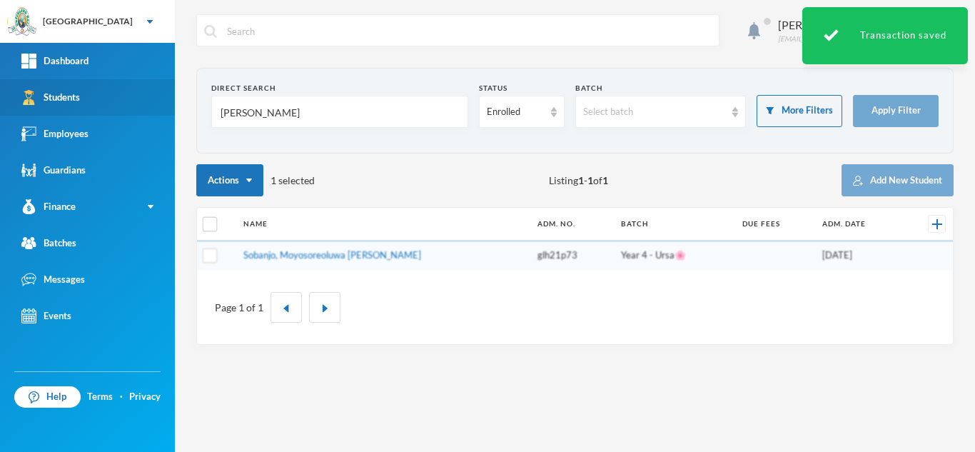
drag, startPoint x: 186, startPoint y: 113, endPoint x: 66, endPoint y: 114, distance: 119.2
click at [66, 114] on div "Greenland Hall Your Bluebic Account Greenland Hall Add a New School Dashboard S…" at bounding box center [487, 226] width 975 height 452
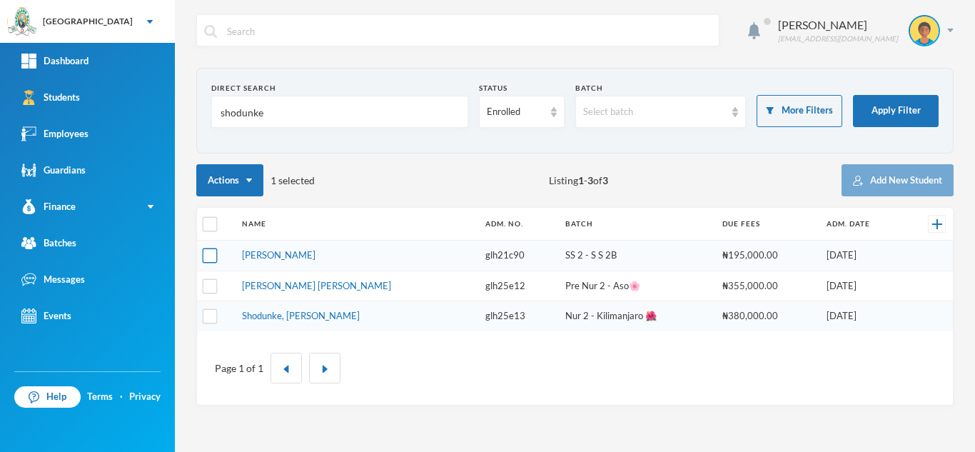
type input "shodunke"
click at [212, 254] on input "checkbox" at bounding box center [210, 255] width 15 height 15
checkbox input "true"
click at [212, 289] on input "checkbox" at bounding box center [210, 285] width 15 height 15
checkbox input "true"
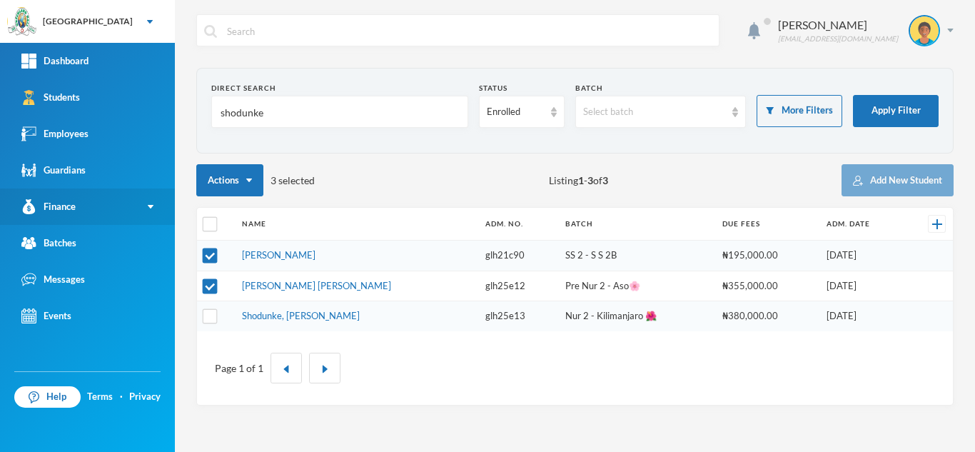
click at [117, 218] on link "Finance" at bounding box center [87, 206] width 175 height 36
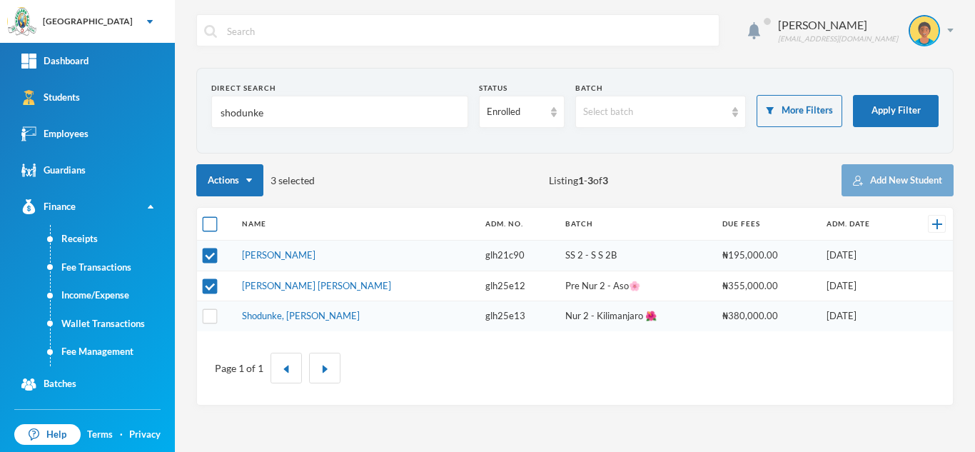
click at [209, 225] on input "checkbox" at bounding box center [210, 224] width 15 height 15
checkbox input "true"
click at [209, 225] on input "checkbox" at bounding box center [210, 224] width 15 height 15
checkbox input "false"
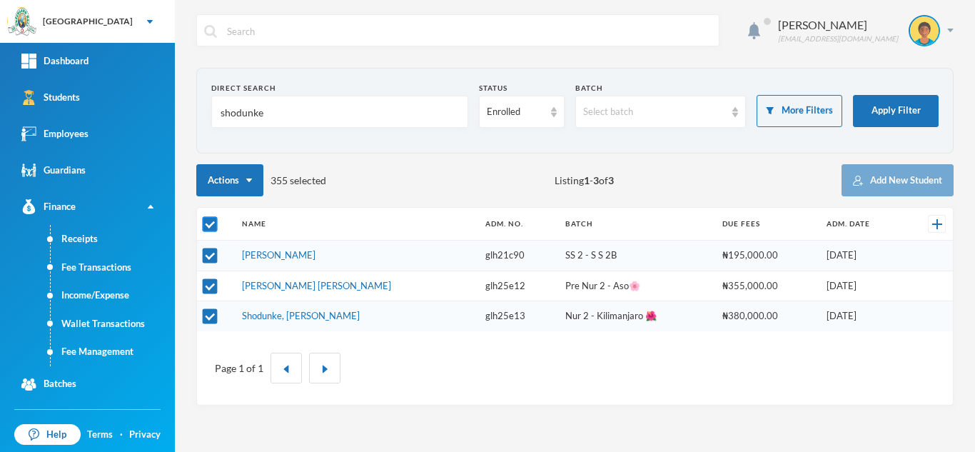
checkbox input "false"
click at [213, 259] on input "checkbox" at bounding box center [210, 255] width 15 height 15
checkbox input "true"
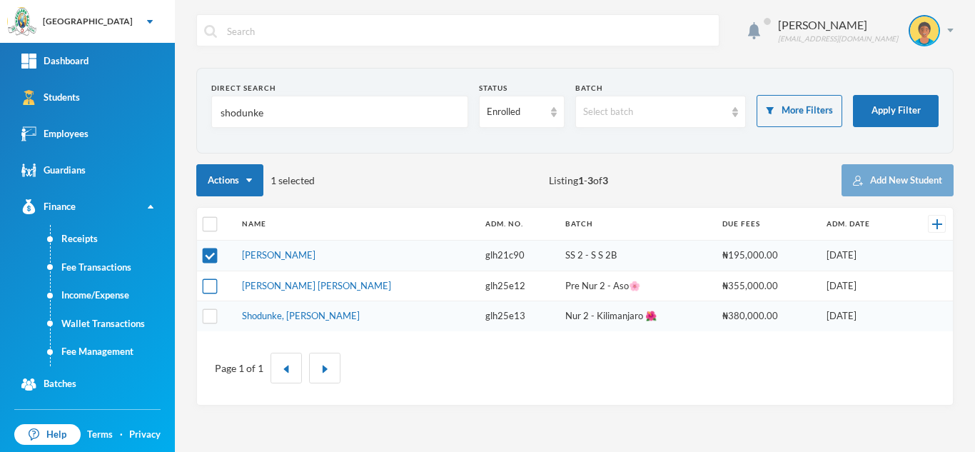
click at [206, 286] on input "checkbox" at bounding box center [210, 285] width 15 height 15
checkbox input "true"
click at [111, 349] on link "Fee Management" at bounding box center [113, 352] width 124 height 29
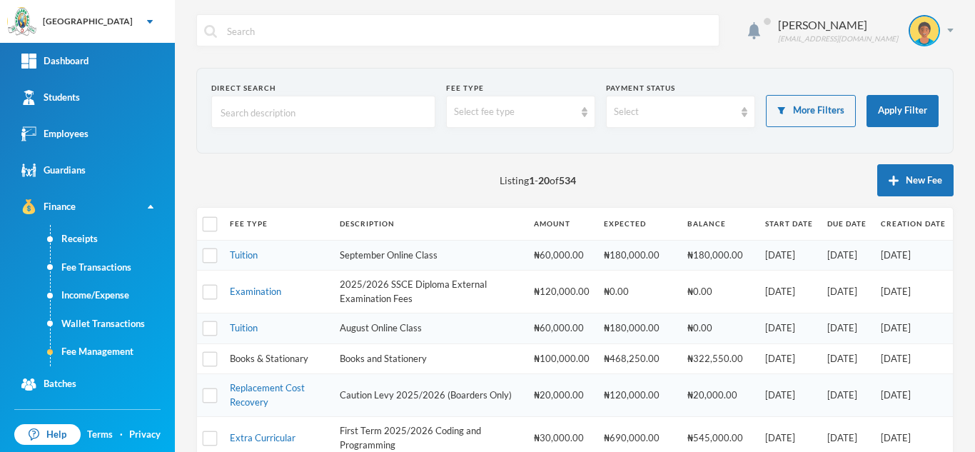
click at [236, 360] on link "Books & Stationary" at bounding box center [269, 358] width 79 height 11
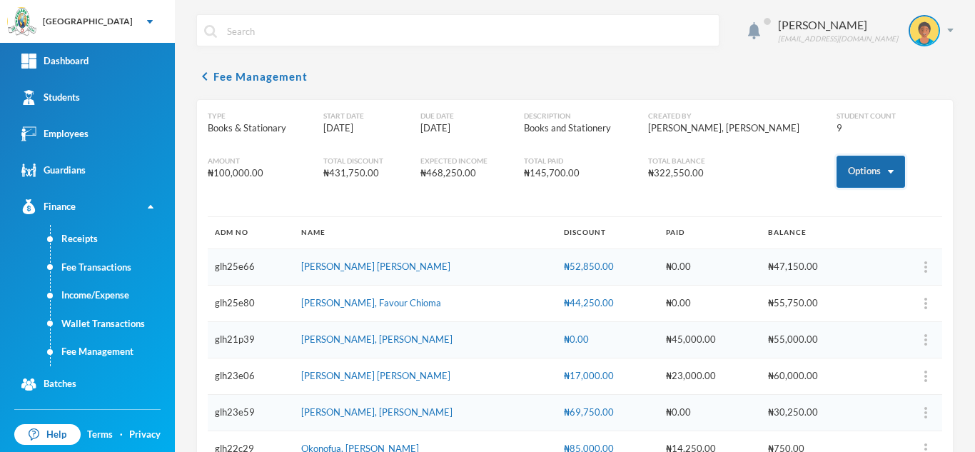
click at [850, 179] on button "Options" at bounding box center [871, 172] width 69 height 32
click at [837, 227] on button "Assign to ( 2 ) selected students" at bounding box center [818, 234] width 128 height 26
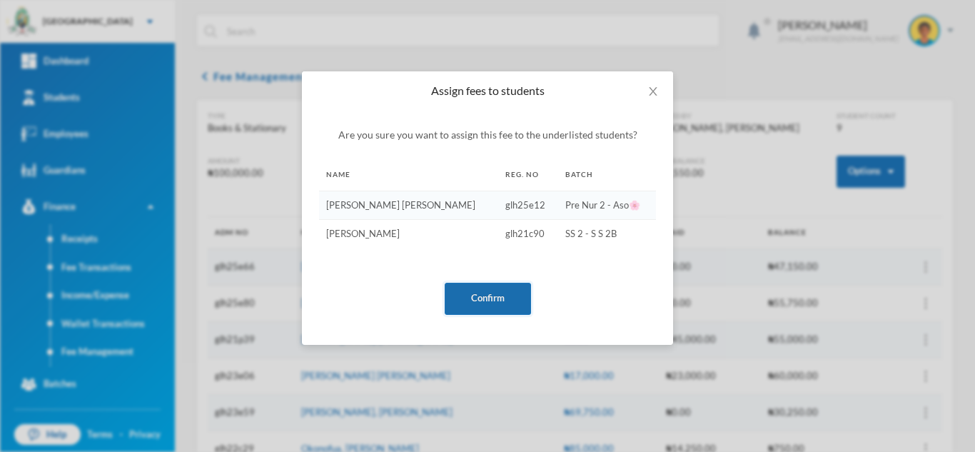
click at [483, 299] on button "Confirm" at bounding box center [488, 299] width 86 height 32
